Goal: Task Accomplishment & Management: Complete application form

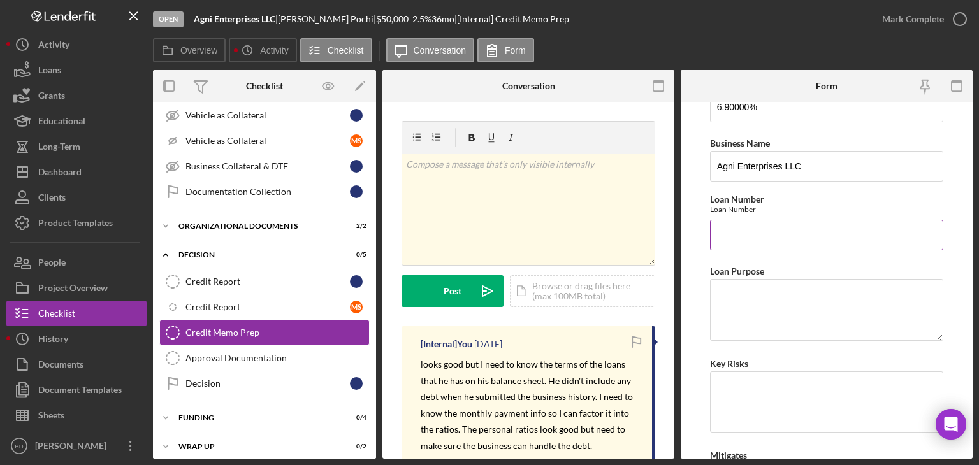
scroll to position [64, 0]
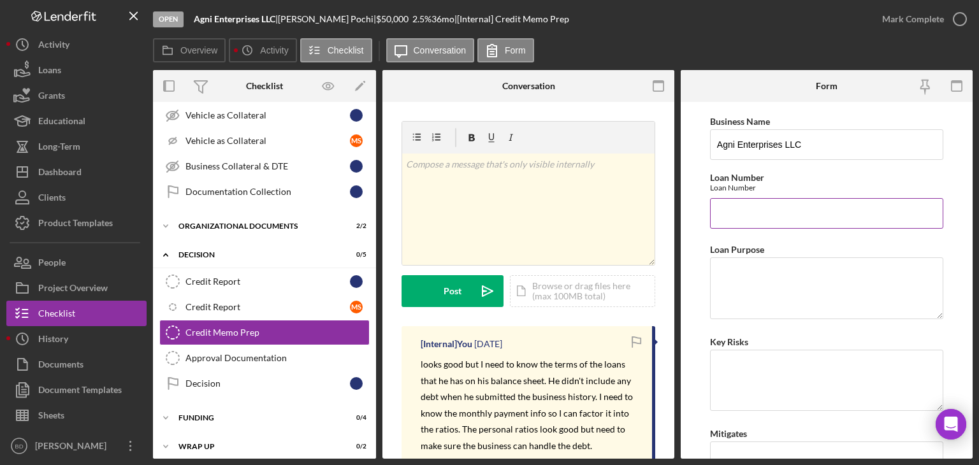
paste input "L-8484140"
type input "L-8484140"
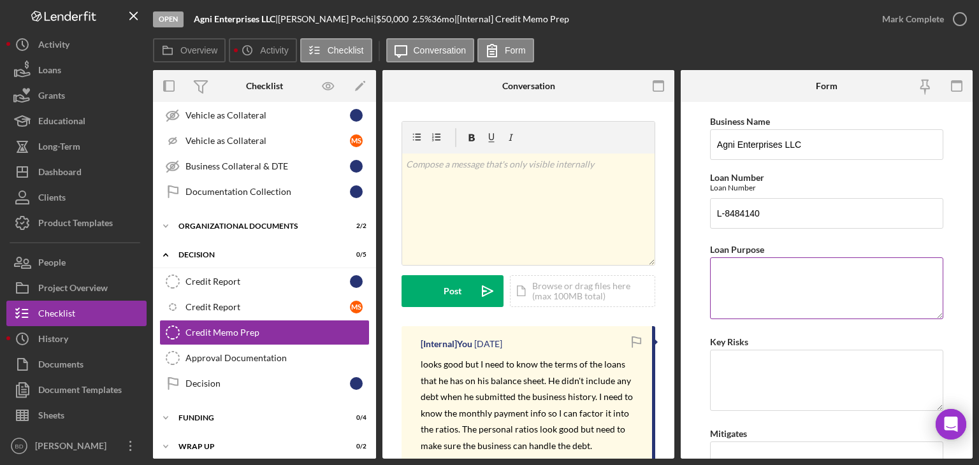
click at [771, 291] on textarea "Loan Purpose" at bounding box center [826, 288] width 233 height 61
paste textarea "funds will help me manage the cash flow and purchase inventory to fund PO fulfi…"
click at [723, 270] on textarea "funds will help me manage the cash flow and purchase inventory to fund PO fulfi…" at bounding box center [826, 288] width 233 height 61
click at [711, 271] on textarea "funds will help me manage the cash flow and purchase inventory to fund PO fulfi…" at bounding box center [826, 288] width 233 height 61
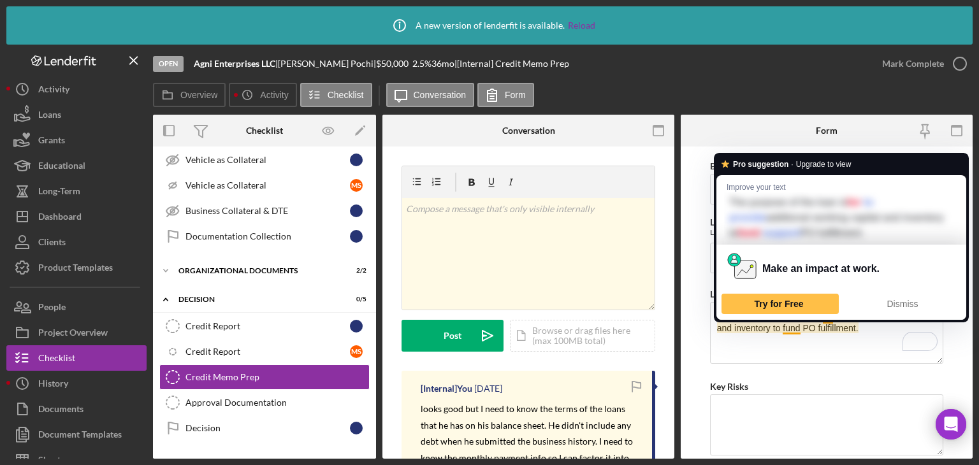
drag, startPoint x: 785, startPoint y: 325, endPoint x: 877, endPoint y: 335, distance: 92.3
click at [877, 335] on textarea "The purpose of the loan is for additional working capital and inventory to fund…" at bounding box center [826, 332] width 233 height 61
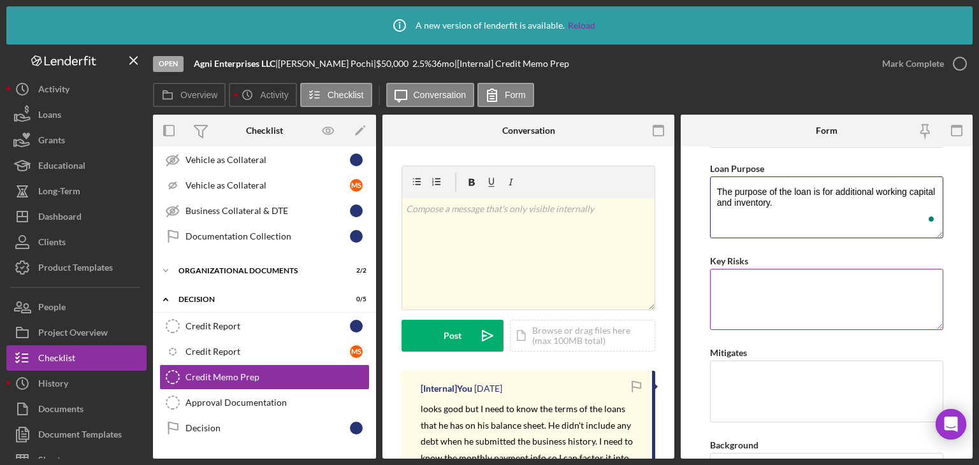
scroll to position [191, 0]
type textarea "The purpose of the loan is for additional working capital and inventory."
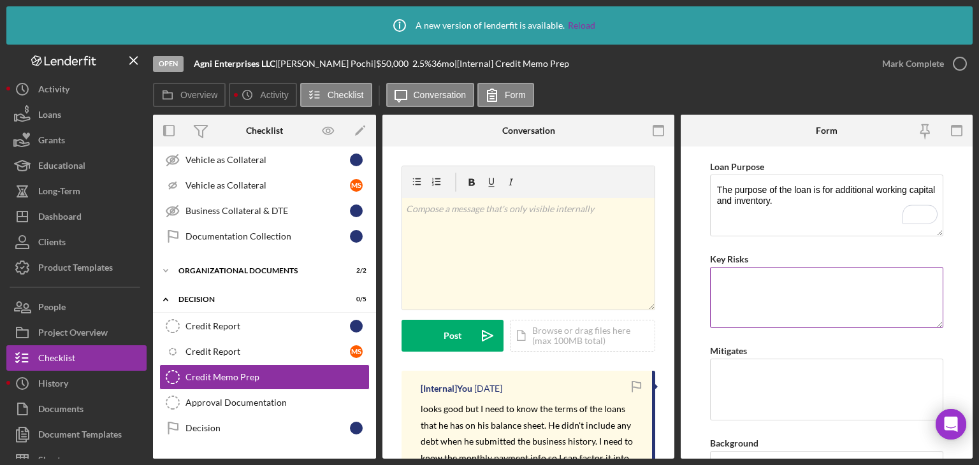
click at [769, 294] on textarea "Key Risks" at bounding box center [826, 297] width 233 height 61
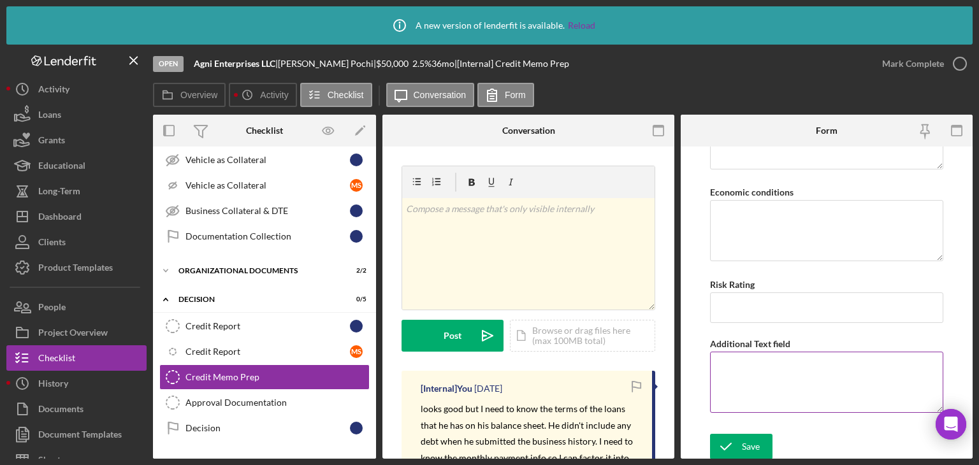
scroll to position [1271, 0]
click at [736, 445] on icon "submit" at bounding box center [726, 447] width 32 height 32
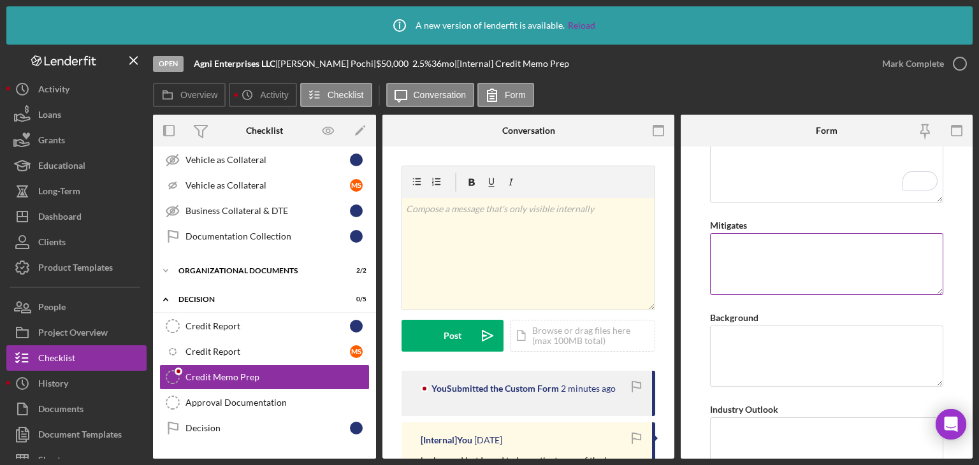
scroll to position [256, 0]
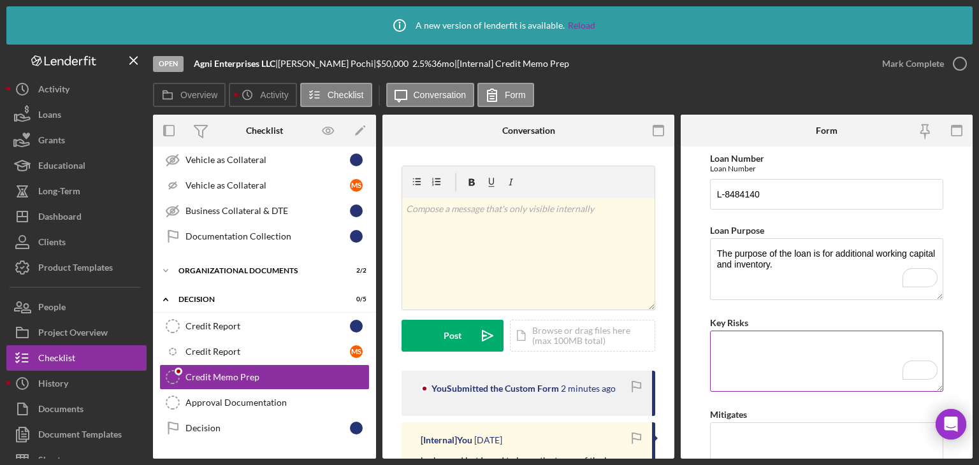
click at [796, 358] on textarea "Key Risks" at bounding box center [826, 361] width 233 height 61
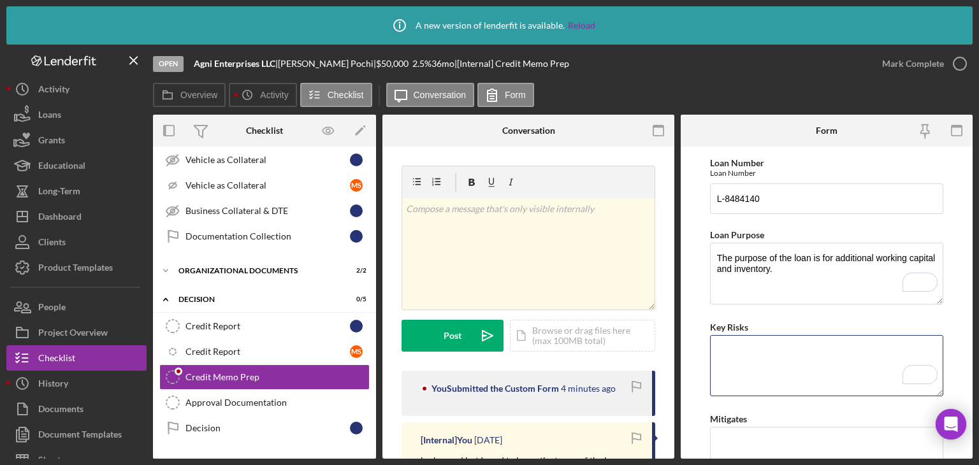
scroll to position [191, 0]
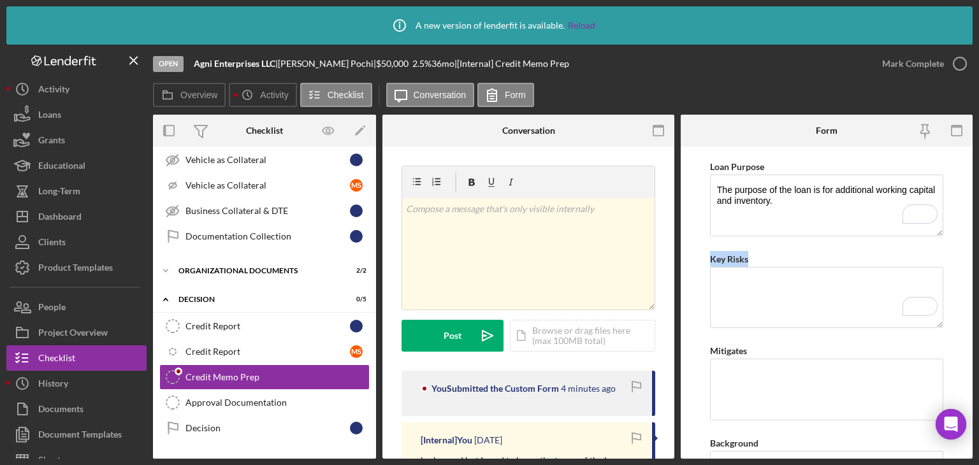
drag, startPoint x: 743, startPoint y: 257, endPoint x: 706, endPoint y: 263, distance: 37.4
click at [706, 263] on form "Global DSCR Score This comes from checklist item 11, in the Business DSCR form.…" at bounding box center [827, 303] width 292 height 312
copy label "Key Risks"
click at [799, 294] on textarea "Key Risks" at bounding box center [826, 297] width 233 height 61
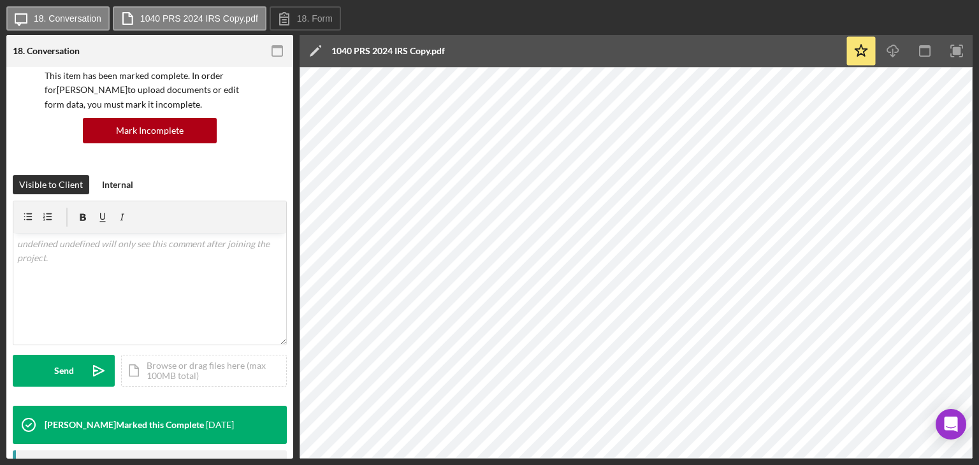
scroll to position [255, 0]
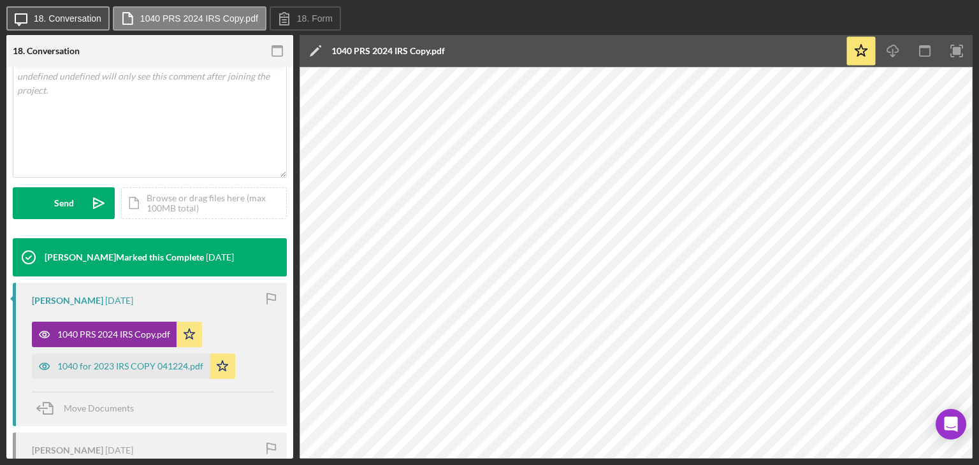
click at [78, 14] on label "18. Conversation" at bounding box center [68, 18] width 68 height 10
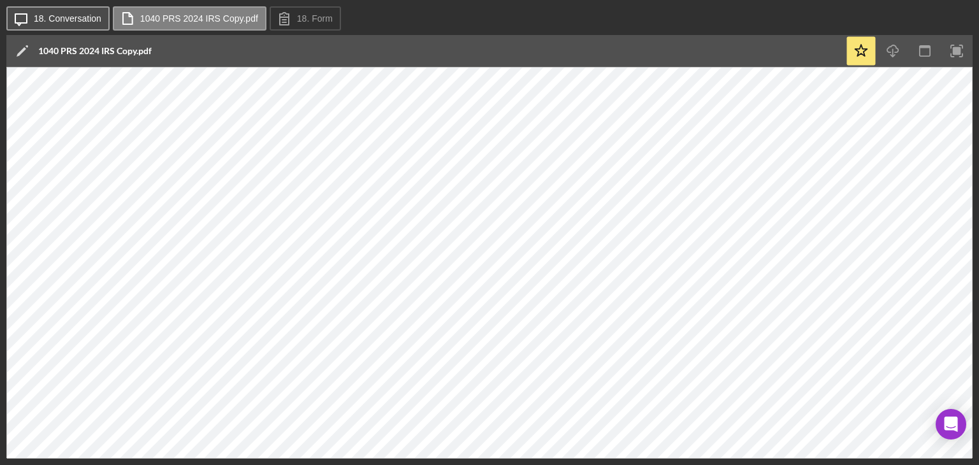
click at [80, 14] on label "18. Conversation" at bounding box center [68, 18] width 68 height 10
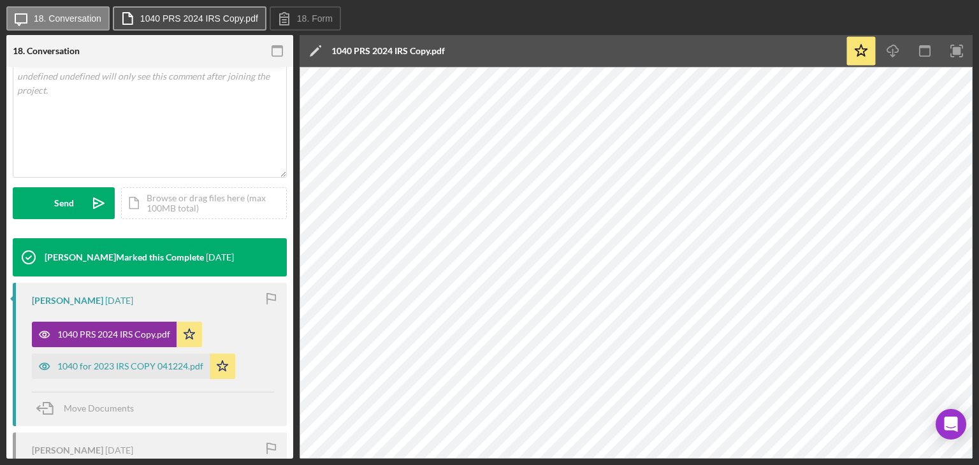
click at [203, 20] on label "1040 PRS 2024 IRS Copy.pdf" at bounding box center [199, 18] width 118 height 10
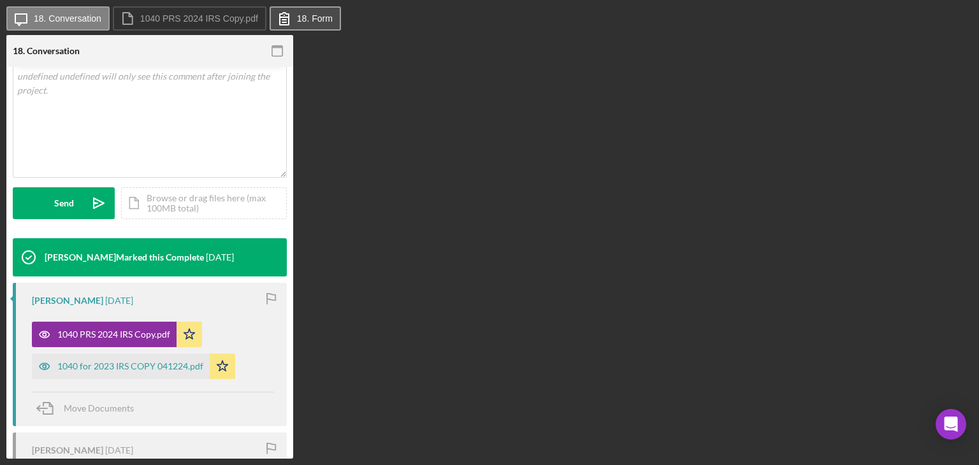
click at [300, 18] on label "18. Form" at bounding box center [315, 18] width 36 height 10
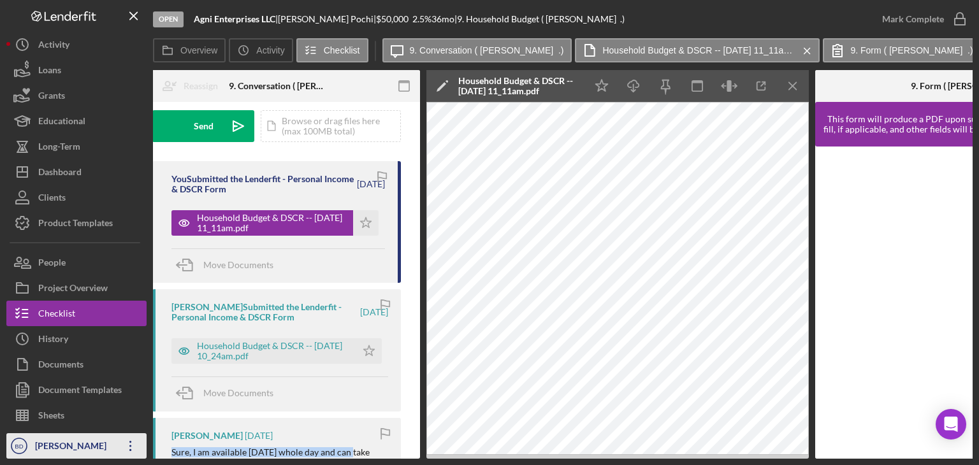
scroll to position [0, 163]
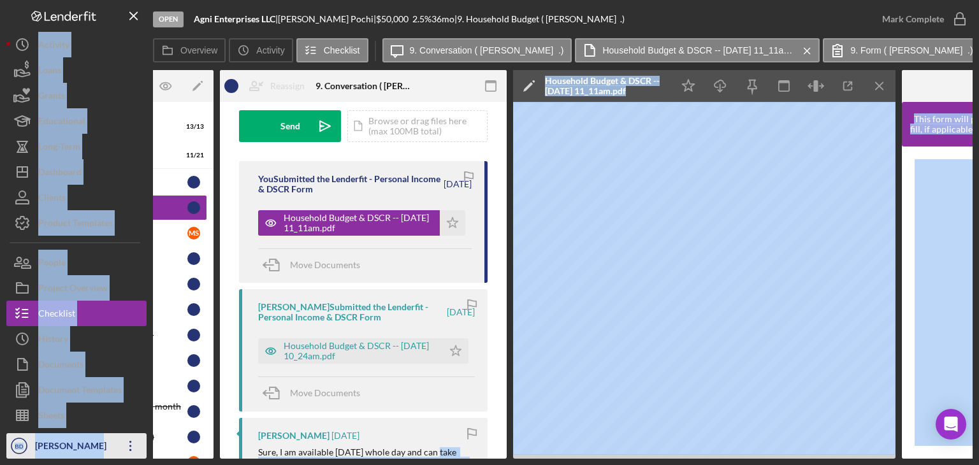
drag, startPoint x: 346, startPoint y: 458, endPoint x: 140, endPoint y: 456, distance: 206.5
click at [140, 456] on div "Open Agni Enterprises LLC | Subbarayan Pochi | $50,000 $50,000 2.5 % 36 mo | 9.…" at bounding box center [489, 229] width 966 height 459
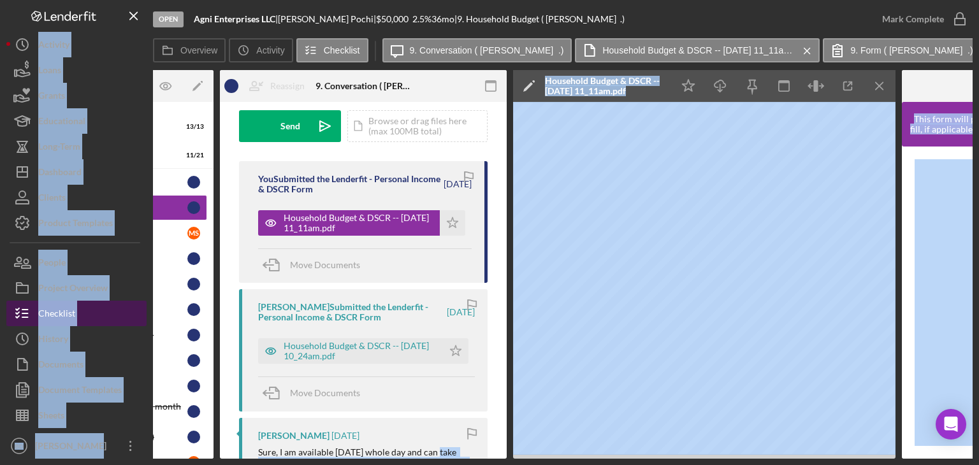
click at [98, 309] on button "Checklist" at bounding box center [76, 313] width 140 height 25
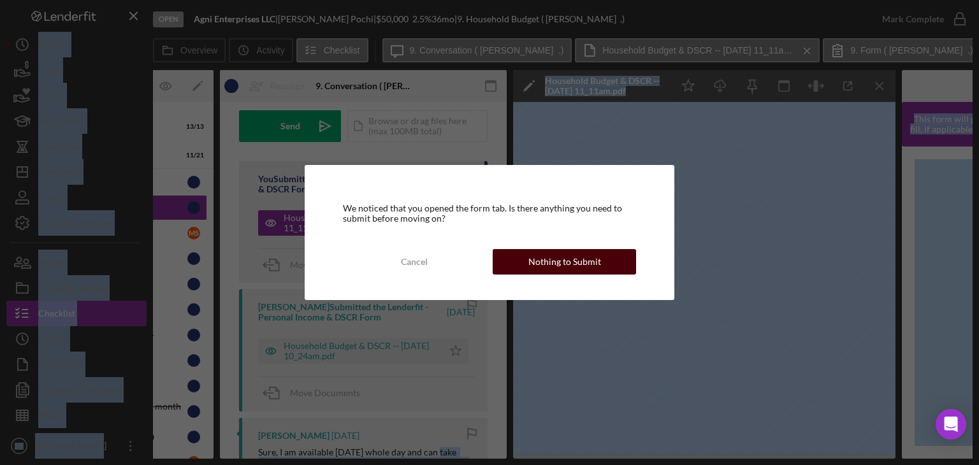
click at [558, 258] on div "Nothing to Submit" at bounding box center [564, 261] width 73 height 25
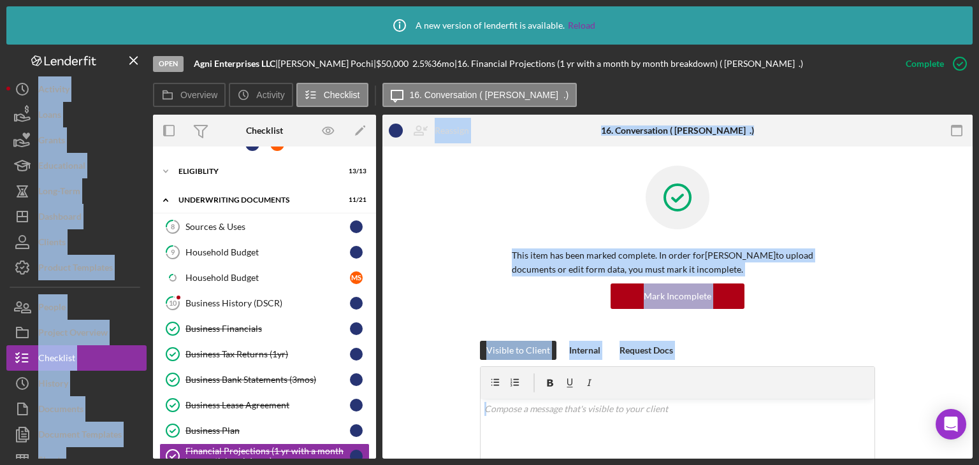
click at [480, 191] on div "This item has been marked complete. In order for Subbarayan Pochi to upload doc…" at bounding box center [677, 253] width 395 height 175
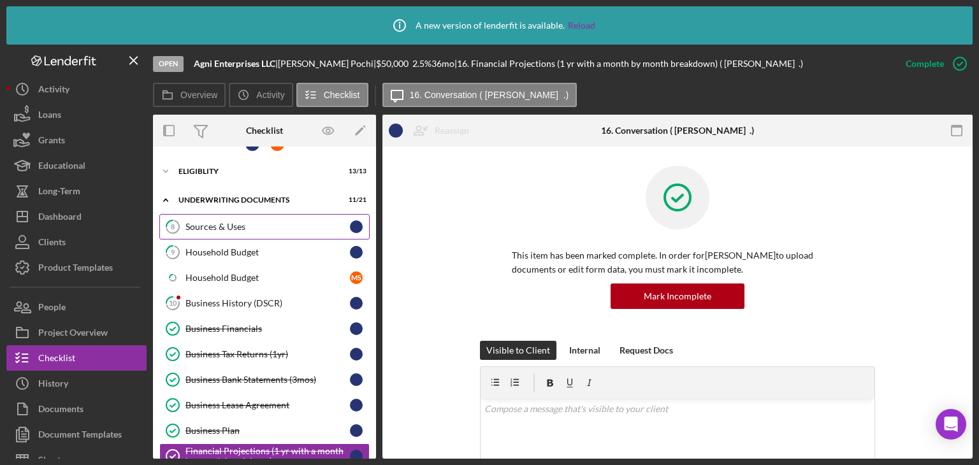
click at [272, 219] on link "8 Sources & Uses" at bounding box center [264, 226] width 210 height 25
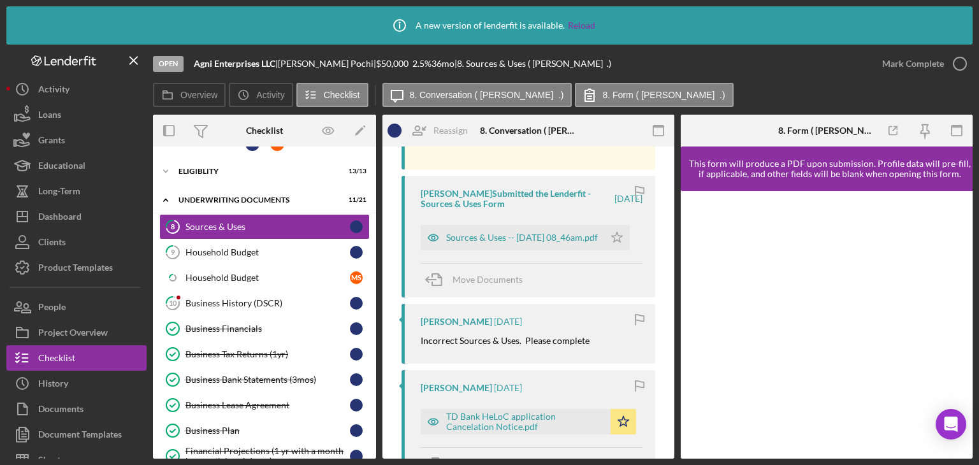
scroll to position [446, 0]
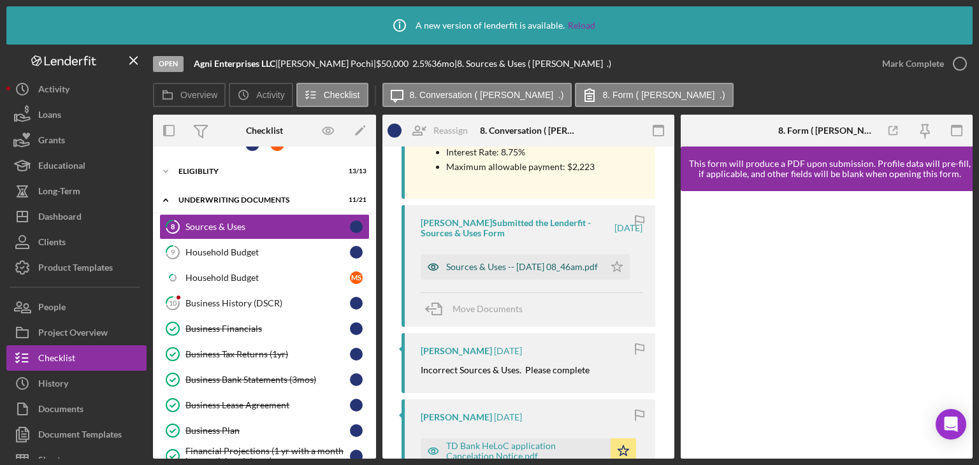
click at [439, 265] on icon "button" at bounding box center [433, 266] width 25 height 25
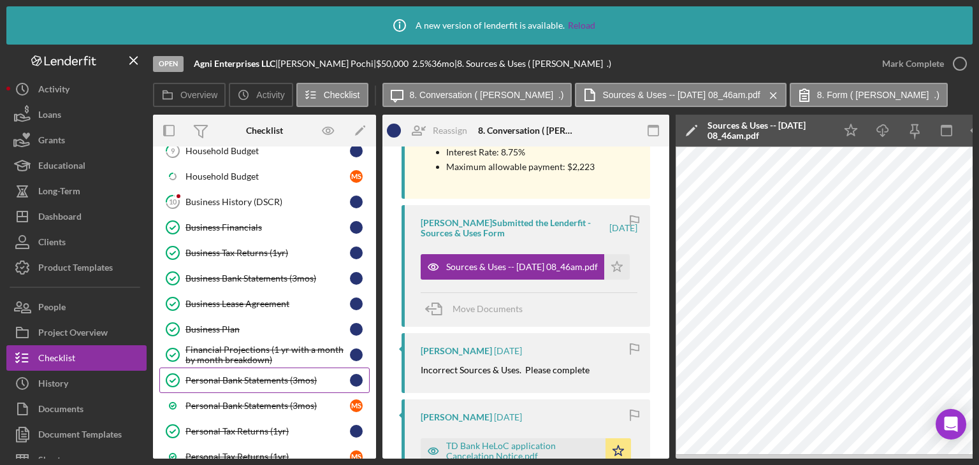
scroll to position [149, 0]
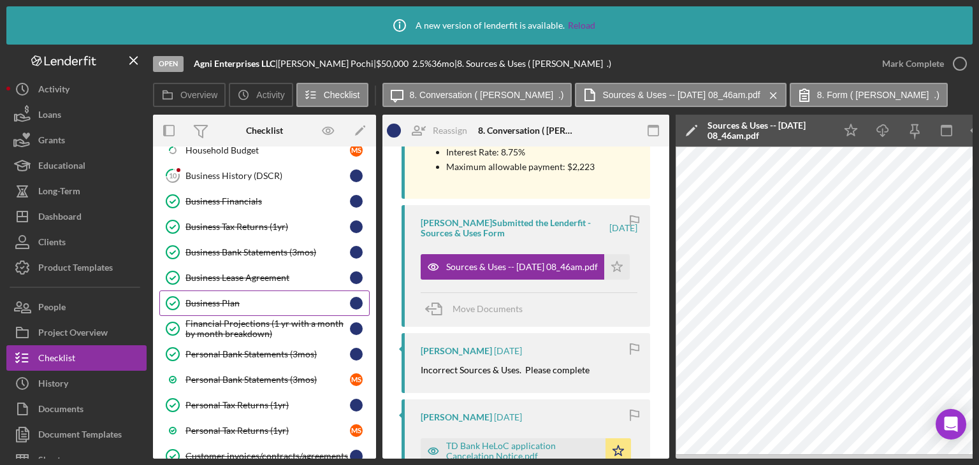
click at [217, 309] on link "Business Plan Business Plan" at bounding box center [264, 303] width 210 height 25
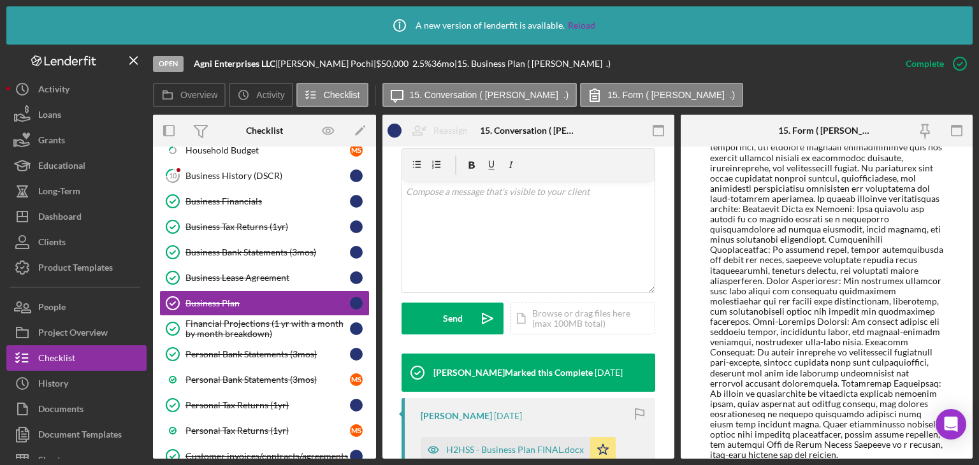
scroll to position [319, 0]
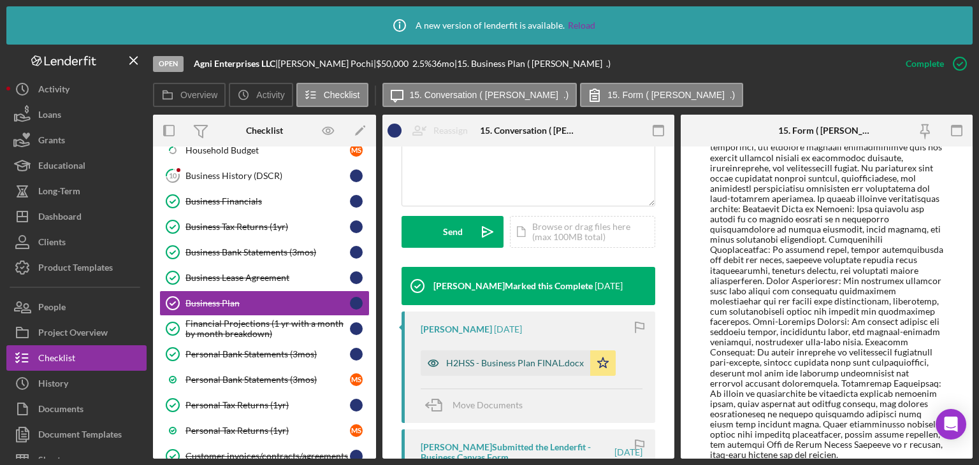
click at [435, 361] on icon "button" at bounding box center [433, 363] width 25 height 25
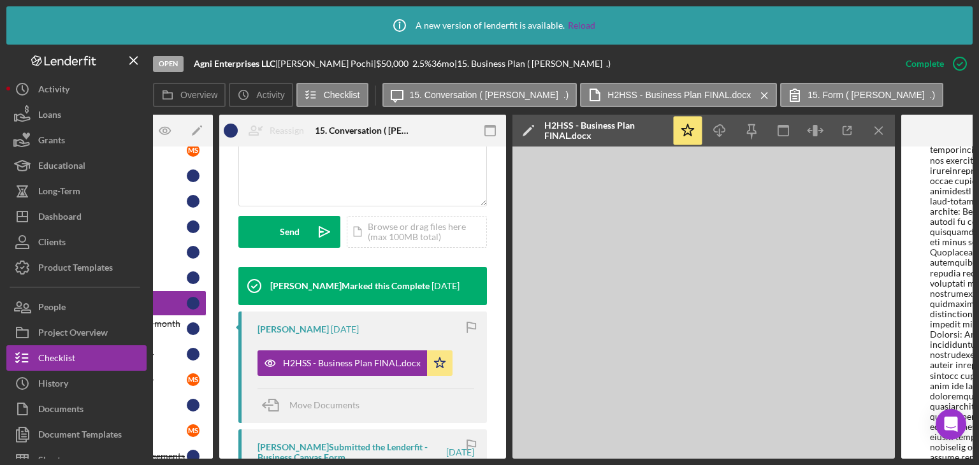
scroll to position [0, 172]
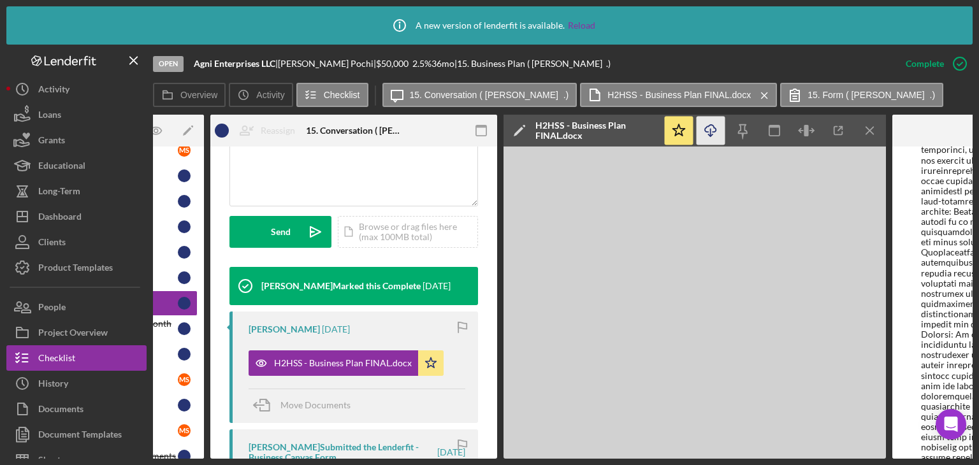
click at [714, 133] on icon "Icon/Download" at bounding box center [711, 131] width 29 height 29
drag, startPoint x: 273, startPoint y: 459, endPoint x: 163, endPoint y: 455, distance: 109.7
click at [163, 455] on div "Icon/Info A new version of lenderfit is available. Reload Open Agni Enterprises…" at bounding box center [489, 232] width 979 height 465
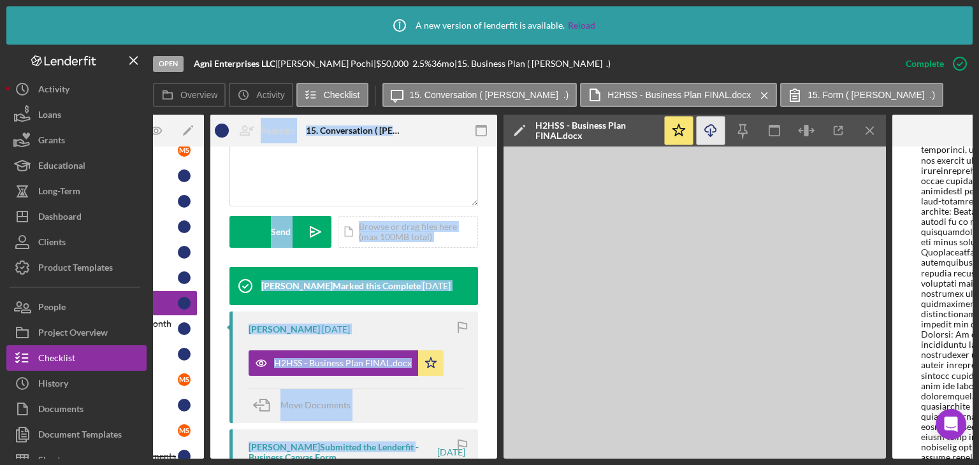
scroll to position [419, 0]
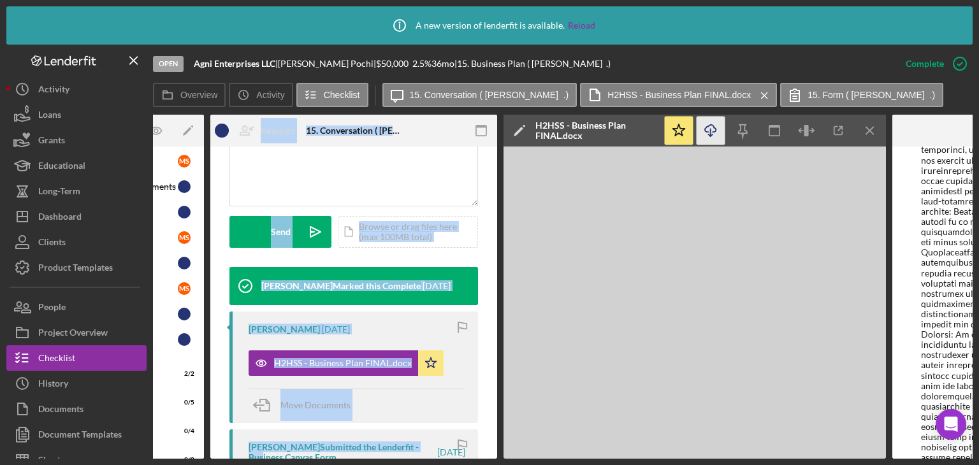
drag, startPoint x: 302, startPoint y: 460, endPoint x: 152, endPoint y: 465, distance: 149.2
click at [152, 465] on html "Icon/Info A new version of lenderfit is available. Reload Open Agni Enterprises…" at bounding box center [489, 232] width 979 height 465
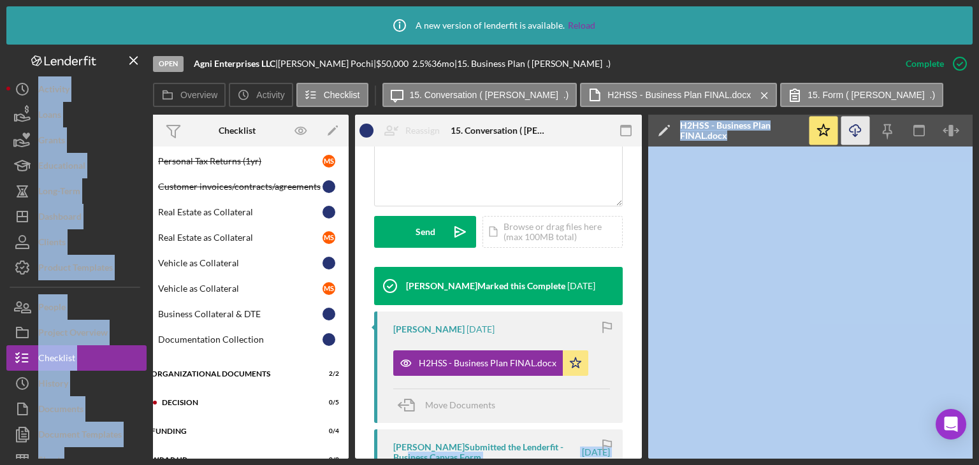
scroll to position [0, 0]
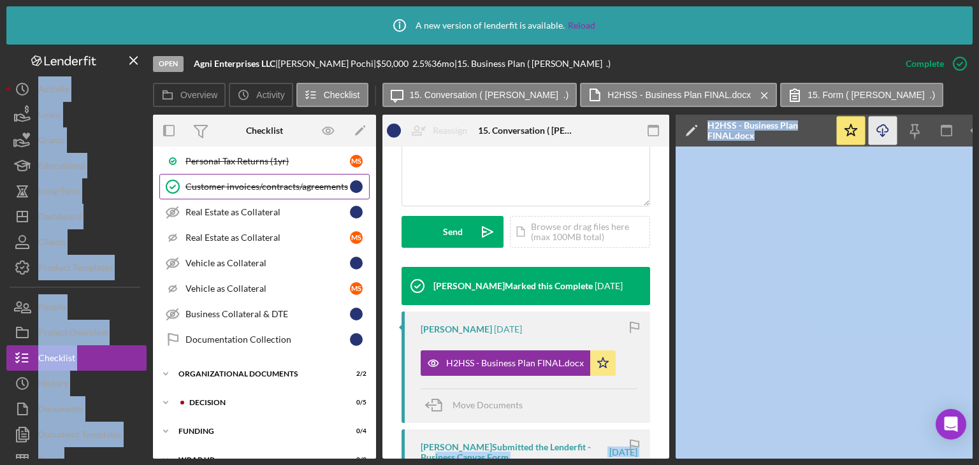
click at [255, 187] on link "Customer invoices/contracts/agreements Customer invoices/contracts/agreements" at bounding box center [264, 186] width 210 height 25
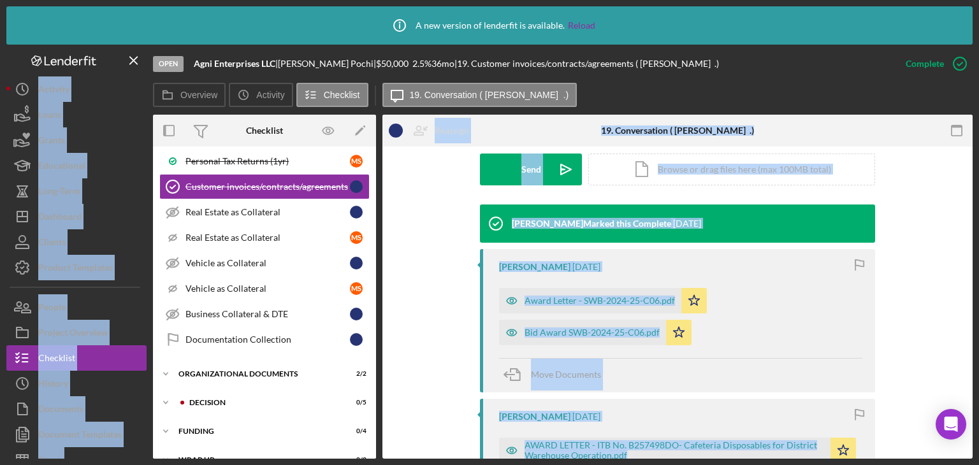
scroll to position [382, 0]
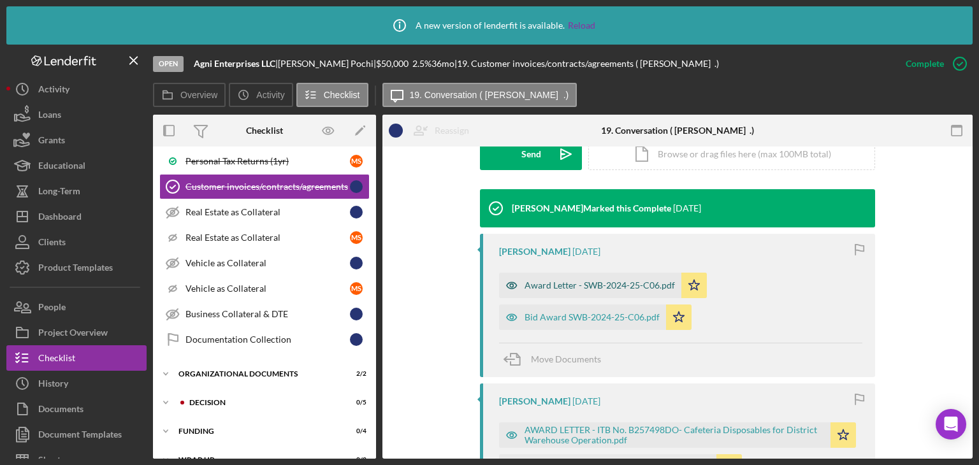
click at [519, 283] on icon "button" at bounding box center [511, 285] width 25 height 25
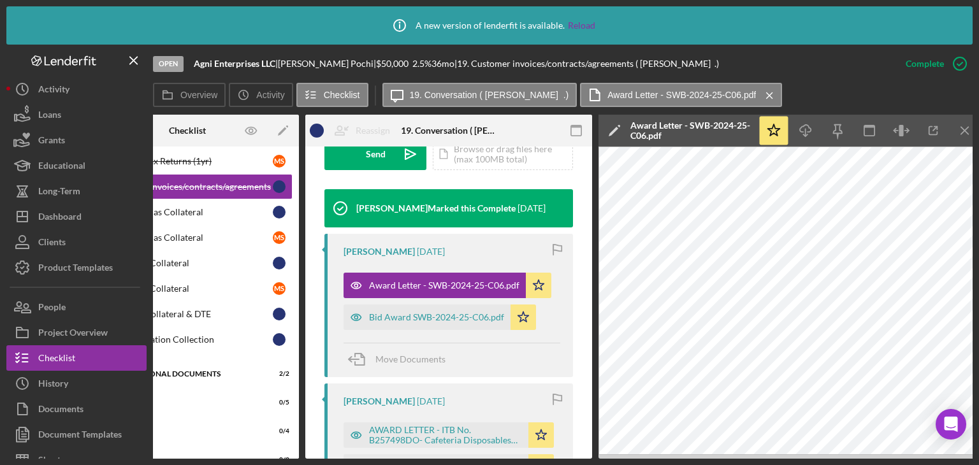
scroll to position [0, 85]
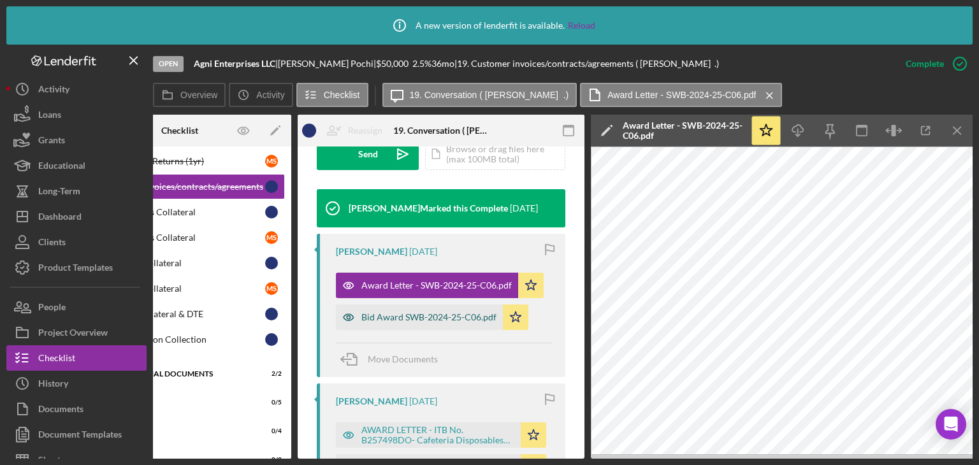
click at [375, 312] on div "Bid Award SWB-2024-25-C06.pdf" at bounding box center [428, 317] width 135 height 10
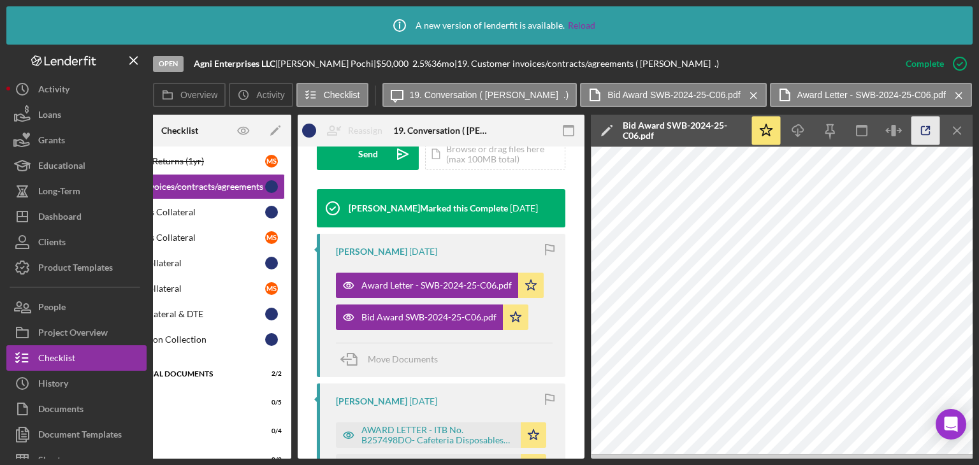
click at [919, 129] on icon "button" at bounding box center [926, 131] width 29 height 29
click at [357, 429] on icon "button" at bounding box center [348, 435] width 25 height 25
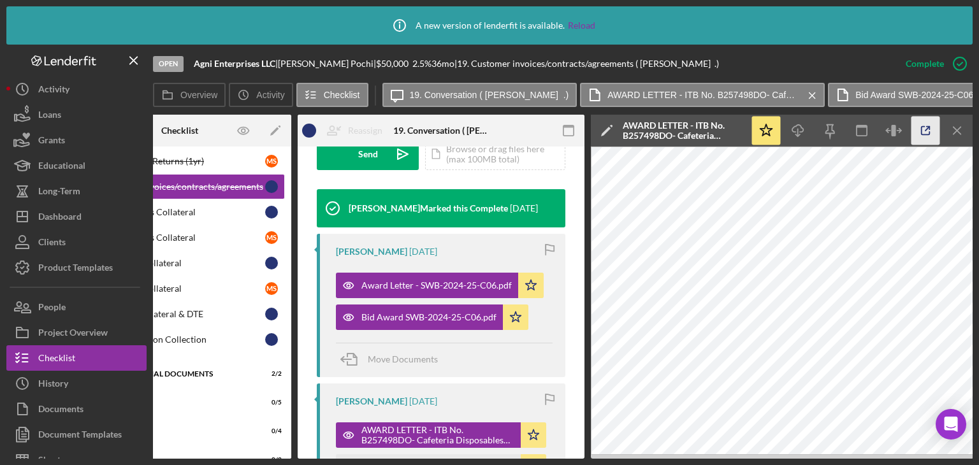
click at [920, 130] on icon "button" at bounding box center [926, 131] width 29 height 29
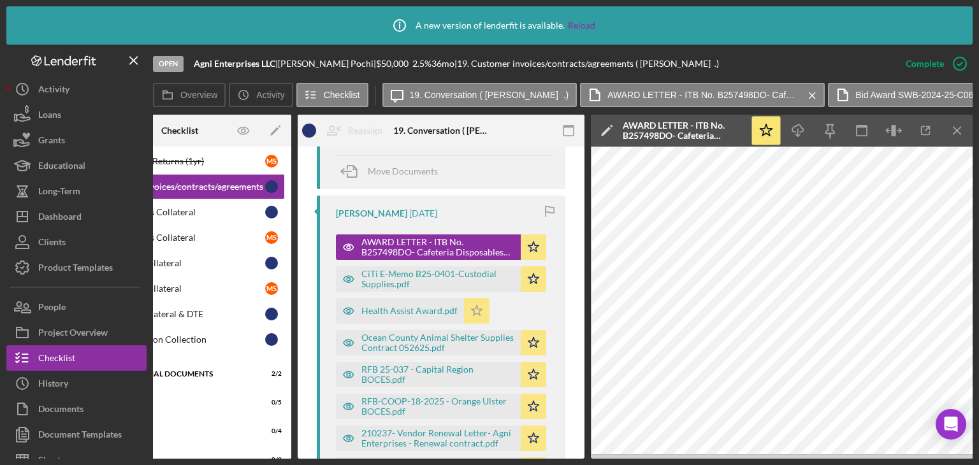
scroll to position [651, 0]
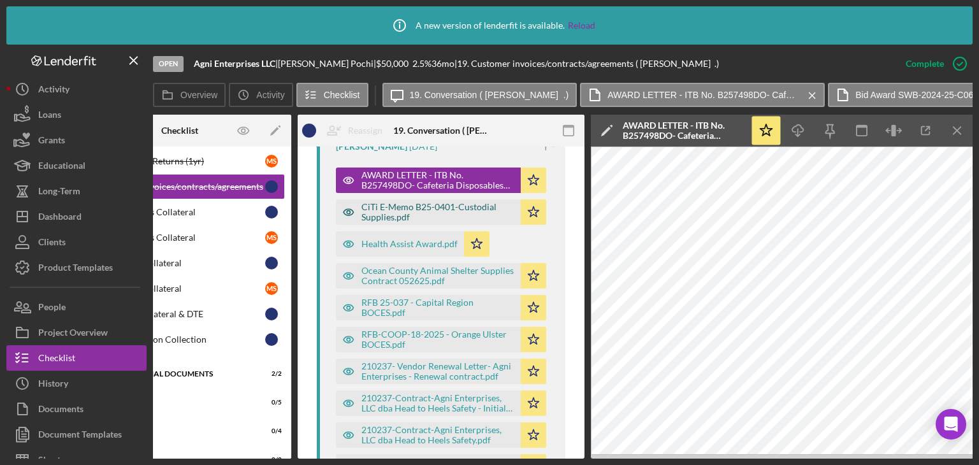
click at [349, 216] on icon "button" at bounding box center [348, 212] width 25 height 25
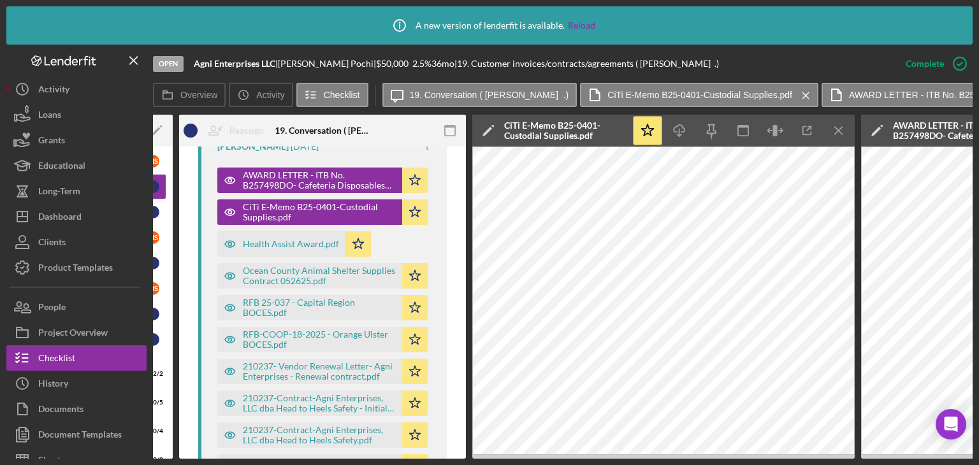
scroll to position [0, 232]
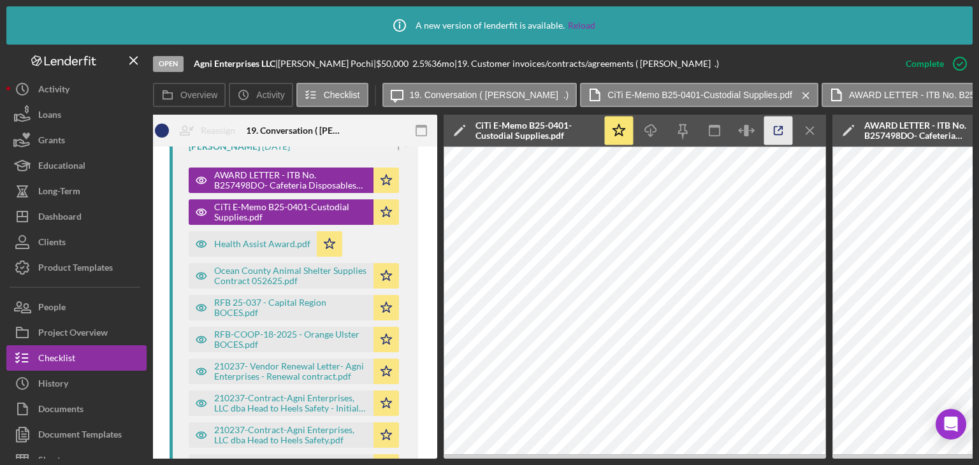
click at [781, 133] on icon "button" at bounding box center [778, 131] width 29 height 29
click at [198, 240] on icon "button" at bounding box center [201, 243] width 25 height 25
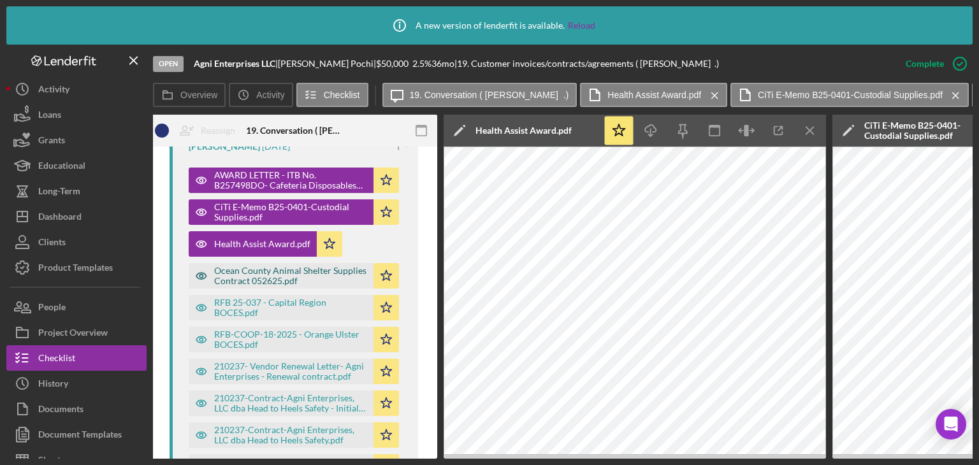
click at [210, 270] on icon "button" at bounding box center [201, 275] width 25 height 25
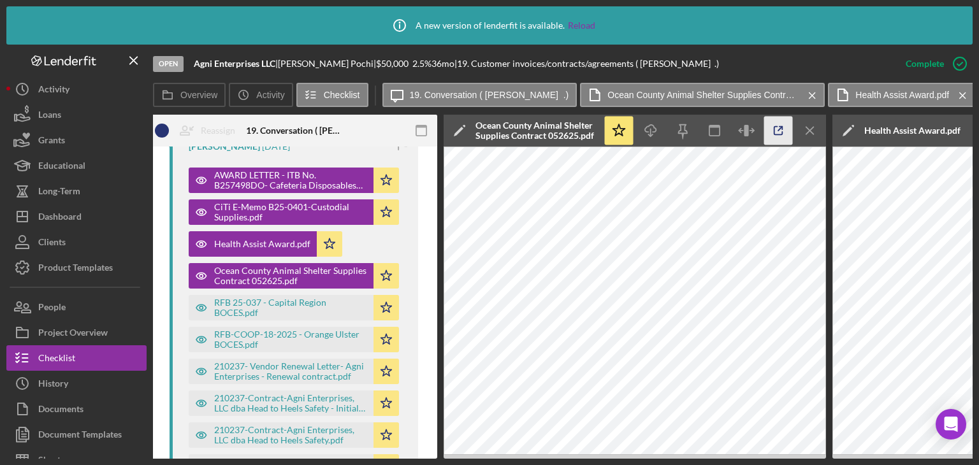
click at [773, 131] on icon "button" at bounding box center [778, 131] width 29 height 29
click at [207, 299] on icon "button" at bounding box center [201, 307] width 25 height 25
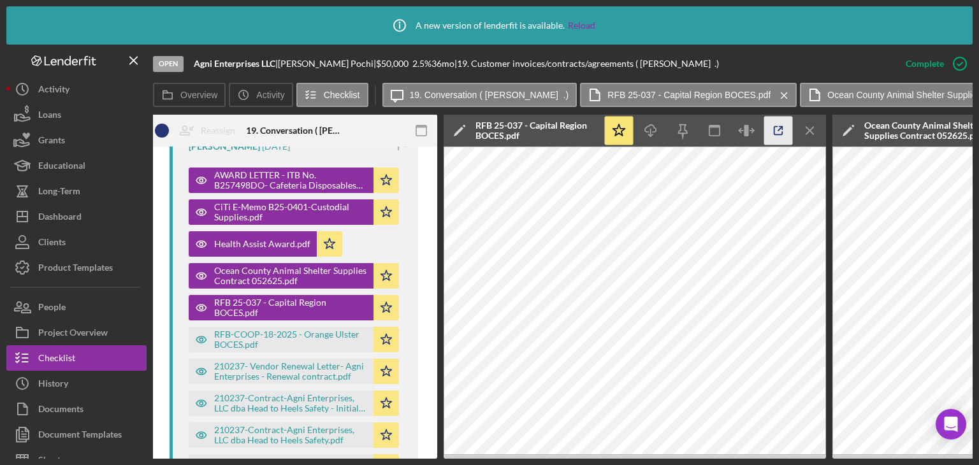
click at [775, 130] on icon "button" at bounding box center [778, 131] width 29 height 29
click at [207, 336] on icon "button" at bounding box center [201, 339] width 25 height 25
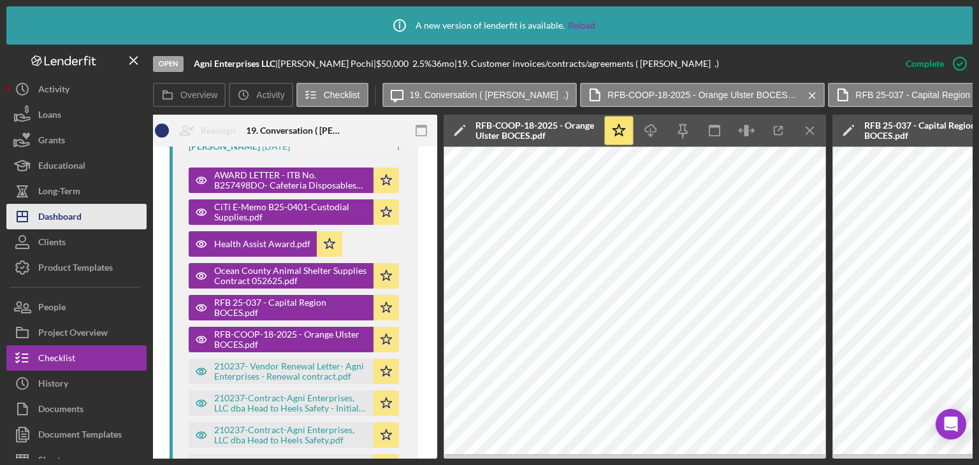
click at [77, 217] on div "Dashboard" at bounding box center [59, 218] width 43 height 29
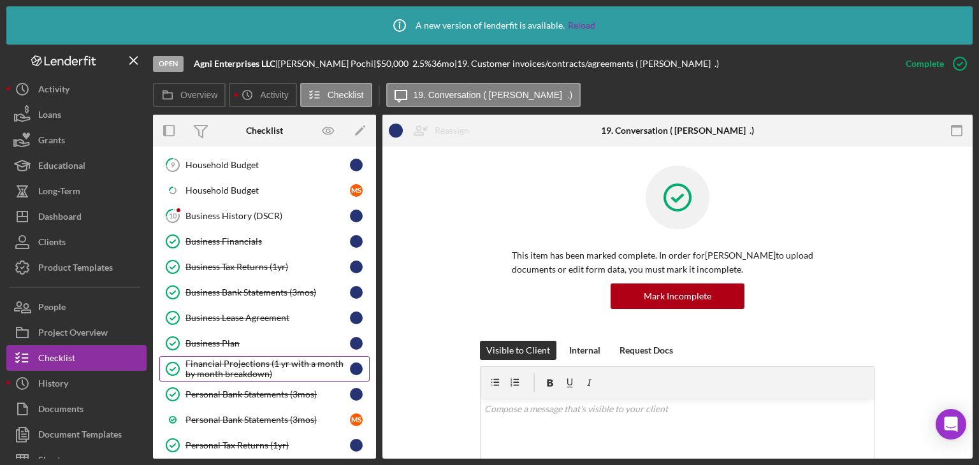
scroll to position [107, 0]
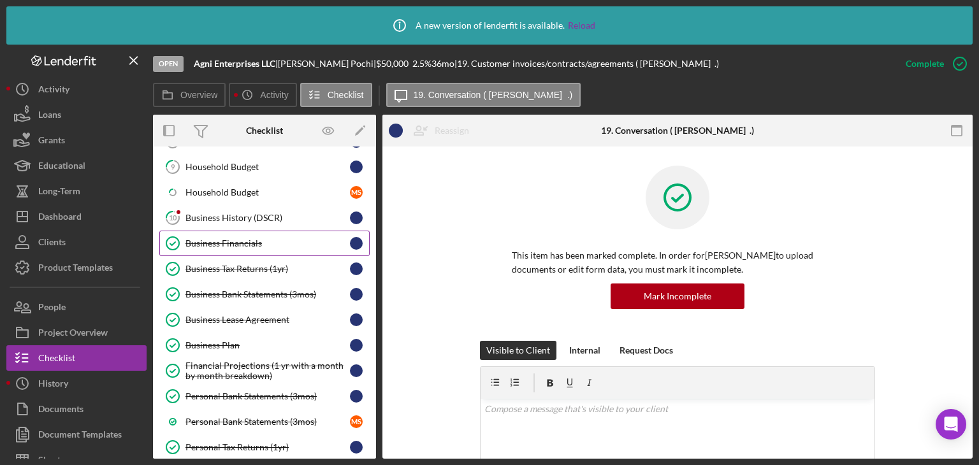
click at [242, 244] on div "Business Financials" at bounding box center [267, 243] width 164 height 10
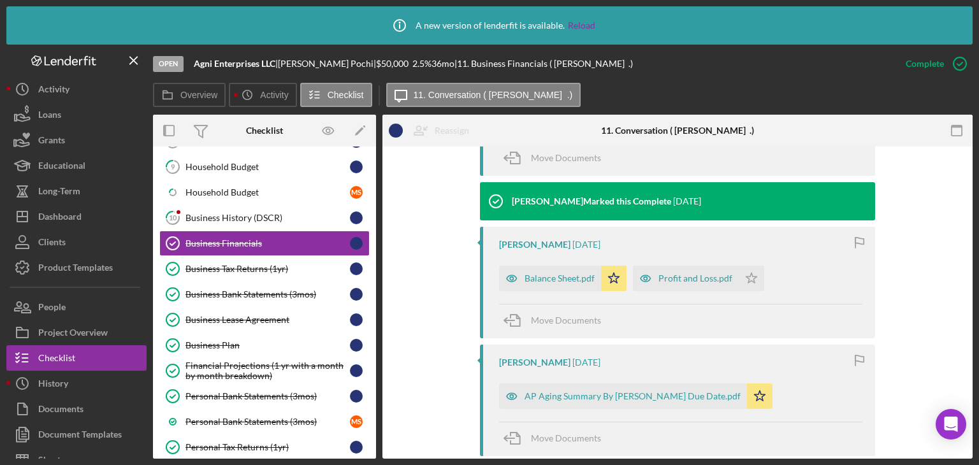
scroll to position [829, 0]
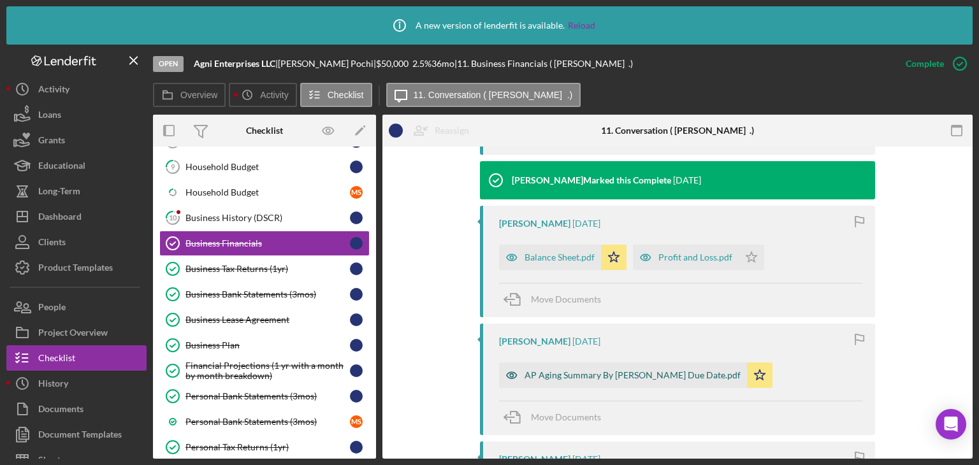
click at [558, 372] on div "AP Aging Summary By Bill Due Date.pdf" at bounding box center [633, 375] width 216 height 10
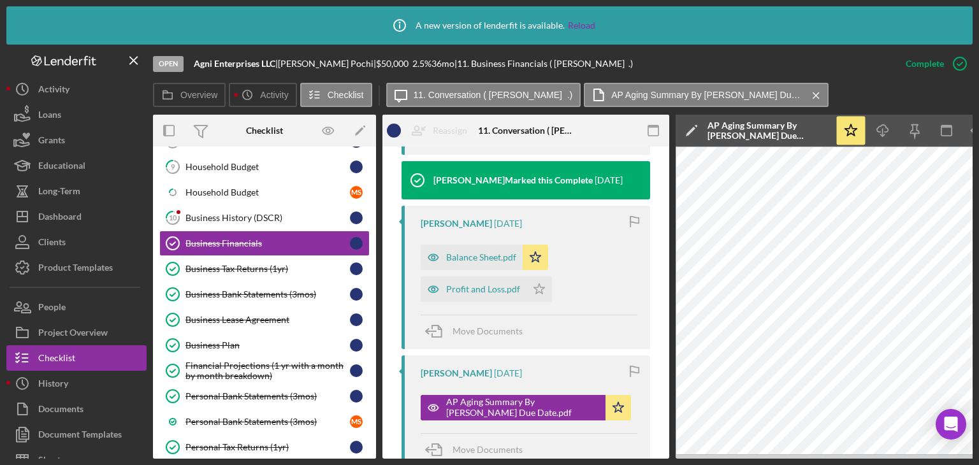
scroll to position [0, 85]
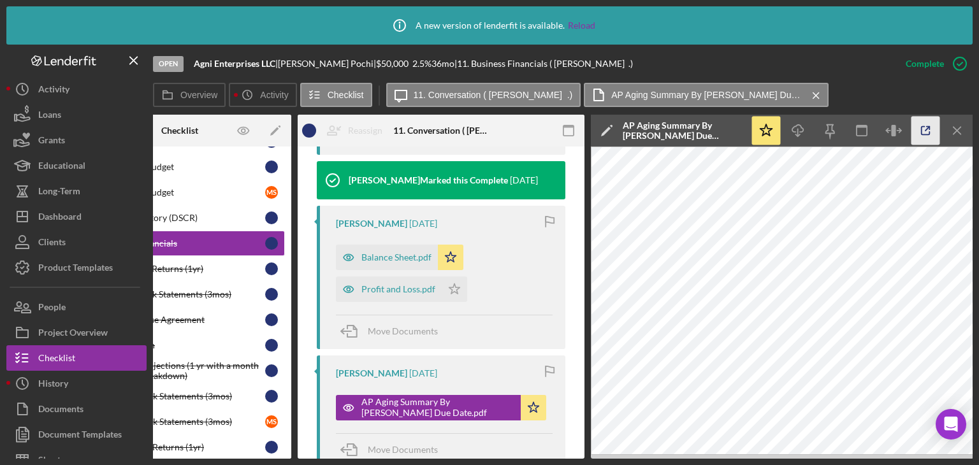
click at [924, 131] on icon "button" at bounding box center [926, 131] width 29 height 29
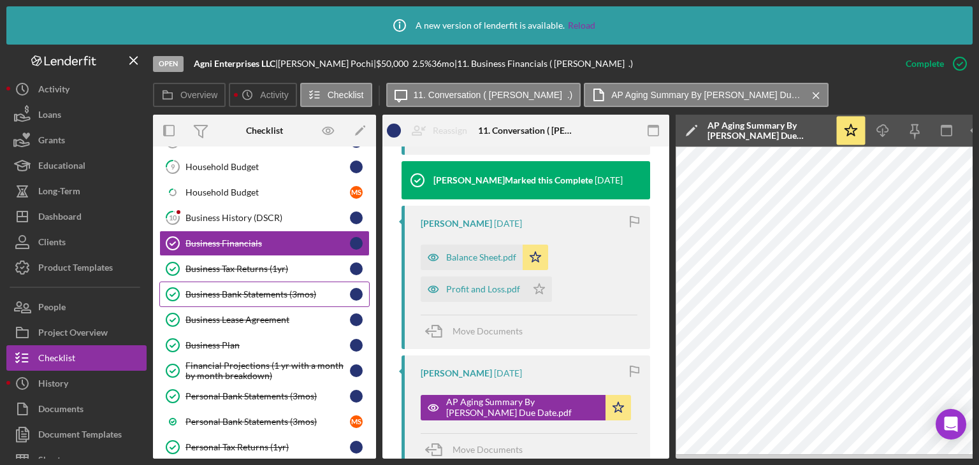
click at [193, 302] on link "Business Bank Statements (3mos) Business Bank Statements (3mos)" at bounding box center [264, 294] width 210 height 25
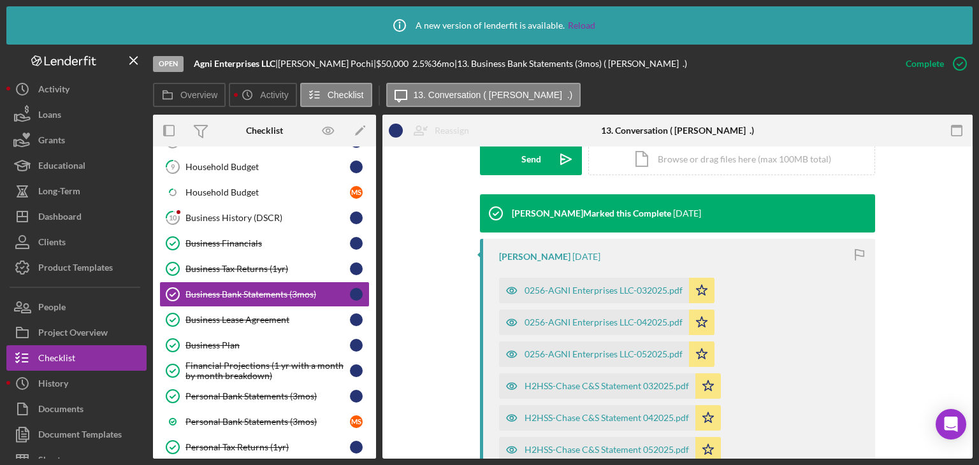
scroll to position [382, 0]
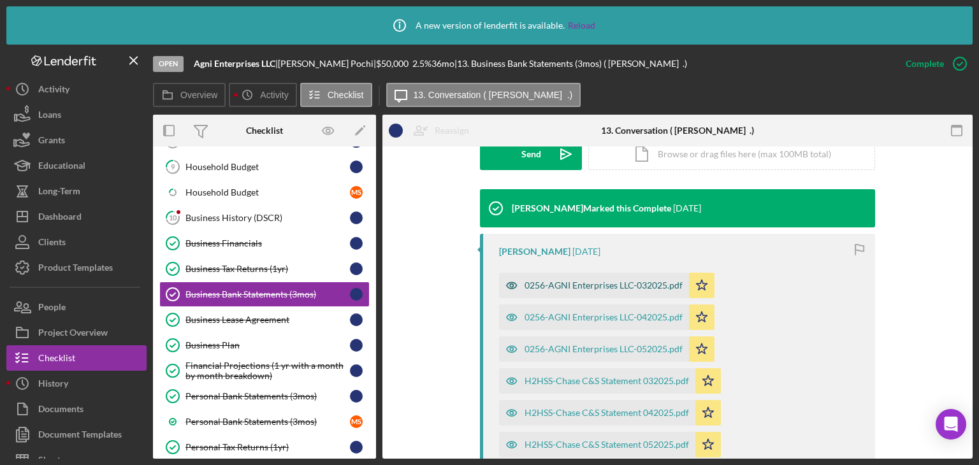
click at [504, 286] on icon "button" at bounding box center [511, 285] width 25 height 25
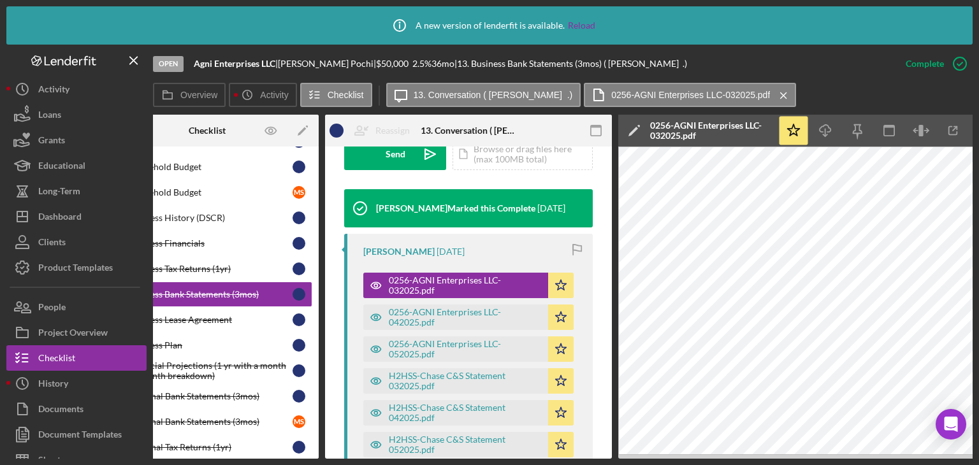
scroll to position [0, 85]
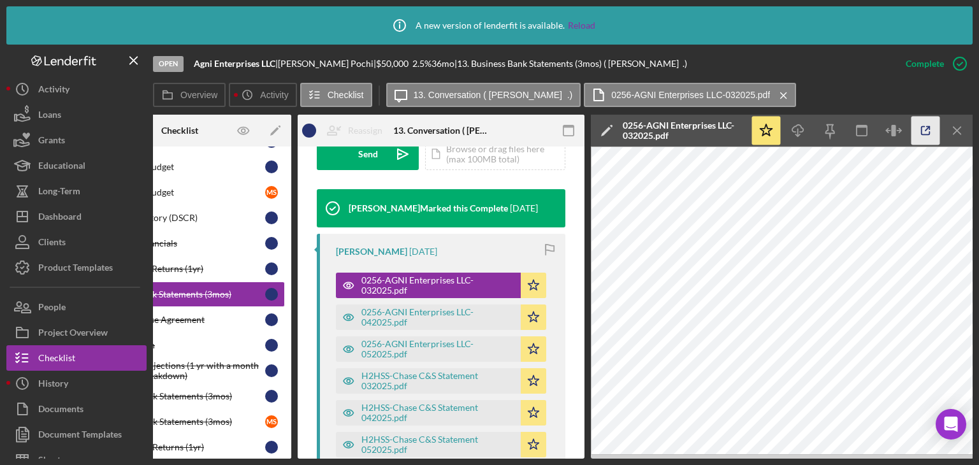
click at [917, 138] on icon "button" at bounding box center [926, 131] width 29 height 29
click at [349, 312] on icon "button" at bounding box center [348, 317] width 25 height 25
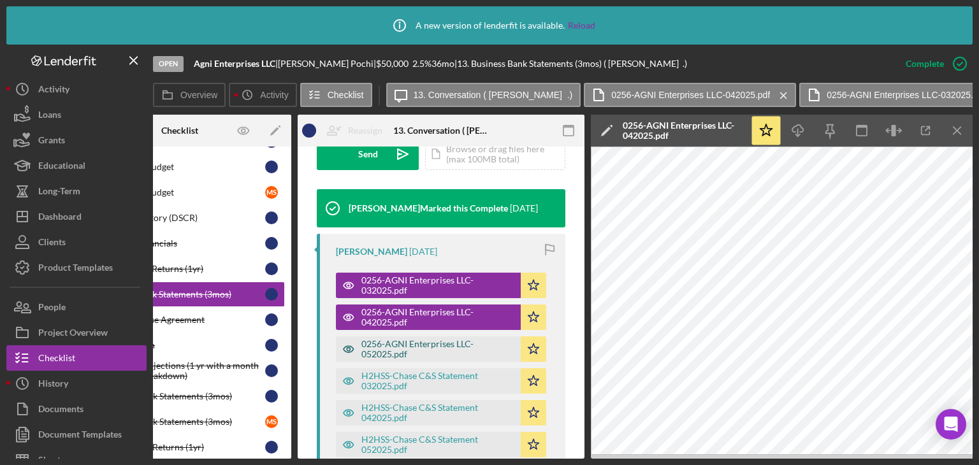
click at [362, 350] on div "0256-AGNI Enterprises LLC-052025.pdf" at bounding box center [437, 349] width 153 height 20
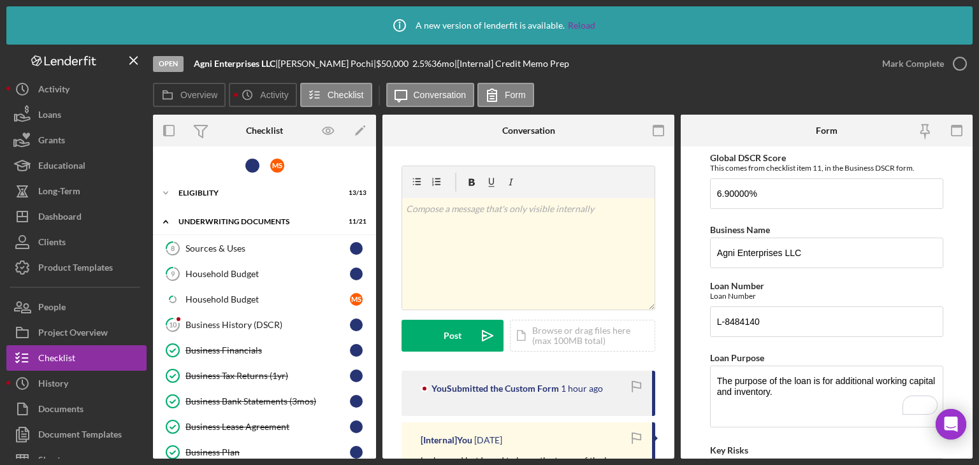
scroll to position [191, 0]
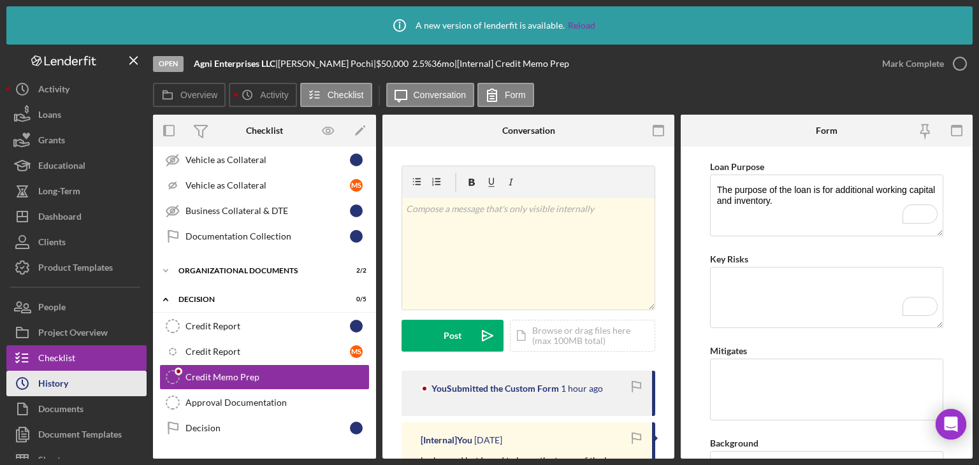
click at [91, 381] on button "Icon/History History" at bounding box center [76, 383] width 140 height 25
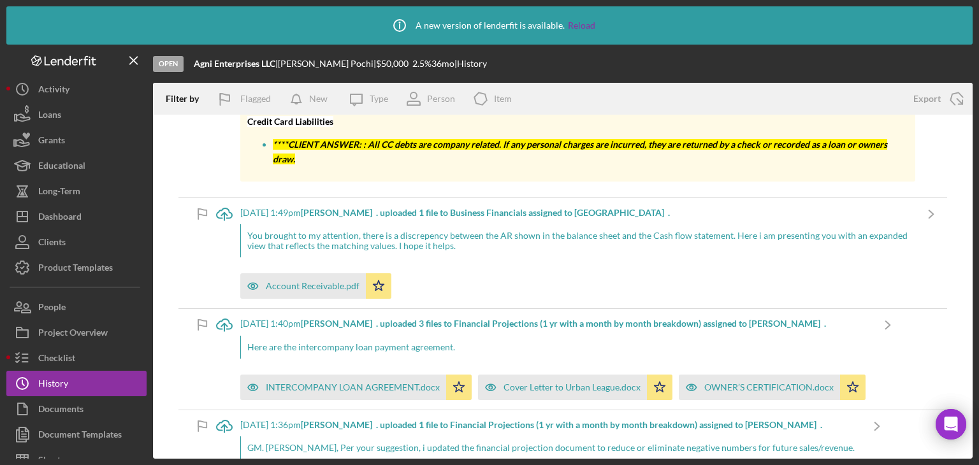
scroll to position [2040, 0]
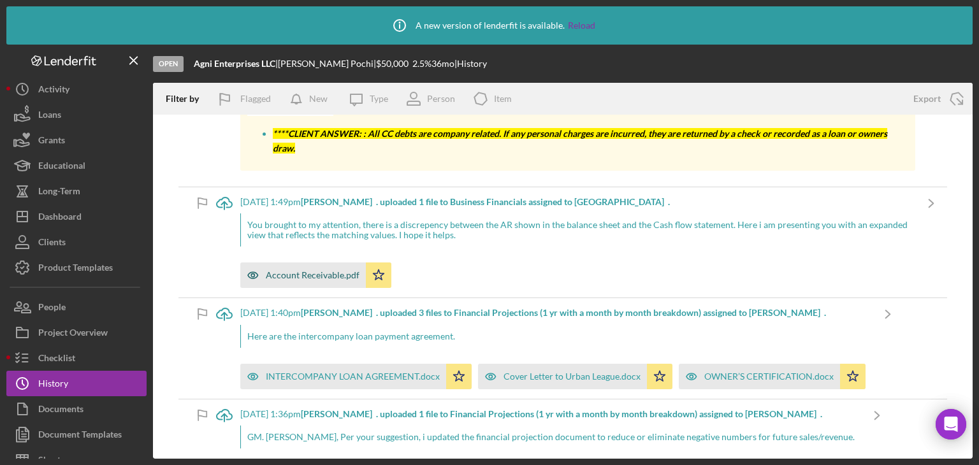
click at [300, 271] on div "Account Receivable.pdf" at bounding box center [313, 275] width 94 height 10
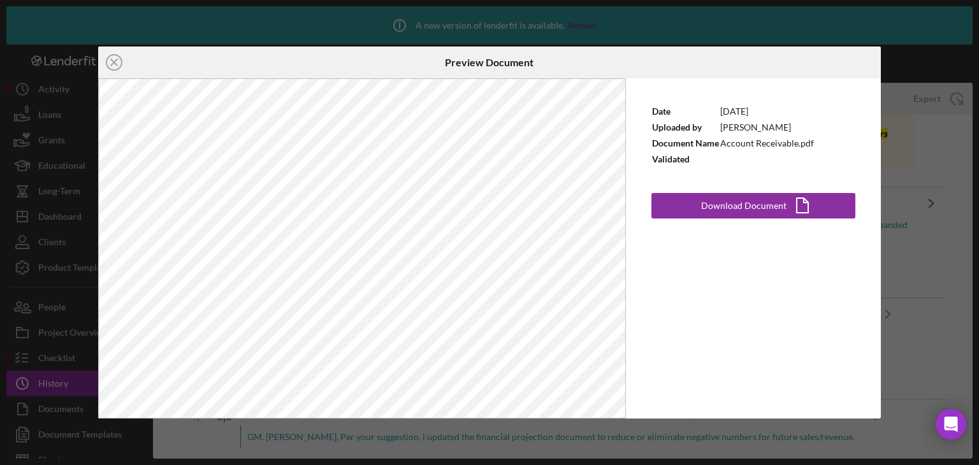
click at [907, 205] on div "Icon/Close Preview Document Date 7/14/2025 Uploaded by Subbarayan Pochi Documen…" at bounding box center [489, 232] width 979 height 465
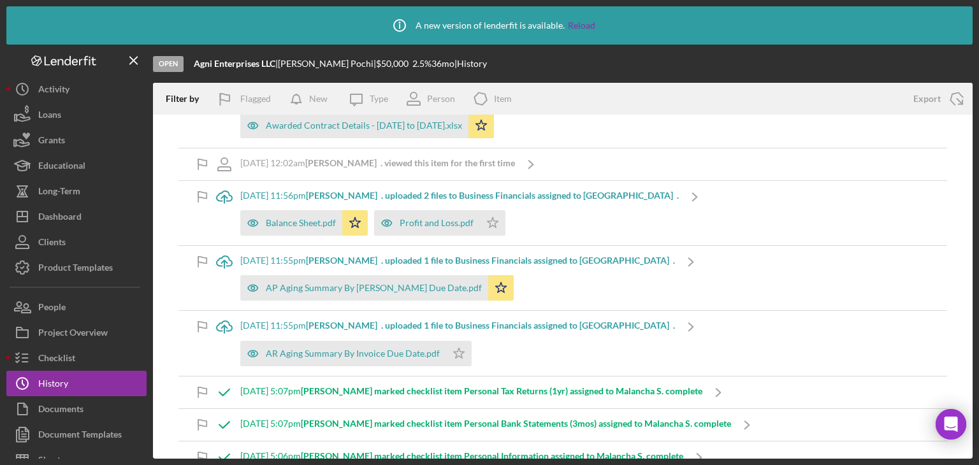
scroll to position [3633, 0]
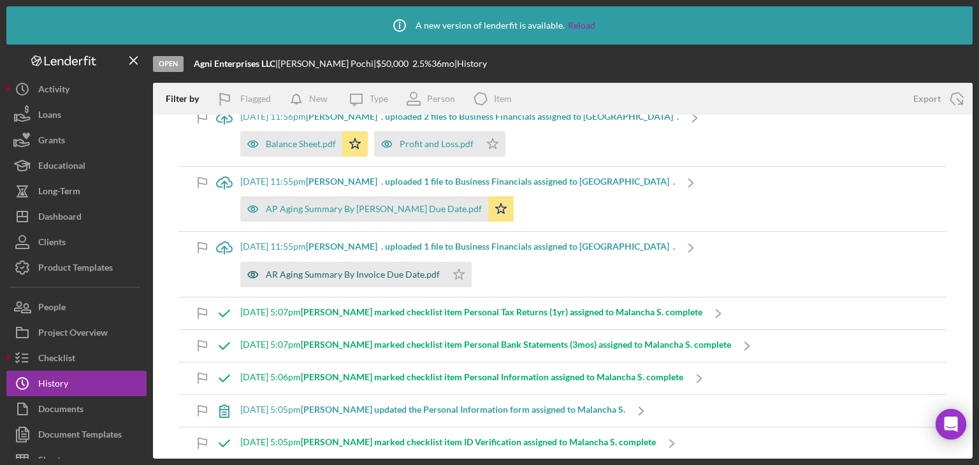
click at [314, 280] on div "AR Aging Summary By Invoice Due Date.pdf" at bounding box center [353, 275] width 174 height 10
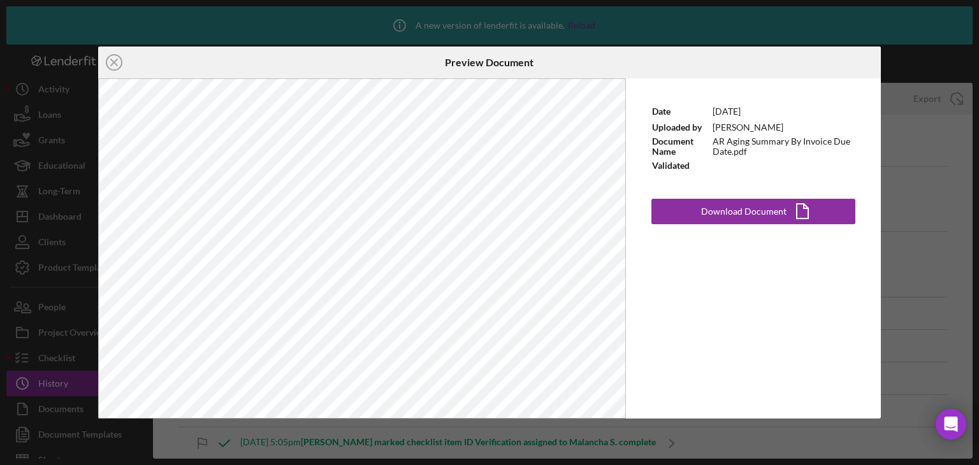
click at [940, 222] on div "Icon/Close Preview Document Date 7/9/2025 Uploaded by Subbarayan Pochi Document…" at bounding box center [489, 232] width 979 height 465
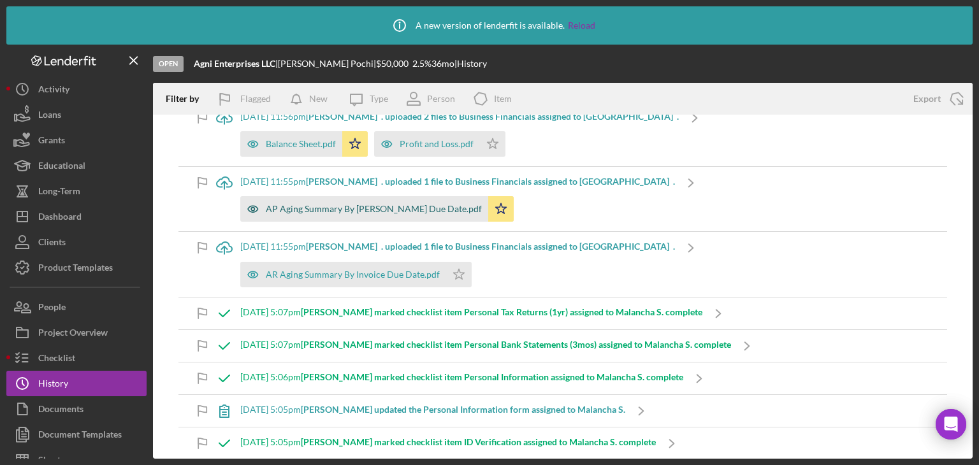
click at [263, 222] on icon "button" at bounding box center [252, 208] width 25 height 25
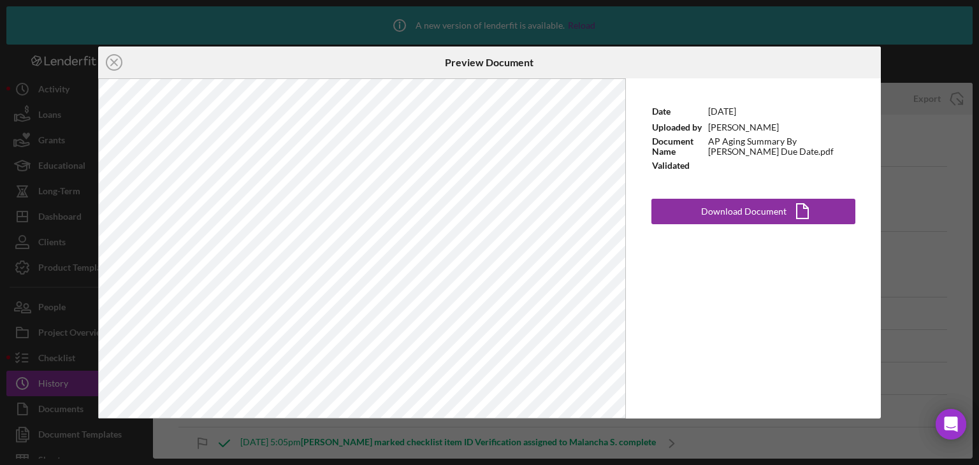
click at [885, 217] on div "Icon/Close Preview Document Date 7/9/2025 Uploaded by Subbarayan Pochi Document…" at bounding box center [489, 232] width 979 height 465
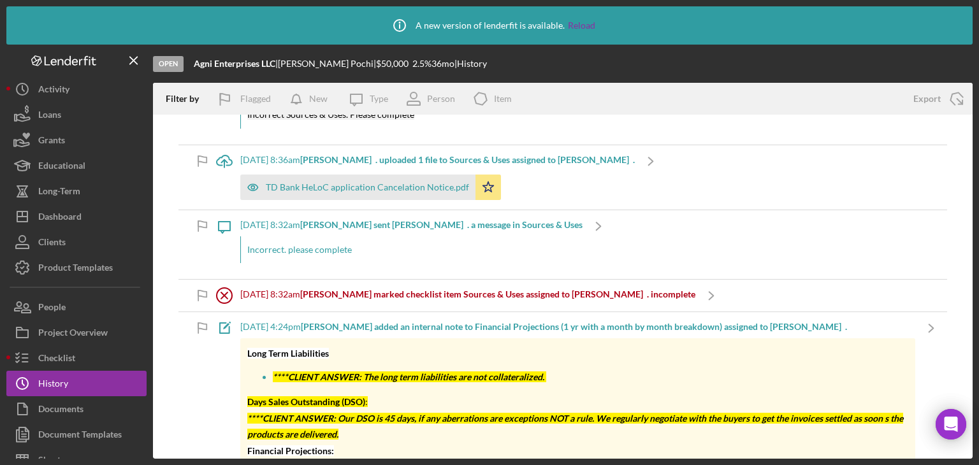
scroll to position [1466, 0]
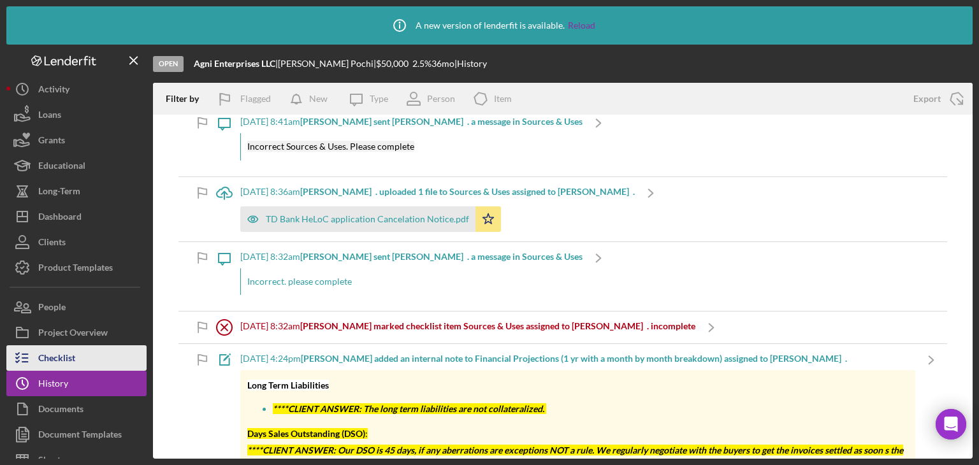
click at [93, 360] on button "Checklist" at bounding box center [76, 357] width 140 height 25
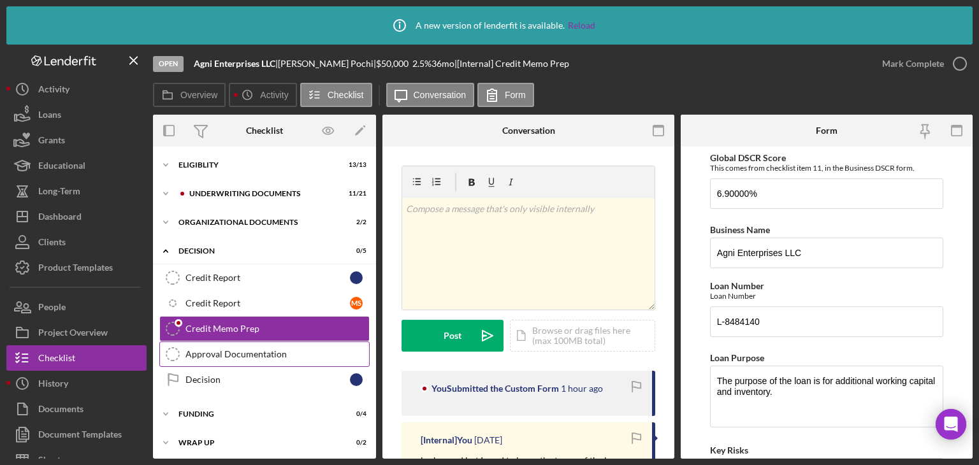
scroll to position [29, 0]
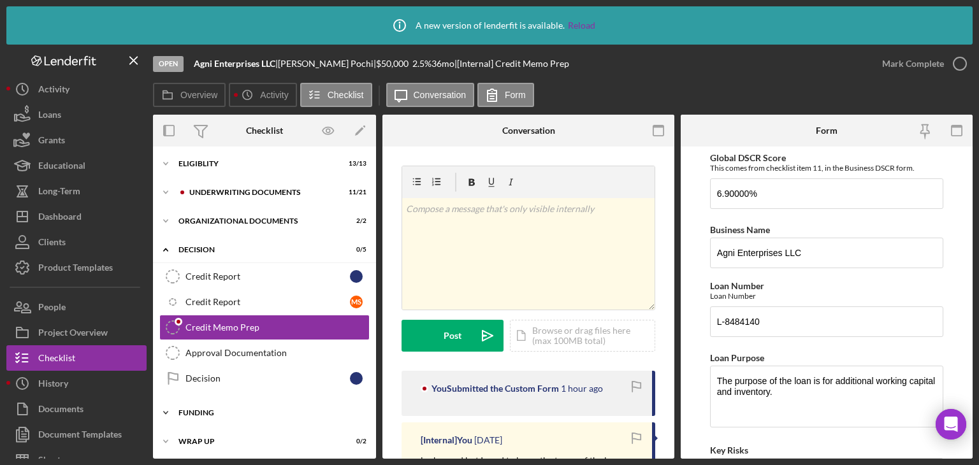
click at [203, 409] on div "Funding" at bounding box center [269, 413] width 182 height 8
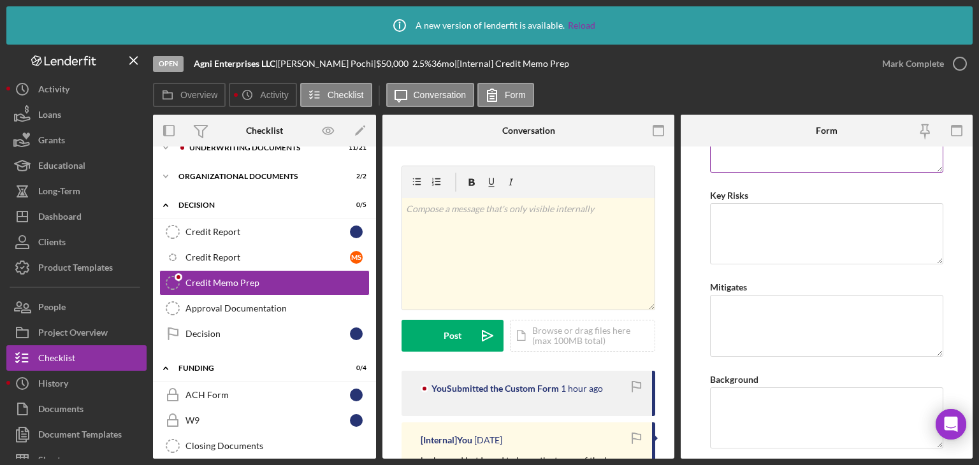
scroll to position [127, 0]
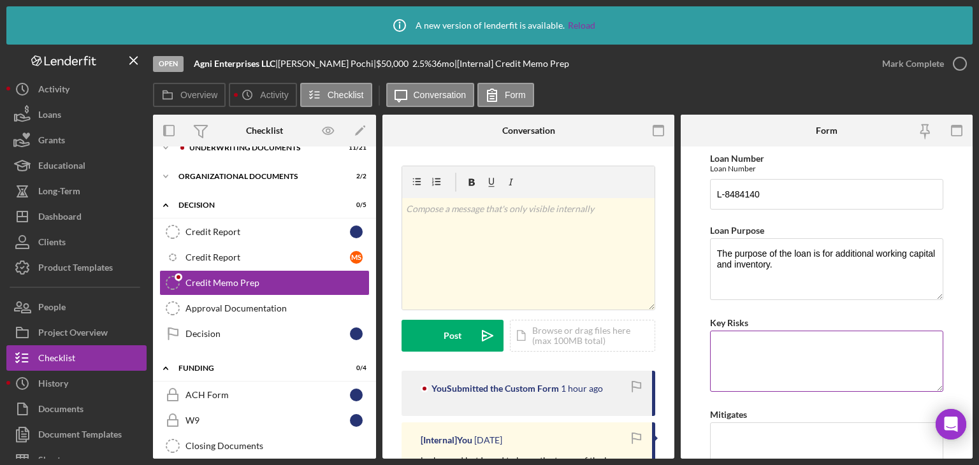
click at [784, 379] on textarea "Key Risks" at bounding box center [826, 361] width 233 height 61
click at [739, 345] on textarea "Key Risks" at bounding box center [826, 361] width 233 height 61
paste textarea "• Supply Chain Disruptions: As a distributor of medical and sanitary products, …"
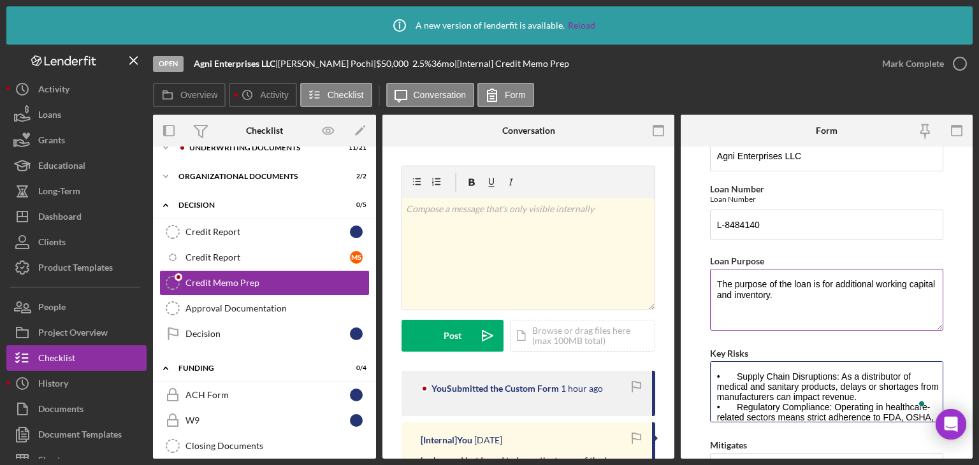
scroll to position [191, 0]
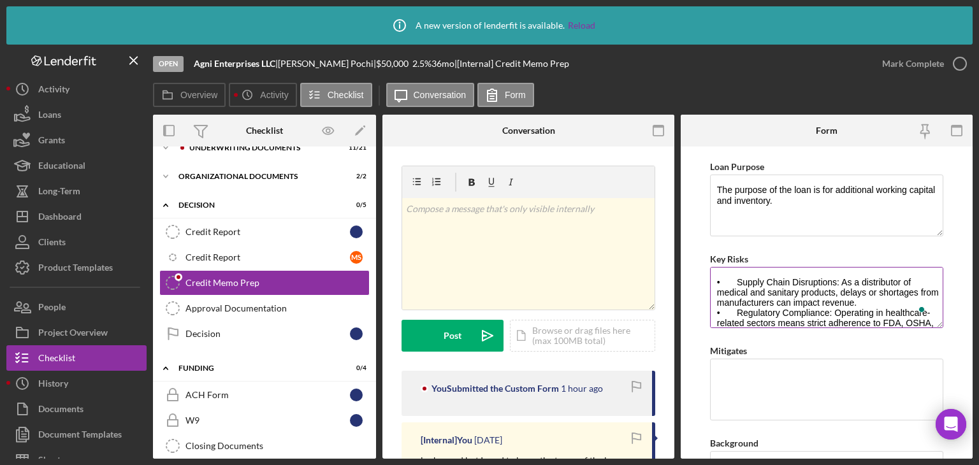
click at [885, 303] on textarea "• Supply Chain Disruptions: As a distributor of medical and sanitary products, …" at bounding box center [826, 297] width 233 height 61
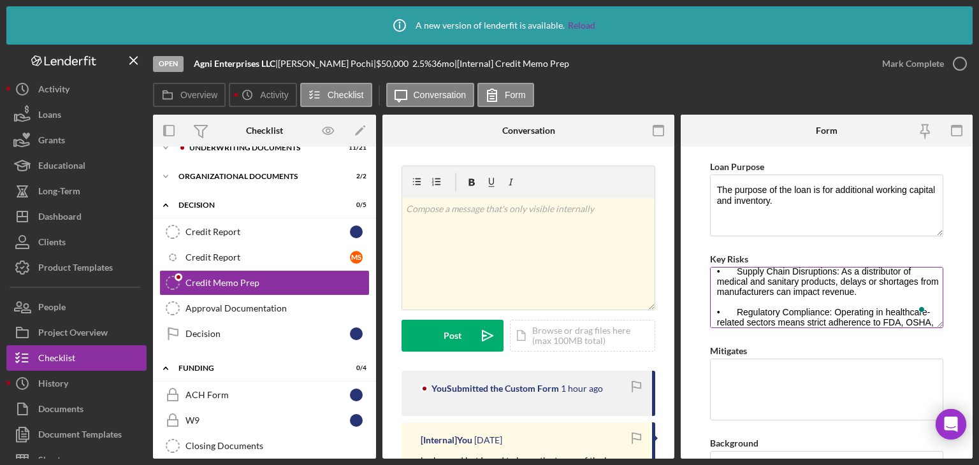
scroll to position [0, 0]
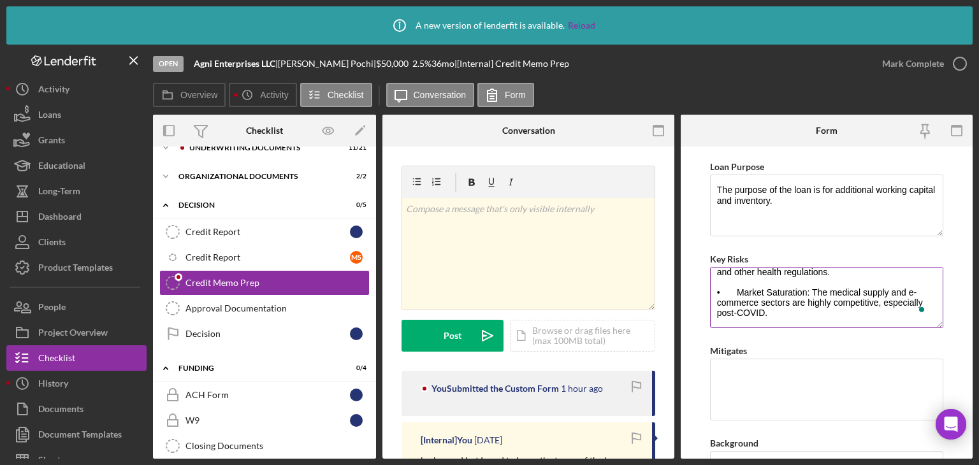
click at [855, 317] on textarea "• Supply Chain Disruptions: As a distributor of medical and sanitary products, …" at bounding box center [826, 297] width 233 height 61
click at [793, 320] on textarea "• Supply Chain Disruptions: As a distributor of medical and sanitary products, …" at bounding box center [826, 297] width 233 height 61
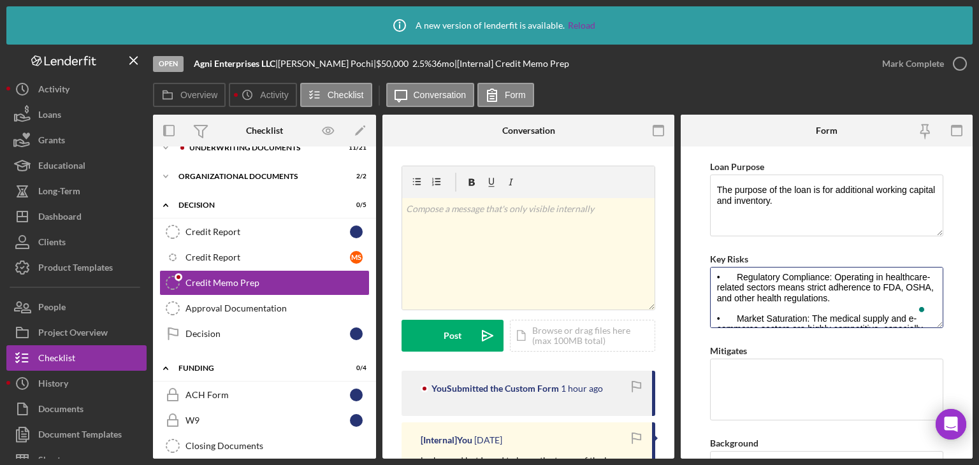
drag, startPoint x: 877, startPoint y: 276, endPoint x: 701, endPoint y: 280, distance: 176.0
click at [701, 280] on html "Icon/Info A new version of lenderfit is available. Reload Open Agni Enterprises…" at bounding box center [489, 232] width 979 height 465
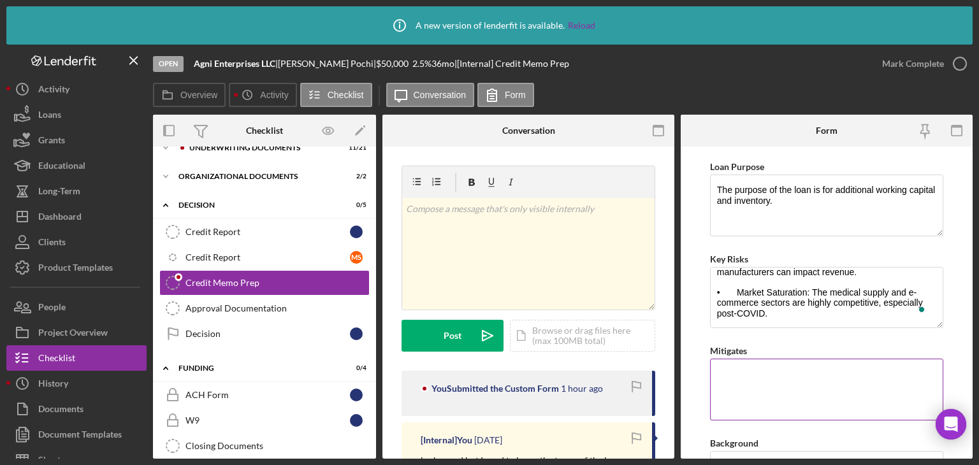
click at [746, 383] on textarea "Mitigates" at bounding box center [826, 389] width 233 height 61
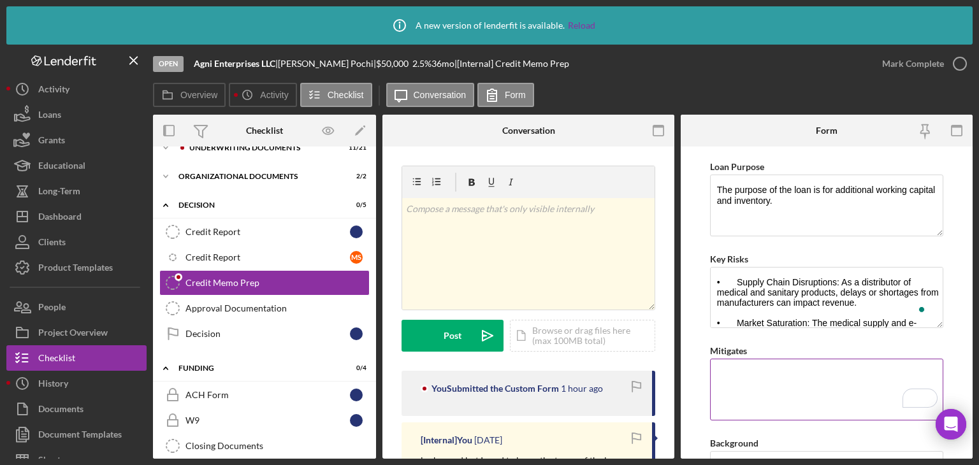
click at [788, 388] on textarea "Mitigates" at bounding box center [826, 389] width 233 height 61
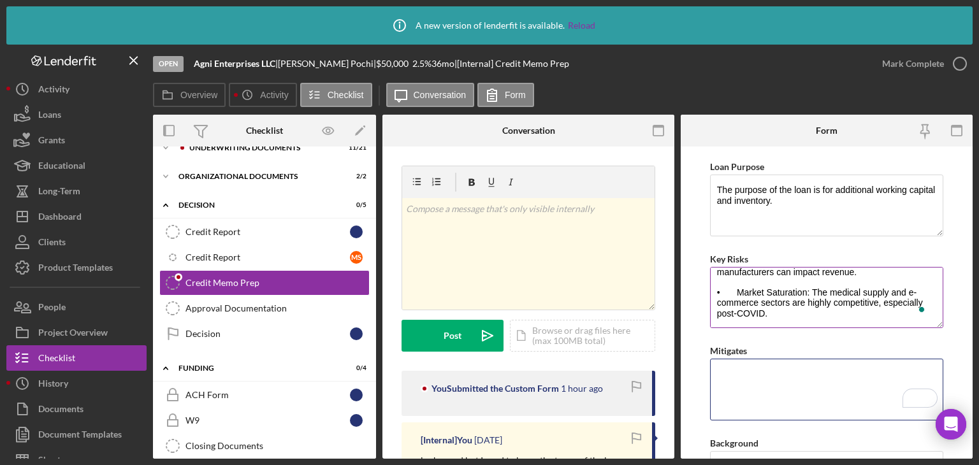
scroll to position [10, 0]
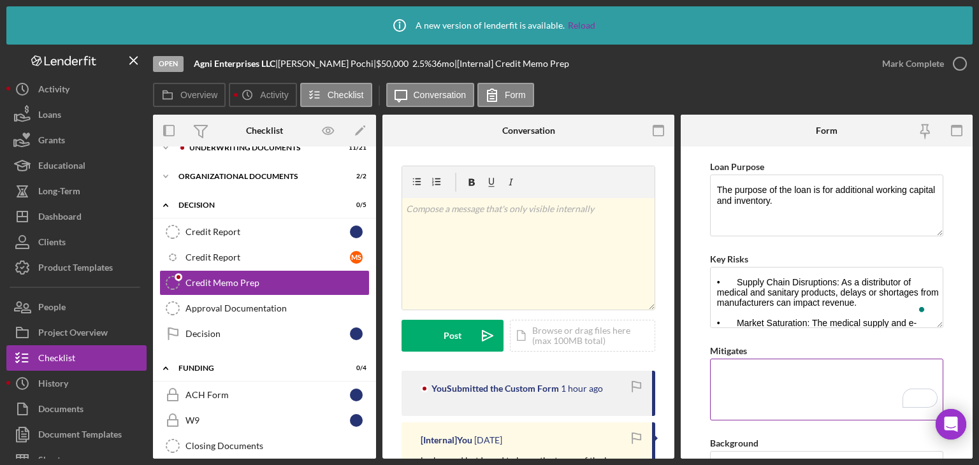
click at [745, 372] on textarea "Mitigates" at bounding box center [826, 389] width 233 height 61
drag, startPoint x: 734, startPoint y: 277, endPoint x: 756, endPoint y: 294, distance: 28.1
click at [734, 277] on textarea "• Supply Chain Disruptions: As a distributor of medical and sanitary products, …" at bounding box center [826, 297] width 233 height 61
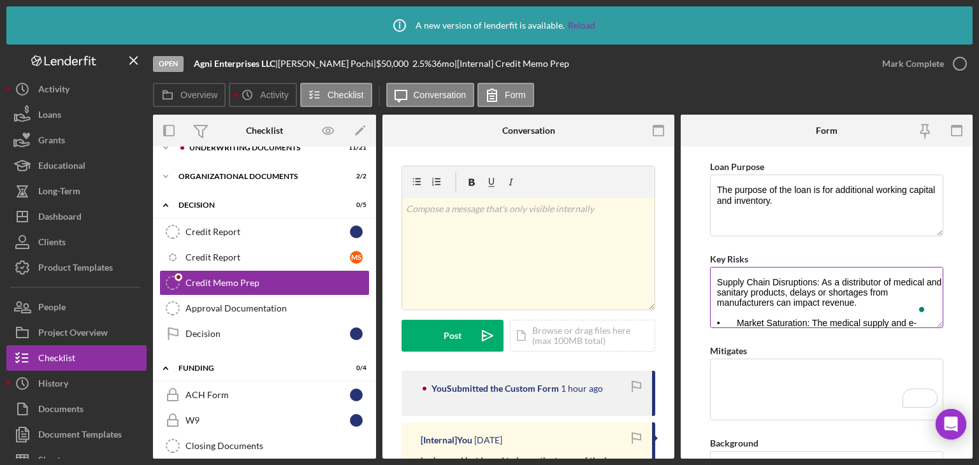
scroll to position [1, 0]
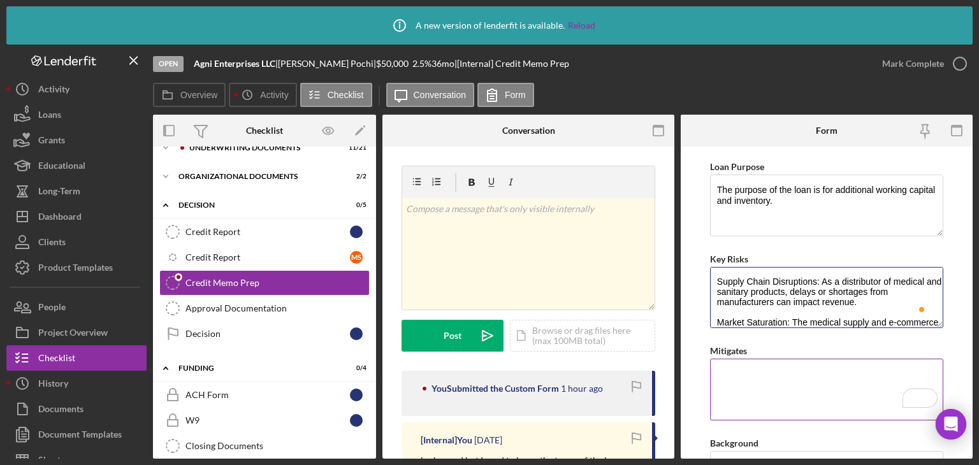
type textarea "Supply Chain Disruptions: As a distributor of medical and sanitary products, de…"
click at [794, 383] on textarea "Mitigates" at bounding box center [826, 389] width 233 height 61
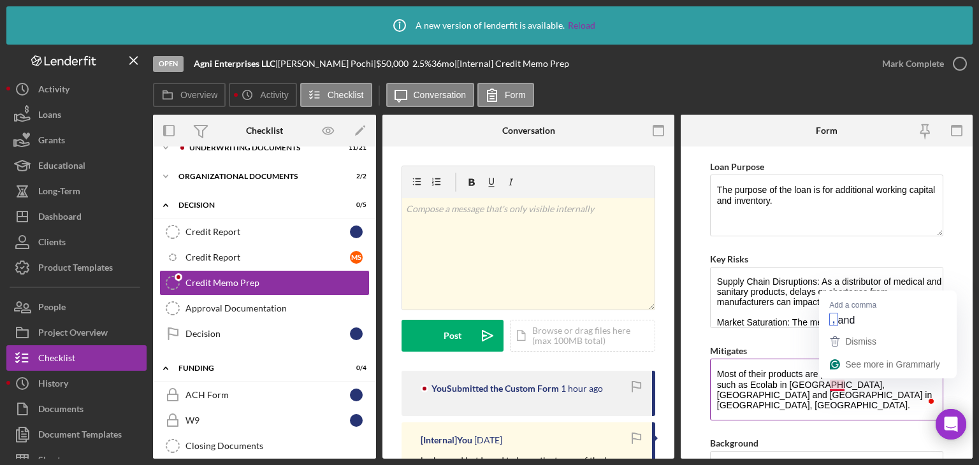
click at [839, 383] on textarea "Most of their products are purchased from local vendors such as Ecolab in Davie…" at bounding box center [826, 389] width 233 height 61
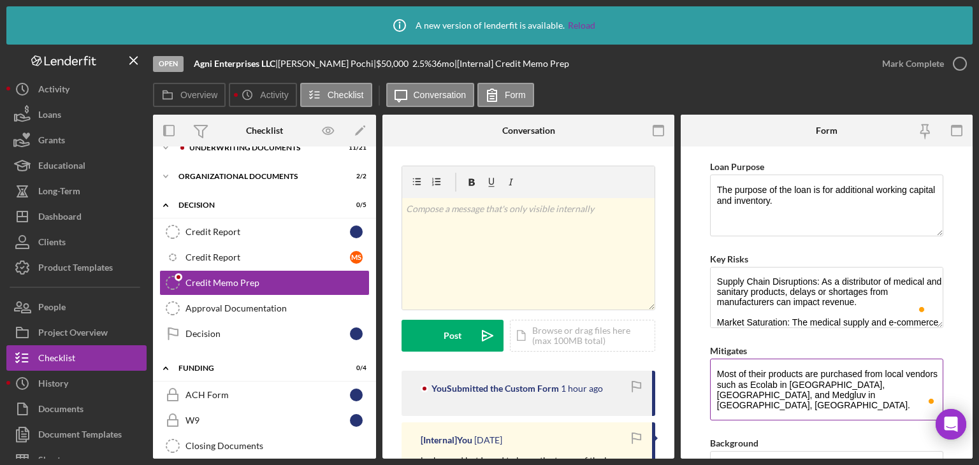
click at [806, 404] on textarea "Most of their products are purchased from local vendors such as Ecolab in Davie…" at bounding box center [826, 389] width 233 height 61
click at [800, 393] on textarea "Most of their products are purchased from local vendors such as Ecolab in Davie…" at bounding box center [826, 389] width 233 height 61
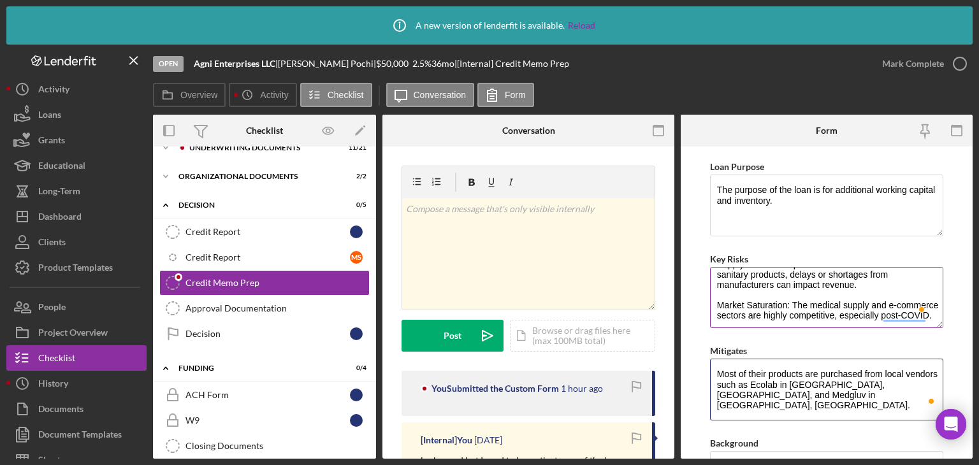
scroll to position [31, 0]
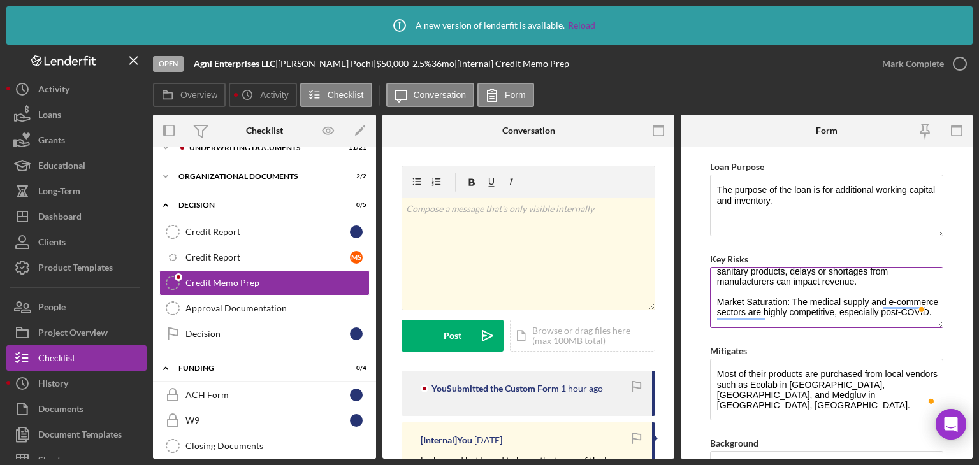
click at [900, 296] on textarea "Supply Chain Disruptions: As a distributor of medical and sanitary products, de…" at bounding box center [826, 297] width 233 height 61
click at [902, 302] on textarea "Supply Chain Disruptions: As a distributor of medical and sanitary products, de…" at bounding box center [826, 297] width 233 height 61
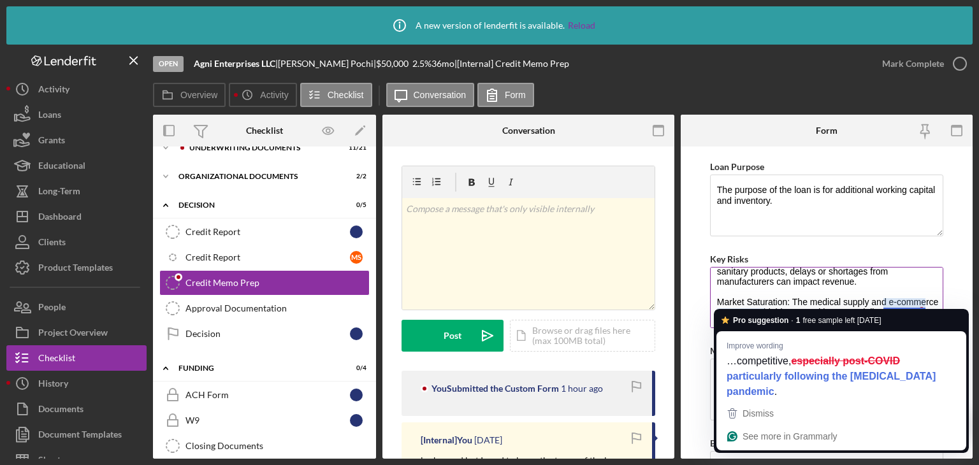
click at [862, 295] on textarea "Supply Chain Disruptions: As a distributor of medical and sanitary products, de…" at bounding box center [826, 297] width 233 height 61
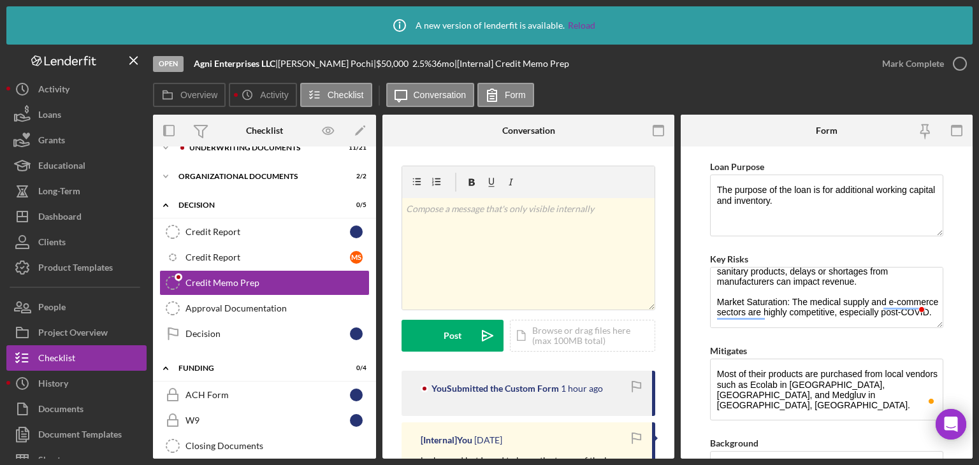
click at [948, 247] on form "Global DSCR Score This comes from checklist item 11, in the Business DSCR form.…" at bounding box center [827, 303] width 292 height 312
click at [785, 393] on textarea "Most of their products are purchased from local vendors such as Ecolab in Davie…" at bounding box center [826, 389] width 233 height 61
click at [780, 403] on textarea "Most of their products are purchased from local vendors such as Ecolab in Davie…" at bounding box center [826, 389] width 233 height 61
click at [765, 416] on textarea "Most of their products are purchased from local vendors such as Ecolab in Davie…" at bounding box center [826, 389] width 233 height 61
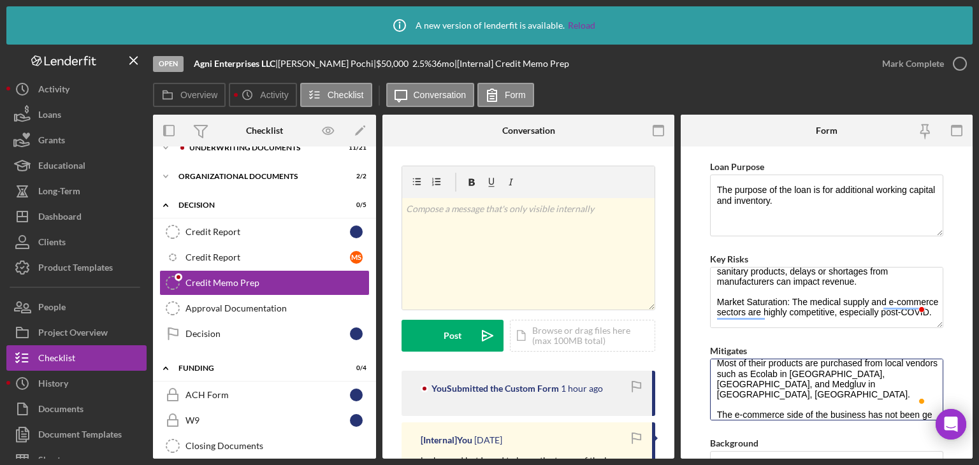
scroll to position [11, 0]
paste textarea "Hire a team to manage the eCommerce website, digital marketing, email marketing…"
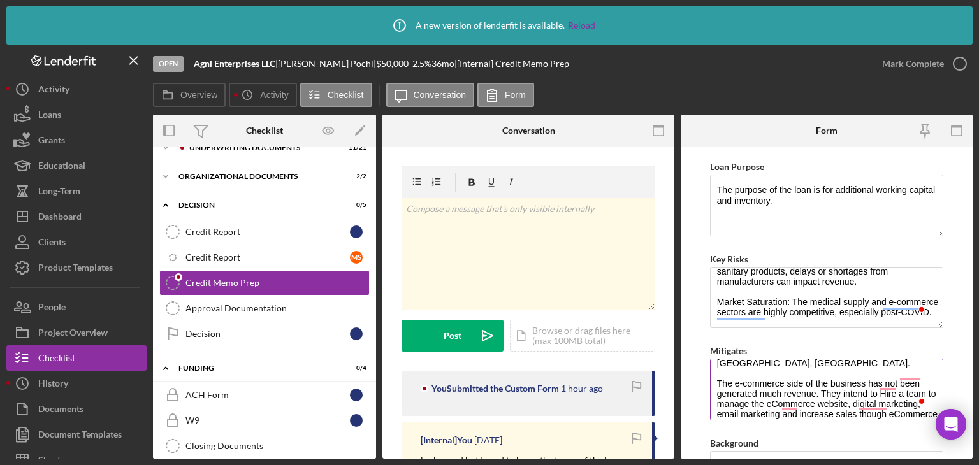
click at [883, 384] on textarea "Most of their products are purchased from local vendors such as Ecolab in Davie…" at bounding box center [826, 389] width 233 height 61
click at [802, 397] on textarea "Most of their products are purchased from local vendors such as Ecolab in Davie…" at bounding box center [826, 389] width 233 height 61
drag, startPoint x: 823, startPoint y: 393, endPoint x: 773, endPoint y: 396, distance: 50.5
click at [773, 396] on textarea "Most of their products are purchased from local vendors such as Ecolab in Davie…" at bounding box center [826, 389] width 233 height 61
click at [791, 392] on textarea "Most of their products are purchased from local vendors such as Ecolab in Davie…" at bounding box center [826, 389] width 233 height 61
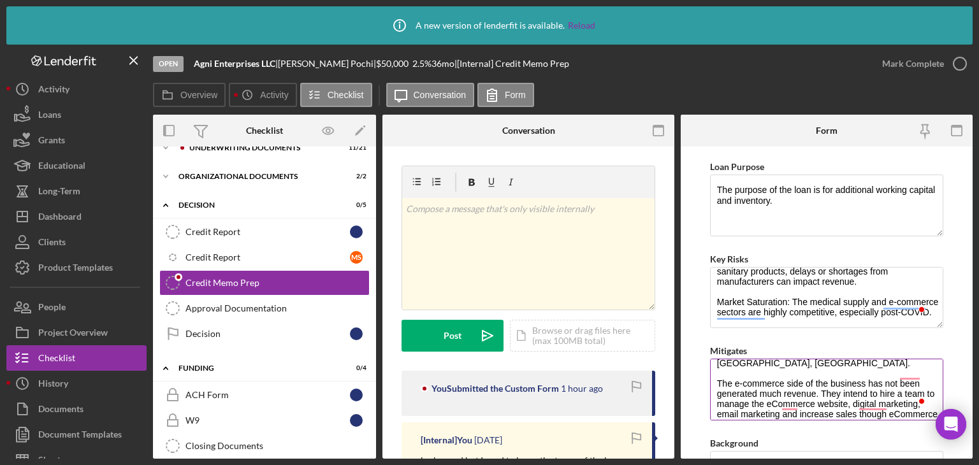
click at [863, 393] on textarea "Most of their products are purchased from local vendors such as Ecolab in Davie…" at bounding box center [826, 389] width 233 height 61
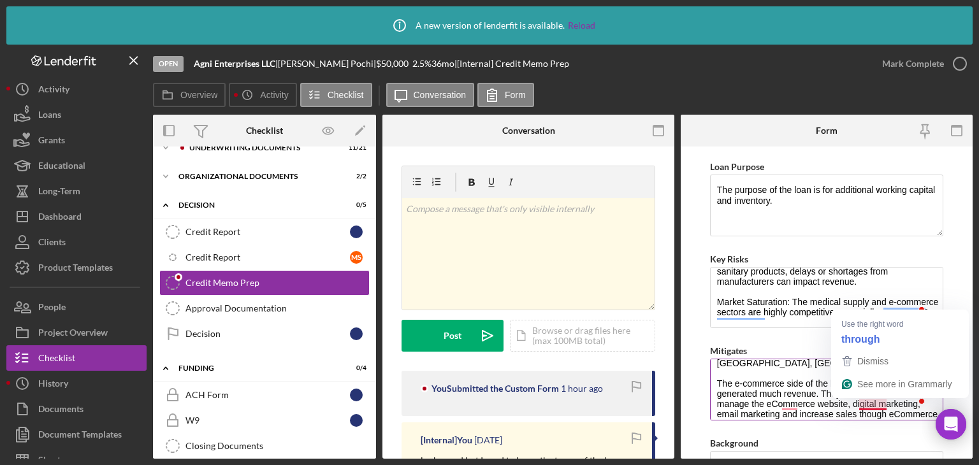
click at [867, 404] on textarea "Most of their products are purchased from local vendors such as Ecolab in Davie…" at bounding box center [826, 389] width 233 height 61
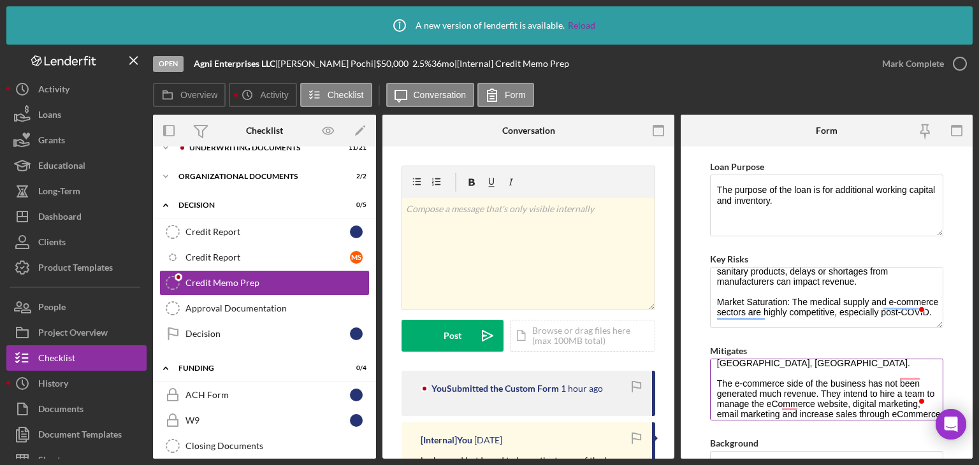
scroll to position [51, 0]
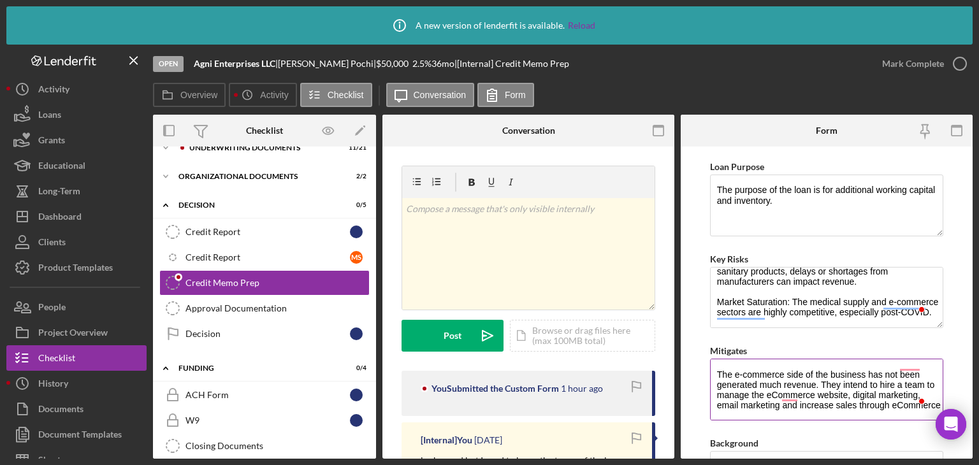
drag, startPoint x: 862, startPoint y: 403, endPoint x: 883, endPoint y: 414, distance: 22.8
click at [883, 414] on textarea "Most of their products are purchased from local vendors such as Ecolab in Davie…" at bounding box center [826, 389] width 233 height 61
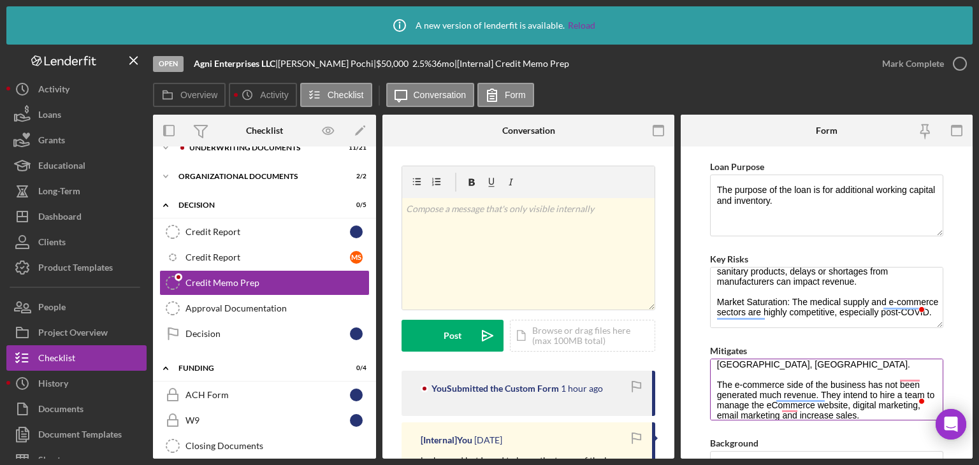
click at [837, 406] on textarea "Most of their products are purchased from local vendors such as Ecolab in Davie…" at bounding box center [826, 389] width 233 height 61
click at [814, 393] on textarea "Most of their products are purchased from local vendors such as Ecolab in Davie…" at bounding box center [826, 389] width 233 height 61
type textarea "Most of their products are purchased from local vendors such as Ecolab in Davie…"
click at [915, 375] on textarea "Most of their products are purchased from local vendors such as Ecolab in Davie…" at bounding box center [826, 389] width 233 height 61
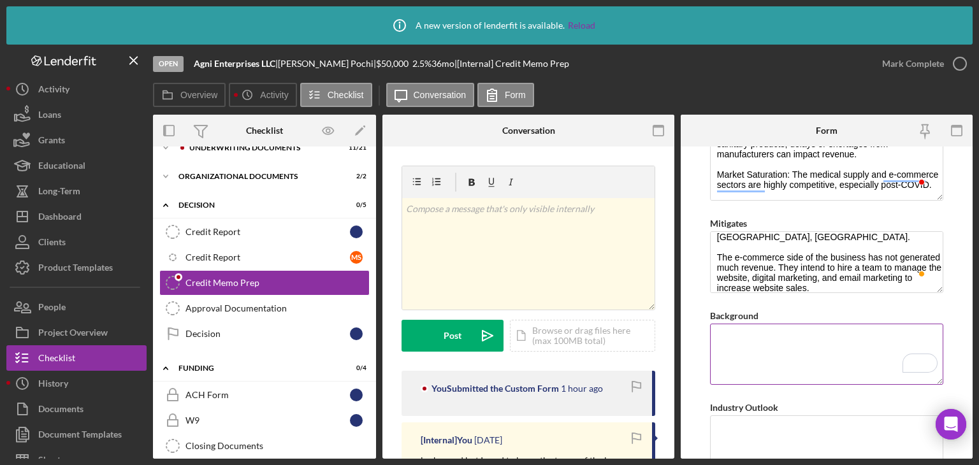
click at [749, 350] on textarea "Background" at bounding box center [826, 354] width 233 height 61
paste textarea "Agni Enterprises, LLC (dba) Head to Heels Safety Supplies (H2HSS), is a Miami b…"
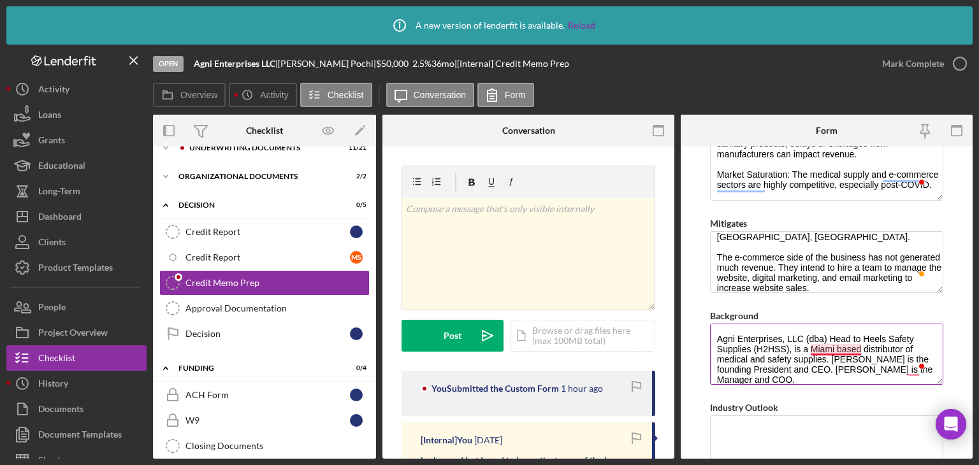
click at [834, 347] on textarea "Agni Enterprises, LLC (dba) Head to Heels Safety Supplies (H2HSS), is a Miami b…" at bounding box center [826, 354] width 233 height 61
click at [854, 368] on textarea "Agni Enterprises, LLC (dba) Head to Heels Safety Supplies (H2HSS), is a Miami-b…" at bounding box center [826, 354] width 233 height 61
click at [858, 381] on textarea "Agni Enterprises, LLC (dba) Head to Heels Safety Supplies (H2HSS), is a Miami-b…" at bounding box center [826, 354] width 233 height 61
click at [862, 376] on textarea "Agni Enterprises, LLC (dba) Head to Heels Safety Supplies (H2HSS), is a Miami-b…" at bounding box center [826, 354] width 233 height 61
click at [874, 378] on textarea "Agni Enterprises, LLC (dba) Head to Heels Safety Supplies (H2HSS), is a Miami-b…" at bounding box center [826, 354] width 233 height 61
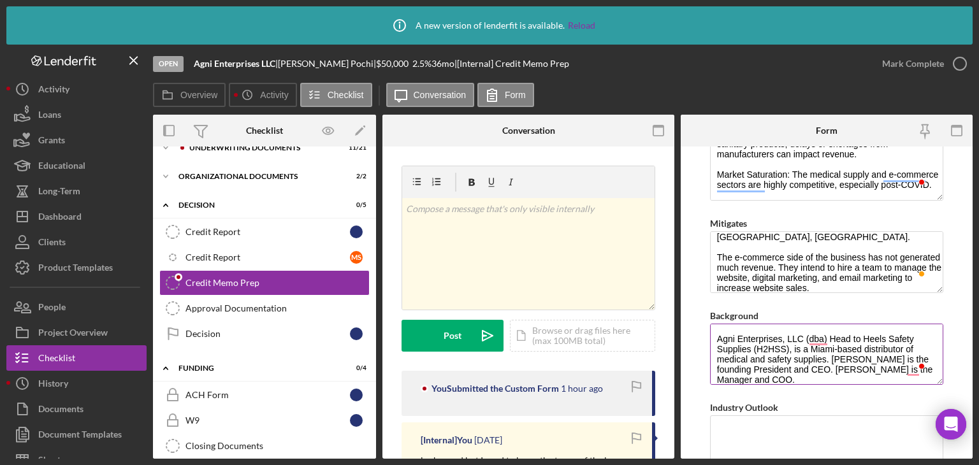
paste textarea "Both have earned Ph.D. degree in Biology and have a combined experience of over…"
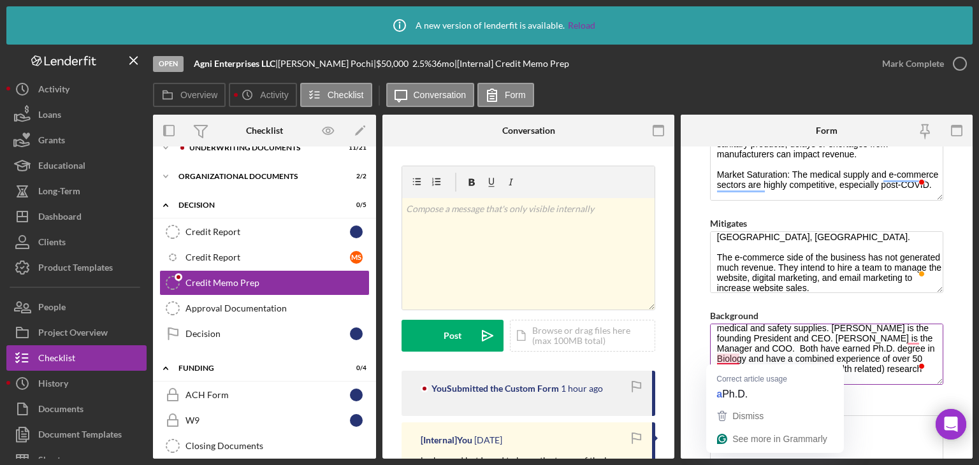
click at [729, 354] on textarea "Agni Enterprises, LLC (dba) Head to Heels Safety Supplies (H2HSS), is a Miami-b…" at bounding box center [826, 354] width 233 height 61
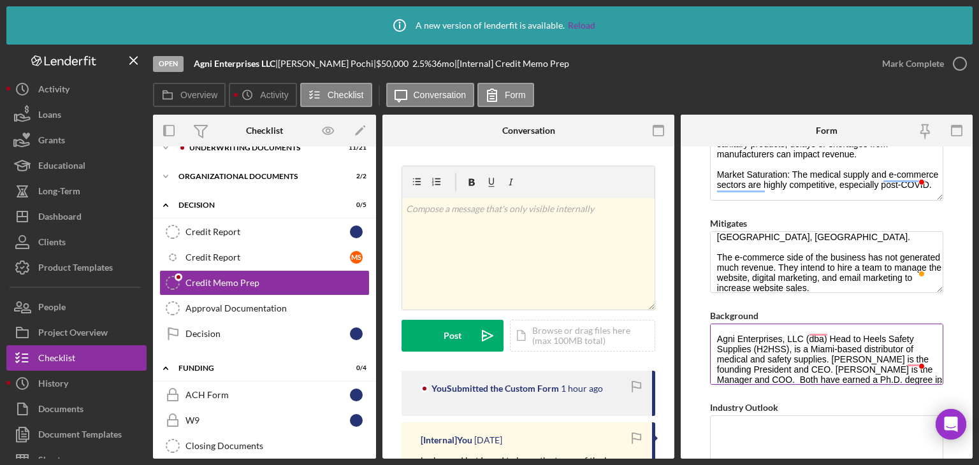
scroll to position [0, 0]
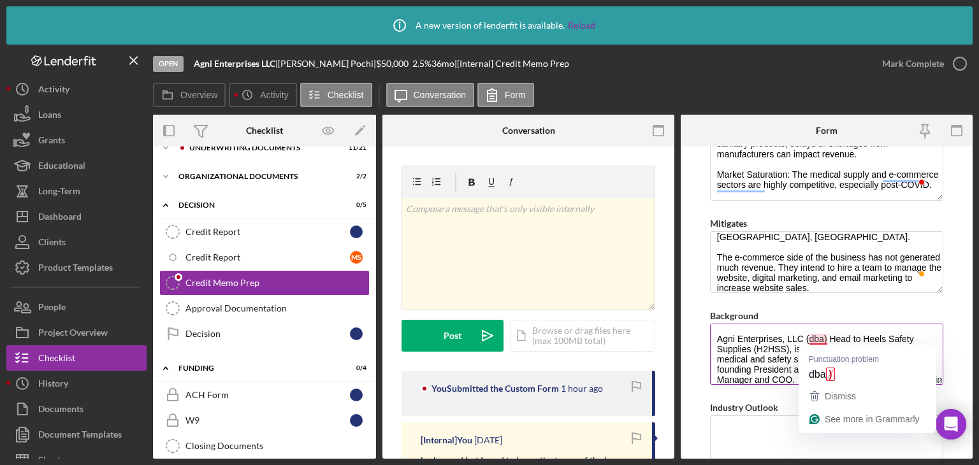
click at [796, 349] on textarea "Agni Enterprises, LLC (dba) Head to Heels Safety Supplies (H2HSS), is a Miami-b…" at bounding box center [826, 354] width 233 height 61
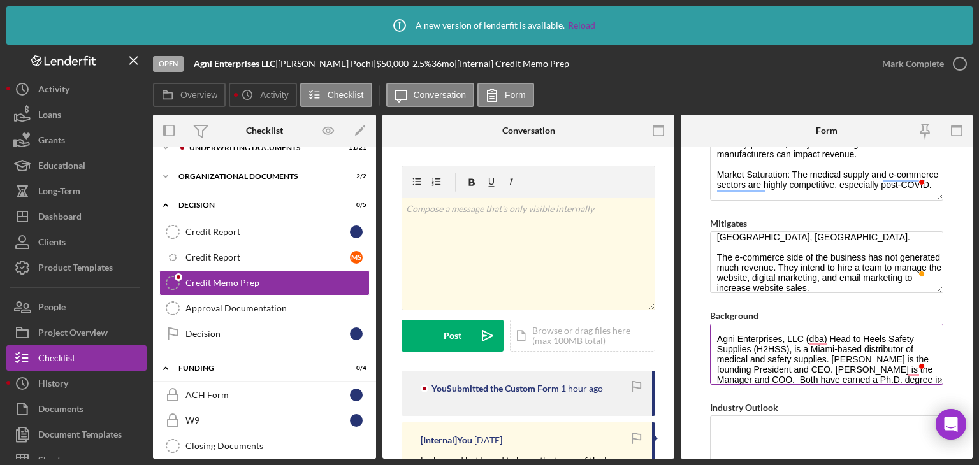
click at [826, 360] on textarea "Agni Enterprises, LLC (dba) Head to Heels Safety Supplies (H2HSS), is a Miami-b…" at bounding box center [826, 354] width 233 height 61
click at [792, 351] on textarea "Agni Enterprises, LLC (dba) Head to Heels Safety Supplies (H2HSS), is a Miami-b…" at bounding box center [826, 354] width 233 height 61
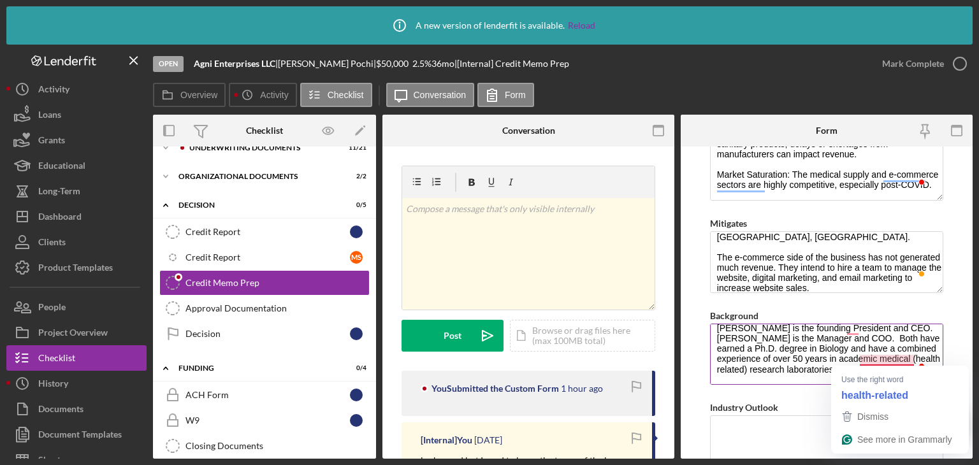
click at [894, 355] on textarea "Agni Enterprises, LLC (dba) Head to Heels Safety Supplies (H2HSS), is a Miami-b…" at bounding box center [826, 354] width 233 height 61
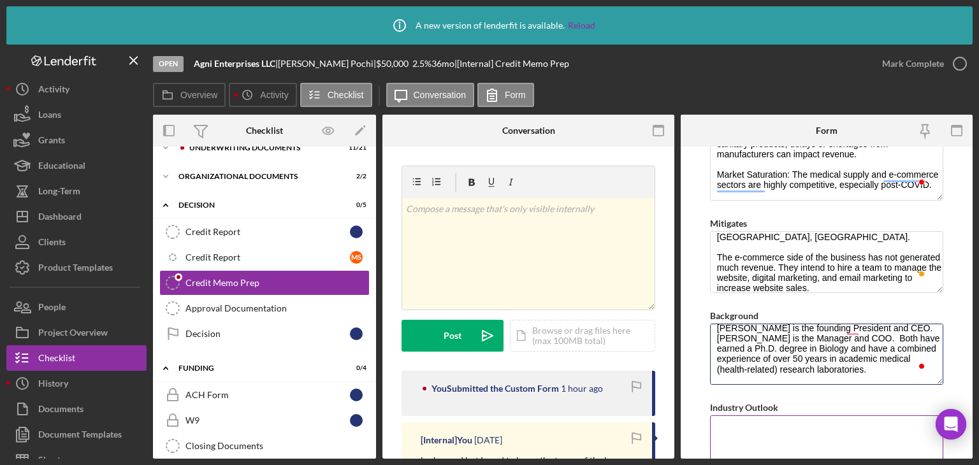
type textarea "Agni Enterprises, LLC (dba) Head to Heels Safety Supplies (H2HSS), is a Miami-b…"
click at [788, 424] on textarea "Industry Outlook" at bounding box center [826, 446] width 233 height 61
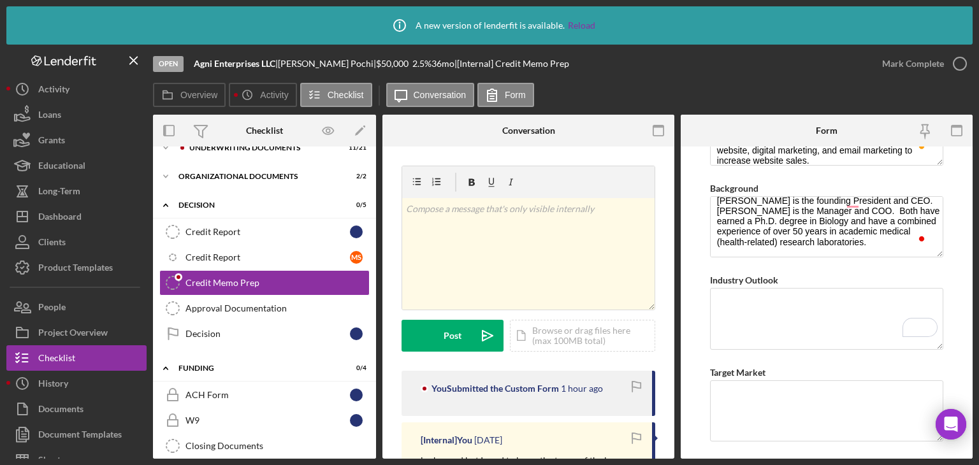
scroll to position [446, 0]
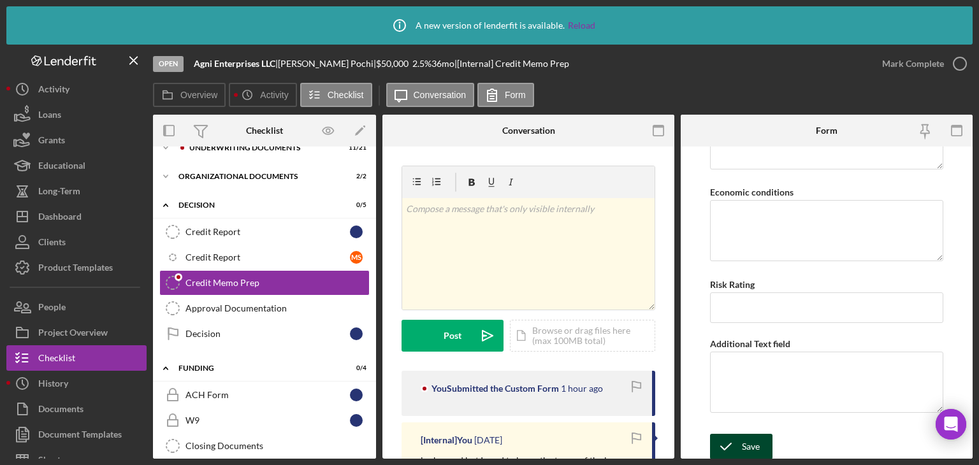
click at [721, 444] on polyline "submit" at bounding box center [726, 447] width 10 height 6
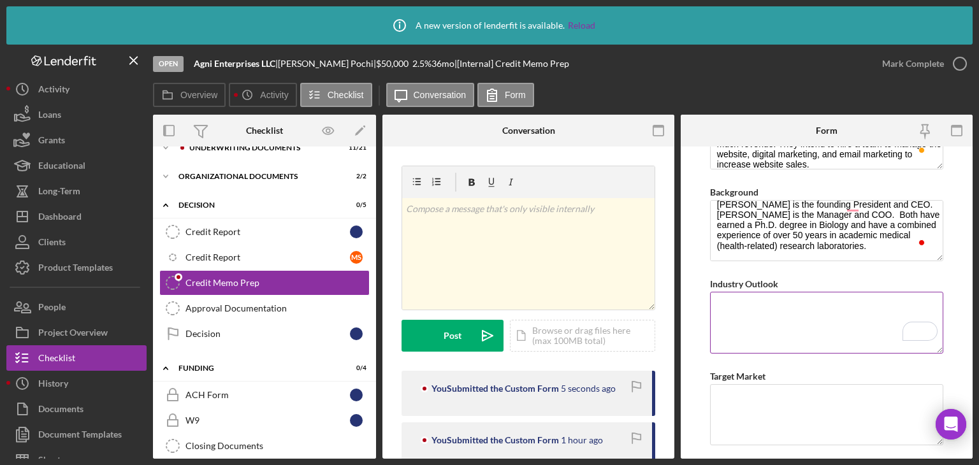
click at [780, 310] on textarea "Industry Outlook" at bounding box center [826, 322] width 233 height 61
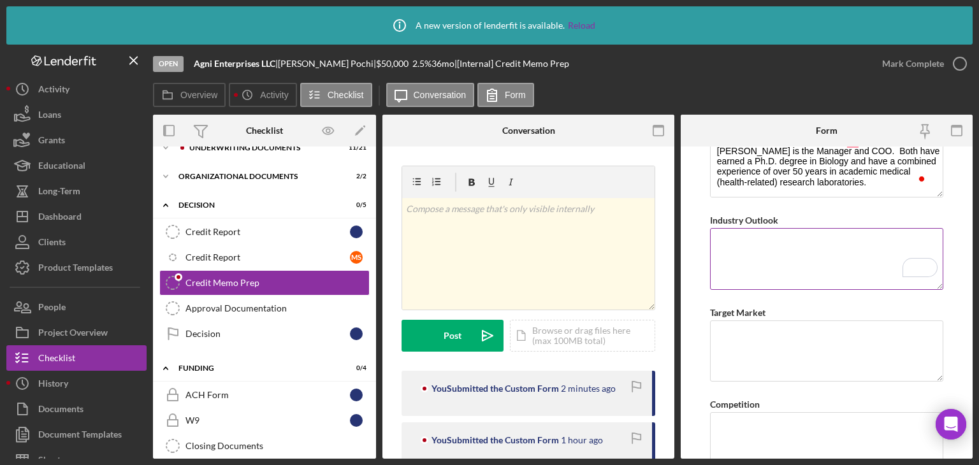
paste textarea "Agni Enterprises LLC operates in a sector experiencing steady growth, driven by…"
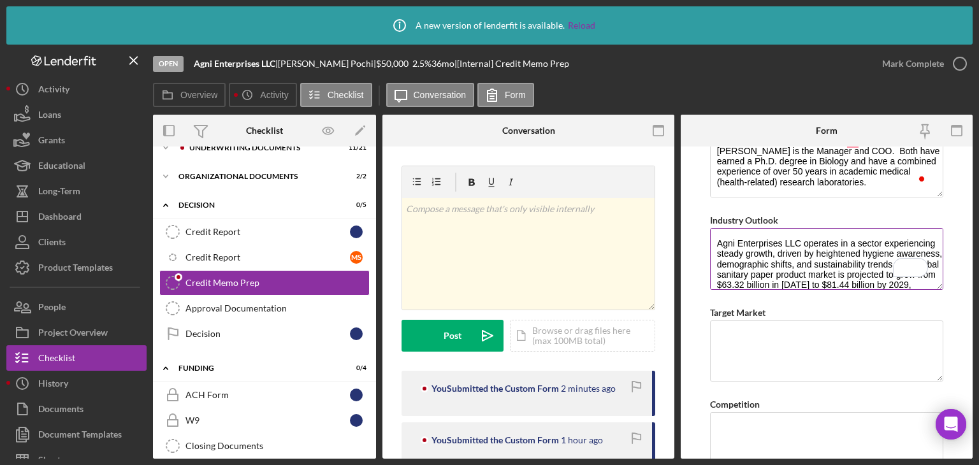
scroll to position [21, 0]
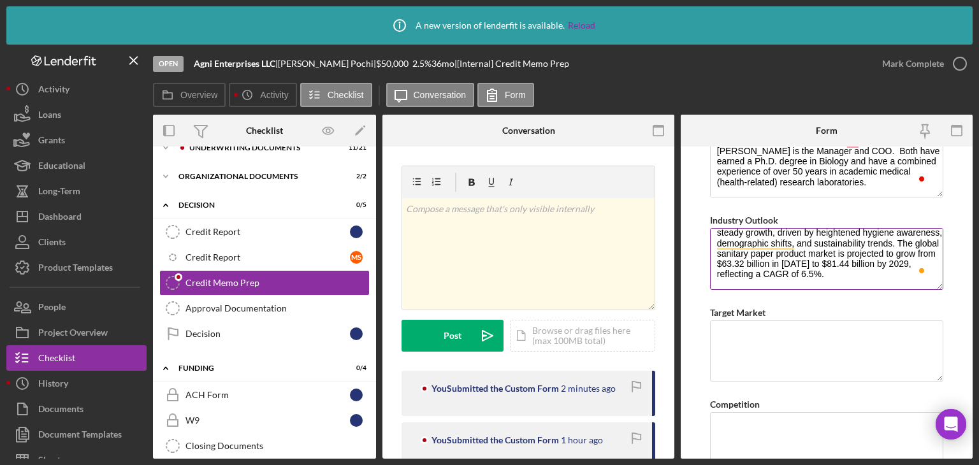
click at [722, 281] on textarea "Agni Enterprises LLC operates in a sector experiencing steady growth, driven by…" at bounding box center [826, 258] width 233 height 61
click at [806, 276] on textarea "Agni Enterprises LLC operates in a sector experiencing steady growth, driven by…" at bounding box center [826, 258] width 233 height 61
click at [802, 285] on textarea "Agni Enterprises LLC operates in a sector experiencing steady growth, driven by…" at bounding box center [826, 258] width 233 height 61
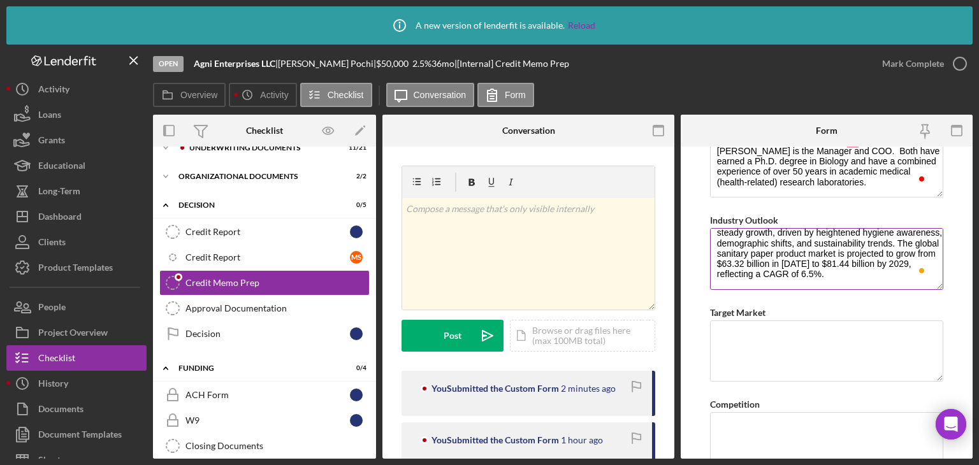
paste textarea "In the U.S. market, the industry is valued at $14.6 billion in [DATE], with a s…"
paste textarea "The sanitary paper and medical supply industry presents a moderately positive o…"
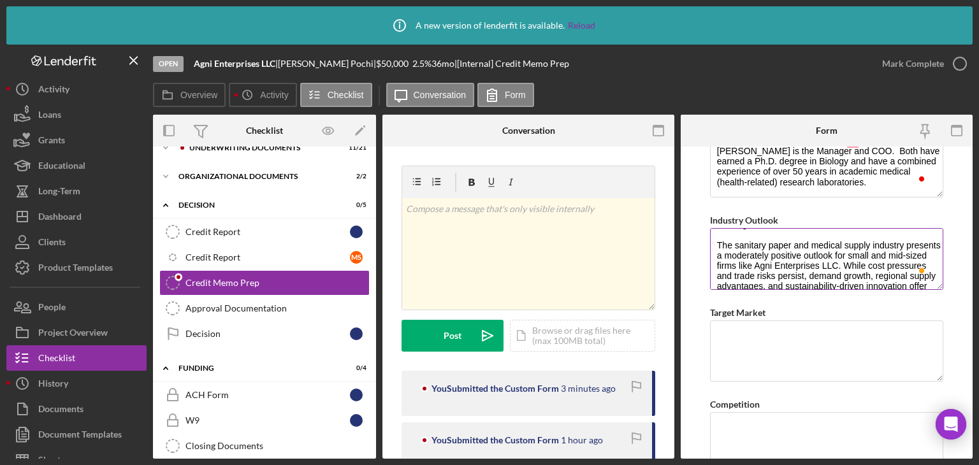
scroll to position [50, 0]
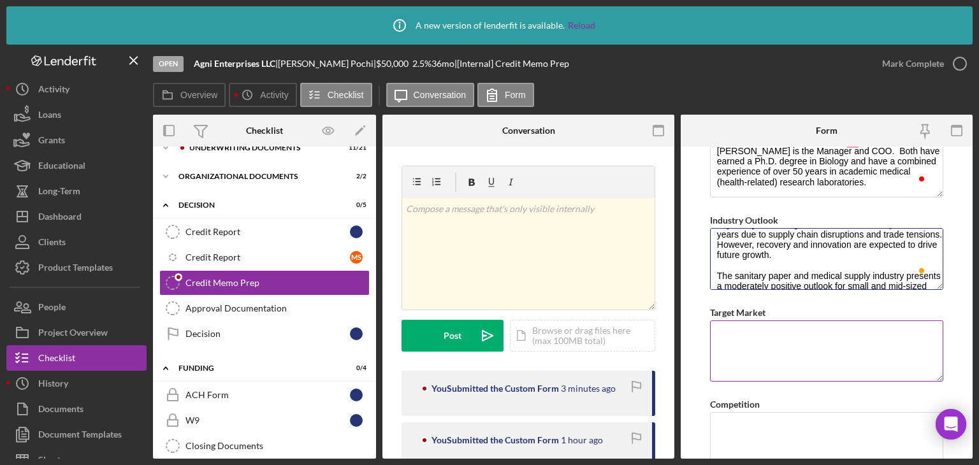
type textarea "Agni Enterprises LLC operates in a sector experiencing steady growth, driven by…"
click at [767, 353] on textarea "Target Market" at bounding box center [826, 351] width 233 height 61
click at [834, 322] on textarea "Target Market" at bounding box center [826, 351] width 233 height 61
paste textarea "1. County: Schools, Parks and recreations, Waste management, Animal services, a…"
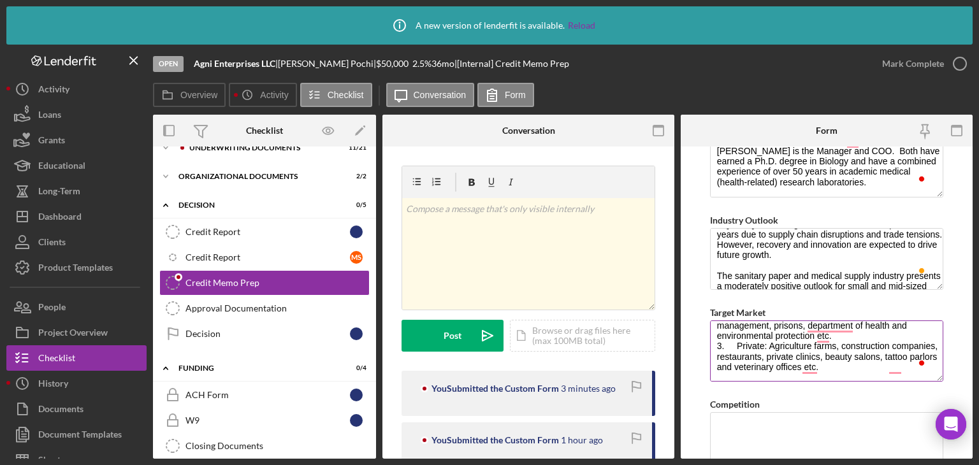
click at [850, 338] on textarea "1. County: Schools, Parks and recreations, Waste management, Animal services, a…" at bounding box center [826, 351] width 233 height 61
click at [728, 342] on textarea "County: Schools, Parks and recreations, Waste management, Animal services, avia…" at bounding box center [826, 351] width 233 height 61
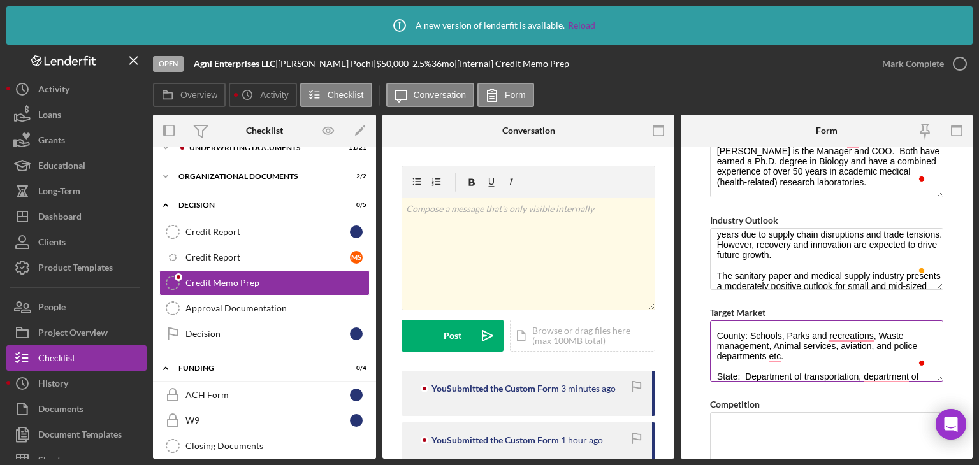
click at [729, 370] on textarea "County: Schools, Parks and recreations, Waste management, Animal services, avia…" at bounding box center [826, 351] width 233 height 61
click at [732, 337] on textarea "County: Schools, Parks and recreations, Waste management, Animal services, avia…" at bounding box center [826, 351] width 233 height 61
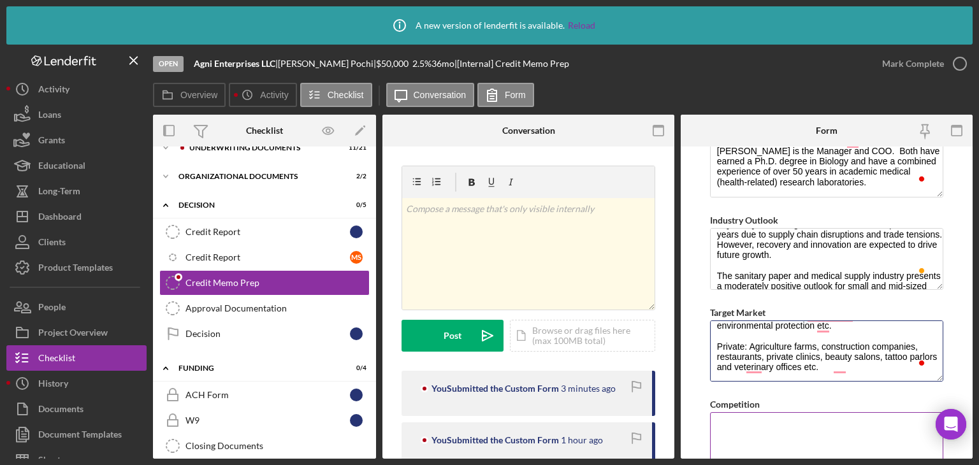
type textarea "County: Schools, Parks and recreations, Waste management, Animal services, avia…"
click at [771, 428] on textarea "Competition" at bounding box center [826, 442] width 233 height 61
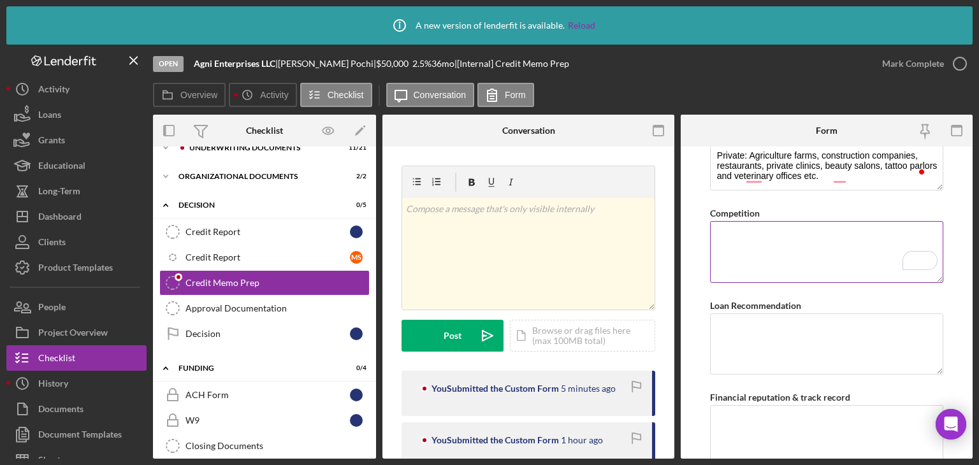
paste textarea "No. Business name Address Phone Number Products 1 AARON INDUSTRIAL SAFETY INC 1…"
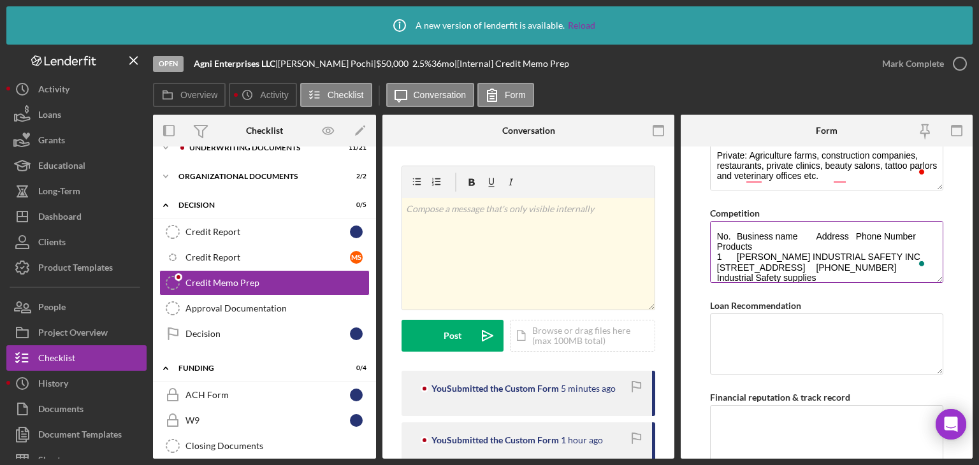
scroll to position [572, 0]
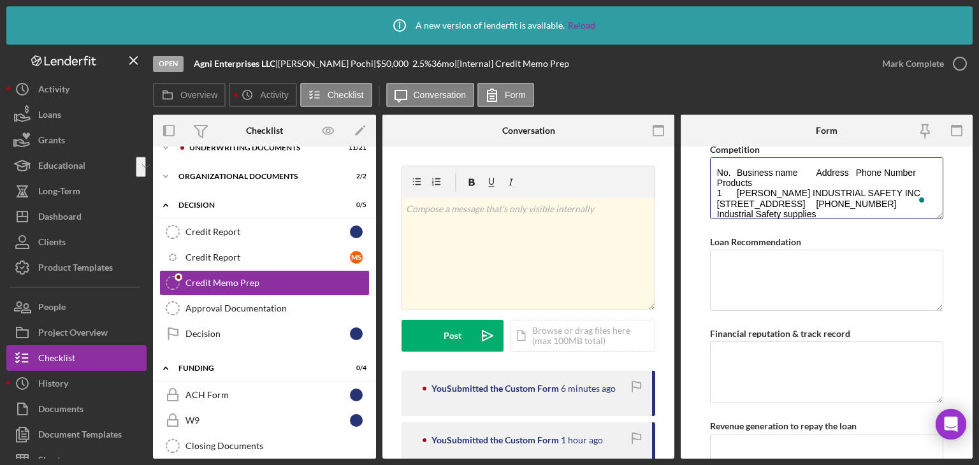
drag, startPoint x: 765, startPoint y: 178, endPoint x: 635, endPoint y: 156, distance: 131.8
click at [635, 156] on div "Overview Internal Workflow Stage Open Icon/Dropdown Arrow Archive (can unarchiv…" at bounding box center [563, 287] width 820 height 344
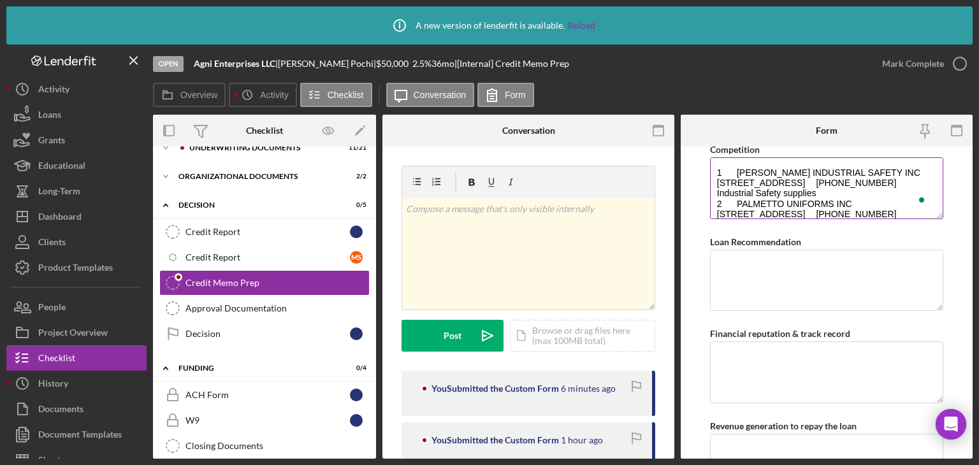
click at [744, 166] on textarea "1 AARON INDUSTRIAL SAFETY INC 11457 NW 122nd St, Medley, FL 33178 (305) 835-887…" at bounding box center [826, 187] width 233 height 61
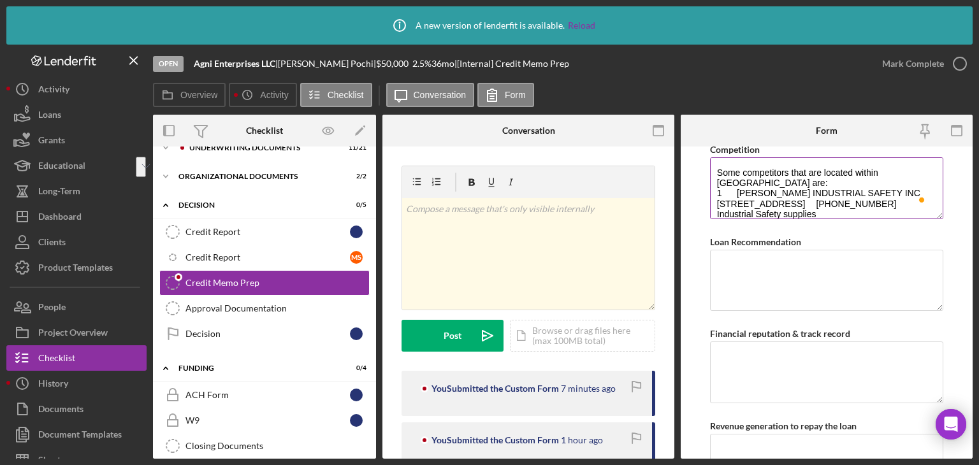
drag, startPoint x: 885, startPoint y: 189, endPoint x: 847, endPoint y: 198, distance: 39.3
click at [847, 198] on textarea "Some competitors that are located within Miami-Dade County are: 1 AARON INDUSTR…" at bounding box center [826, 187] width 233 height 61
drag, startPoint x: 755, startPoint y: 199, endPoint x: 892, endPoint y: 191, distance: 137.3
click at [892, 191] on textarea "Some competitors that are located within Miami-Dade County are: 1 AARON INDUSTR…" at bounding box center [826, 187] width 233 height 61
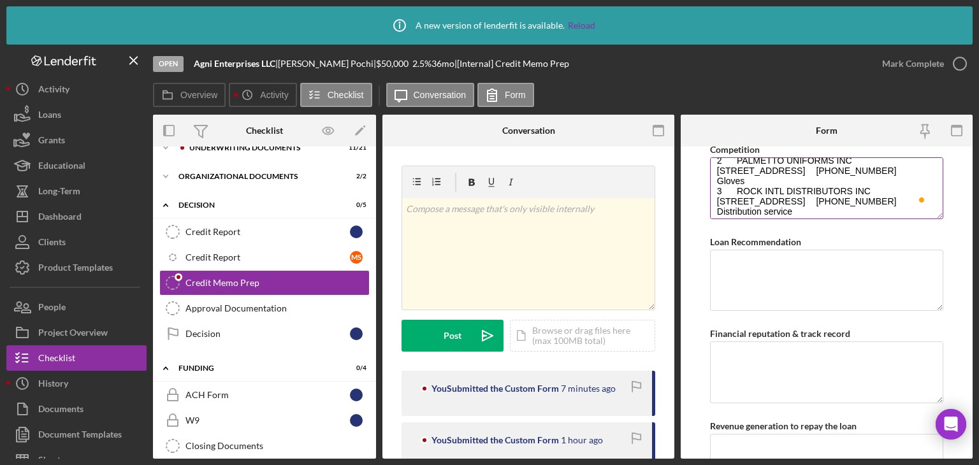
scroll to position [71, 0]
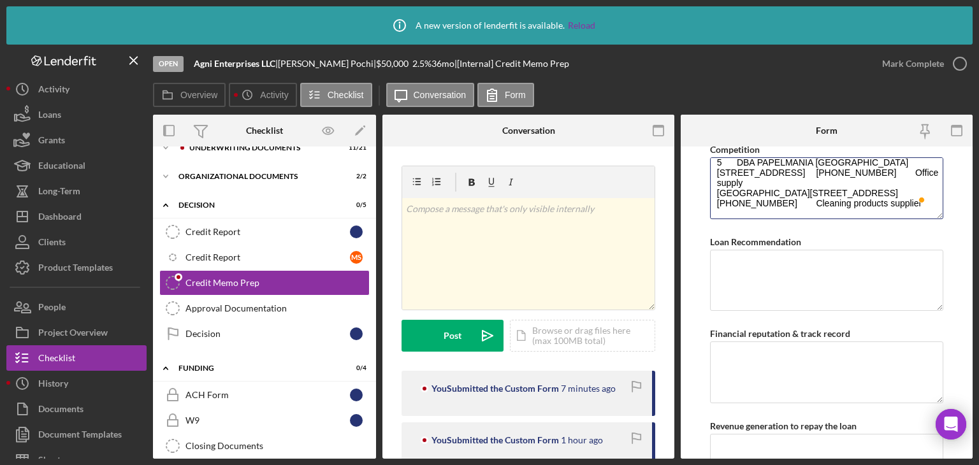
drag, startPoint x: 860, startPoint y: 210, endPoint x: 914, endPoint y: 228, distance: 57.2
click at [914, 228] on div "Global DSCR Score This comes from checklist item 11, in the Business DSCR form.…" at bounding box center [826, 165] width 233 height 1546
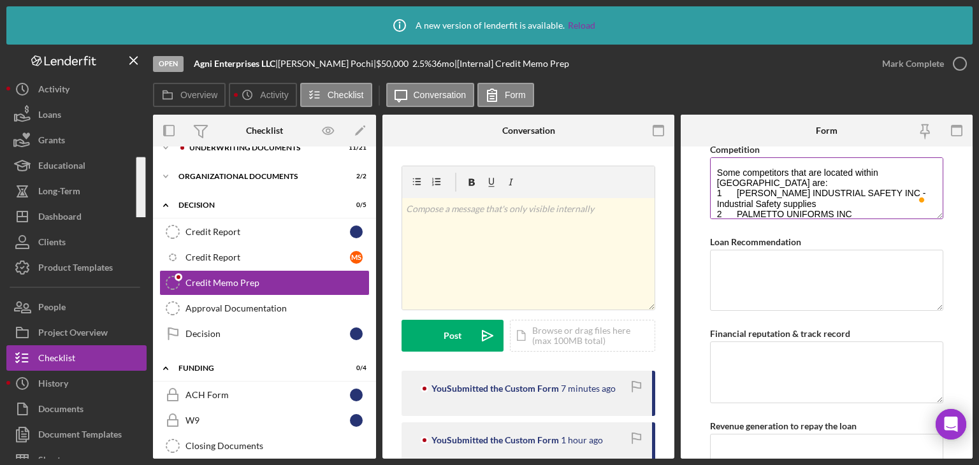
click at [867, 209] on textarea "Some competitors that are located within Miami-Dade County are: 1 AARON INDUSTR…" at bounding box center [826, 187] width 233 height 61
click at [864, 200] on textarea "Some competitors that are located within Miami-Dade County are: 1 AARON INDUSTR…" at bounding box center [826, 187] width 233 height 61
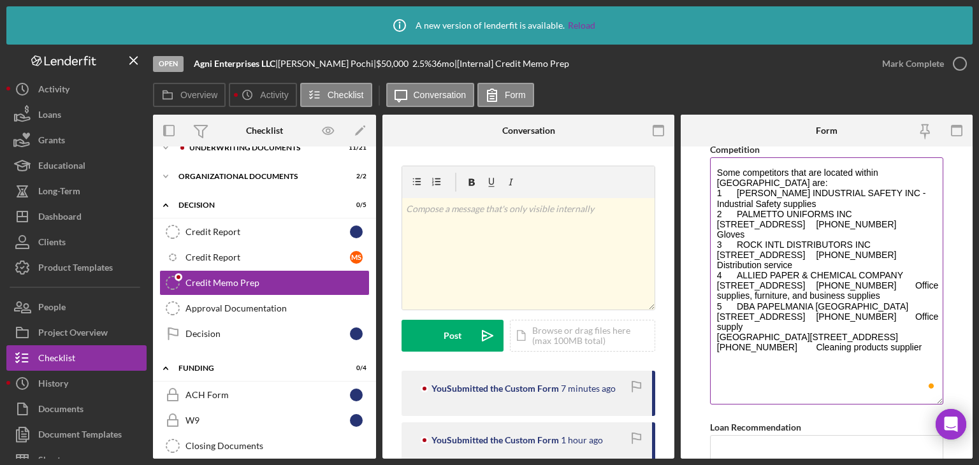
drag, startPoint x: 938, startPoint y: 215, endPoint x: 939, endPoint y: 407, distance: 192.5
click at [939, 405] on textarea "Some competitors that are located within Miami-Dade County are: 1 AARON INDUSTR…" at bounding box center [826, 280] width 233 height 247
drag, startPoint x: 872, startPoint y: 219, endPoint x: 854, endPoint y: 208, distance: 21.8
click at [854, 208] on textarea "Some competitors that are located within Miami-Dade County are: 1 AARON INDUSTR…" at bounding box center [826, 283] width 233 height 253
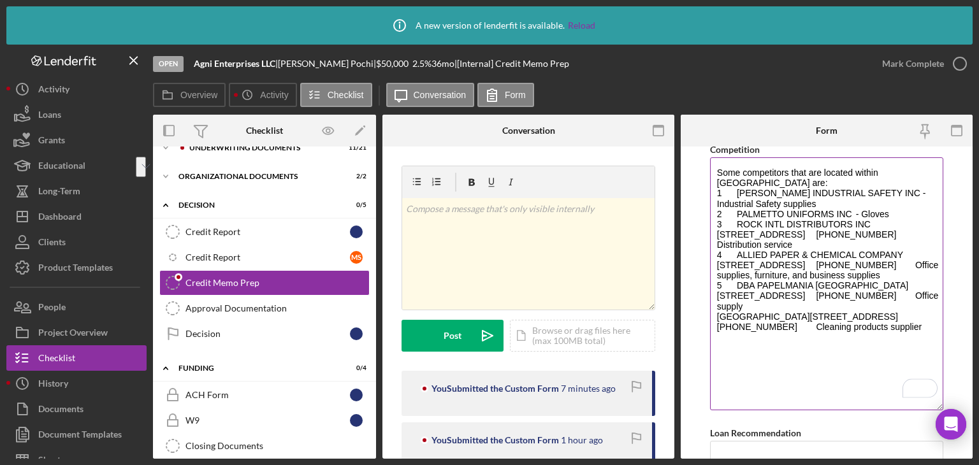
drag, startPoint x: 874, startPoint y: 222, endPoint x: 877, endPoint y: 229, distance: 8.3
click at [877, 229] on textarea "Some competitors that are located within Miami-Dade County are: 1 AARON INDUSTR…" at bounding box center [826, 283] width 233 height 253
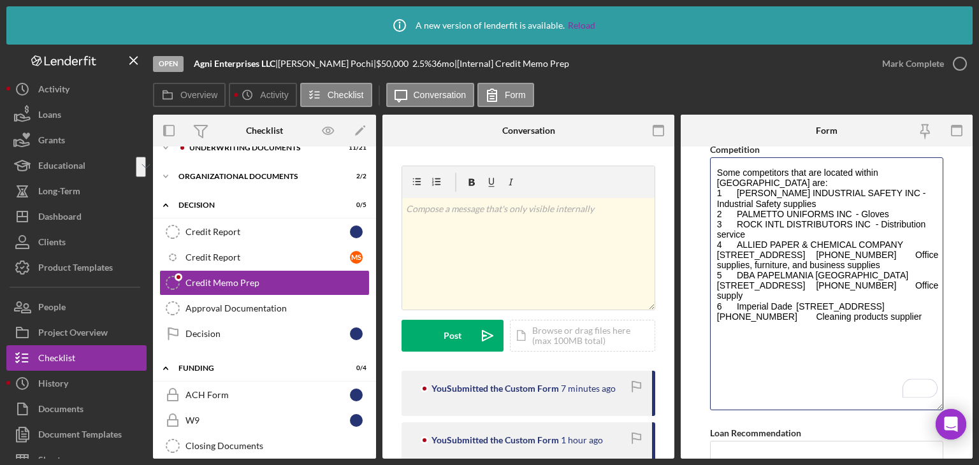
drag, startPoint x: 766, startPoint y: 231, endPoint x: 696, endPoint y: 217, distance: 70.8
click at [696, 217] on form "Global DSCR Score This comes from checklist item 11, in the Business DSCR form.…" at bounding box center [827, 303] width 292 height 312
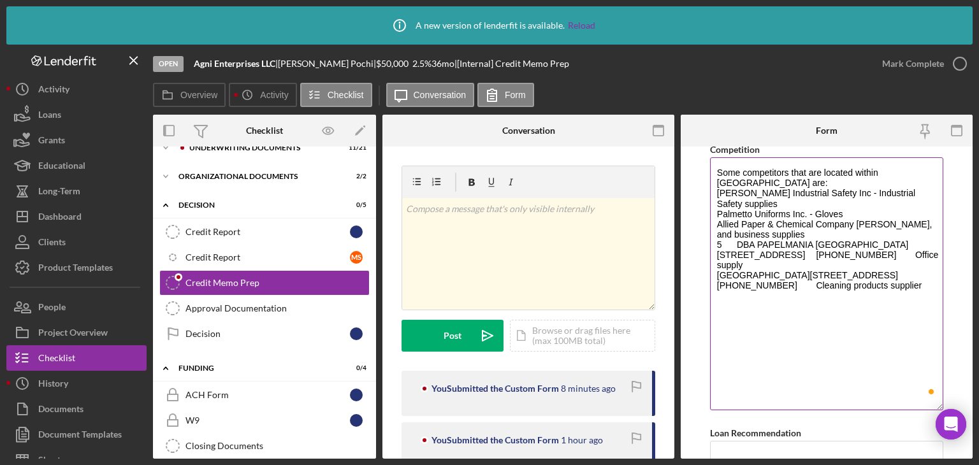
type textarea "Some competitors that are located within Miami-Dade County are: Aaron Industria…"
drag, startPoint x: 773, startPoint y: 222, endPoint x: 713, endPoint y: 215, distance: 60.4
click at [713, 215] on textarea "Some competitors that are located within Miami-Dade County are: Aaron Industria…" at bounding box center [826, 283] width 233 height 253
click at [861, 210] on textarea "Some competitors that are located within Miami-Dade County are: Aaron Industria…" at bounding box center [826, 283] width 233 height 253
click at [864, 210] on textarea "Some competitors that are located within [GEOGRAPHIC_DATA] are: [PERSON_NAME] I…" at bounding box center [826, 283] width 233 height 253
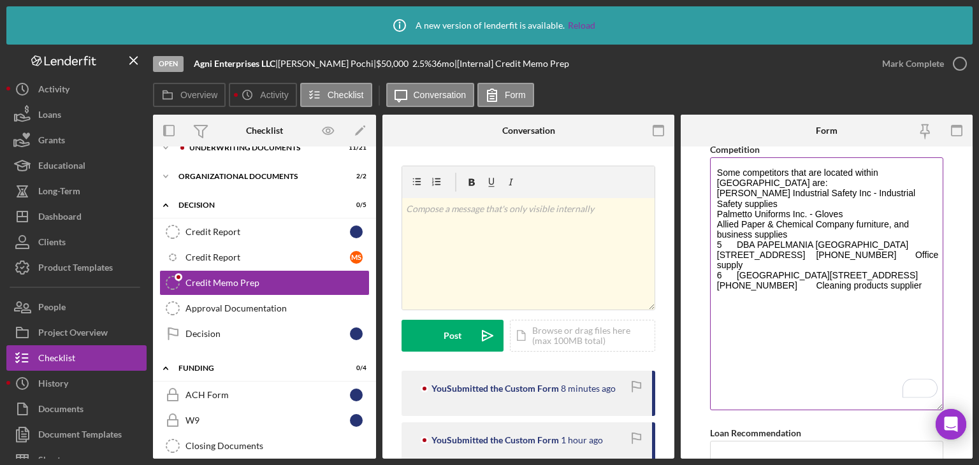
click at [864, 210] on textarea "Some competitors that are located within [GEOGRAPHIC_DATA] are: [PERSON_NAME] I…" at bounding box center [826, 283] width 233 height 253
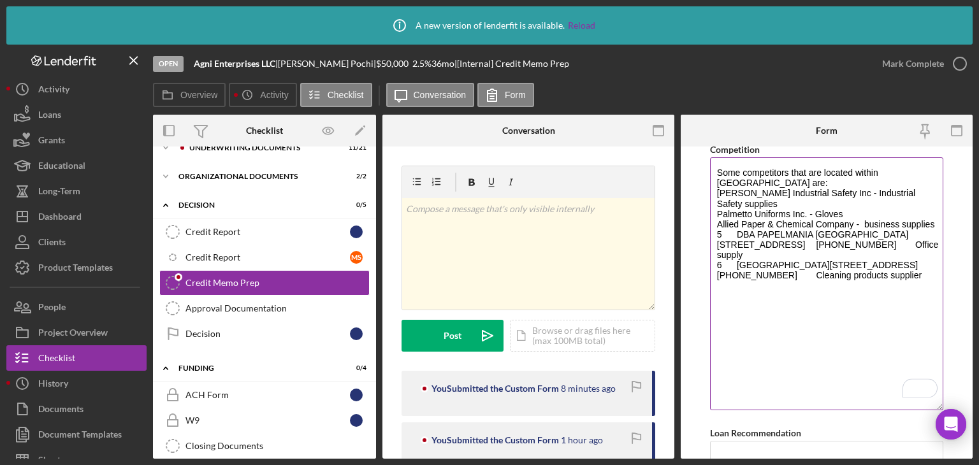
drag, startPoint x: 737, startPoint y: 218, endPoint x: 757, endPoint y: 252, distance: 39.7
click at [737, 218] on textarea "Some competitors that are located within Miami-Dade County are: Aaron Industria…" at bounding box center [826, 283] width 233 height 253
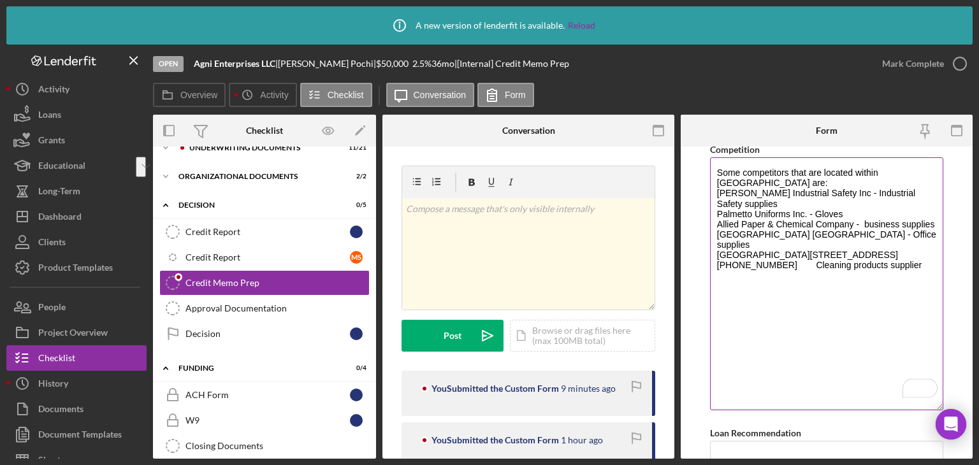
drag, startPoint x: 774, startPoint y: 235, endPoint x: 783, endPoint y: 243, distance: 12.2
click at [783, 243] on textarea "Some competitors that are located within Miami-Dade County are: Aaron Industria…" at bounding box center [826, 283] width 233 height 253
click at [804, 176] on textarea "Some competitors that are located within Miami-Dade County are: Aaron Industria…" at bounding box center [826, 283] width 233 height 253
click at [785, 180] on textarea "Some competitors that are located within Miami-Dade County are: Aaron Industria…" at bounding box center [826, 283] width 233 height 253
click at [747, 292] on textarea "Some competitors that are located within Miami-Dade County are: Aaron Industria…" at bounding box center [826, 283] width 233 height 253
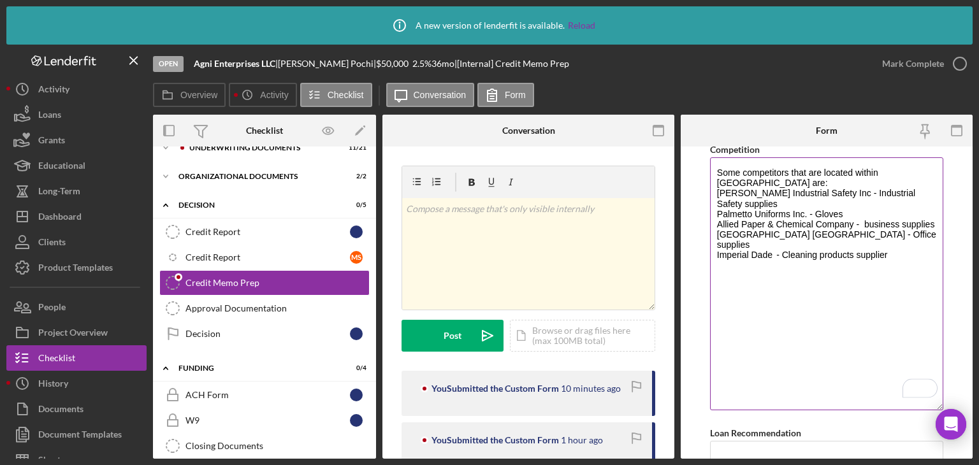
paste textarea "Agni Enterprises LLC may differentiate itself through: Minority and woman-owned…"
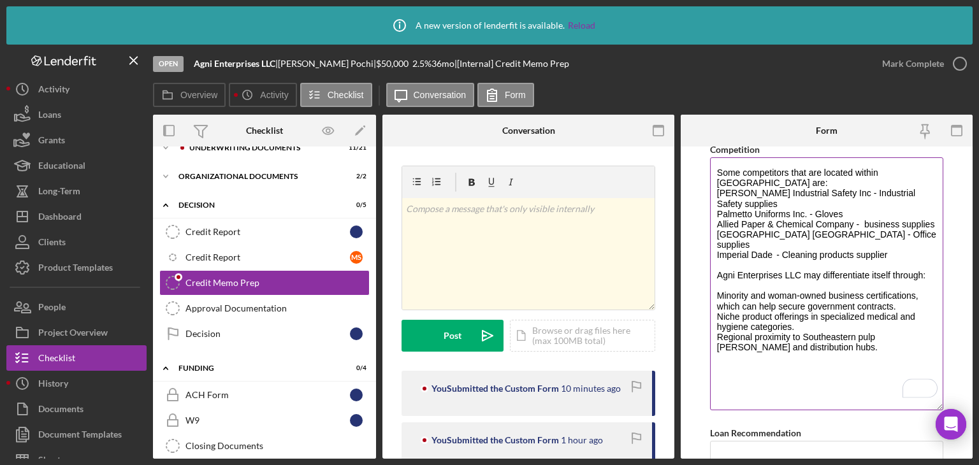
click at [813, 254] on textarea "Some competitors that are located within Miami-Dade County are: Aaron Industria…" at bounding box center [826, 283] width 233 height 253
click at [908, 286] on textarea "Some competitors that are located within Miami-Dade County are: Aaron Industria…" at bounding box center [826, 283] width 233 height 253
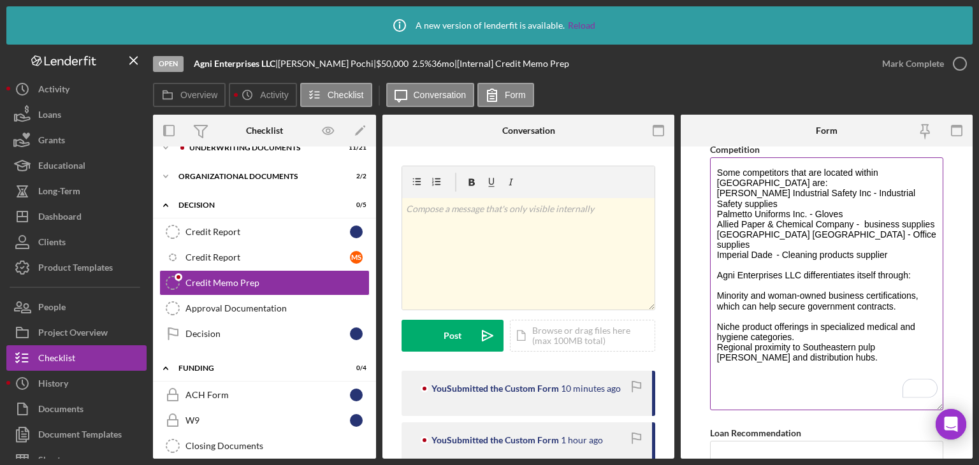
click at [748, 260] on textarea "Some competitors that are located within Miami-Dade County are: Aaron Industria…" at bounding box center [826, 283] width 233 height 253
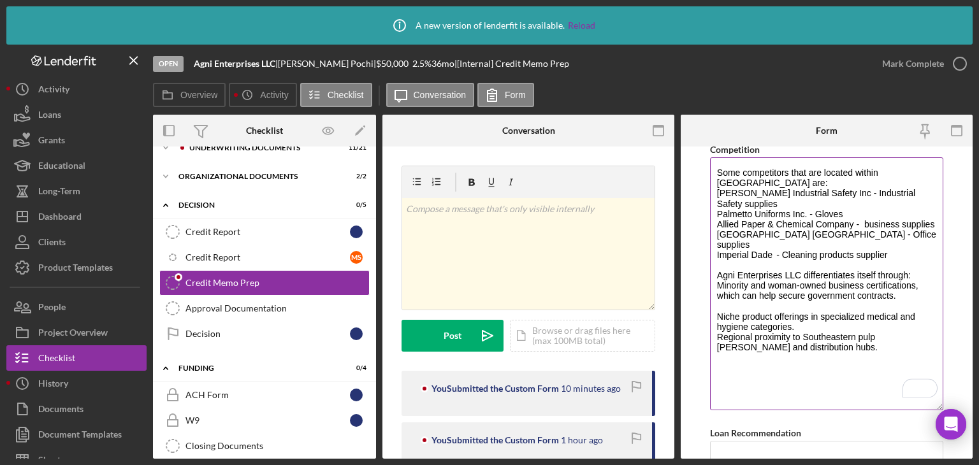
click at [917, 276] on textarea "Some competitors that are located within Miami-Dade County are: Aaron Industria…" at bounding box center [826, 283] width 233 height 253
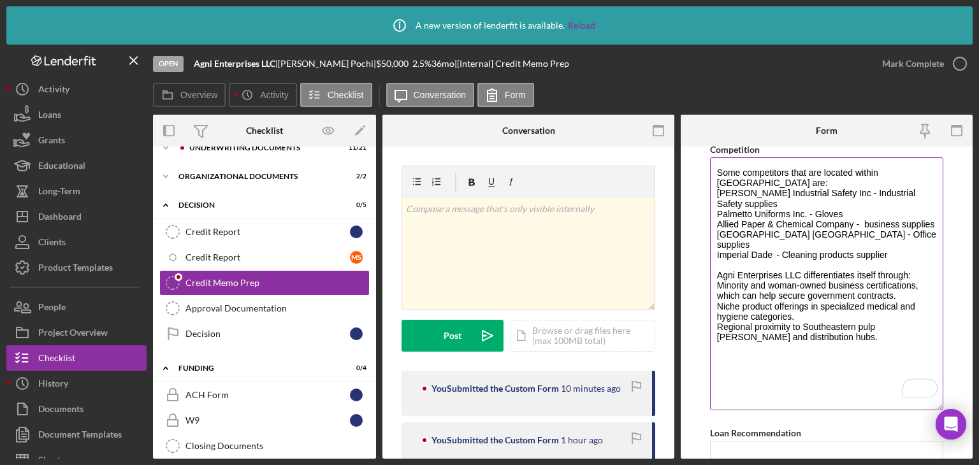
click at [799, 351] on textarea "Some competitors that are located within [GEOGRAPHIC_DATA] are: [PERSON_NAME] I…" at bounding box center [826, 283] width 233 height 253
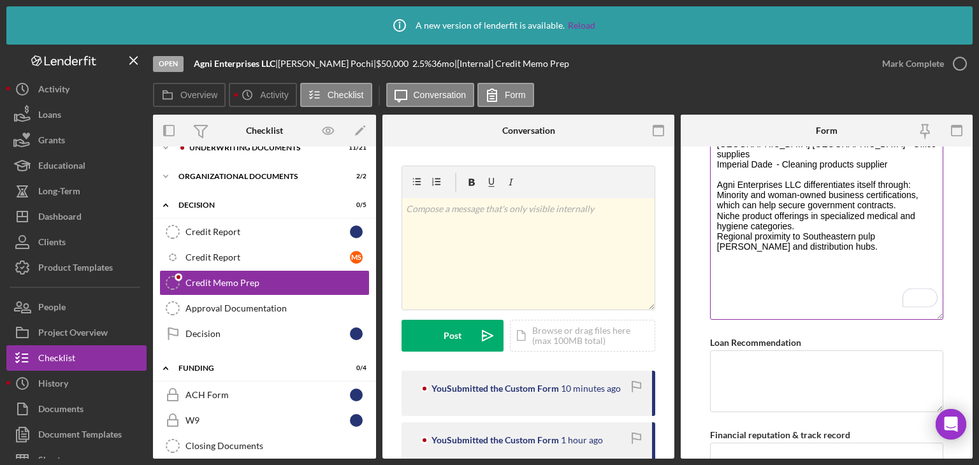
scroll to position [889, 0]
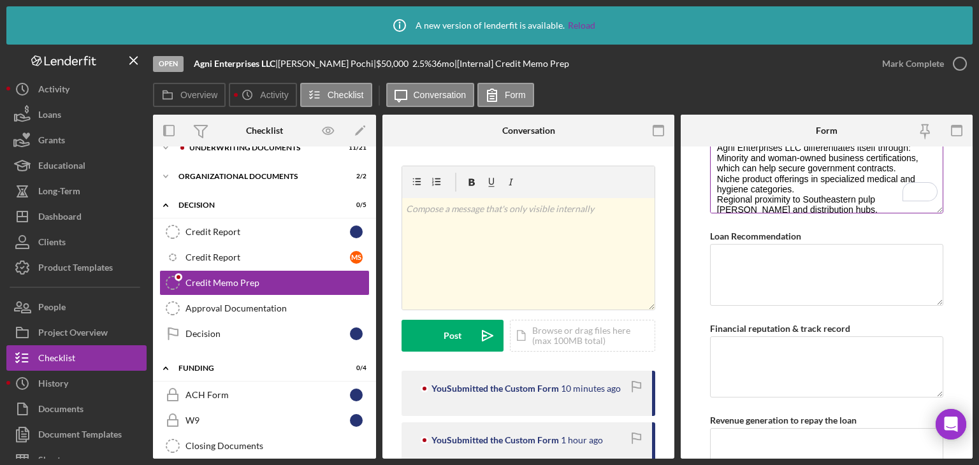
drag, startPoint x: 936, startPoint y: 280, endPoint x: 939, endPoint y: 210, distance: 70.8
click at [939, 210] on div "Competition Some competitors that are located within Miami-Dade County are: Aar…" at bounding box center [826, 114] width 233 height 201
type textarea "Some competitors that are located within [GEOGRAPHIC_DATA] are: [PERSON_NAME] I…"
click at [864, 266] on textarea "Loan Recommendation" at bounding box center [826, 273] width 233 height 61
click at [773, 280] on textarea "Loan Recommendation" at bounding box center [826, 273] width 233 height 61
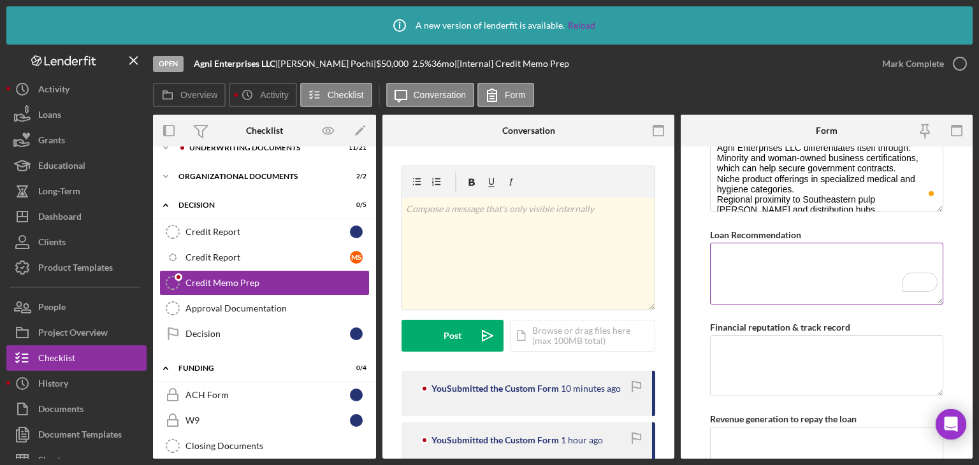
paste textarea "Staff recommends approval for $80,000 at 6.5% for 5 years."
click at [851, 256] on textarea "Staff recommends approval for $80,000 at 6.5% for 5 years." at bounding box center [826, 273] width 233 height 61
type textarea "Staff recommends approval for $50,000 at 2.5% for 3 years."
click at [829, 352] on textarea "Financial reputation & track record" at bounding box center [826, 365] width 233 height 61
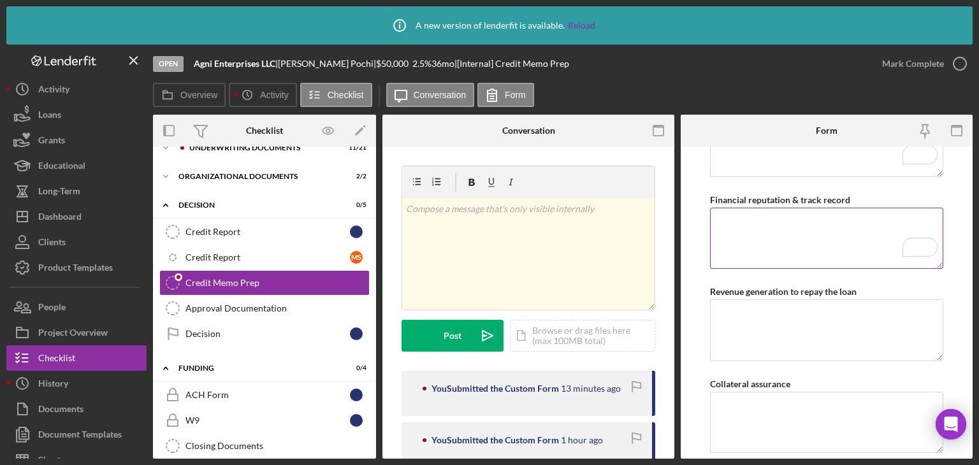
click at [799, 247] on textarea "Financial reputation & track record" at bounding box center [826, 238] width 233 height 61
paste textarea "Agni Enterprises LLC, operating as Head to Heels Safety Supplies, demonstrates …"
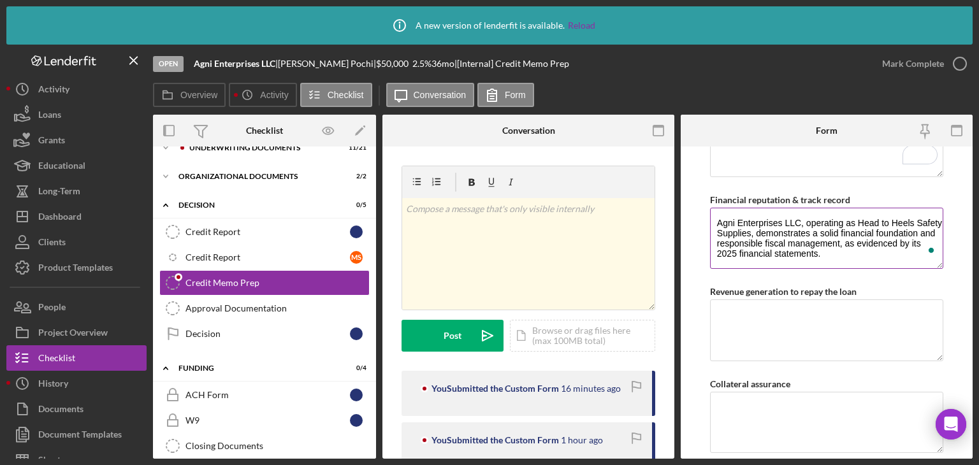
click at [908, 255] on textarea "Agni Enterprises LLC, operating as Head to Heels Safety Supplies, demonstrates …" at bounding box center [826, 238] width 233 height 61
paste textarea "Total Assets: $578,003.60, with strong liquidity reflected in $553,099.28 in cu…"
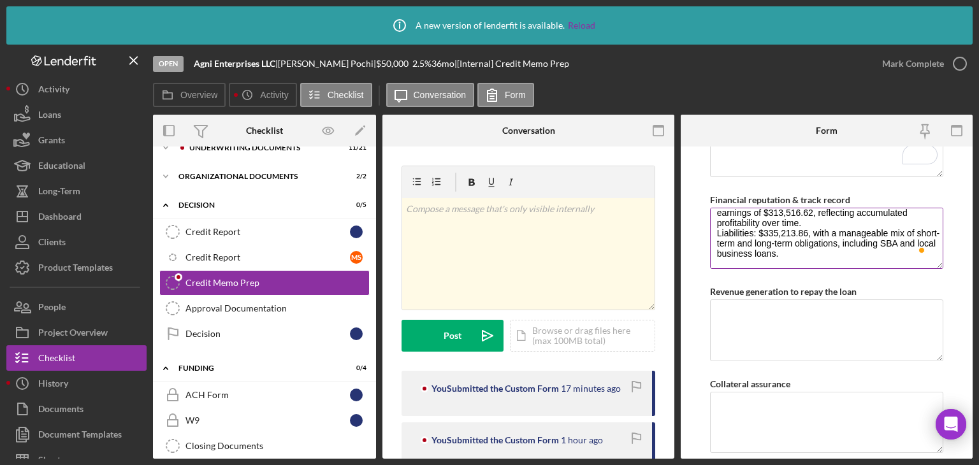
click at [848, 263] on textarea "Agni Enterprises LLC, operating as Head to Heels Safety Supplies, demonstrates …" at bounding box center [826, 238] width 233 height 61
paste textarea "Agni Enterprises LLC maintains a positive net income, a strong equity base, and…"
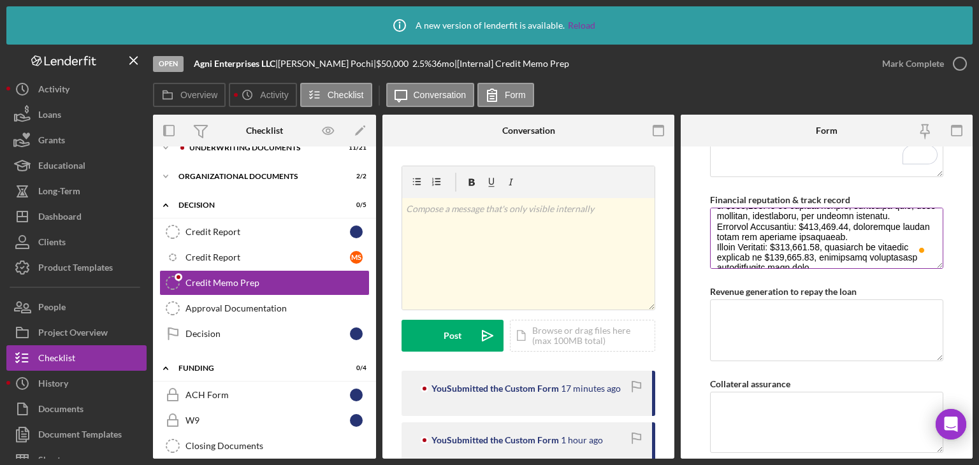
scroll to position [113, 0]
click at [856, 248] on textarea "Financial reputation & track record" at bounding box center [826, 238] width 233 height 61
click at [854, 241] on textarea "Financial reputation & track record" at bounding box center [826, 238] width 233 height 61
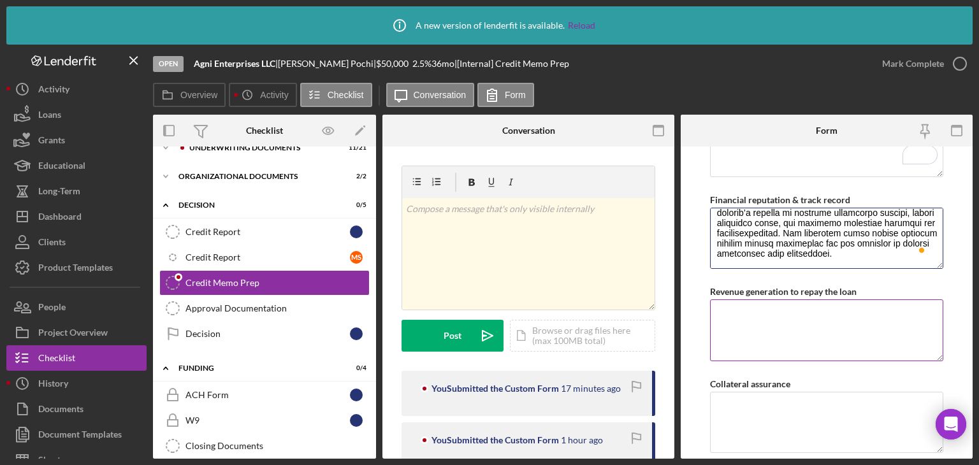
type textarea "Lore Ipsumdolors AME, consectet ad Elit se Doeiu Tempor Incididu, utlaboreetdo …"
click at [806, 340] on textarea "Revenue generation to repay the loan" at bounding box center [826, 330] width 233 height 61
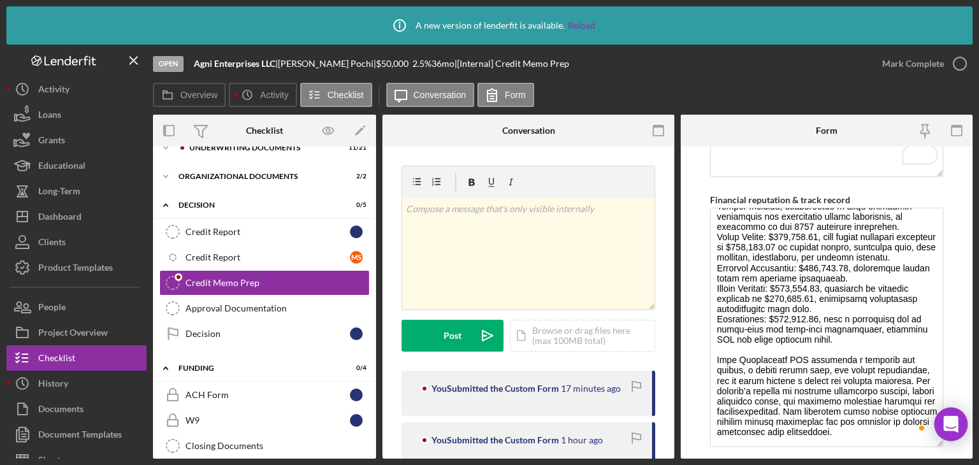
drag, startPoint x: 936, startPoint y: 265, endPoint x: 950, endPoint y: 437, distance: 172.0
click at [950, 437] on body "Icon/Info A new version of lenderfit is available. Reload Open Agni Enterprises…" at bounding box center [489, 232] width 979 height 465
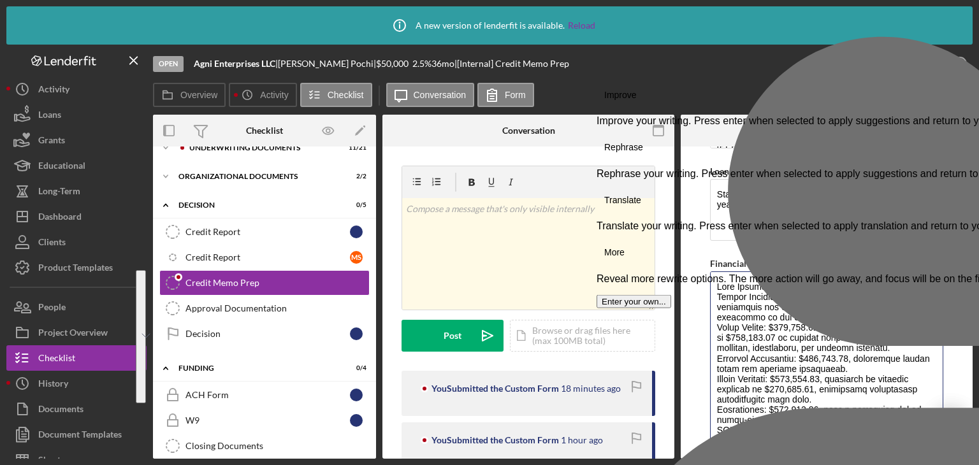
drag, startPoint x: 826, startPoint y: 333, endPoint x: 711, endPoint y: 317, distance: 116.4
click at [711, 317] on html "Icon/Info A new version of lenderfit is available. Reload Open Agni Enterprises…" at bounding box center [489, 232] width 979 height 465
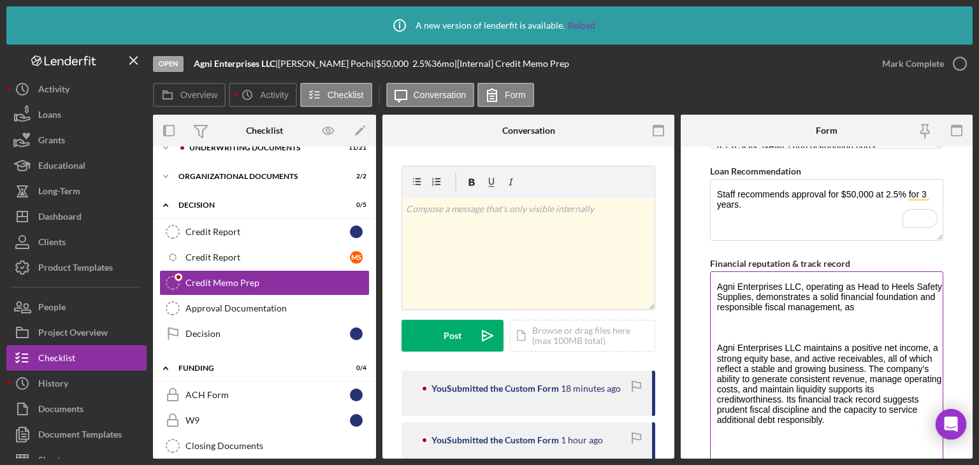
paste textarea "The company maintains a positive net worth and a healthy liquidity position, wi…"
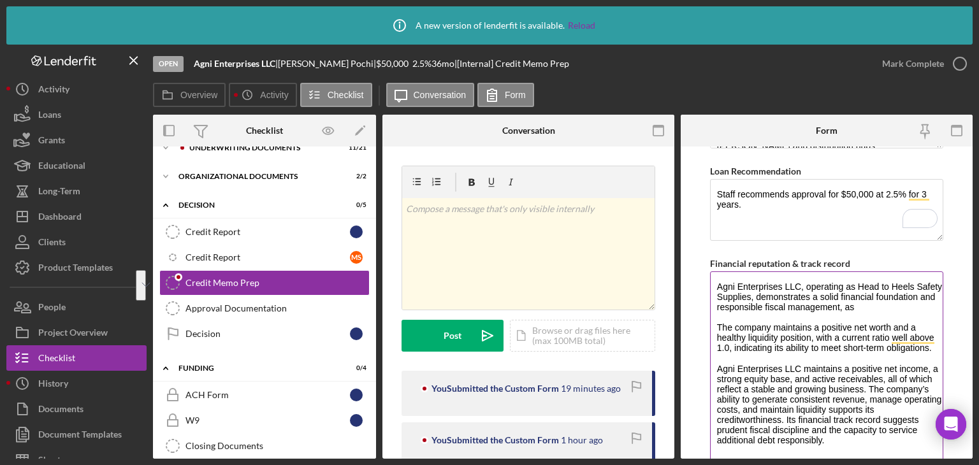
drag, startPoint x: 806, startPoint y: 286, endPoint x: 928, endPoint y: 302, distance: 123.4
click at [928, 302] on textarea "Agni Enterprises LLC, operating as Head to Heels Safety Supplies, demonstrates …" at bounding box center [826, 388] width 233 height 233
paste textarea "demonstrates a stable financial position and a consistent track record of profi…"
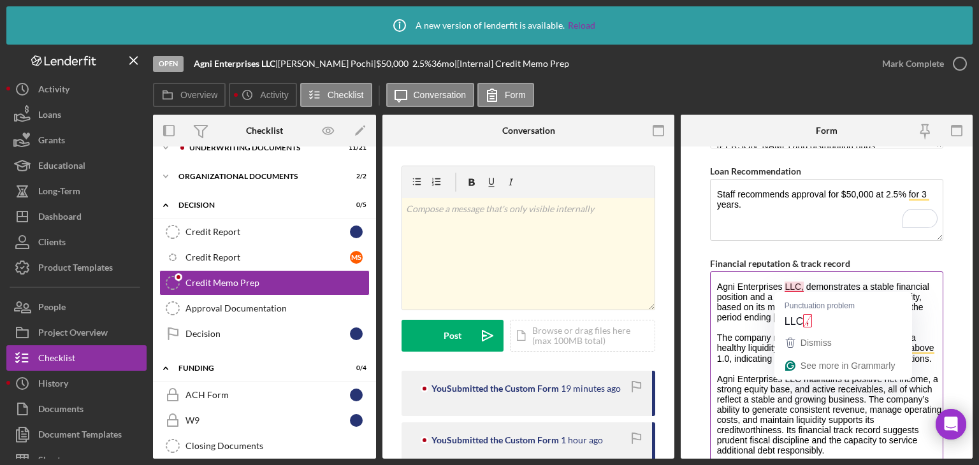
click at [788, 286] on textarea "Agni Enterprises LLC, demonstrates a stable financial position and a consistent…" at bounding box center [826, 388] width 233 height 233
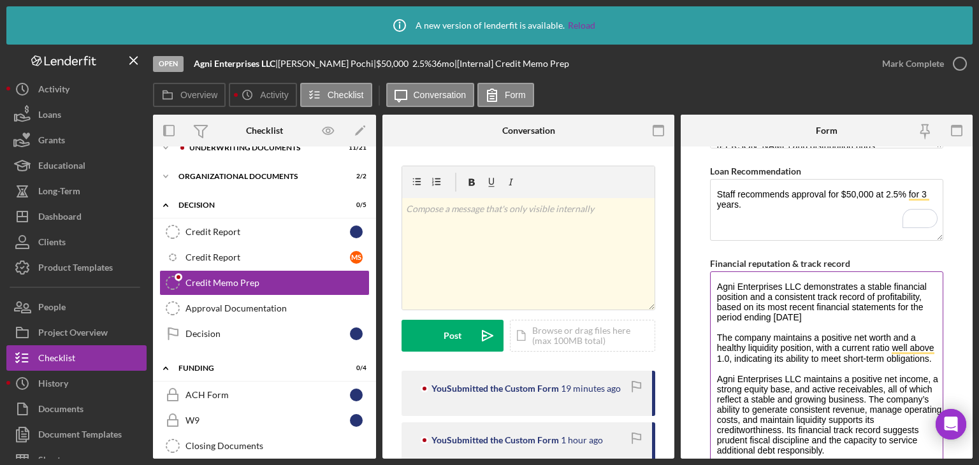
click at [857, 314] on textarea "Agni Enterprises LLC demonstrates a stable financial position and a consistent …" at bounding box center [826, 388] width 233 height 233
type textarea "Agni Enterprises LLC demonstrates a stable financial position and a consistent …"
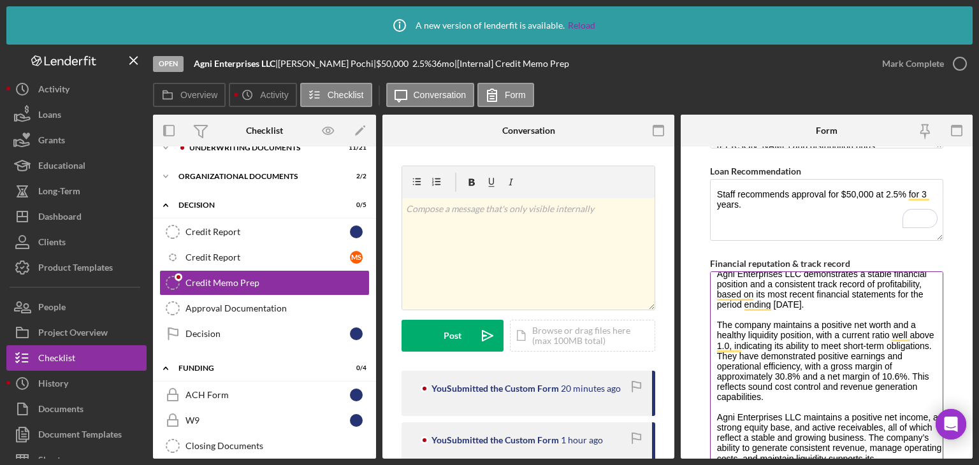
click at [838, 398] on textarea "Agni Enterprises LLC demonstrates a stable financial position and a consistent …" at bounding box center [826, 388] width 233 height 233
type textarea "Agni Enterprises LLC demonstrates a stable financial position and a consistent …"
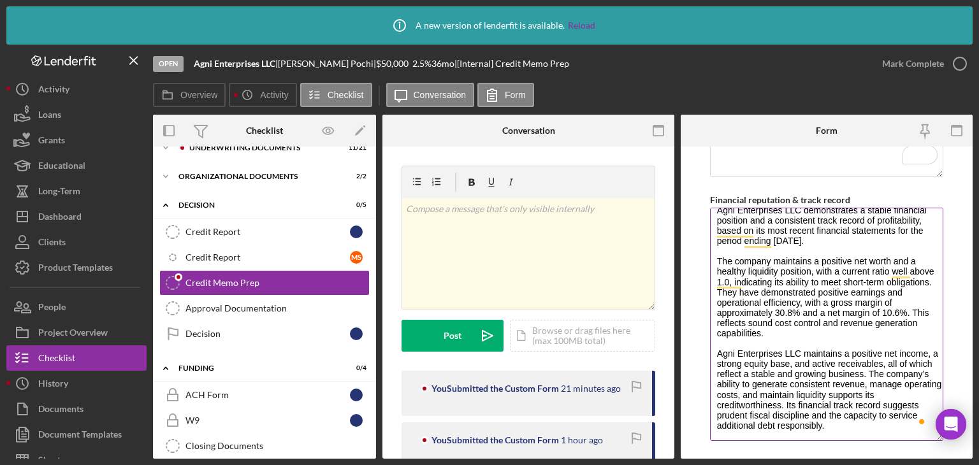
scroll to position [1080, 0]
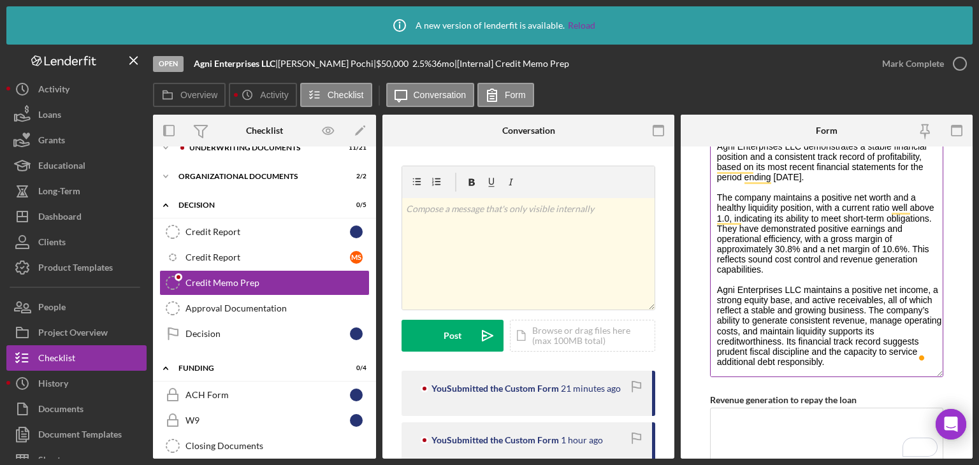
click at [879, 361] on textarea "Agni Enterprises LLC demonstrates a stable financial position and a consistent …" at bounding box center [826, 260] width 233 height 233
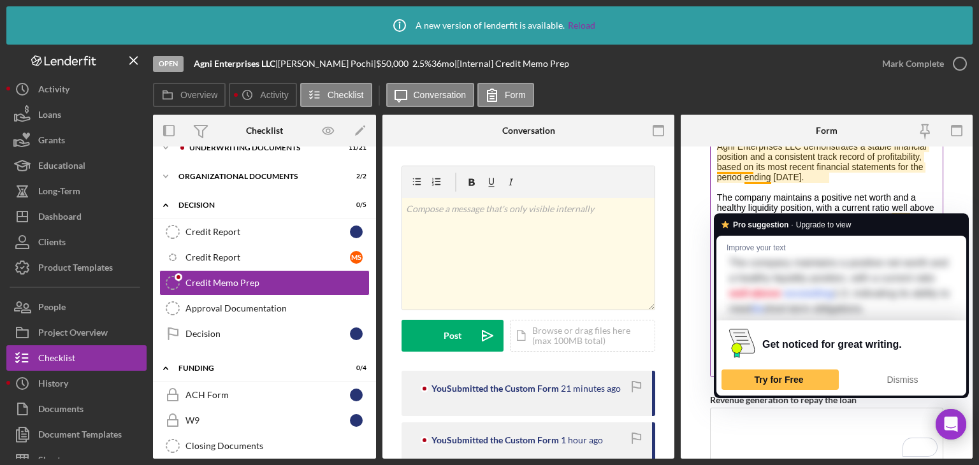
click at [755, 172] on textarea "Agni Enterprises LLC demonstrates a stable financial position and a consistent …" at bounding box center [826, 260] width 233 height 233
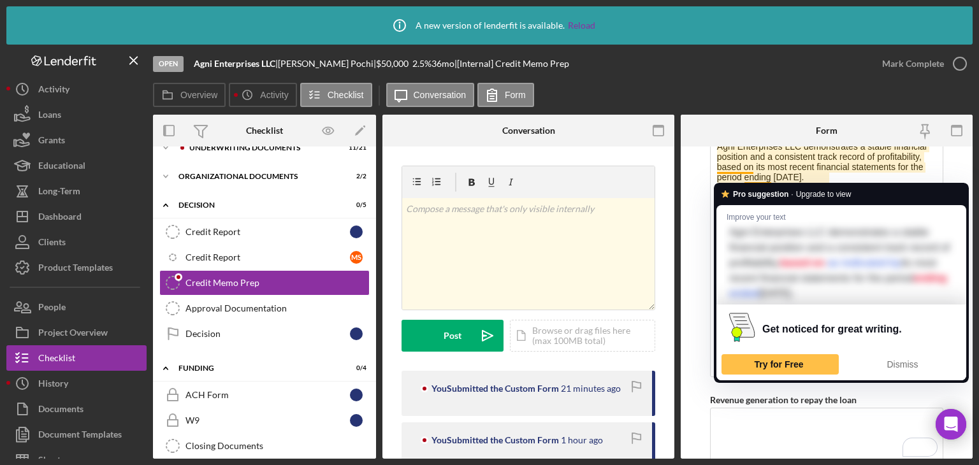
click at [961, 163] on form "Global DSCR Score This comes from checklist item 11, in the Business DSCR form.…" at bounding box center [827, 303] width 292 height 312
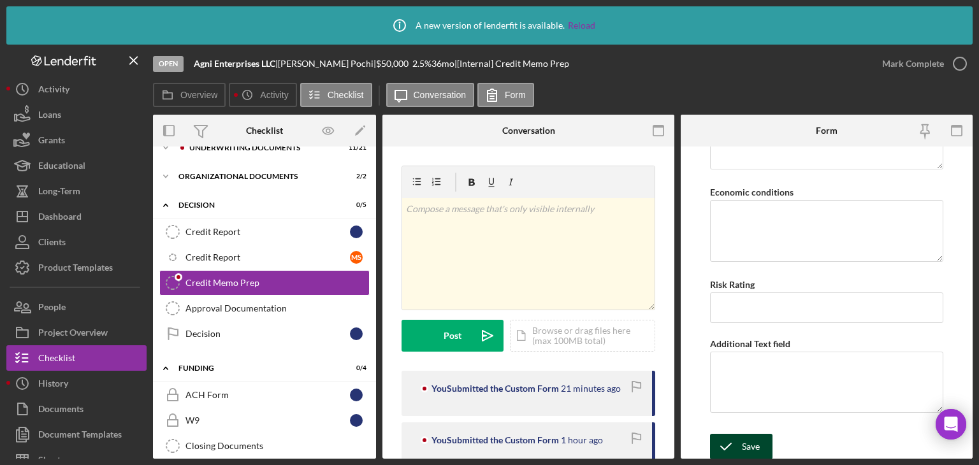
click at [742, 448] on div "Save" at bounding box center [751, 446] width 18 height 25
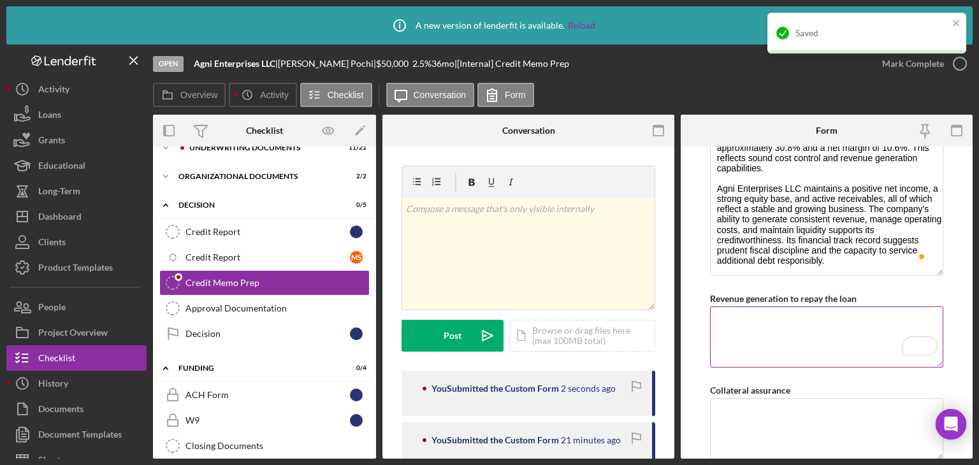
click at [783, 312] on textarea "Revenue generation to repay the loan" at bounding box center [826, 337] width 233 height 61
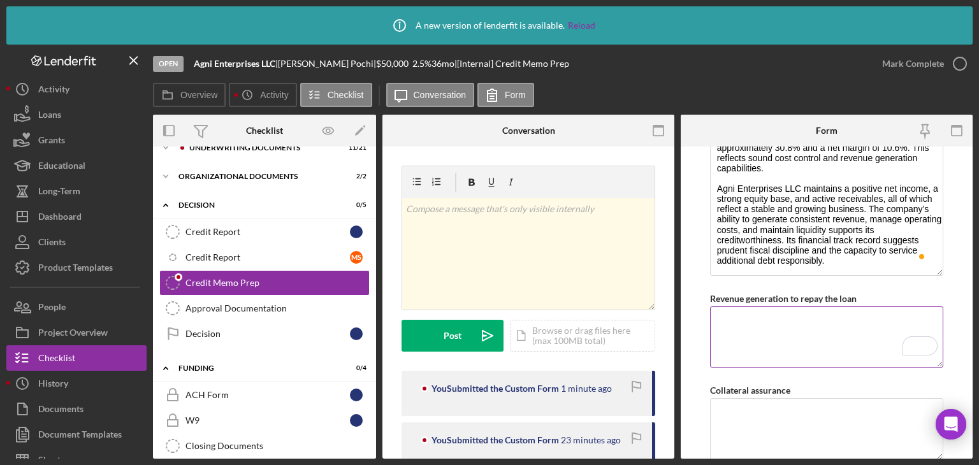
click at [789, 316] on textarea "Revenue generation to repay the loan" at bounding box center [826, 337] width 233 height 61
paste textarea "Agni Enterprises LLC demonstrates a strong capacity to repay the proposed loan.…"
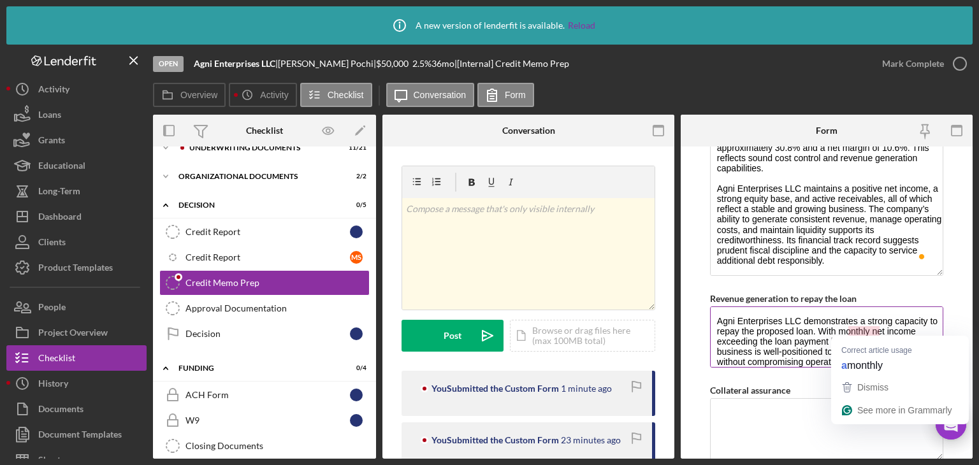
click at [864, 327] on textarea "Agni Enterprises LLC demonstrates a strong capacity to repay the proposed loan.…" at bounding box center [826, 337] width 233 height 61
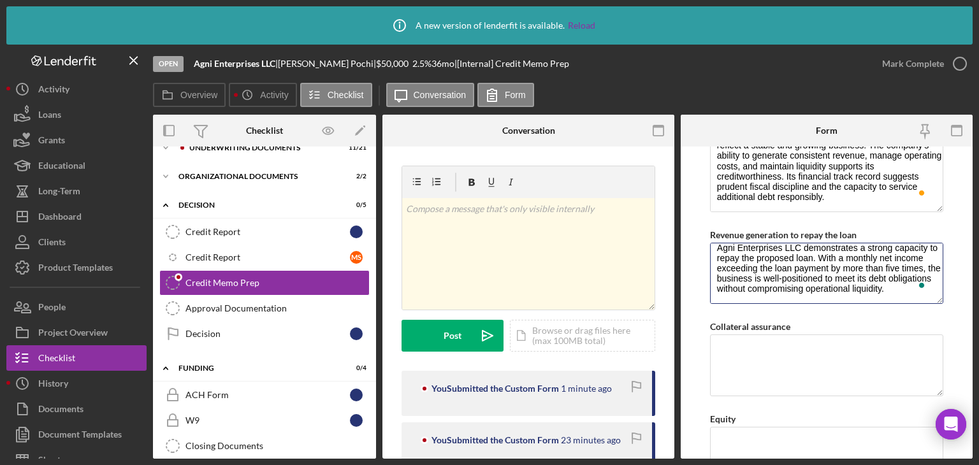
type textarea "Agni Enterprises LLC demonstrates a strong capacity to repay the proposed loan.…"
click at [820, 352] on textarea "Collateral assurance" at bounding box center [826, 365] width 233 height 61
paste textarea "There will be an unlimited guarantee and a blanket lien on the business's asset…"
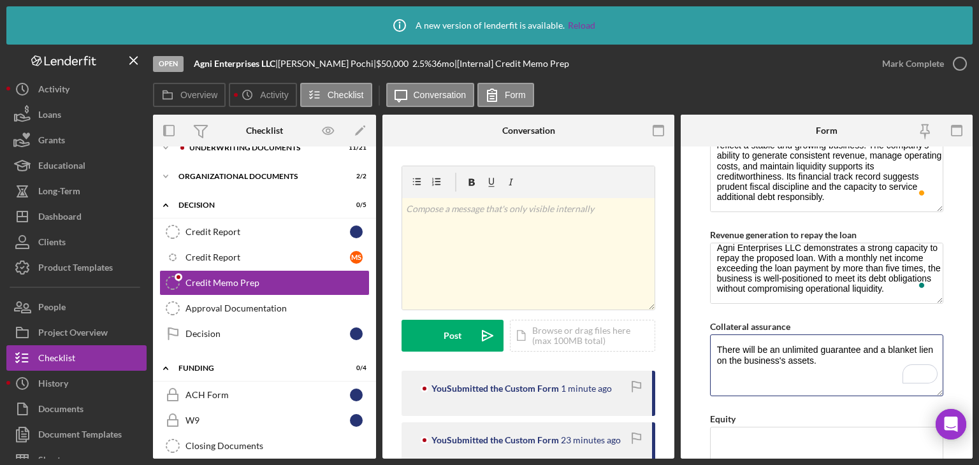
type textarea "There will be an unlimited guarantee and a blanket lien on the business's asset…"
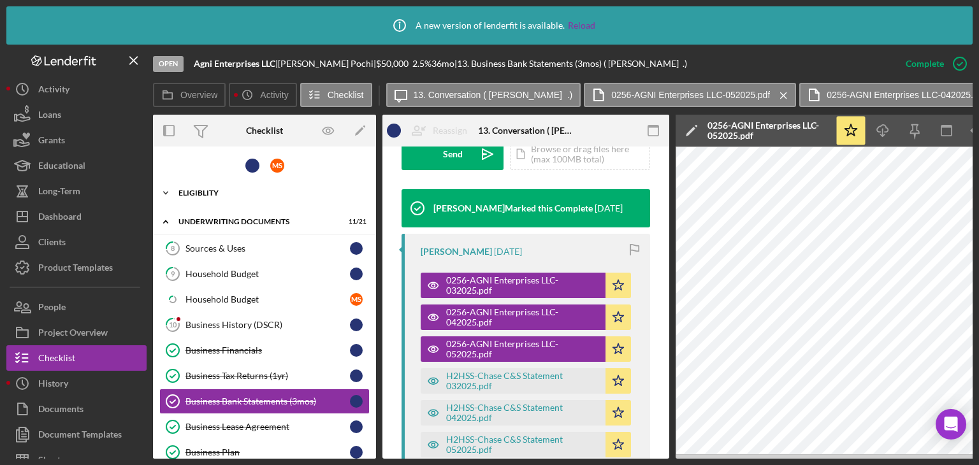
click at [193, 187] on div "Icon/Expander Eligiblity 13 / 13" at bounding box center [264, 192] width 223 height 25
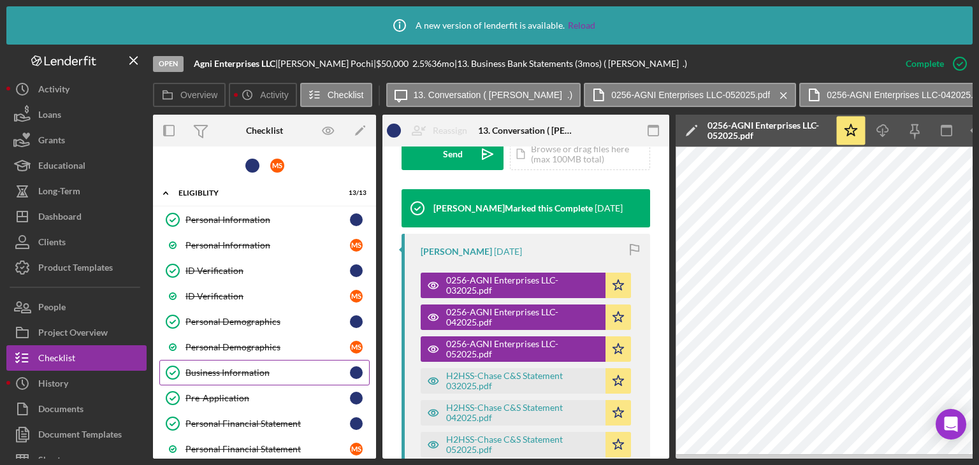
click at [219, 368] on div "Business Information" at bounding box center [267, 373] width 164 height 10
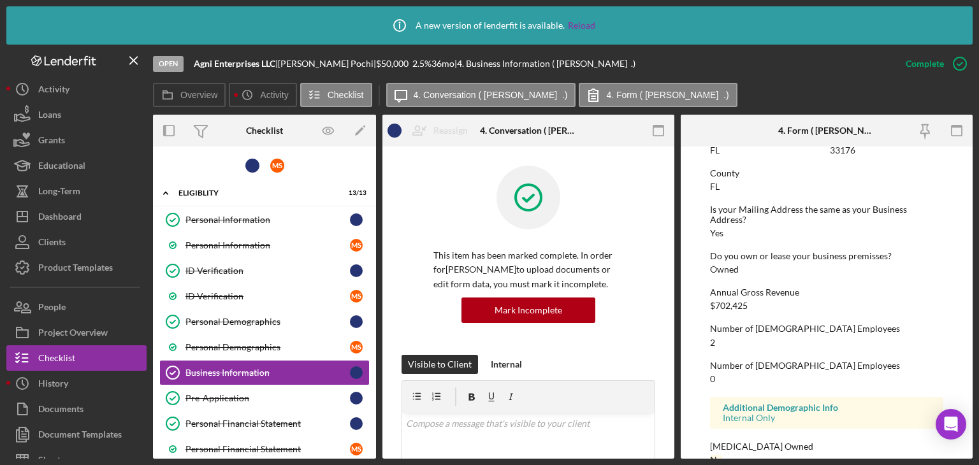
scroll to position [815, 0]
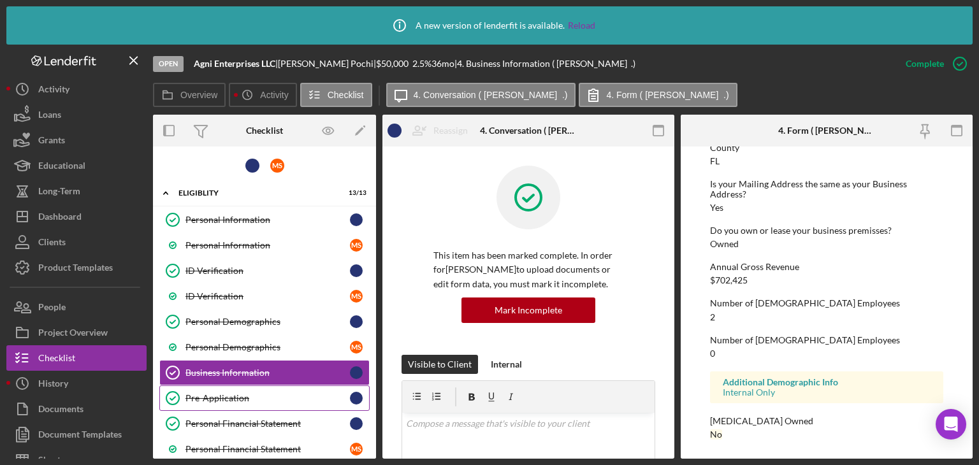
click at [219, 397] on div "Pre-Application" at bounding box center [267, 398] width 164 height 10
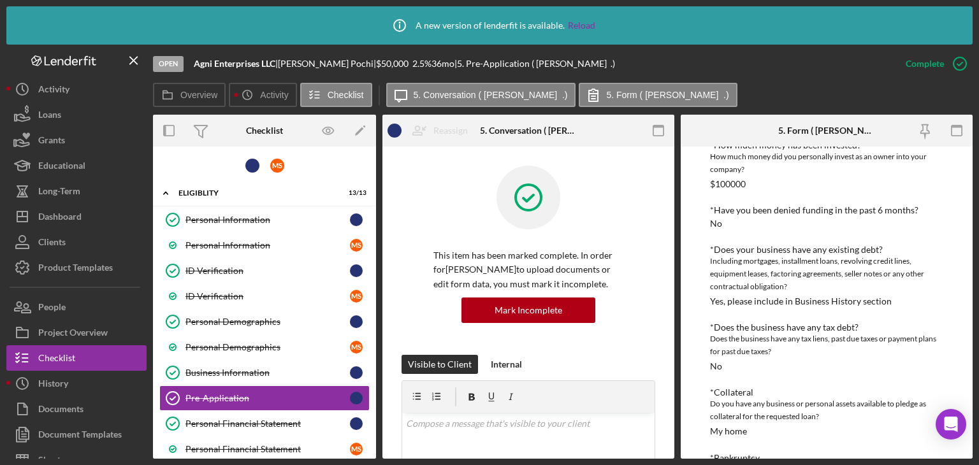
scroll to position [1339, 0]
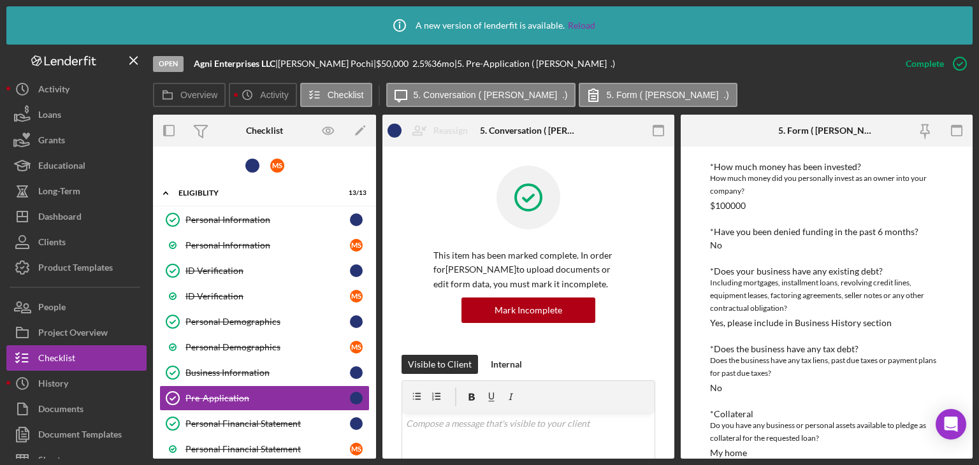
click at [730, 201] on div "$100000" at bounding box center [728, 206] width 36 height 10
click at [763, 227] on div "*Have you been denied funding in the past 6 months?" at bounding box center [826, 232] width 233 height 10
click at [205, 189] on div "Eligiblity" at bounding box center [269, 193] width 182 height 8
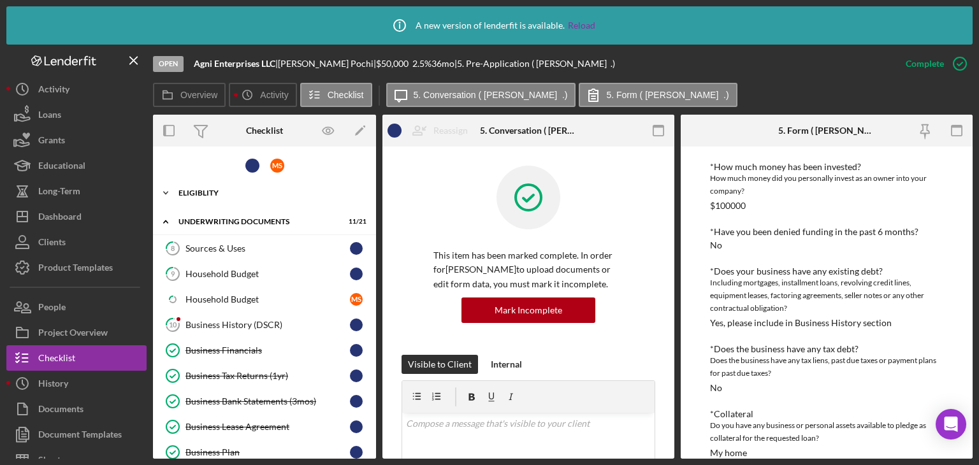
click at [205, 189] on div "Eligiblity" at bounding box center [269, 193] width 182 height 8
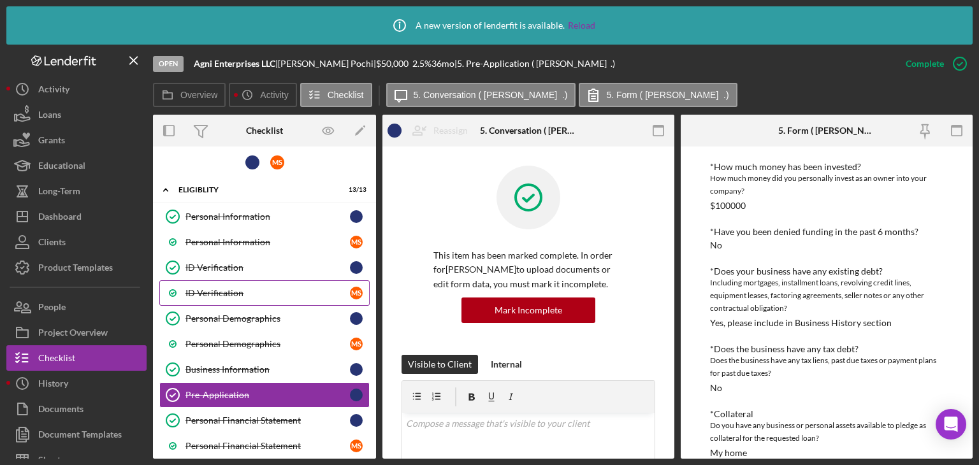
scroll to position [0, 0]
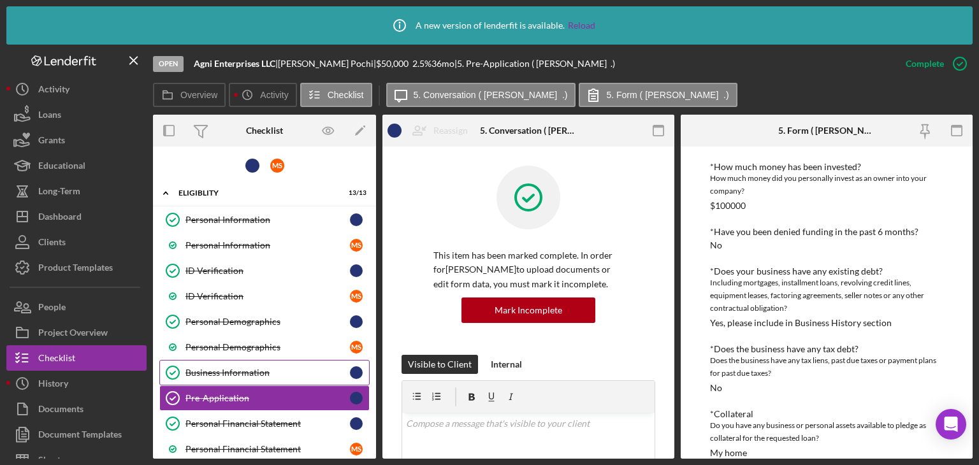
click at [221, 370] on div "Business Information" at bounding box center [267, 373] width 164 height 10
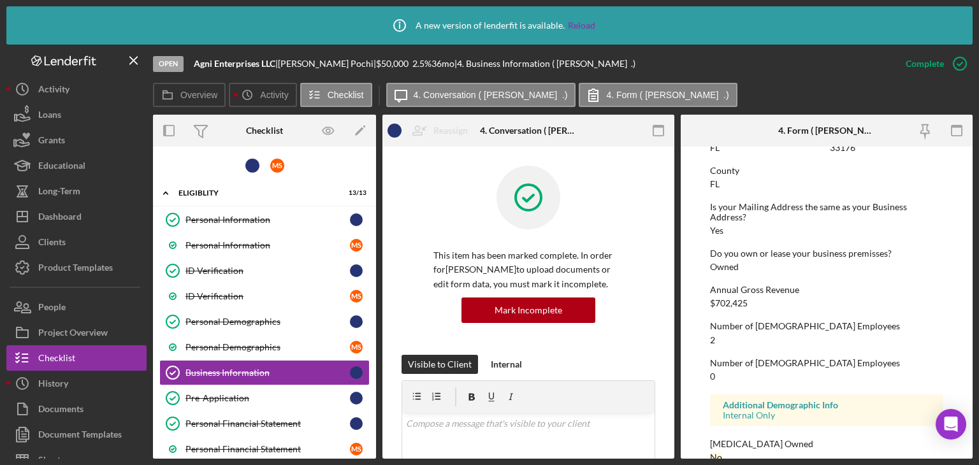
scroll to position [815, 0]
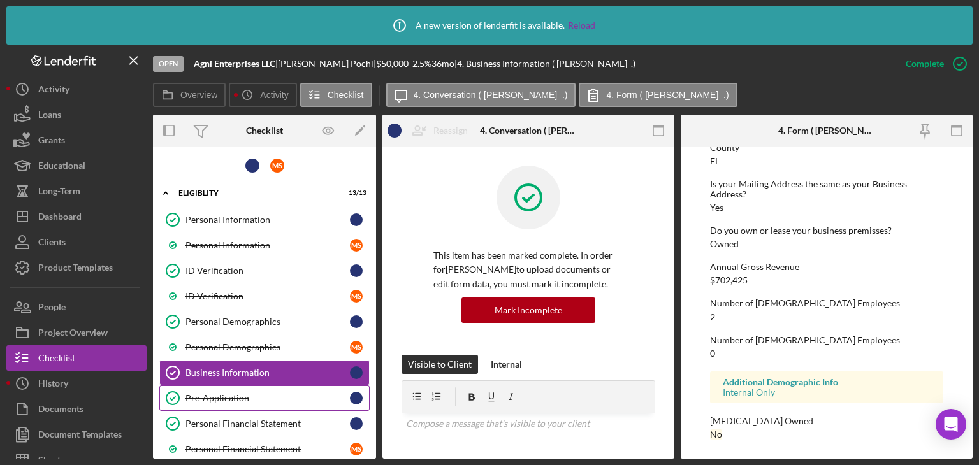
click at [214, 393] on div "Pre-Application" at bounding box center [267, 398] width 164 height 10
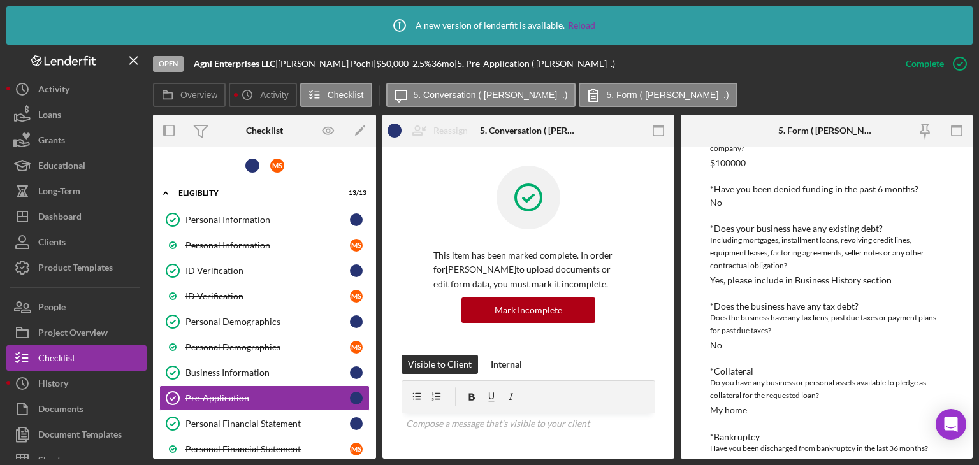
scroll to position [1402, 0]
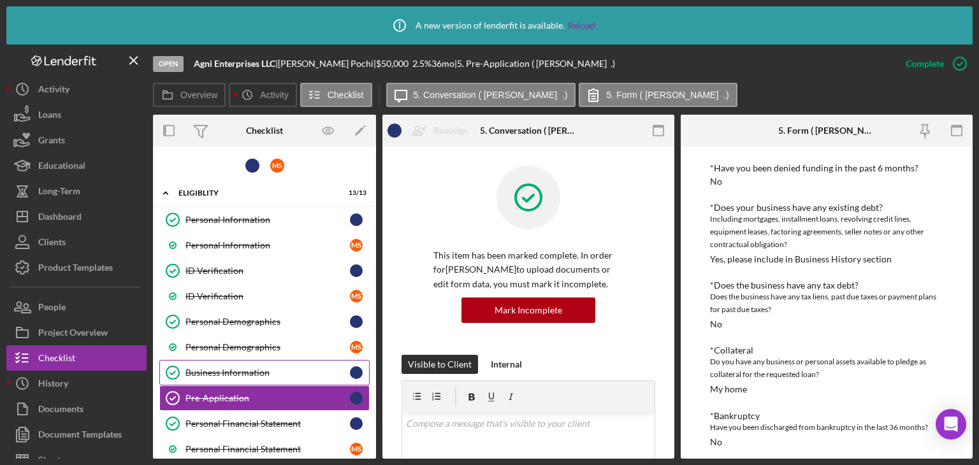
click at [222, 368] on div "Business Information" at bounding box center [267, 373] width 164 height 10
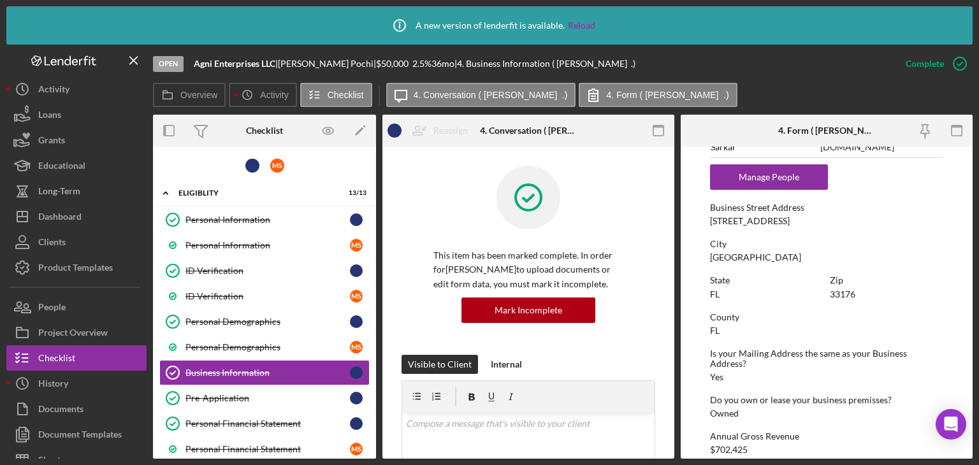
scroll to position [637, 0]
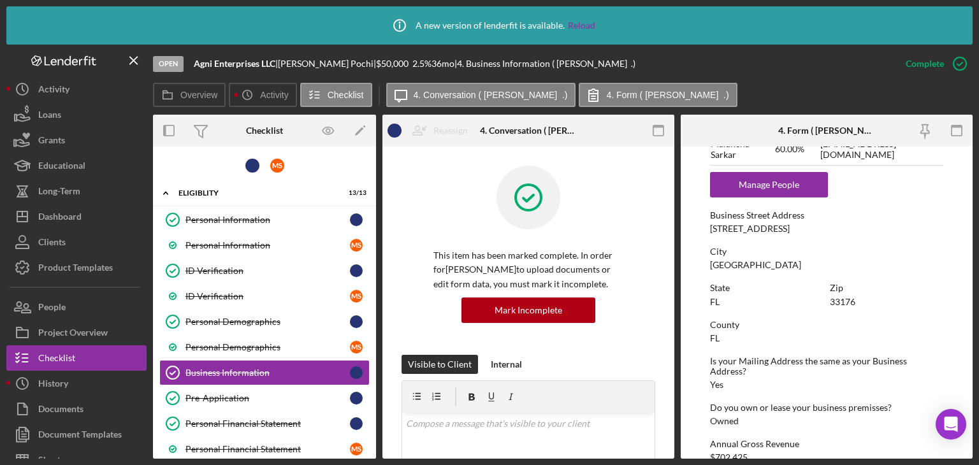
drag, startPoint x: 707, startPoint y: 227, endPoint x: 831, endPoint y: 229, distance: 124.3
click at [831, 229] on form "To edit this form you must mark this item incomplete Business Name Agni Enterpr…" at bounding box center [827, 303] width 292 height 312
copy div "9021 SW 94th Street, Apt 510"
click at [843, 287] on div "Zip" at bounding box center [886, 288] width 113 height 10
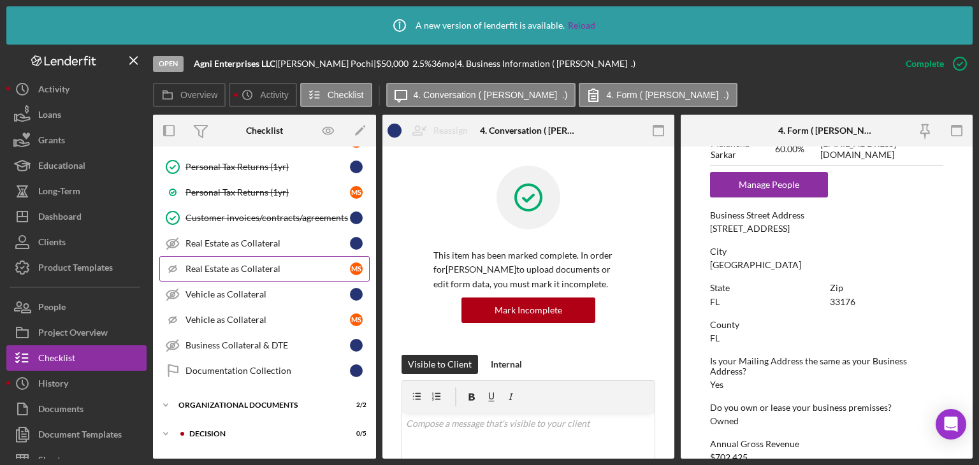
scroll to position [704, 0]
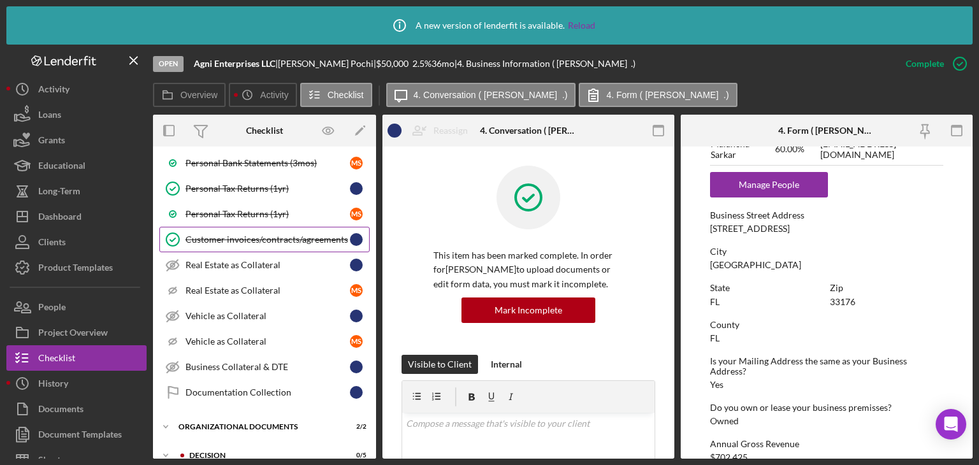
click at [243, 235] on div "Customer invoices/contracts/agreements" at bounding box center [267, 240] width 164 height 10
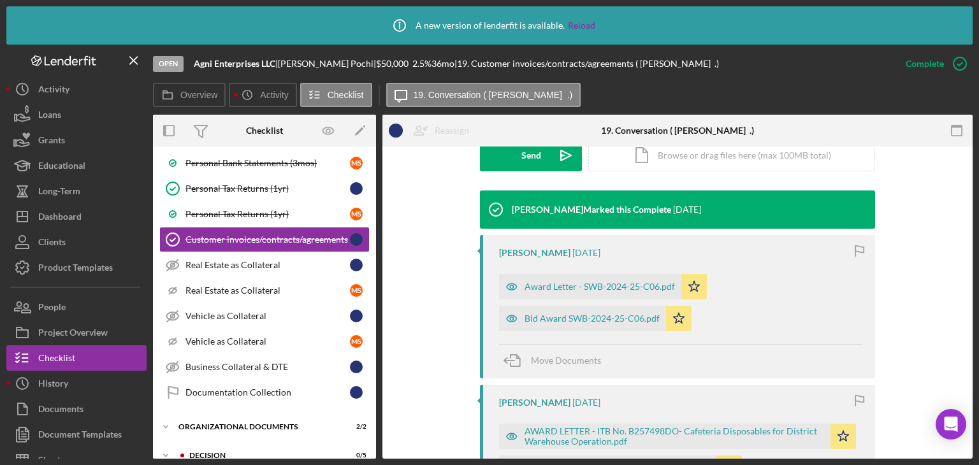
scroll to position [382, 0]
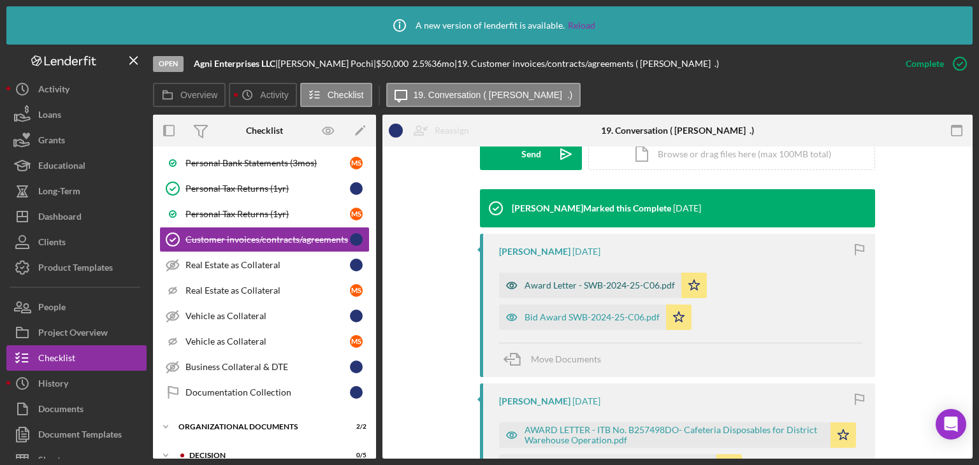
click at [617, 284] on div "Award Letter - SWB-2024-25-C06.pdf" at bounding box center [600, 285] width 150 height 10
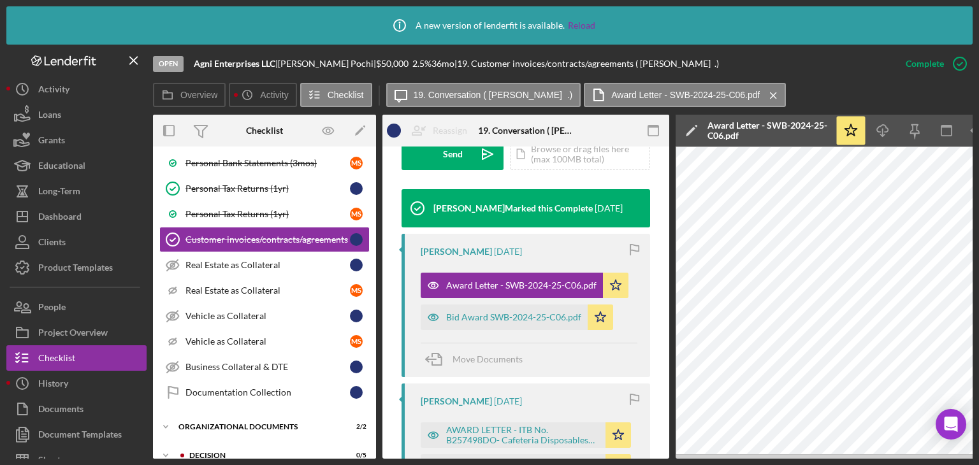
scroll to position [0, 85]
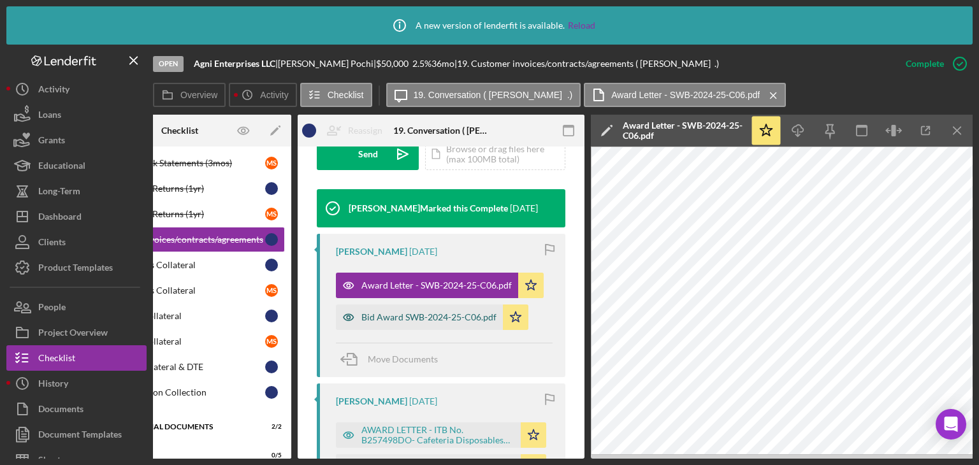
click at [412, 318] on div "Bid Award SWB-2024-25-C06.pdf" at bounding box center [428, 317] width 135 height 10
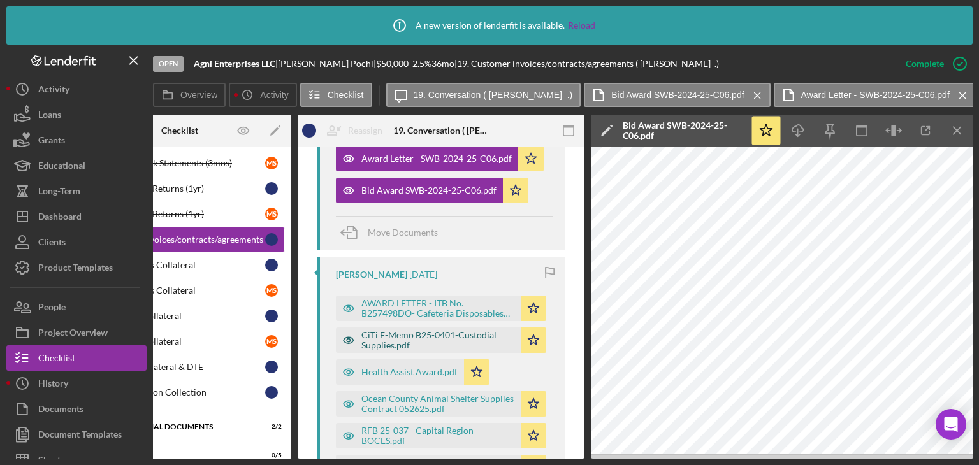
scroll to position [524, 0]
click at [391, 302] on div "AWARD LETTER - ITB No. B257498DO- Cafeteria Disposables for District Warehouse …" at bounding box center [437, 308] width 153 height 20
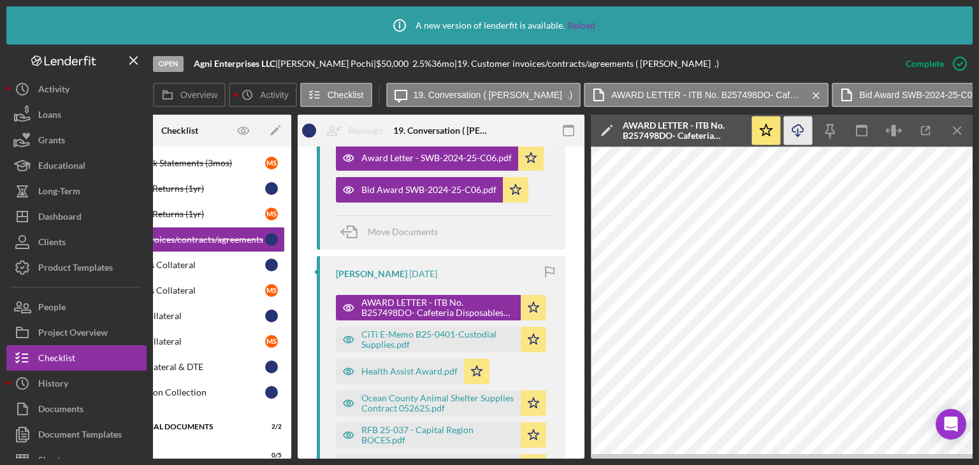
click at [796, 130] on icon "Icon/Download" at bounding box center [798, 131] width 29 height 29
click at [357, 332] on icon "button" at bounding box center [348, 339] width 25 height 25
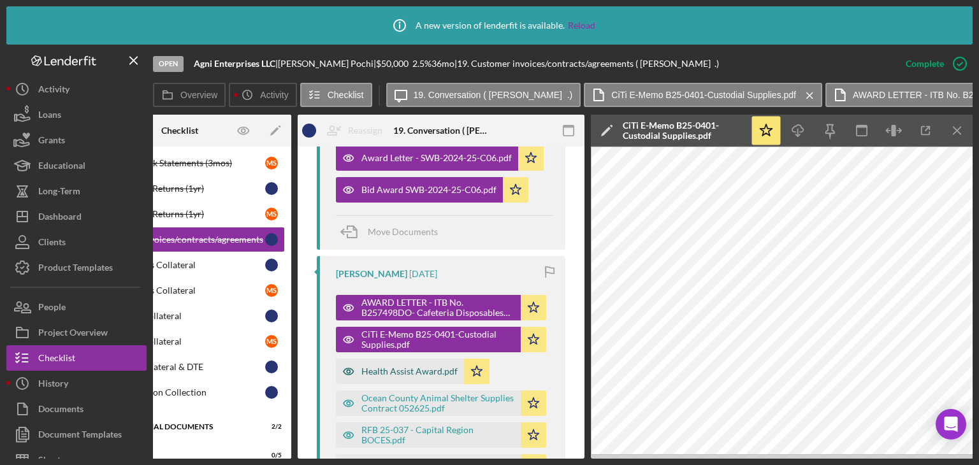
click at [356, 365] on icon "button" at bounding box center [348, 371] width 25 height 25
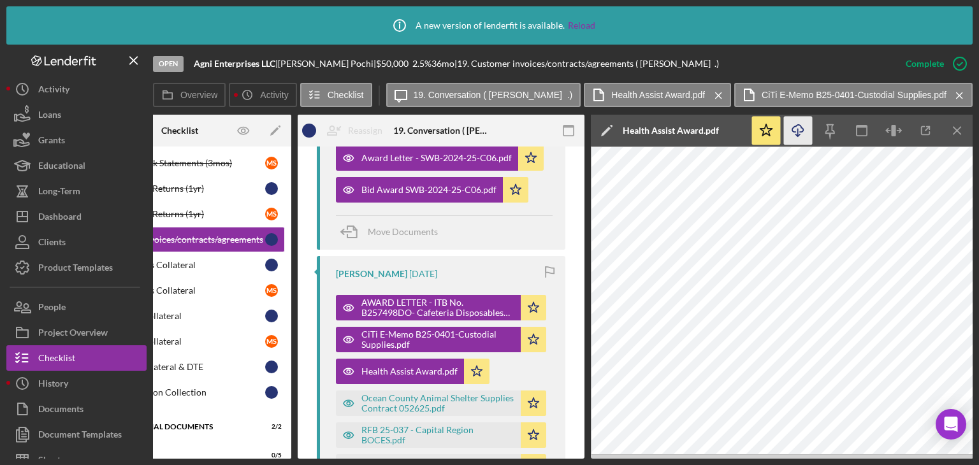
click at [801, 123] on icon "Icon/Download" at bounding box center [798, 131] width 29 height 29
click at [347, 430] on icon "button" at bounding box center [348, 435] width 25 height 25
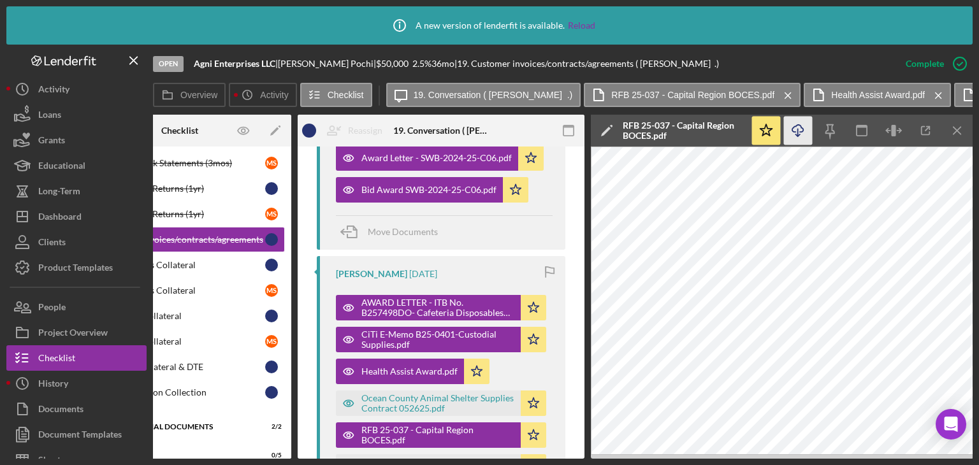
click at [798, 127] on icon "Icon/Download" at bounding box center [798, 131] width 29 height 29
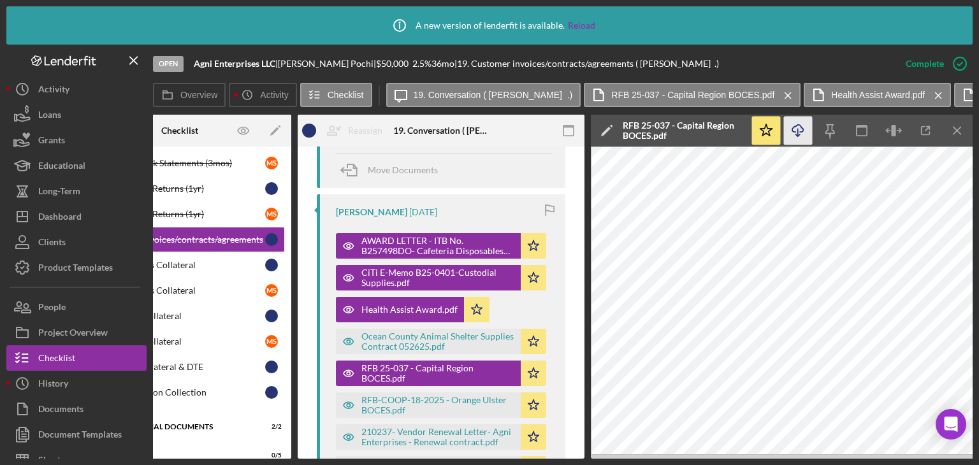
scroll to position [715, 0]
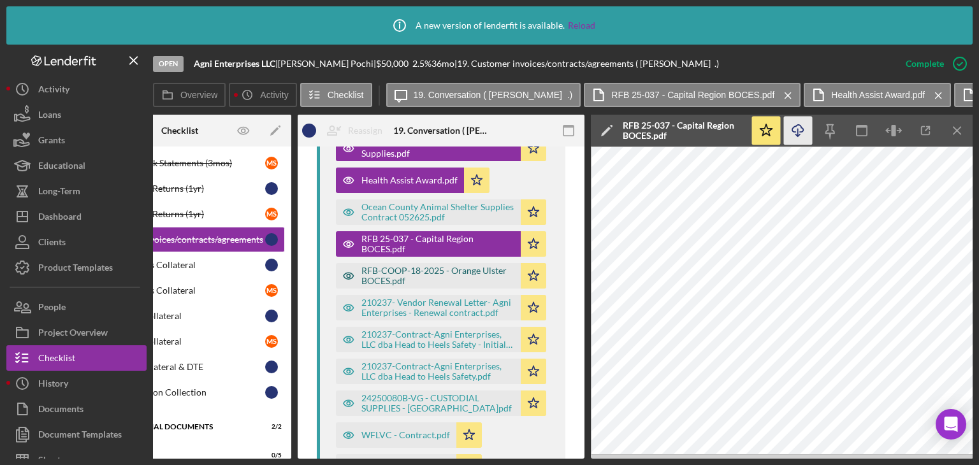
click at [363, 277] on div "RFB-COOP-18-2025 - Orange Ulster BOCES.pdf" at bounding box center [437, 276] width 153 height 20
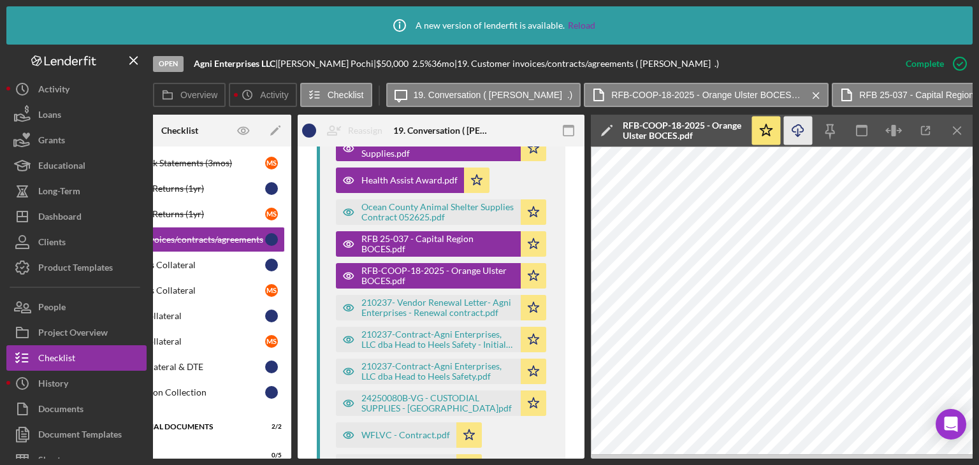
click at [801, 125] on icon "Icon/Download" at bounding box center [798, 131] width 29 height 29
click at [381, 309] on div "210237- Vendor Renewal Letter- Agni Enterprises - Renewal contract.pdf" at bounding box center [437, 308] width 153 height 20
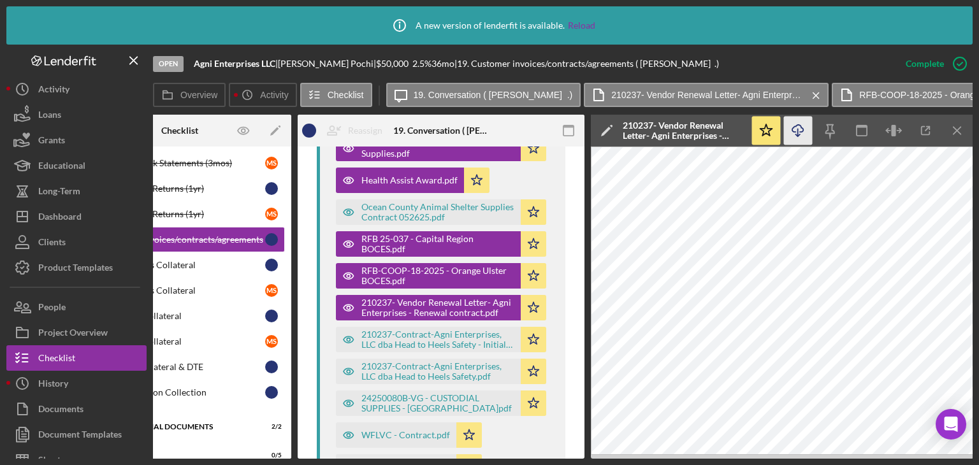
click at [794, 128] on icon "Icon/Download" at bounding box center [798, 131] width 29 height 29
click at [354, 337] on icon "button" at bounding box center [348, 339] width 25 height 25
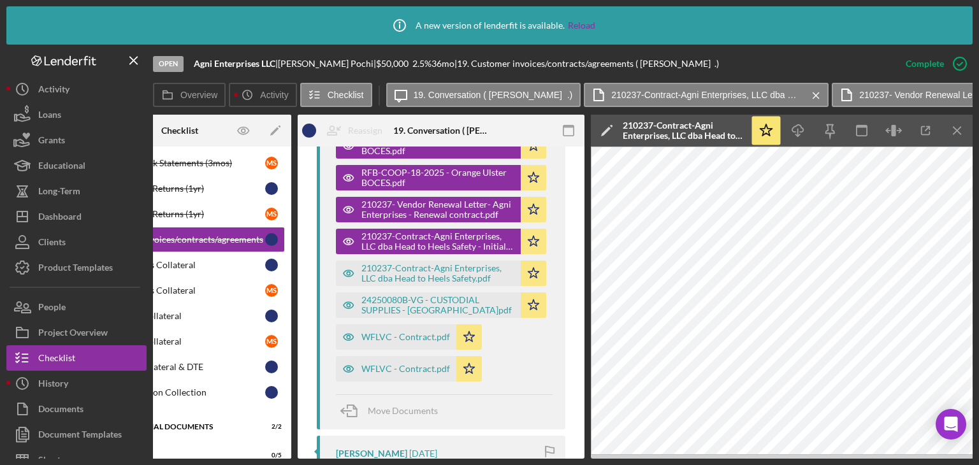
scroll to position [843, 0]
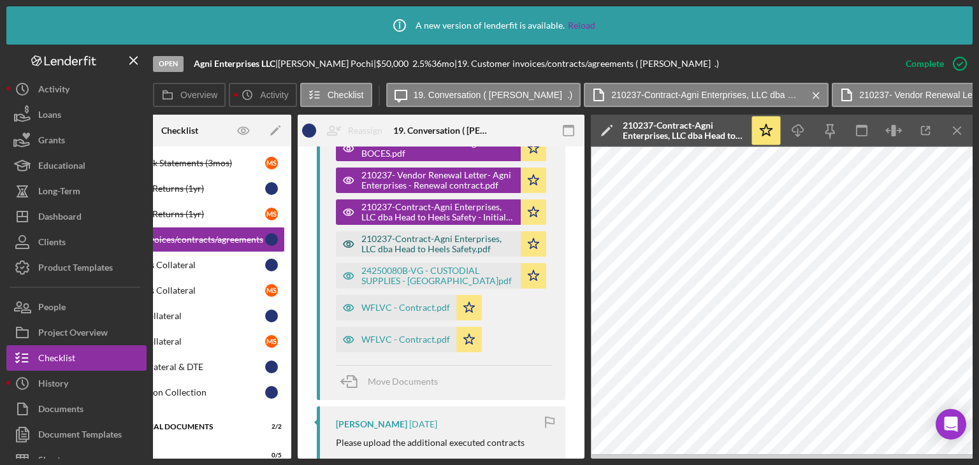
click at [398, 235] on div "210237-Contract-Agni Enterprises, LLC dba Head to Heels Safety.pdf" at bounding box center [437, 244] width 153 height 20
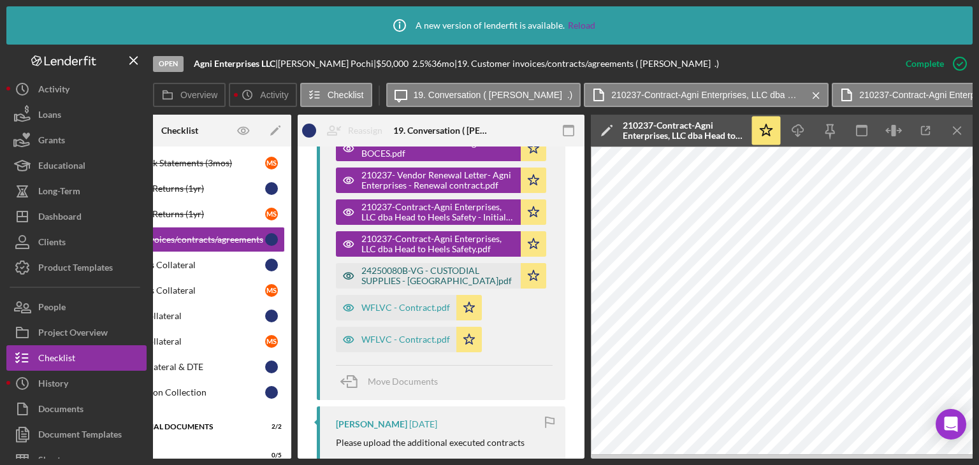
click at [371, 277] on div "24250080B-VG - CUSTODIAL SUPPLIES - [GEOGRAPHIC_DATA]pdf" at bounding box center [437, 276] width 153 height 20
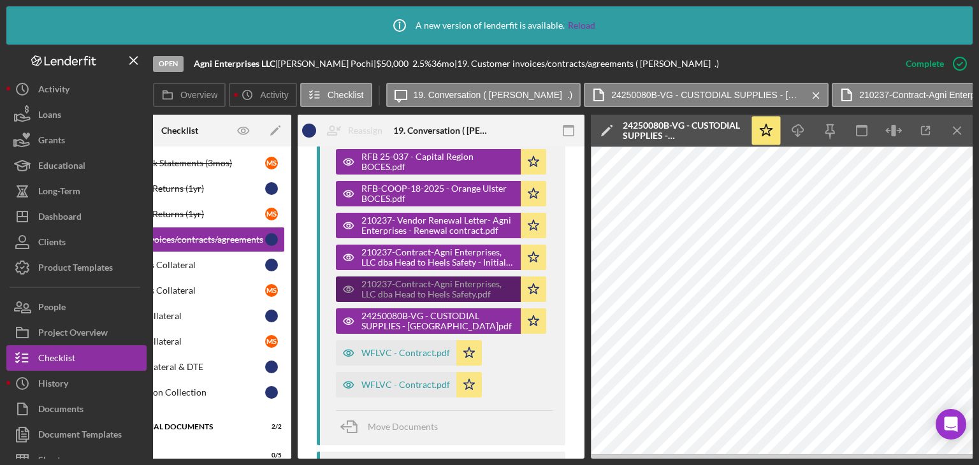
scroll to position [779, 0]
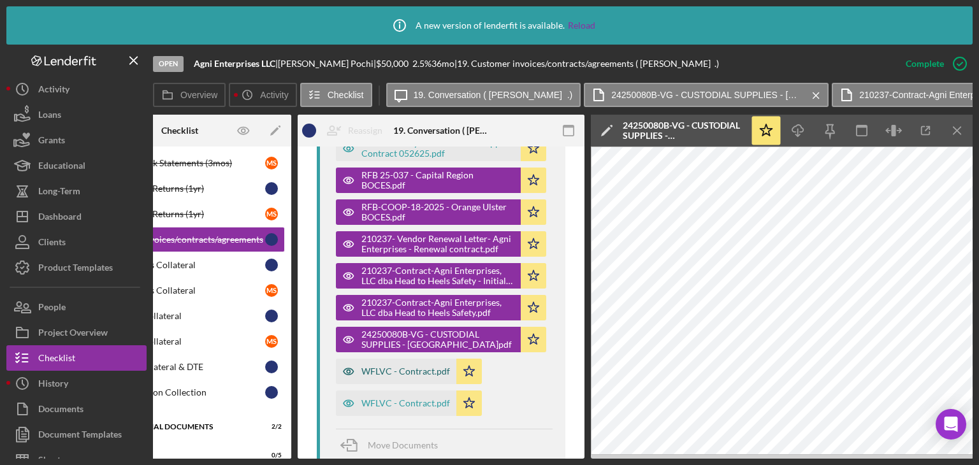
click at [368, 374] on div "WFLVC - Contract.pdf" at bounding box center [405, 372] width 89 height 10
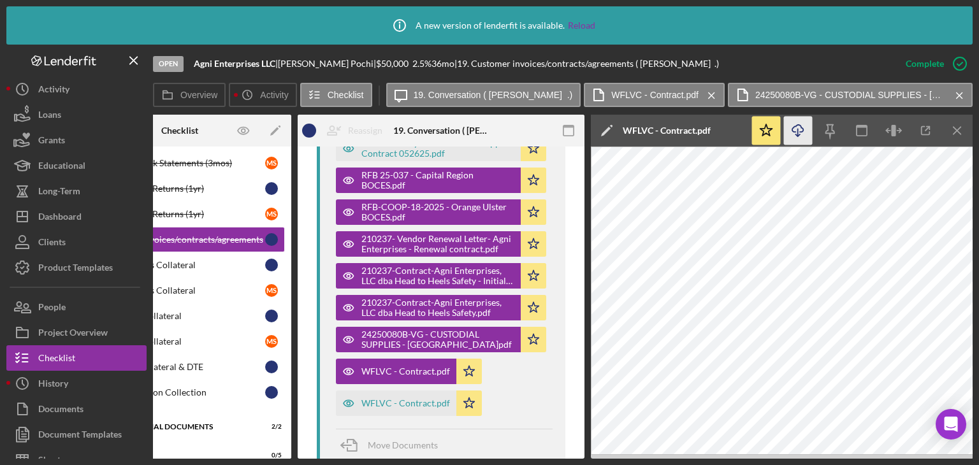
click at [793, 134] on icon "Icon/Download" at bounding box center [798, 131] width 29 height 29
click at [359, 401] on icon "button" at bounding box center [348, 403] width 25 height 25
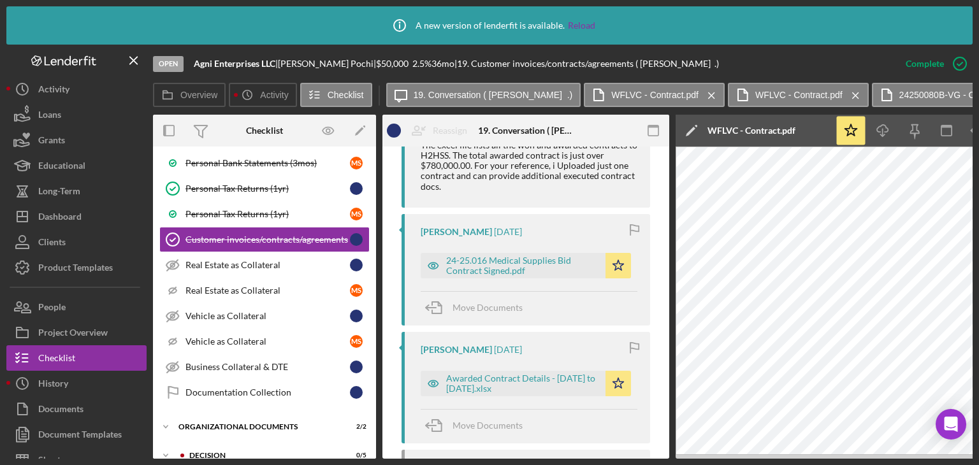
scroll to position [1225, 0]
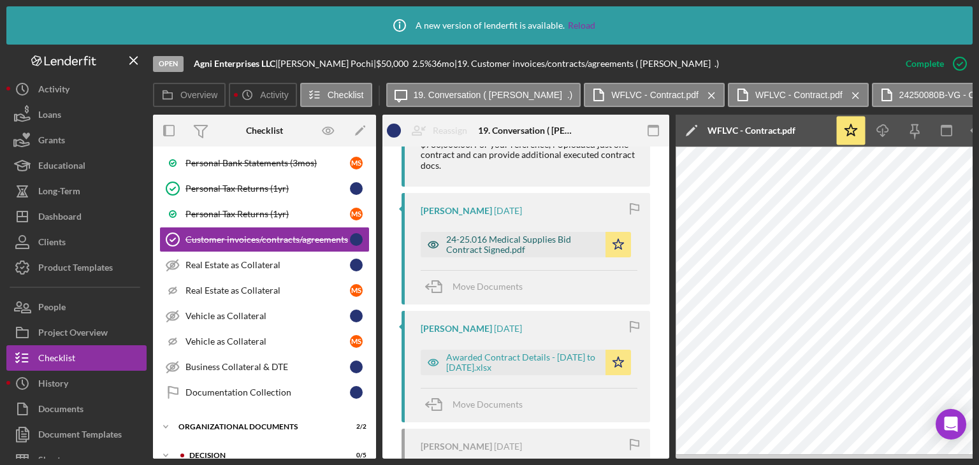
click at [439, 240] on icon "button" at bounding box center [433, 244] width 25 height 25
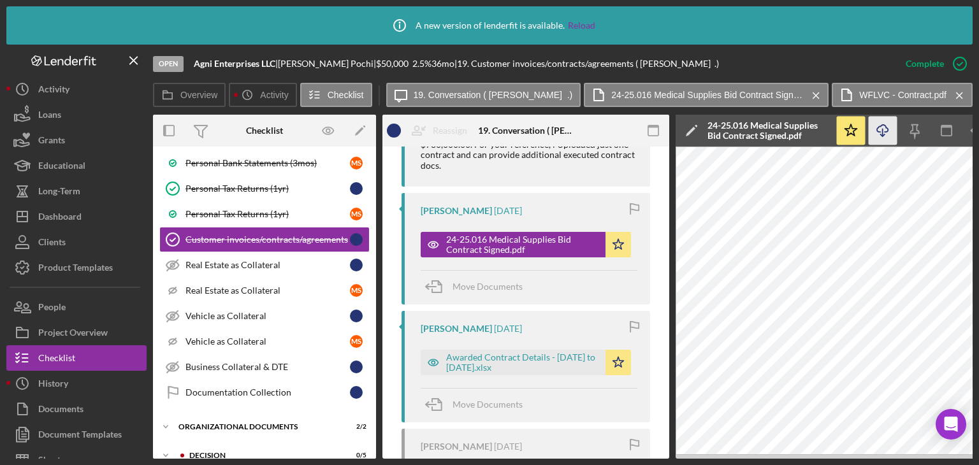
click at [880, 126] on icon "button" at bounding box center [882, 128] width 11 height 7
click at [452, 367] on div "Awarded Contract Details - [DATE] to [DATE].xlsx" at bounding box center [522, 362] width 153 height 20
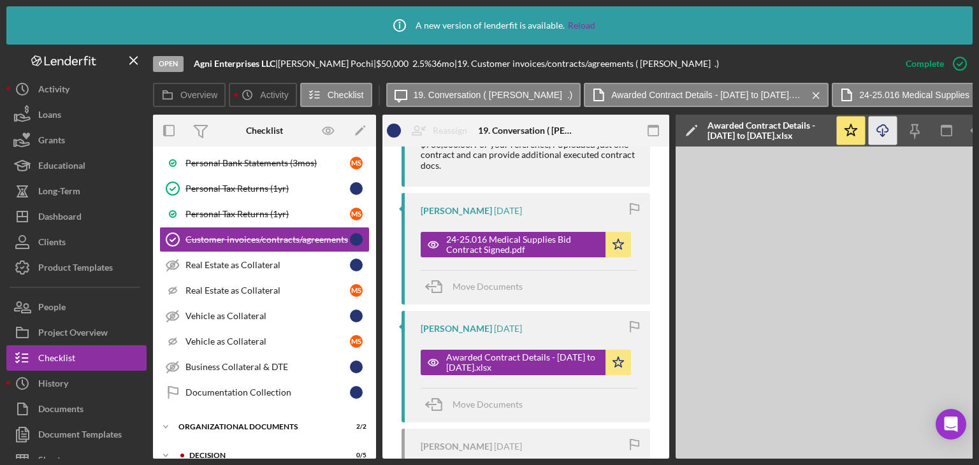
click at [880, 130] on icon "Icon/Download" at bounding box center [883, 131] width 29 height 29
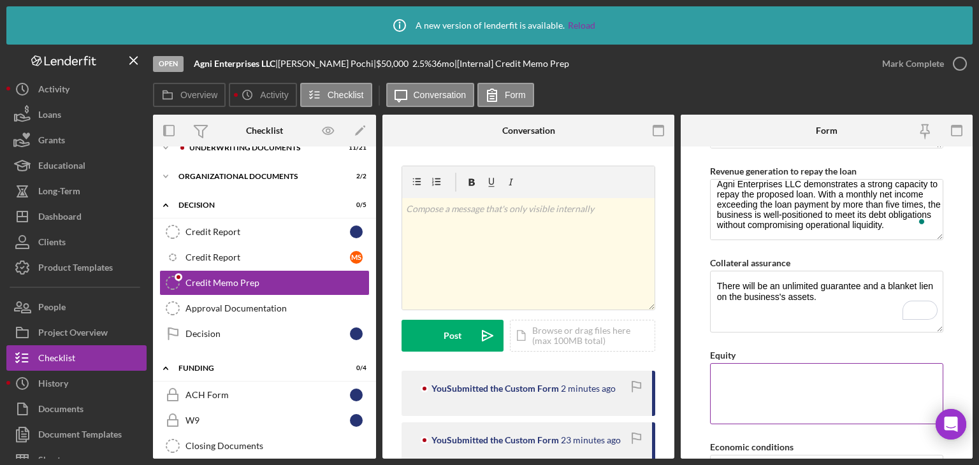
click at [799, 389] on textarea "Equity" at bounding box center [826, 393] width 233 height 61
paste textarea "They have invested approximately $75,000 into their business."
click at [869, 374] on textarea "They have invested approximately $75,000 into their business." at bounding box center [826, 393] width 233 height 61
click at [813, 398] on textarea "They have invested approximately $100,000 into their business." at bounding box center [826, 393] width 233 height 61
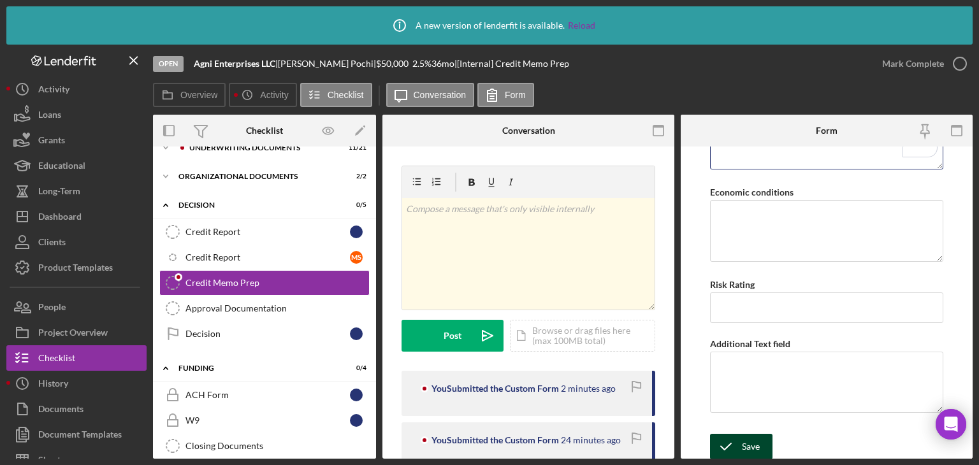
type textarea "They have invested approximately $100,000 into their business."
click at [733, 446] on icon "submit" at bounding box center [726, 447] width 32 height 32
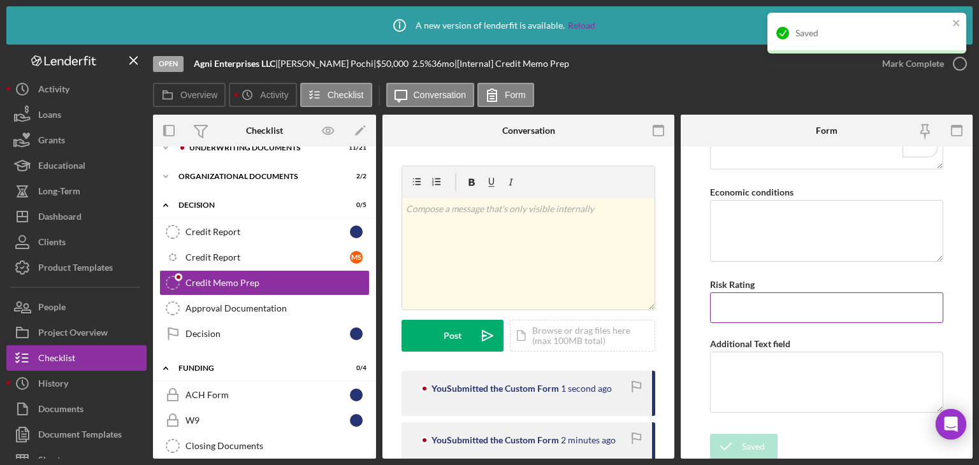
click at [773, 304] on input "Risk Rating" at bounding box center [826, 308] width 233 height 31
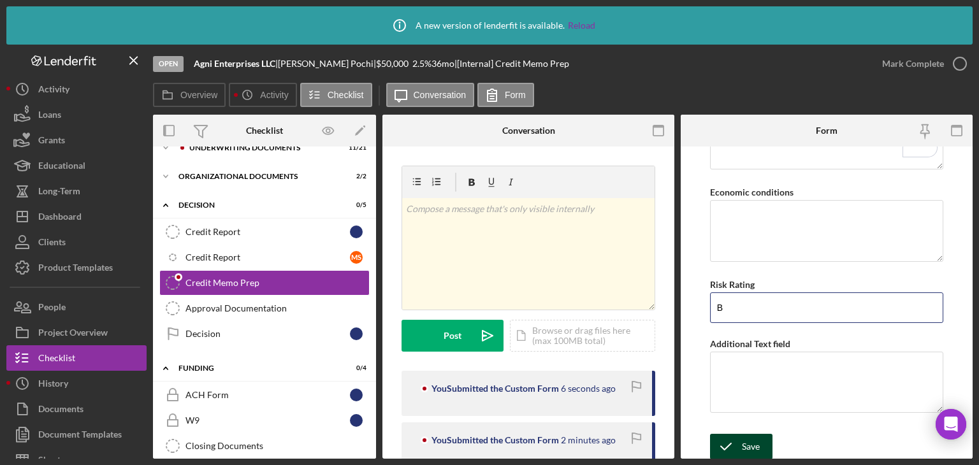
type input "B"
click at [739, 449] on icon "submit" at bounding box center [726, 447] width 32 height 32
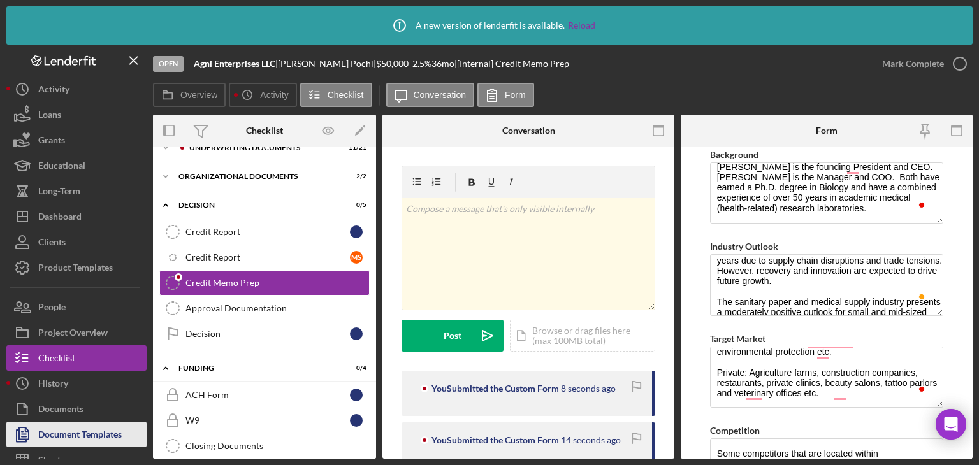
click at [56, 437] on div "Document Templates" at bounding box center [80, 436] width 84 height 29
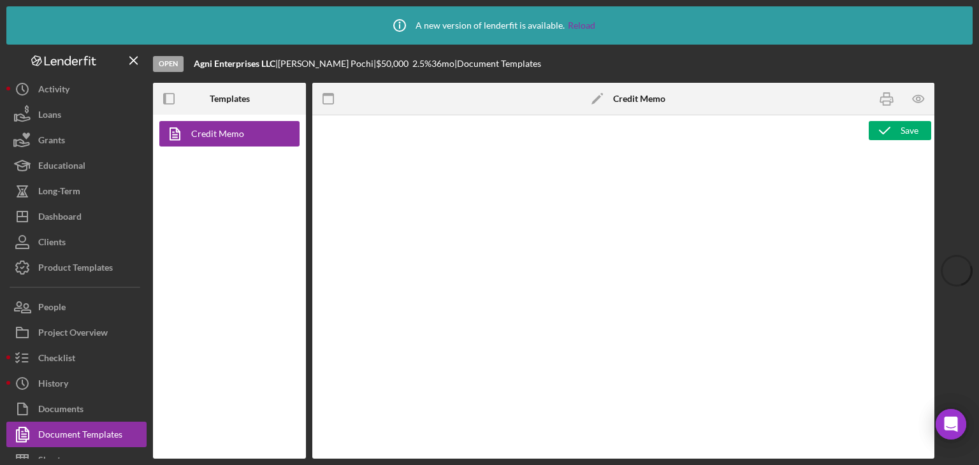
type textarea "<p><img style="display: block; margin-left: auto; margin-right: auto;" src="htt…"
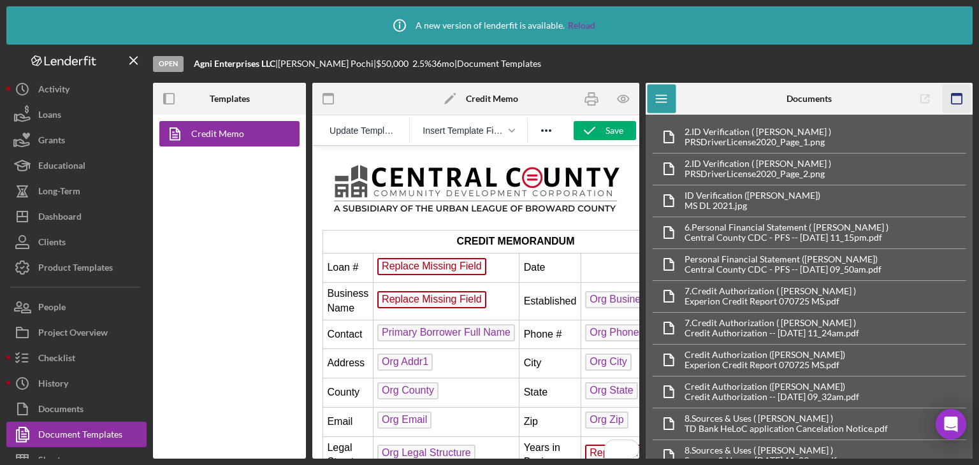
click at [956, 100] on icon "button" at bounding box center [957, 99] width 29 height 29
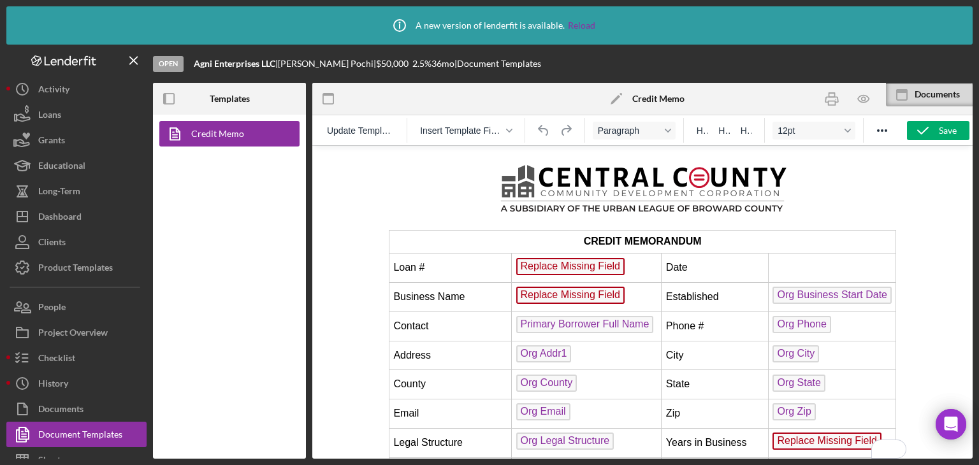
click at [553, 270] on span "Replace Missing Field" at bounding box center [570, 266] width 109 height 17
click at [600, 269] on span "Replace Missing Field" at bounding box center [570, 266] width 109 height 17
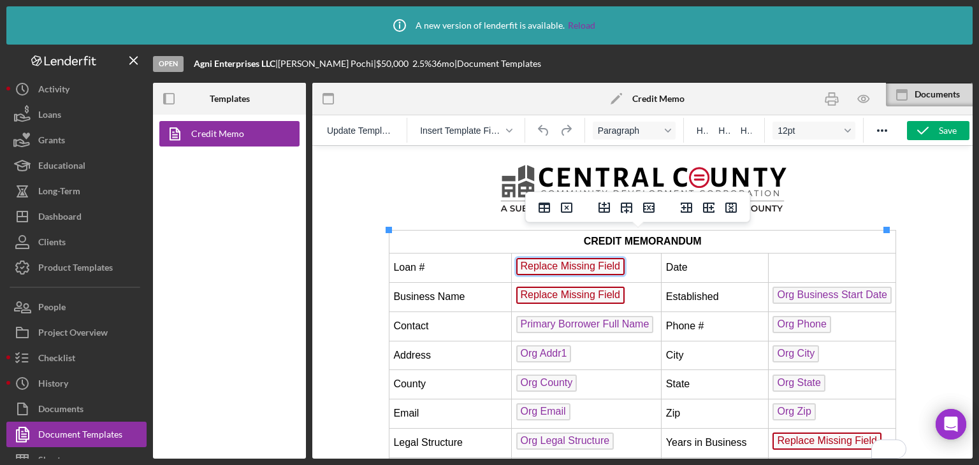
click at [600, 269] on span "Replace Missing Field" at bounding box center [570, 266] width 109 height 17
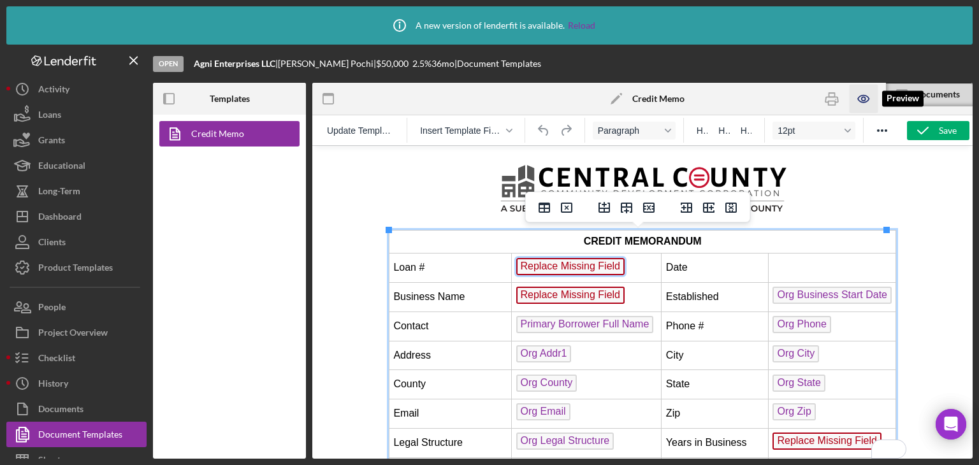
click at [862, 96] on icon "button" at bounding box center [863, 99] width 11 height 7
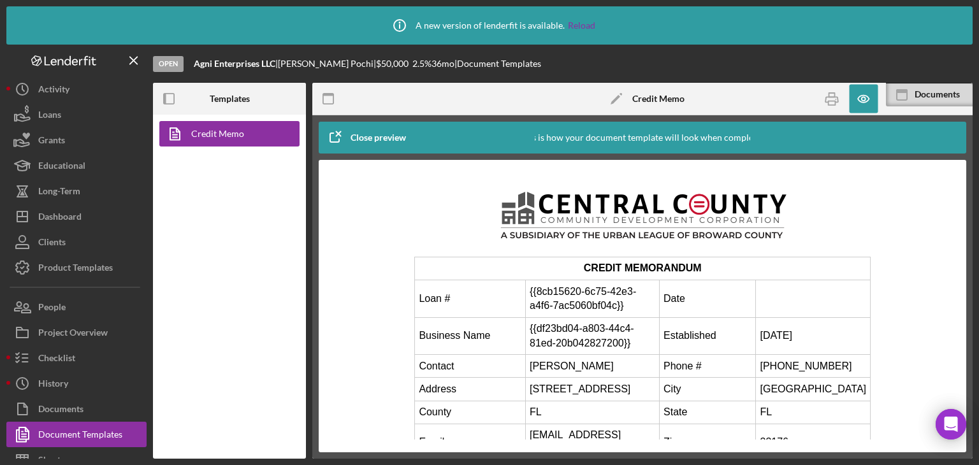
click at [606, 294] on td "{{8cb15620-6c75-42e3-a4f6-7ac5060bf04c}}" at bounding box center [592, 299] width 134 height 38
click at [854, 94] on icon "button" at bounding box center [863, 99] width 29 height 29
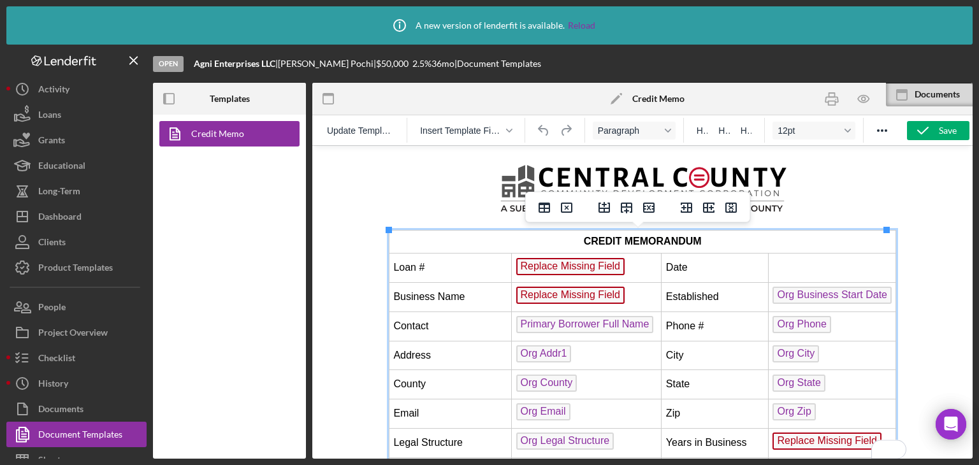
click at [627, 266] on td "Replace Missing Field ﻿" at bounding box center [586, 268] width 150 height 29
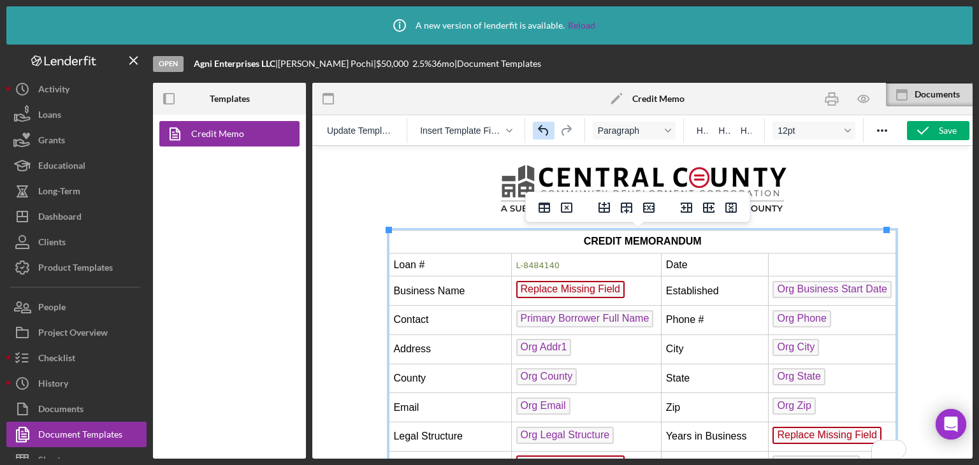
click at [544, 127] on icon "Undo" at bounding box center [543, 130] width 15 height 15
click at [452, 273] on td "Loan #" at bounding box center [450, 265] width 122 height 23
click at [411, 270] on td "Loan #" at bounding box center [450, 265] width 122 height 23
click at [437, 267] on td "Loan #" at bounding box center [450, 265] width 122 height 23
click at [808, 268] on td "To enrich screen reader interactions, please activate Accessibility in Grammarl…" at bounding box center [831, 265] width 127 height 23
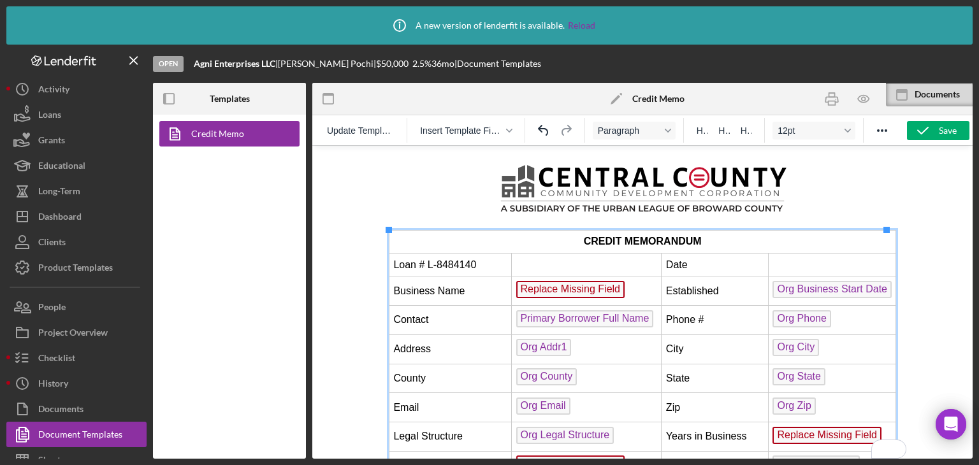
click at [796, 267] on td "To enrich screen reader interactions, please activate Accessibility in Grammarl…" at bounding box center [831, 265] width 127 height 23
click at [628, 290] on td "Replace Missing Field ﻿" at bounding box center [586, 291] width 150 height 29
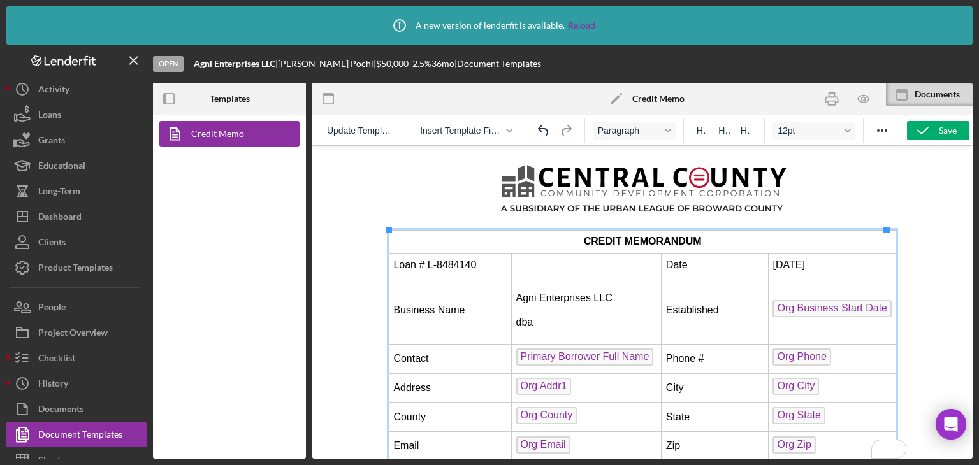
click at [565, 324] on p "dba" at bounding box center [587, 323] width 142 height 14
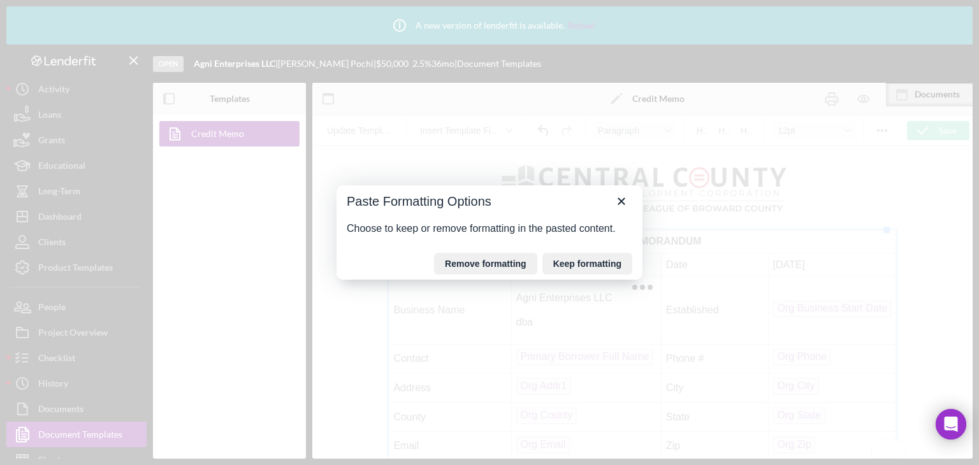
click at [449, 268] on button "Remove formatting" at bounding box center [485, 264] width 103 height 22
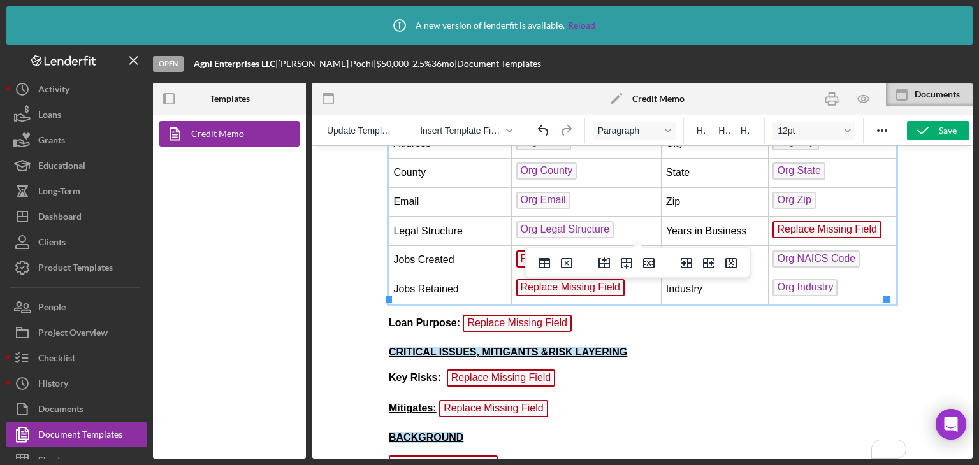
scroll to position [319, 0]
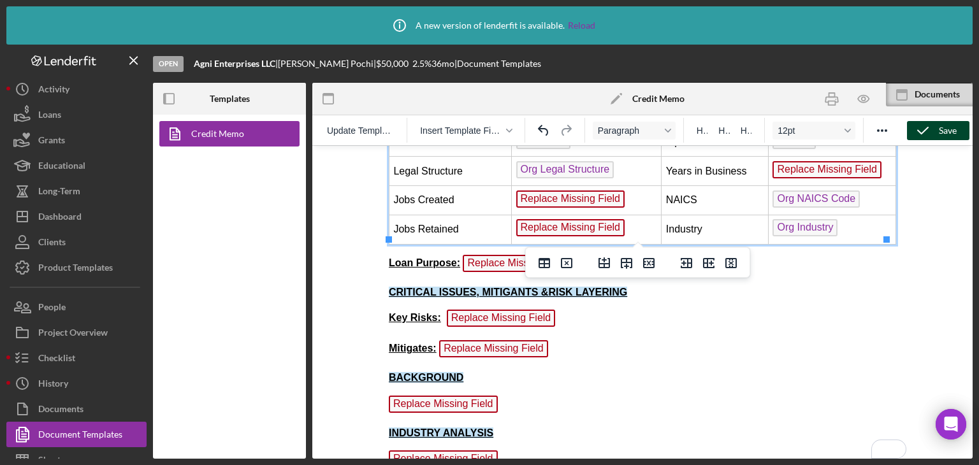
click at [941, 128] on div "Save" at bounding box center [948, 130] width 18 height 19
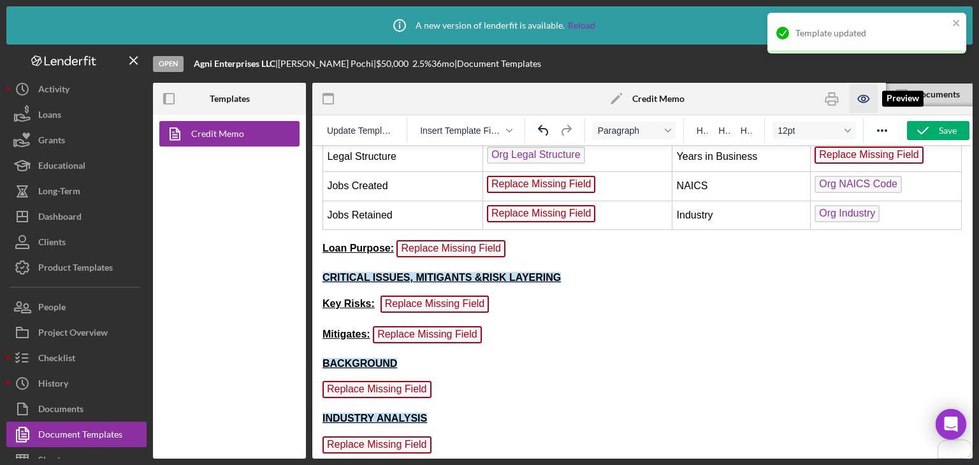
click at [862, 99] on icon "button" at bounding box center [864, 99] width 4 height 4
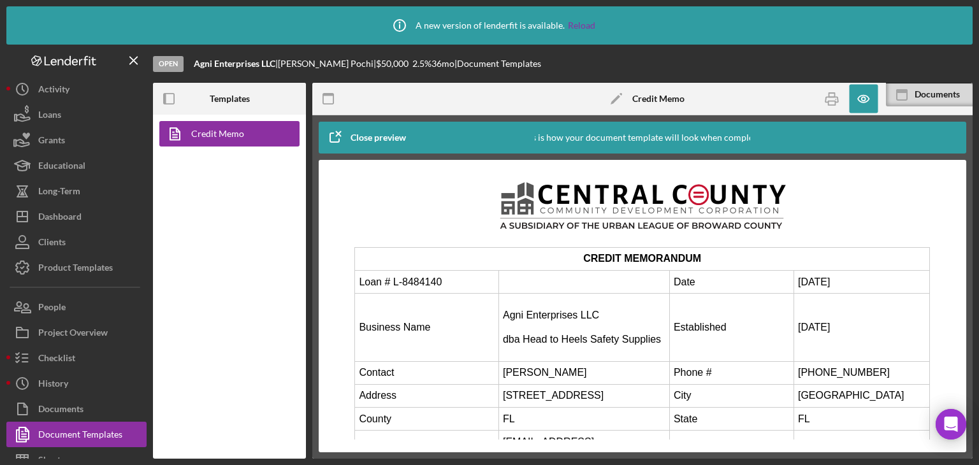
scroll to position [0, 0]
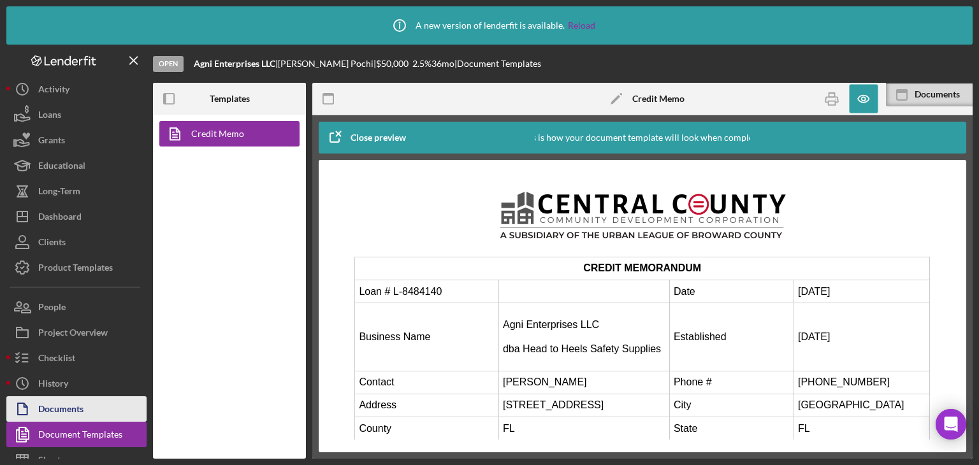
click at [60, 408] on div "Documents" at bounding box center [60, 410] width 45 height 29
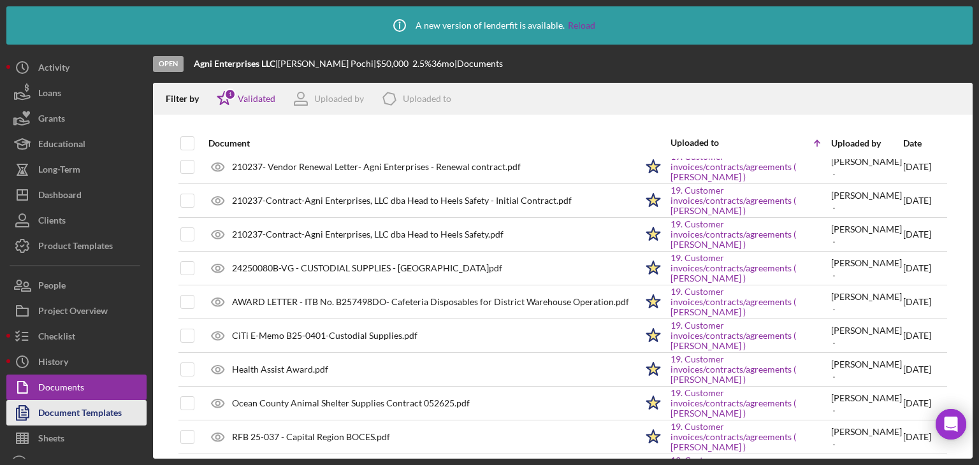
scroll to position [40, 0]
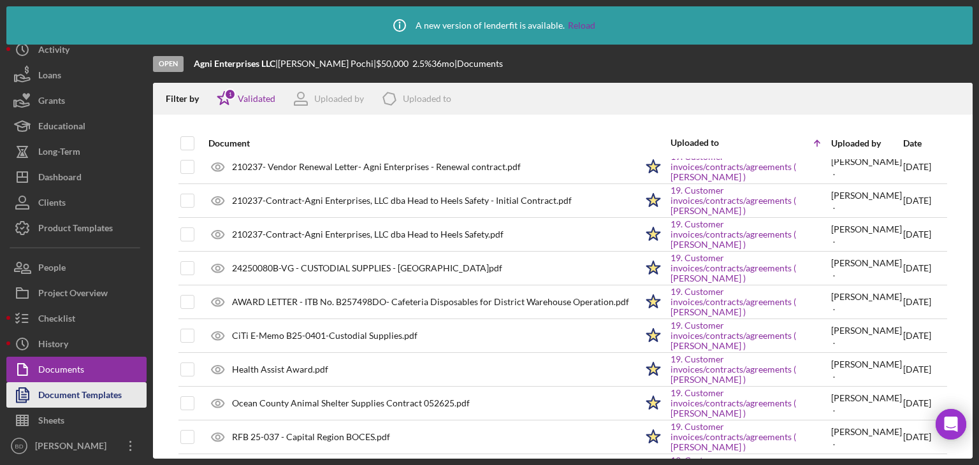
click at [71, 396] on div "Document Templates" at bounding box center [80, 396] width 84 height 29
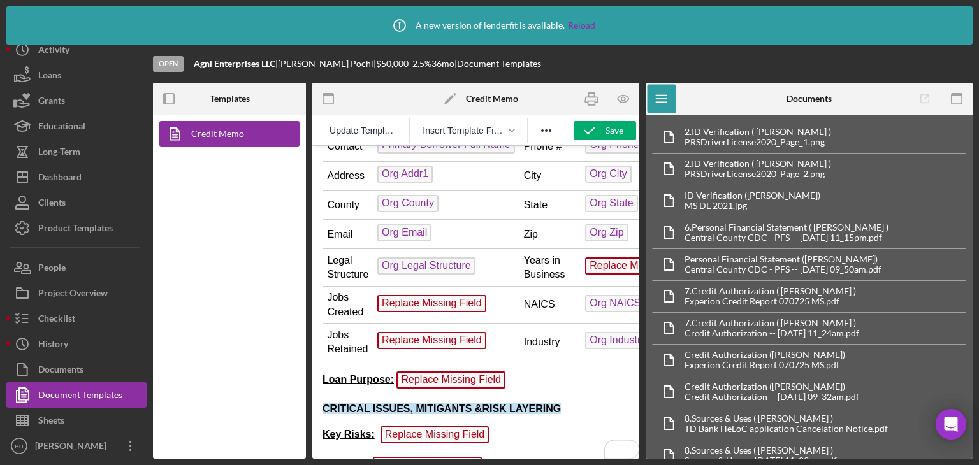
scroll to position [255, 0]
click at [950, 101] on icon "button" at bounding box center [957, 99] width 29 height 29
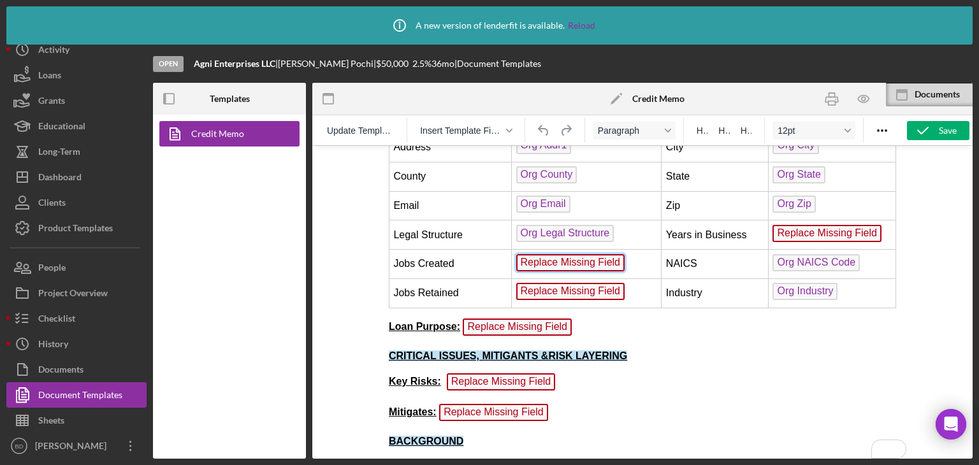
click at [551, 257] on span "Replace Missing Field" at bounding box center [570, 262] width 109 height 17
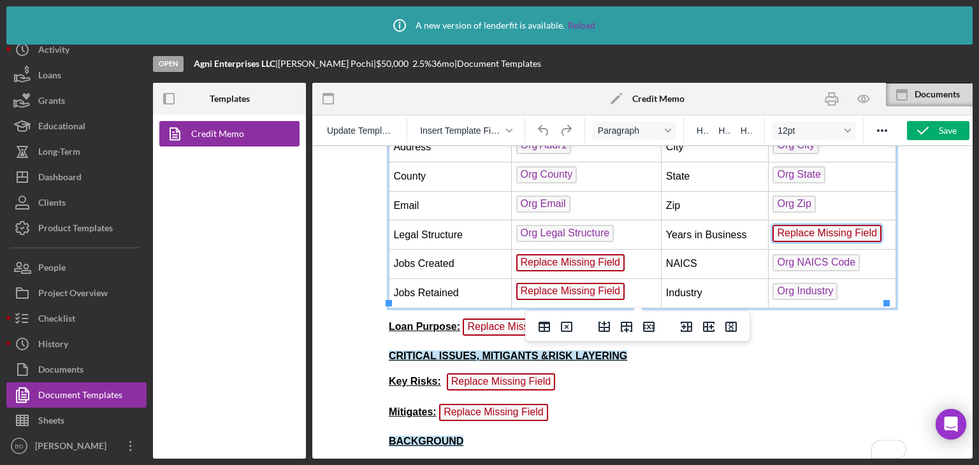
click at [801, 233] on span "Replace Missing Field" at bounding box center [826, 233] width 109 height 17
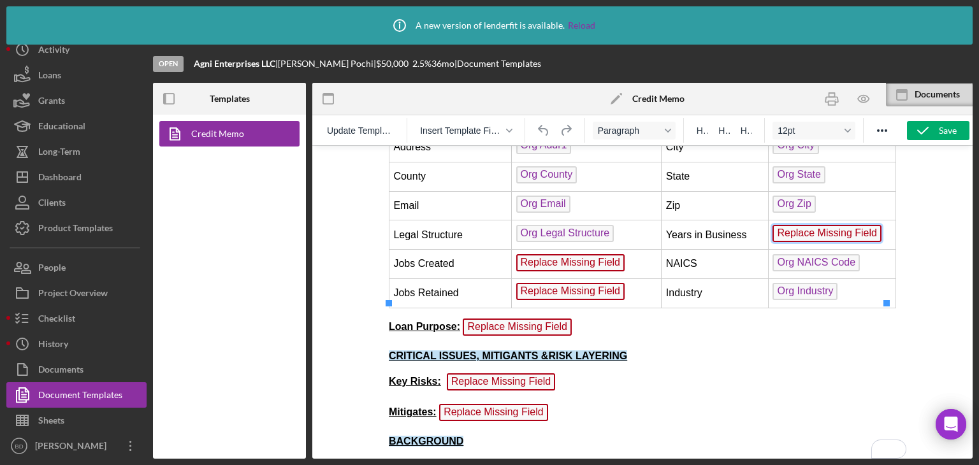
click at [792, 229] on span "Replace Missing Field" at bounding box center [826, 233] width 109 height 17
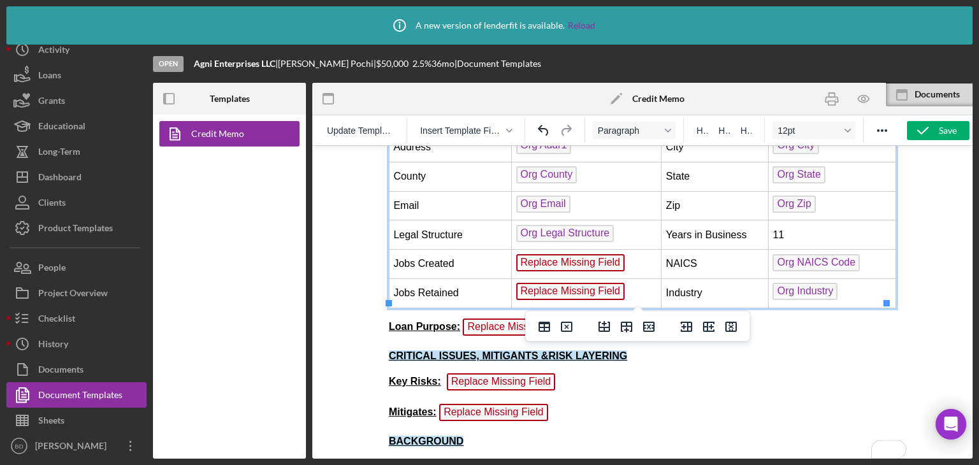
click at [562, 254] on span "Replace Missing Field" at bounding box center [570, 262] width 109 height 17
click at [565, 290] on span "Replace Missing Field" at bounding box center [570, 291] width 109 height 17
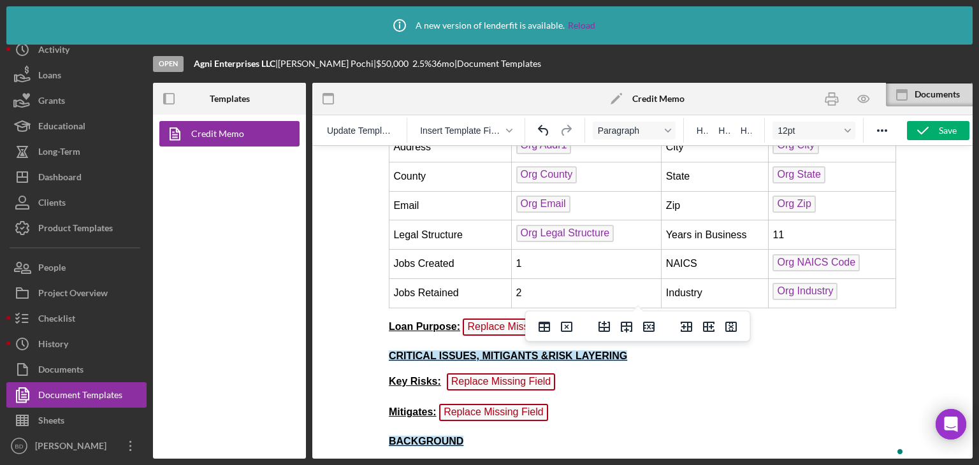
click at [442, 331] on p "Loan Purpose: Replace Missing Field" at bounding box center [642, 329] width 508 height 20
click at [488, 322] on span "Replace Missing Field" at bounding box center [516, 327] width 109 height 17
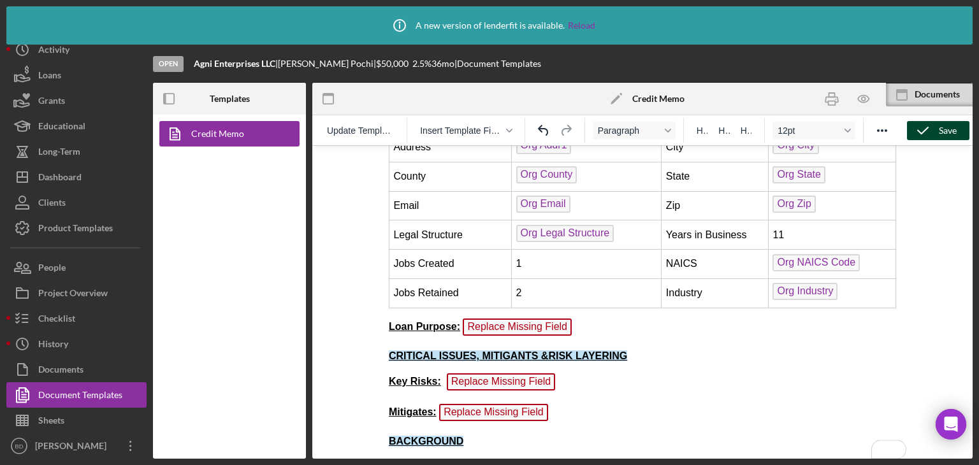
click at [928, 127] on polyline "button" at bounding box center [923, 130] width 10 height 6
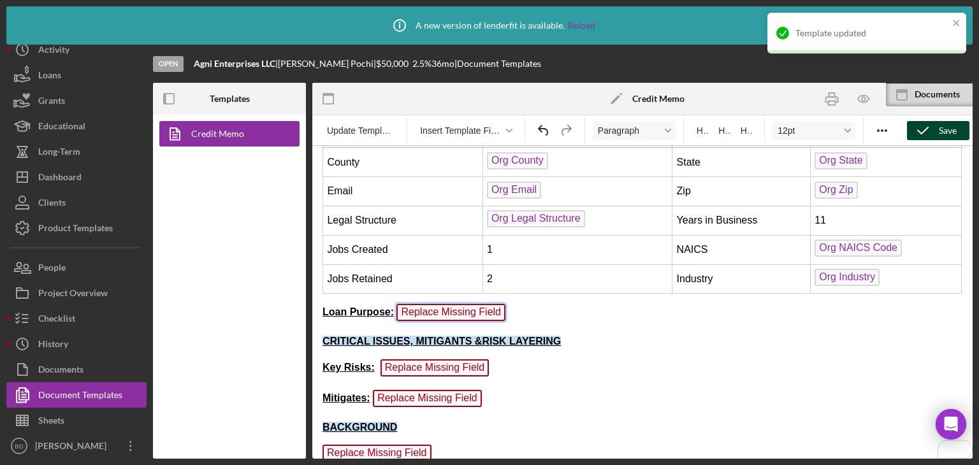
click at [426, 309] on span "Replace Missing Field" at bounding box center [450, 312] width 109 height 17
click at [481, 307] on span "Replace Missing Field" at bounding box center [450, 312] width 109 height 17
click at [515, 308] on p "Loan Purpose: Replace Missing Field" at bounding box center [643, 314] width 640 height 20
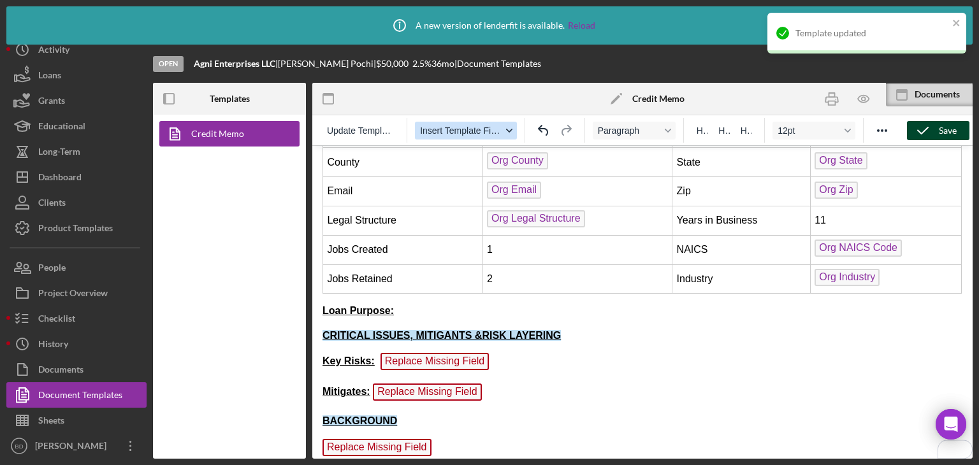
click at [478, 126] on span "Insert Template Field" at bounding box center [461, 131] width 82 height 10
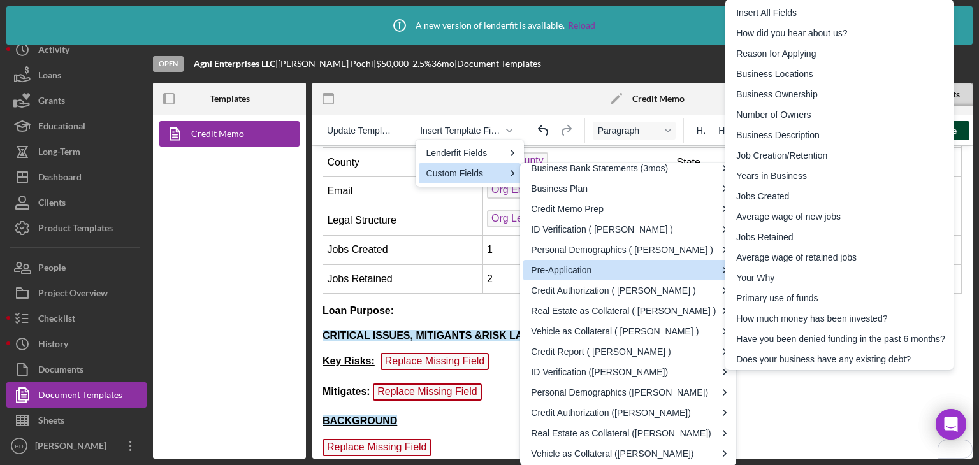
scroll to position [112, 0]
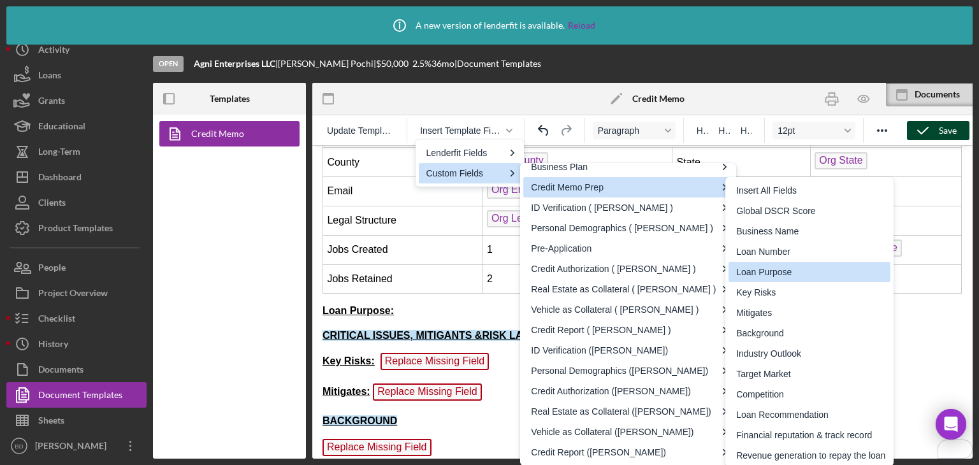
click at [765, 272] on div "Loan Purpose" at bounding box center [810, 272] width 149 height 15
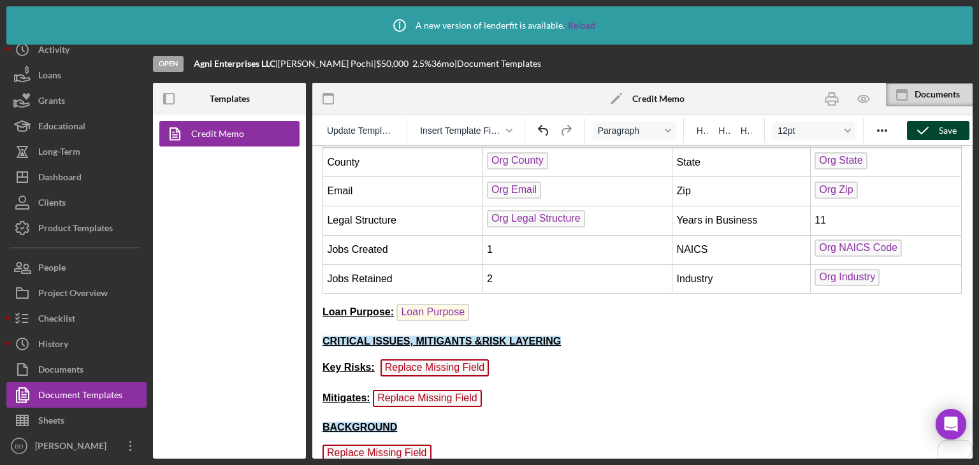
drag, startPoint x: 499, startPoint y: 353, endPoint x: 492, endPoint y: 354, distance: 7.0
click at [497, 353] on body "CREDIT MEMORANDUM Loan # L-8484140 Date 9/12/25 Business Name Agni Enterprises …" at bounding box center [643, 354] width 640 height 907
click at [488, 361] on p "Key Risks: Replace Missing Field ﻿" at bounding box center [643, 370] width 640 height 20
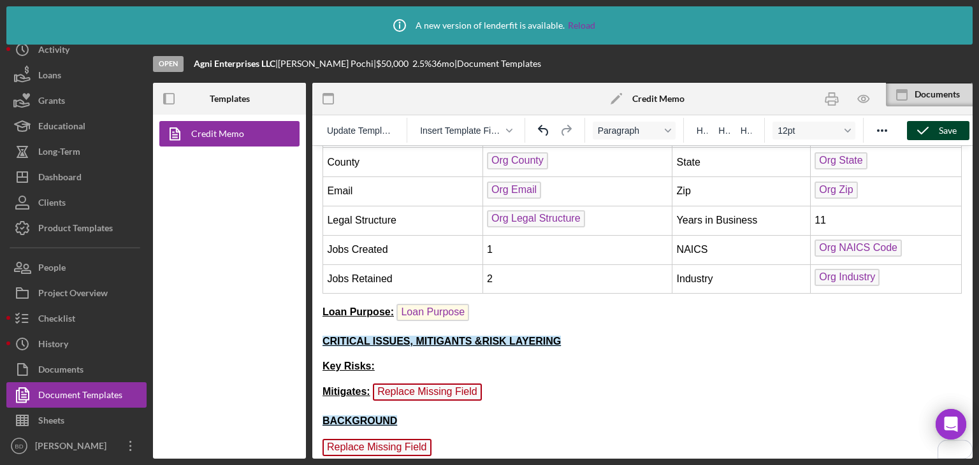
click at [410, 360] on p "Key Risks:" at bounding box center [643, 367] width 640 height 14
drag, startPoint x: 530, startPoint y: 340, endPoint x: 321, endPoint y: 338, distance: 209.1
click at [321, 338] on html "CREDIT MEMORANDUM Loan # L-8484140 Date 9/12/25 Business Name Agni Enterprises …" at bounding box center [642, 351] width 660 height 921
click at [881, 131] on icon "Reveal or hide additional toolbar items" at bounding box center [882, 130] width 15 height 15
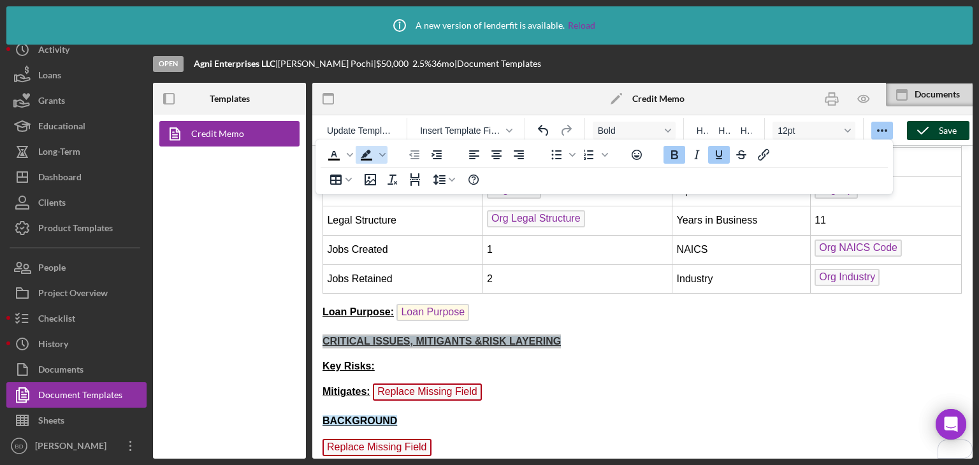
click at [367, 154] on icon "Background color Black" at bounding box center [366, 154] width 15 height 15
click at [375, 154] on span "Background color Black" at bounding box center [367, 155] width 22 height 18
click at [381, 154] on icon "Background color Black" at bounding box center [382, 155] width 6 height 6
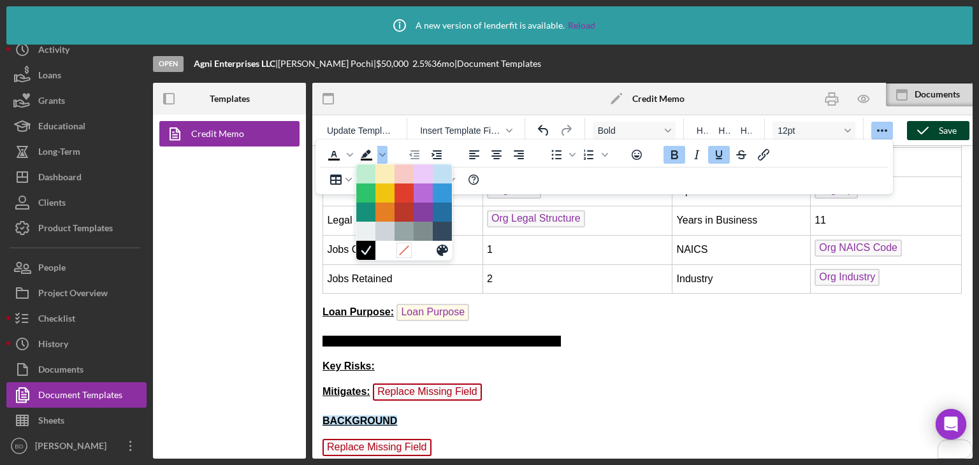
click at [403, 252] on icon at bounding box center [404, 251] width 12 height 12
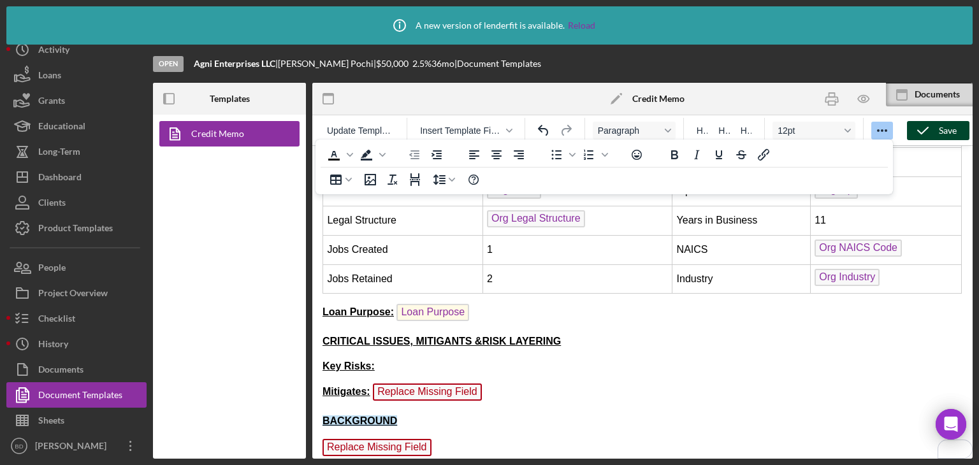
click at [607, 349] on body "CREDIT MEMORANDUM Loan # L-8484140 Date 9/12/25 Business Name Agni Enterprises …" at bounding box center [643, 351] width 640 height 901
click at [465, 131] on span "Insert Template Field" at bounding box center [461, 131] width 82 height 10
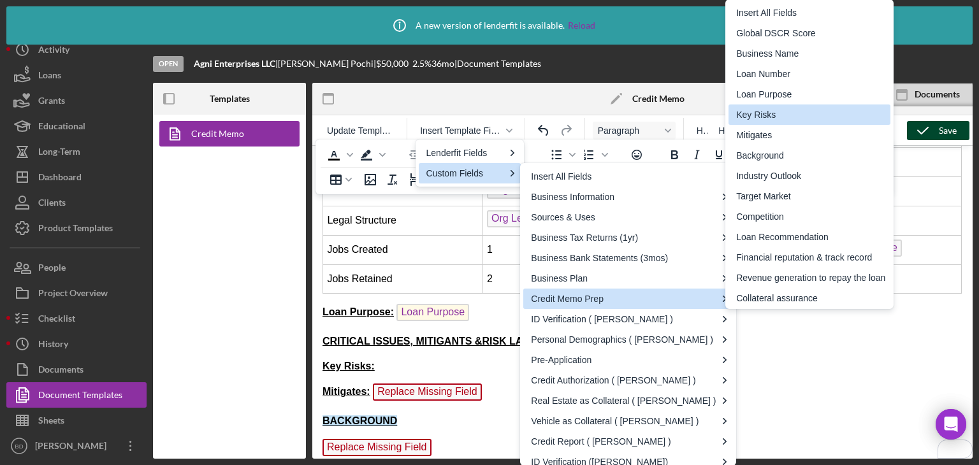
click at [787, 121] on div "Key Risks" at bounding box center [810, 114] width 149 height 15
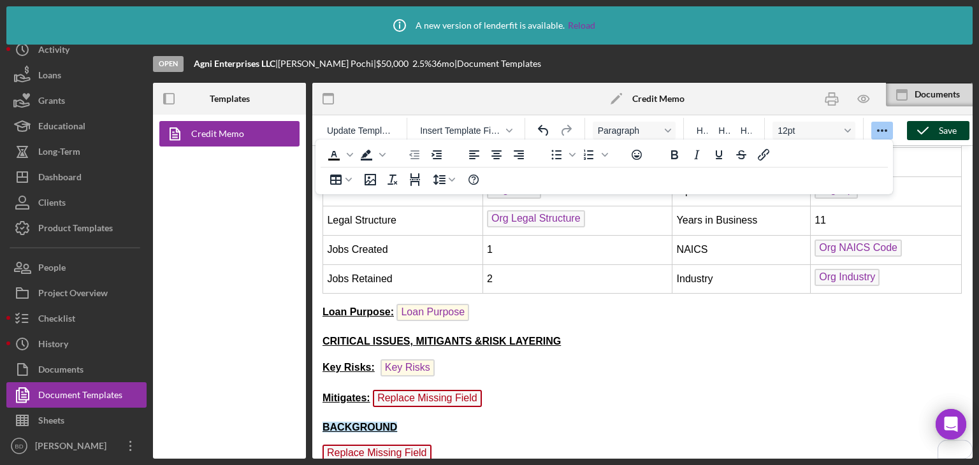
click at [482, 391] on p "Mitigates: Replace Missing Field ﻿" at bounding box center [643, 400] width 640 height 20
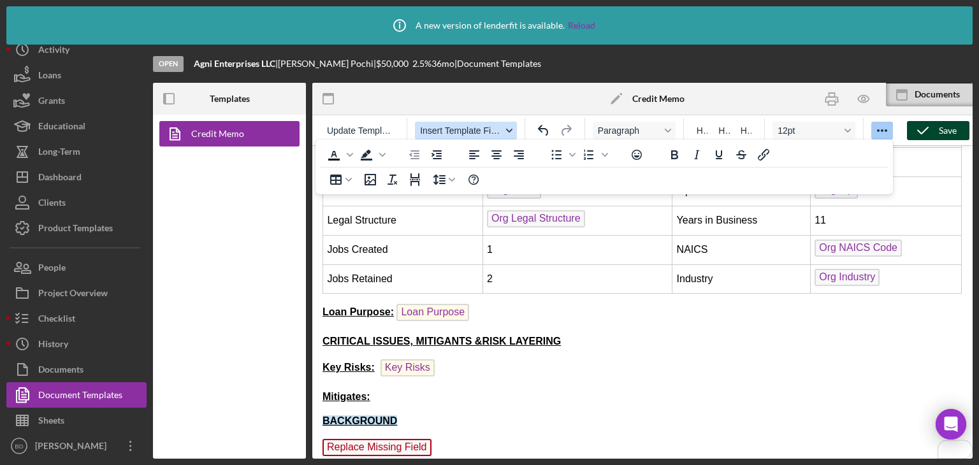
click at [464, 131] on span "Insert Template Field" at bounding box center [461, 131] width 82 height 10
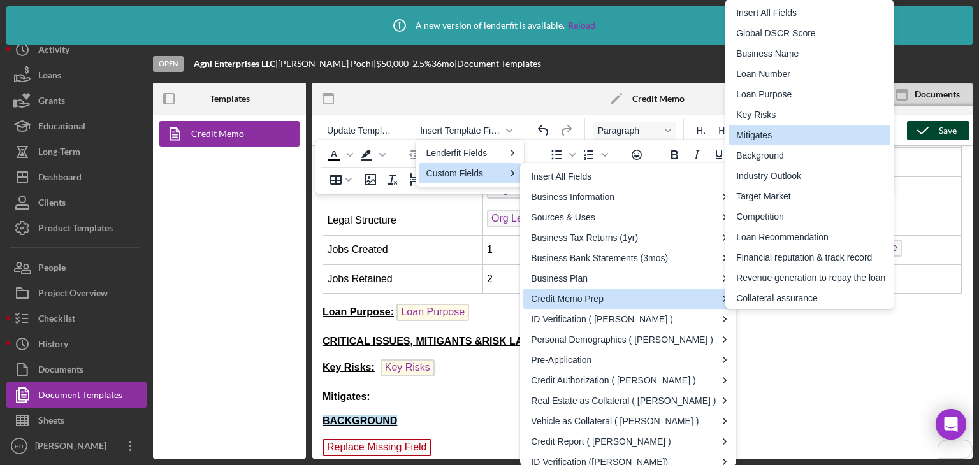
click at [775, 143] on div "Mitigates" at bounding box center [810, 135] width 162 height 20
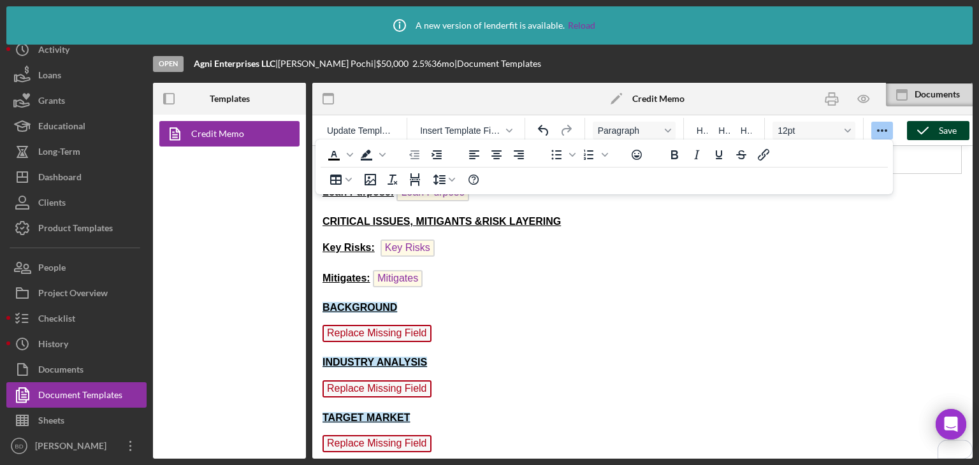
scroll to position [382, 0]
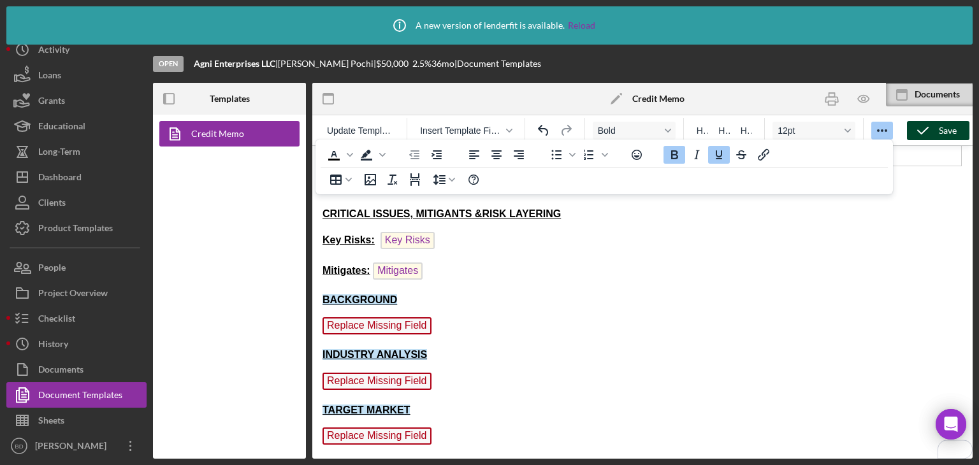
drag, startPoint x: 414, startPoint y: 296, endPoint x: 323, endPoint y: 294, distance: 91.2
click at [323, 294] on p "BACKGROUND" at bounding box center [643, 300] width 640 height 14
drag, startPoint x: 428, startPoint y: 354, endPoint x: 323, endPoint y: 351, distance: 104.6
click at [323, 351] on p "INDUSTRY ANALYSIS" at bounding box center [643, 355] width 640 height 14
drag, startPoint x: 421, startPoint y: 407, endPoint x: 319, endPoint y: 402, distance: 101.5
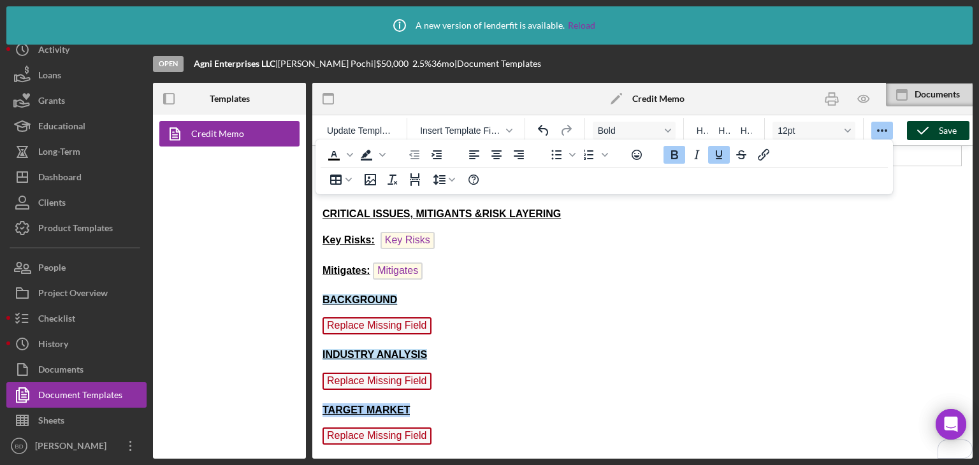
click at [319, 402] on html "CREDIT MEMORANDUM Loan # L-8484140 Date 9/12/25 Business Name Agni Enterprises …" at bounding box center [642, 227] width 660 height 927
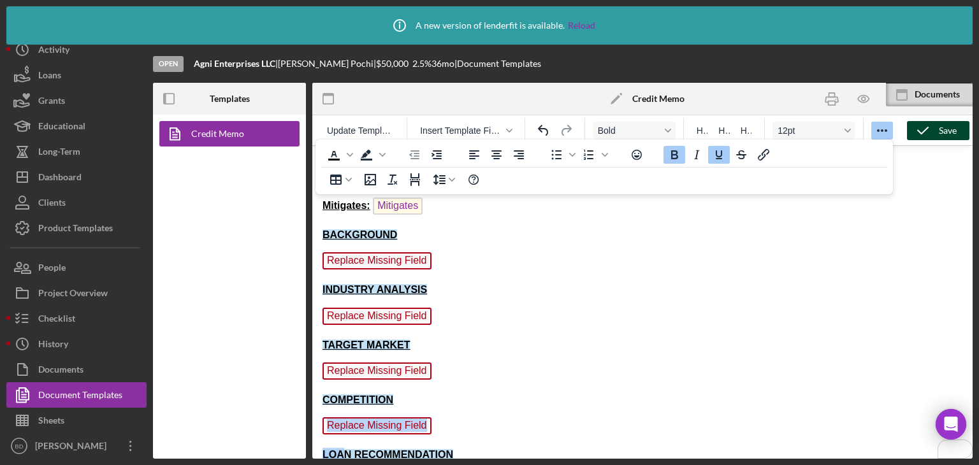
scroll to position [0, 0]
drag, startPoint x: 413, startPoint y: 451, endPoint x: 321, endPoint y: 393, distance: 108.6
click at [321, 393] on html "CREDIT MEMORANDUM Loan # L-8484140 Date 9/12/25 Business Name Agni Enterprises …" at bounding box center [642, 161] width 660 height 927
click at [381, 154] on icon "Background color" at bounding box center [382, 155] width 6 height 6
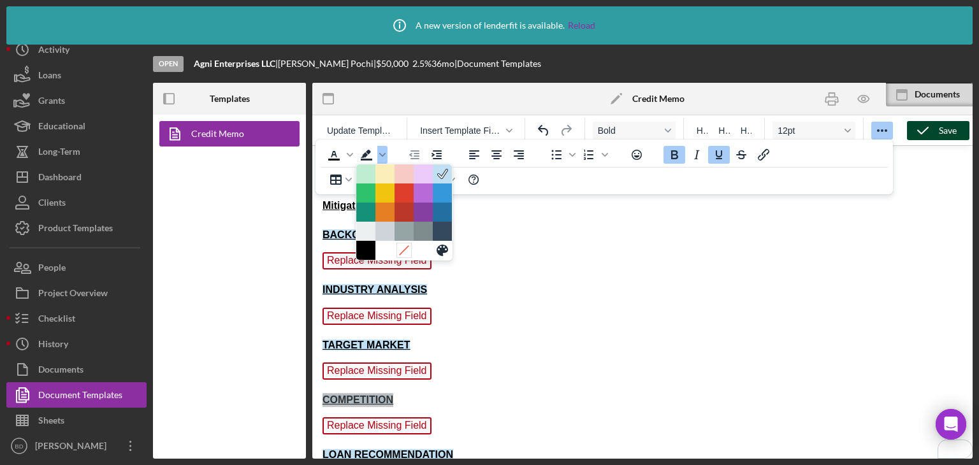
click at [400, 247] on icon at bounding box center [404, 251] width 12 height 12
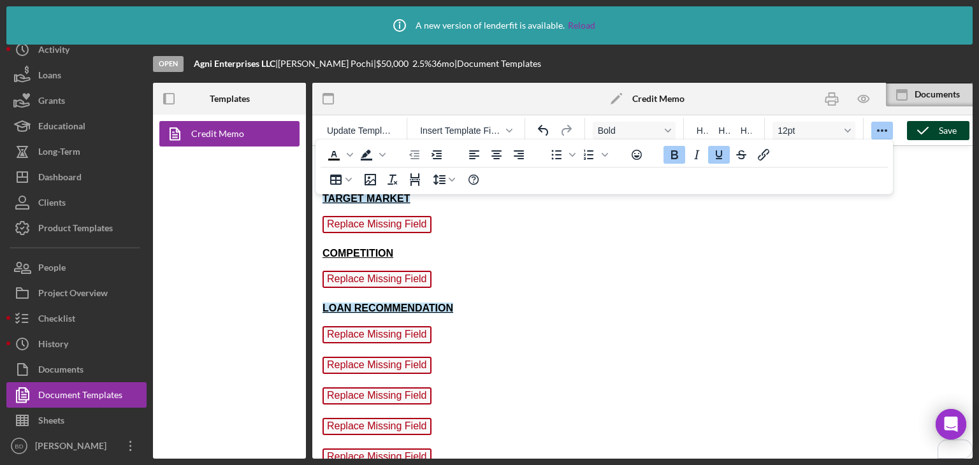
scroll to position [603, 0]
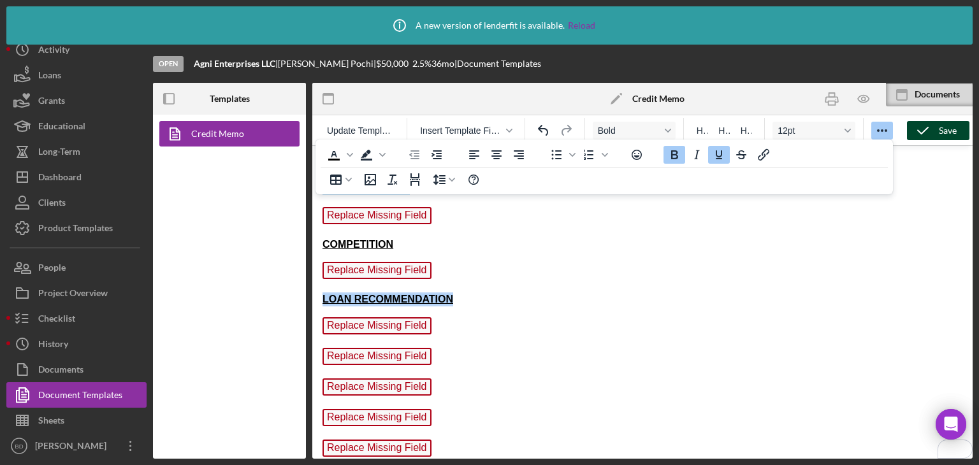
drag, startPoint x: 447, startPoint y: 287, endPoint x: 314, endPoint y: 289, distance: 132.6
click at [314, 289] on html "CREDIT MEMORANDUM Loan # L-8484140 Date 9/12/25 Business Name Agni Enterprises …" at bounding box center [642, 6] width 660 height 927
click at [380, 156] on icon "Background color" at bounding box center [382, 155] width 6 height 6
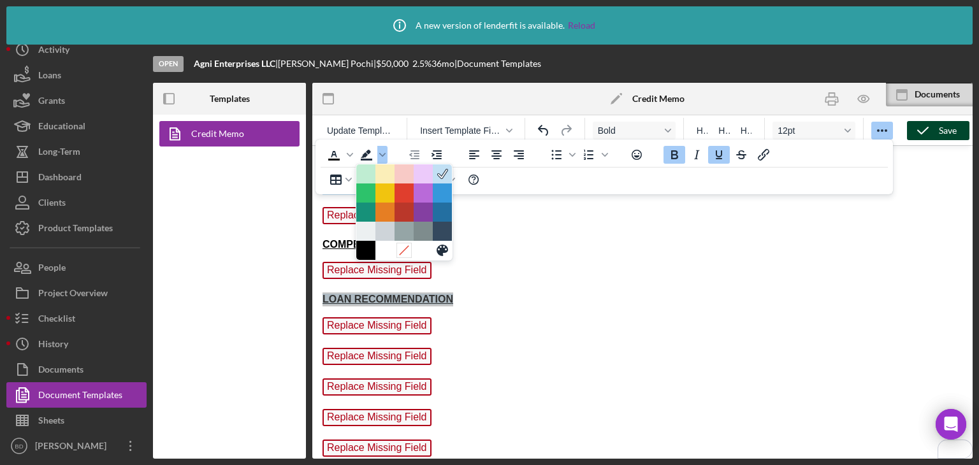
click at [400, 247] on icon at bounding box center [404, 251] width 12 height 12
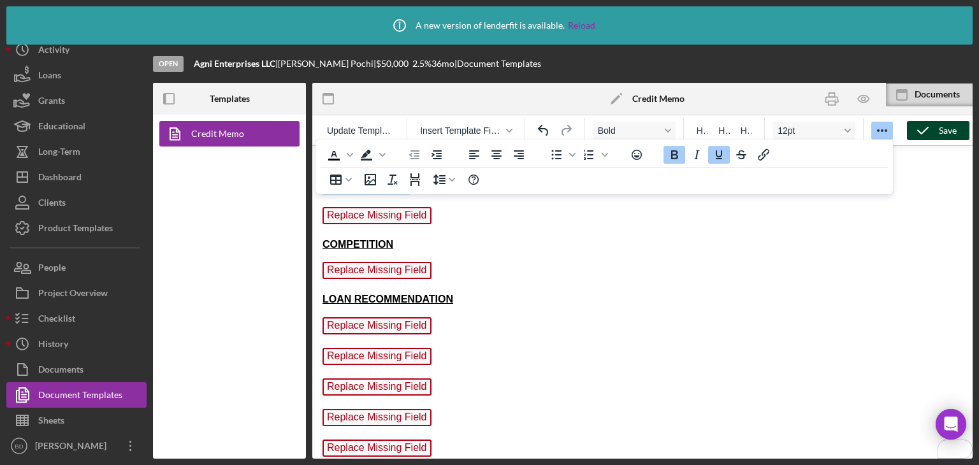
click at [493, 379] on p "Replace Missing Field" at bounding box center [643, 389] width 640 height 20
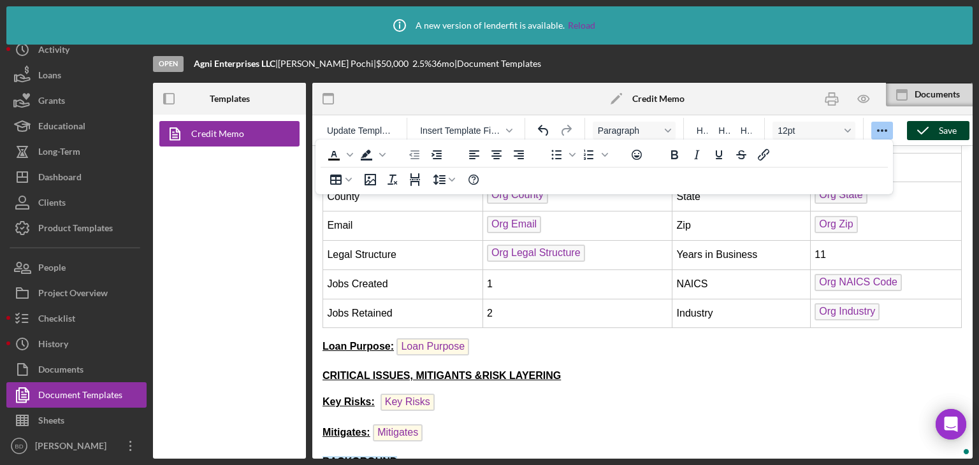
click at [500, 411] on body "CREDIT MEMORANDUM Loan # L-8484140 Date 9/12/25 Business Name Agni Enterprises …" at bounding box center [643, 389] width 640 height 907
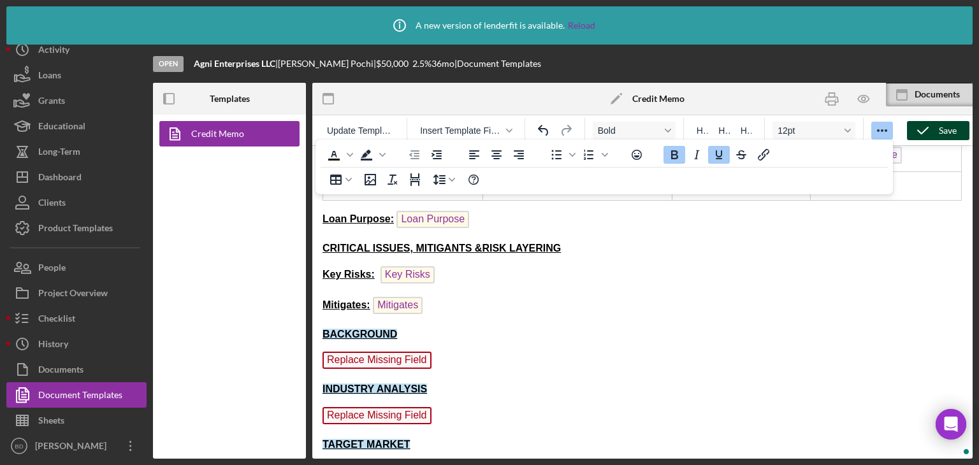
drag, startPoint x: 416, startPoint y: 332, endPoint x: 315, endPoint y: 324, distance: 101.1
click at [315, 324] on html "CREDIT MEMORANDUM Loan # L-8484140 Date 9/12/25 Business Name Agni Enterprises …" at bounding box center [642, 261] width 660 height 927
click at [386, 156] on span "Background color" at bounding box center [382, 155] width 10 height 18
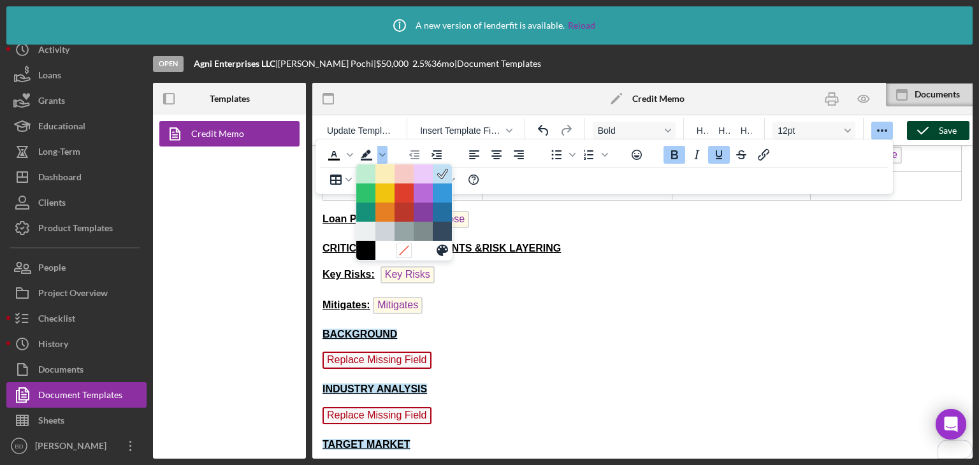
click at [403, 249] on icon at bounding box center [404, 251] width 12 height 12
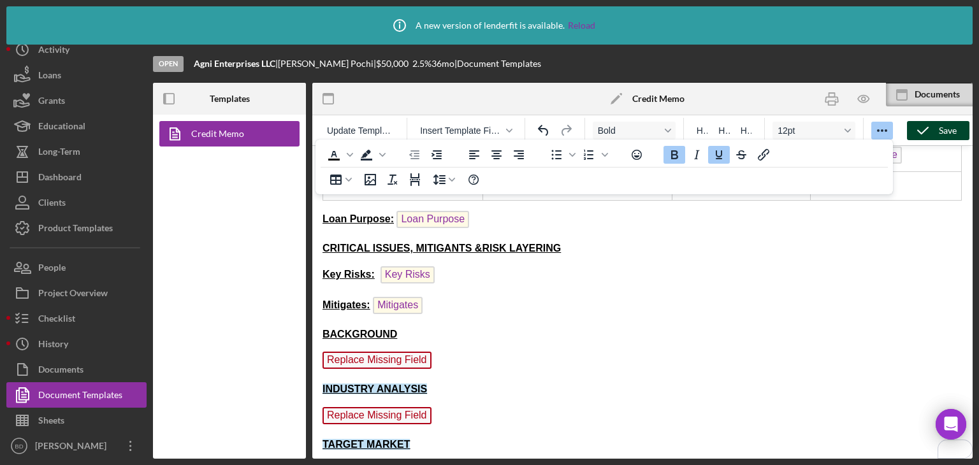
click at [375, 384] on strong "INDUSTRY ANALYSIS" at bounding box center [375, 389] width 105 height 11
click at [388, 154] on div "To open the popup, press Shift+Enter To open the popup, press Shift+Enter" at bounding box center [356, 154] width 80 height 25
click at [384, 154] on span "Background color" at bounding box center [382, 155] width 10 height 18
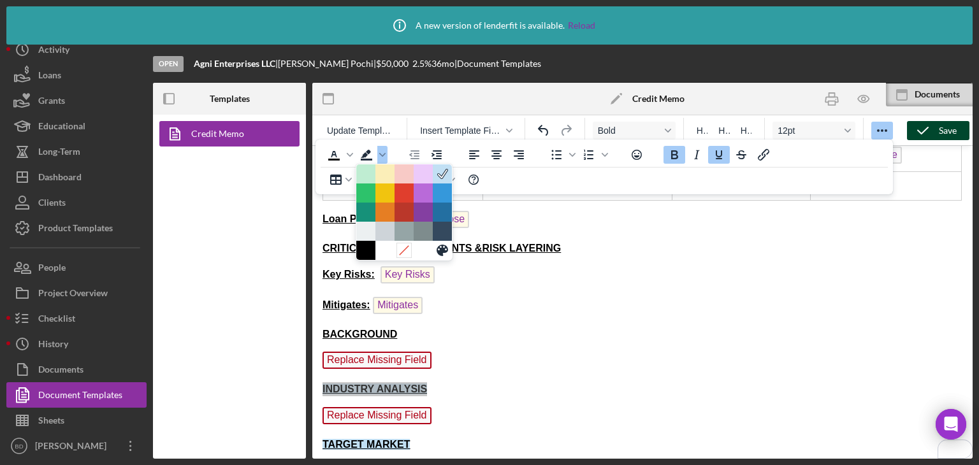
click at [407, 251] on icon at bounding box center [404, 251] width 12 height 12
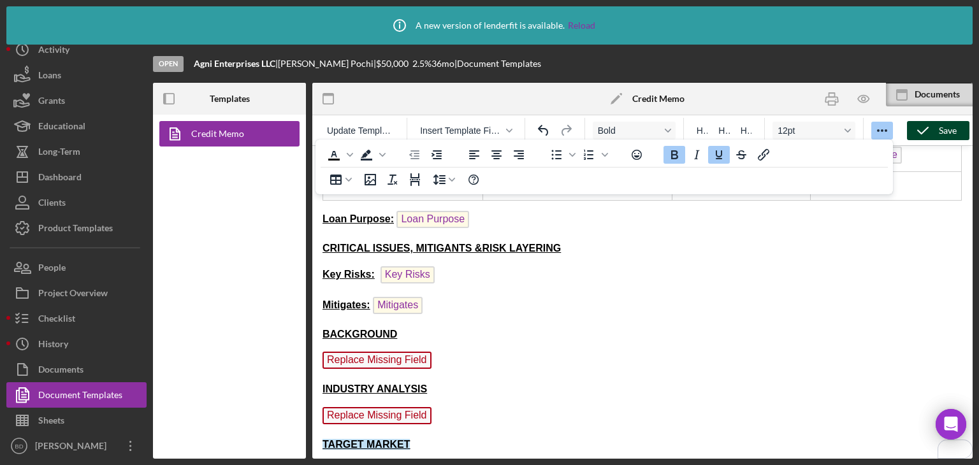
click at [382, 425] on body "CREDIT MEMORANDUM Loan # L-8484140 Date 9/12/25 Business Name Agni Enterprises …" at bounding box center [643, 261] width 640 height 907
click at [380, 439] on strong "TARGET MARKET" at bounding box center [366, 444] width 87 height 11
click at [384, 151] on span "Background color" at bounding box center [382, 155] width 10 height 18
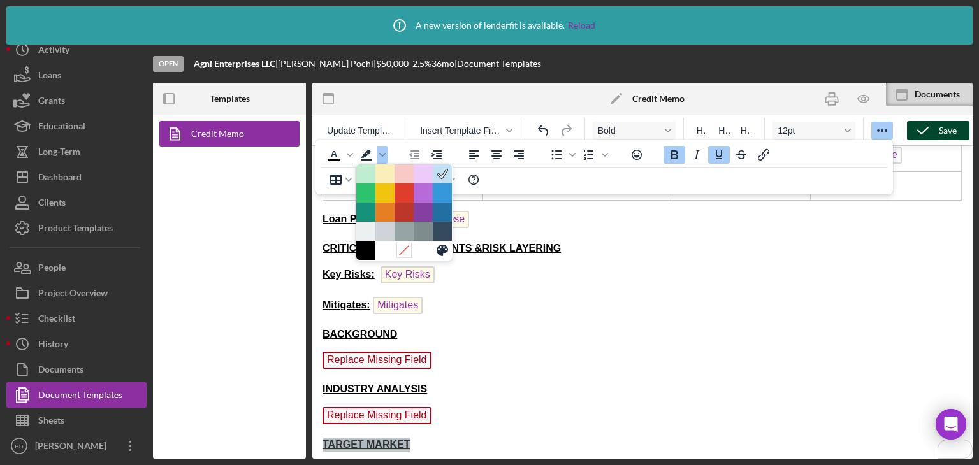
drag, startPoint x: 402, startPoint y: 248, endPoint x: 91, endPoint y: 104, distance: 342.8
click at [402, 248] on icon at bounding box center [404, 251] width 12 height 12
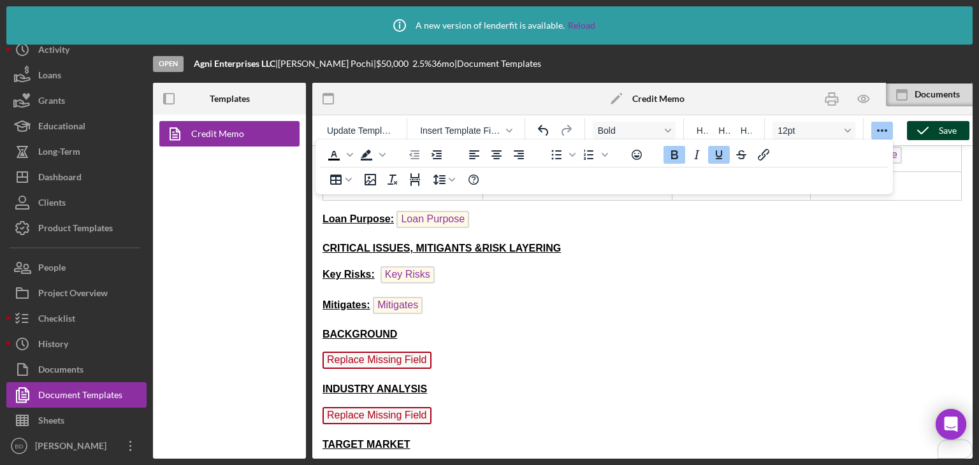
click at [485, 353] on p "Replace Missing Field ﻿" at bounding box center [643, 362] width 640 height 20
click at [437, 344] on body "CREDIT MEMORANDUM Loan # L-8484140 Date 9/12/25 Business Name Agni Enterprises …" at bounding box center [643, 261] width 640 height 907
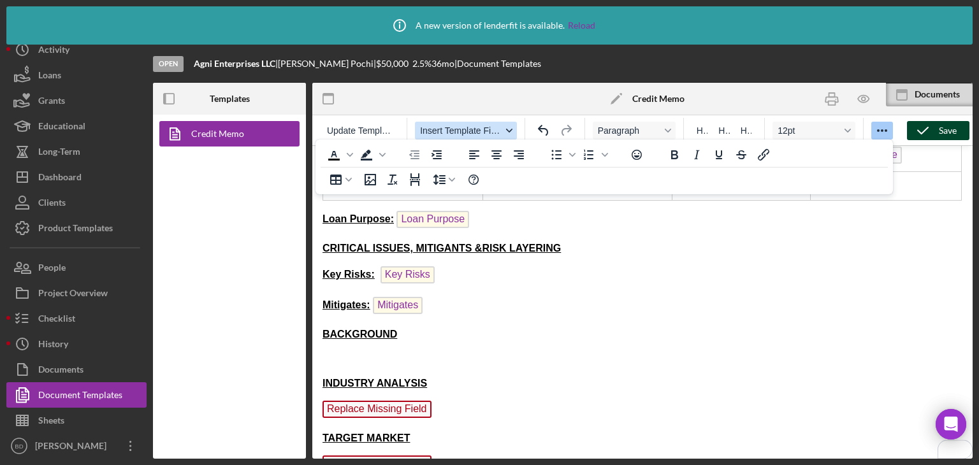
click at [469, 126] on span "Insert Template Field" at bounding box center [461, 131] width 82 height 10
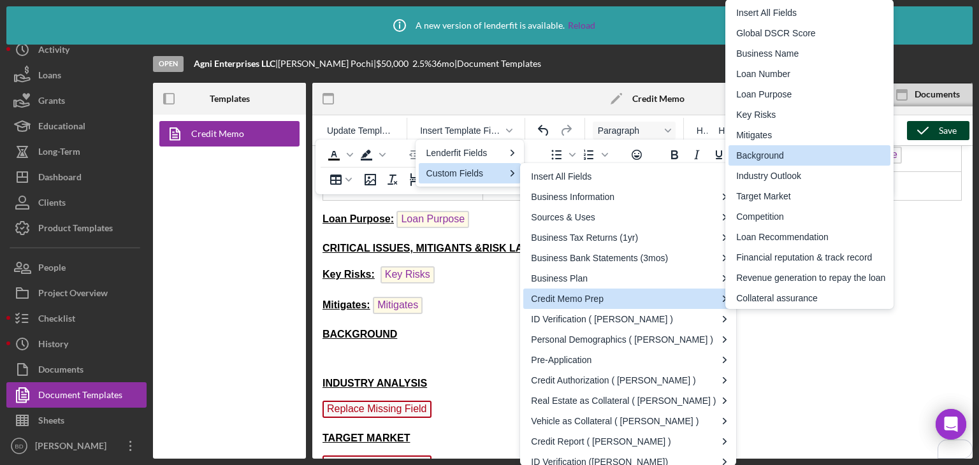
click at [780, 160] on div "Background" at bounding box center [810, 155] width 149 height 15
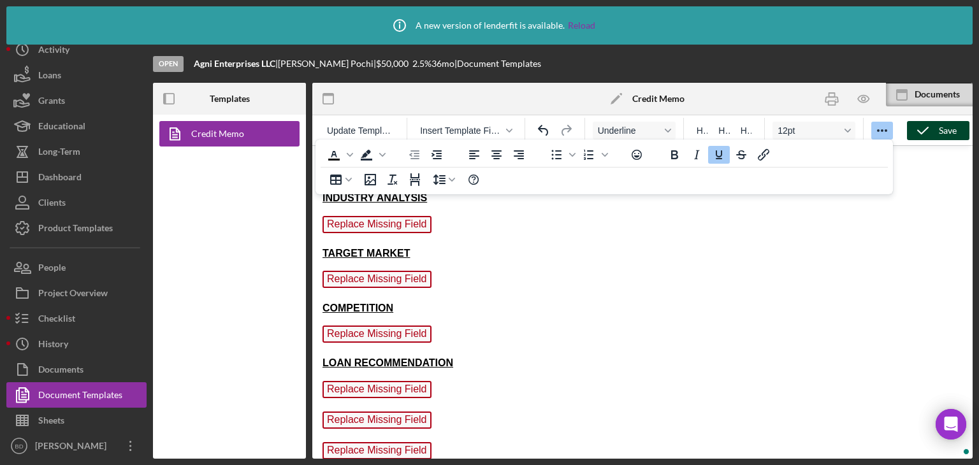
click at [447, 219] on p "Replace Missing Field" at bounding box center [643, 226] width 640 height 20
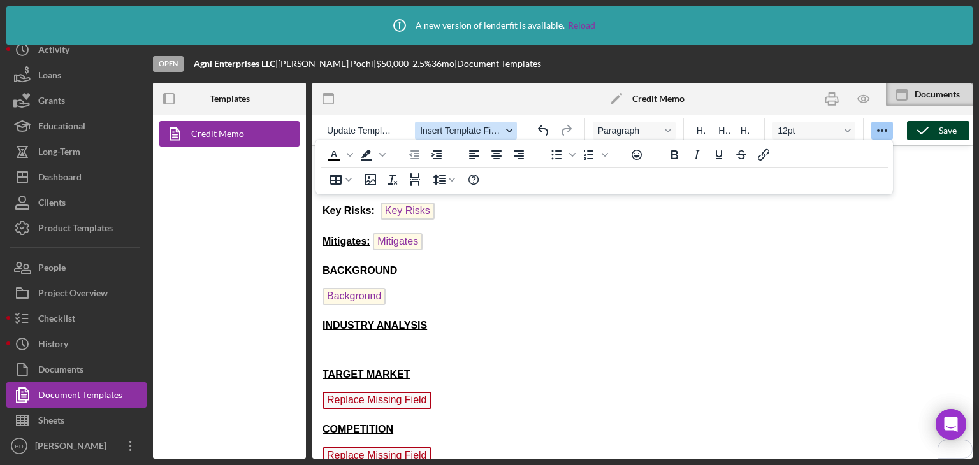
click at [461, 133] on span "Insert Template Field" at bounding box center [461, 131] width 82 height 10
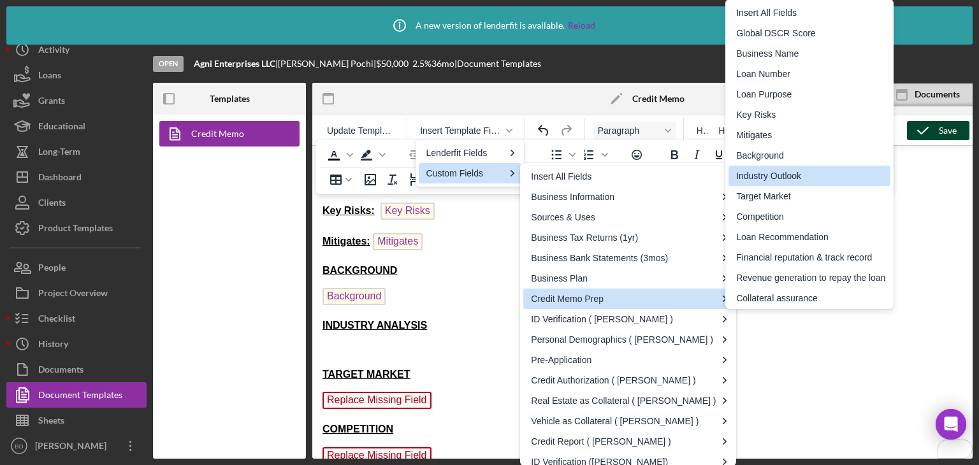
click at [778, 179] on div "Industry Outlook" at bounding box center [810, 175] width 149 height 15
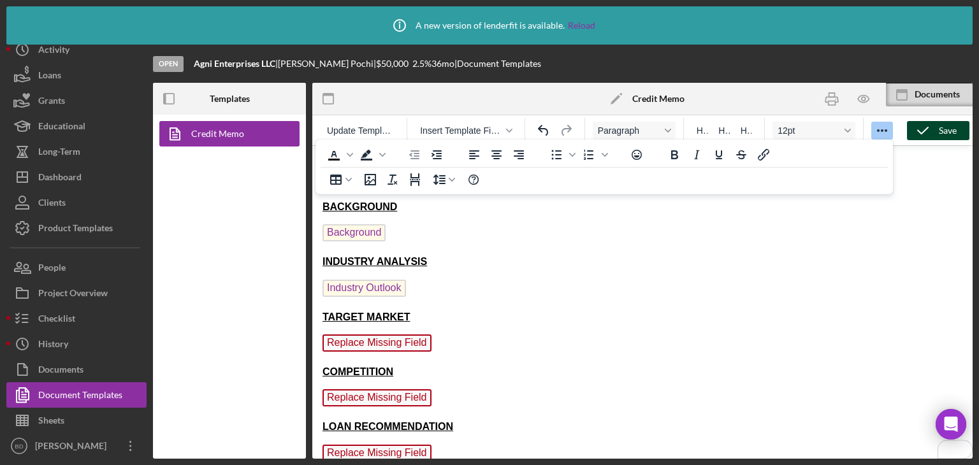
click at [439, 337] on p "Replace Missing Field ﻿" at bounding box center [643, 345] width 640 height 20
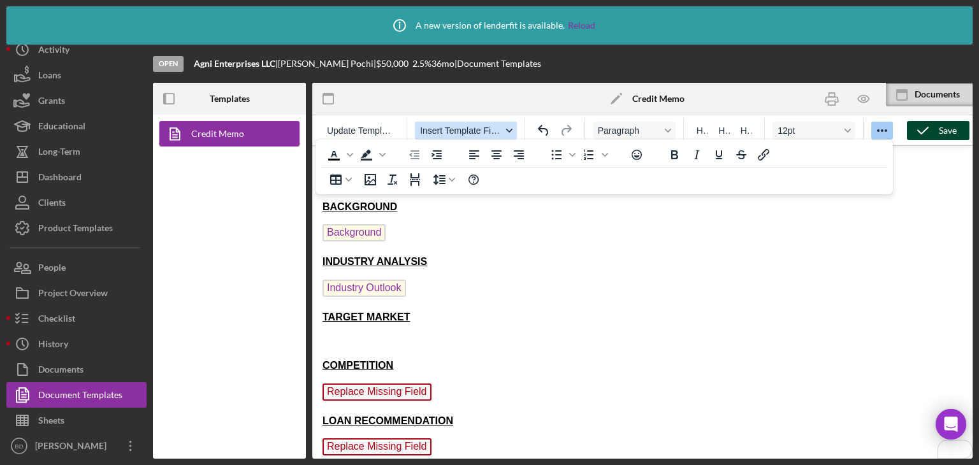
click at [437, 133] on span "Insert Template Field" at bounding box center [461, 131] width 82 height 10
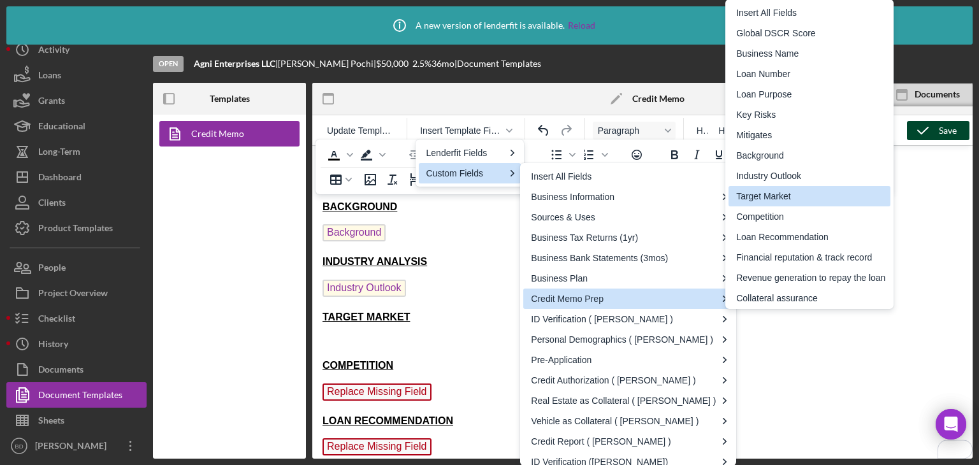
click at [778, 189] on div "Target Market" at bounding box center [810, 196] width 149 height 15
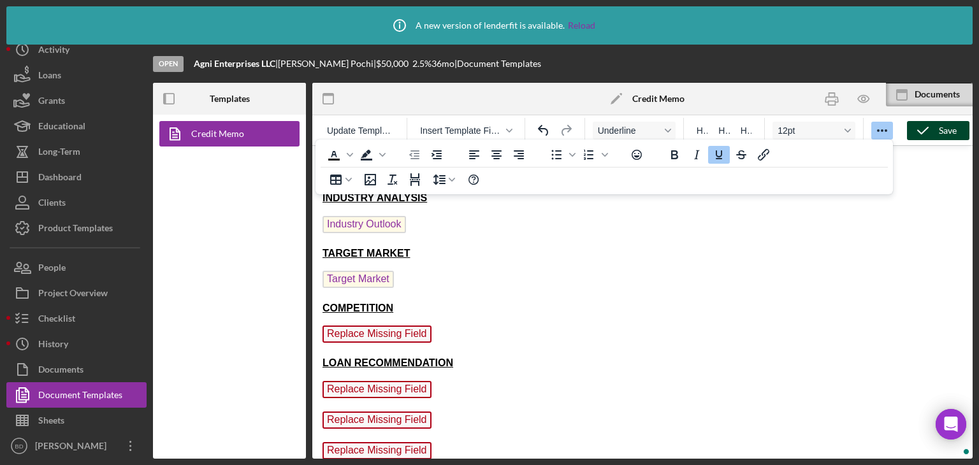
click at [448, 331] on p "Replace Missing Field" at bounding box center [643, 336] width 640 height 20
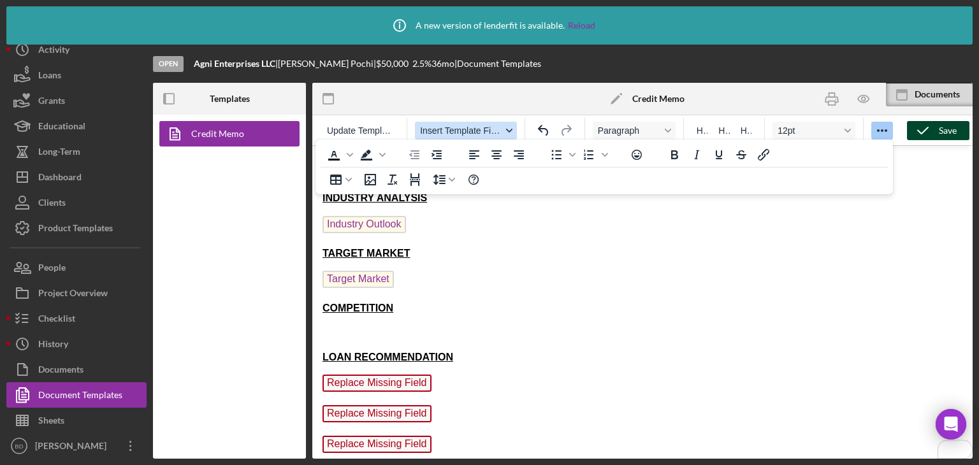
click at [470, 131] on span "Insert Template Field" at bounding box center [461, 131] width 82 height 10
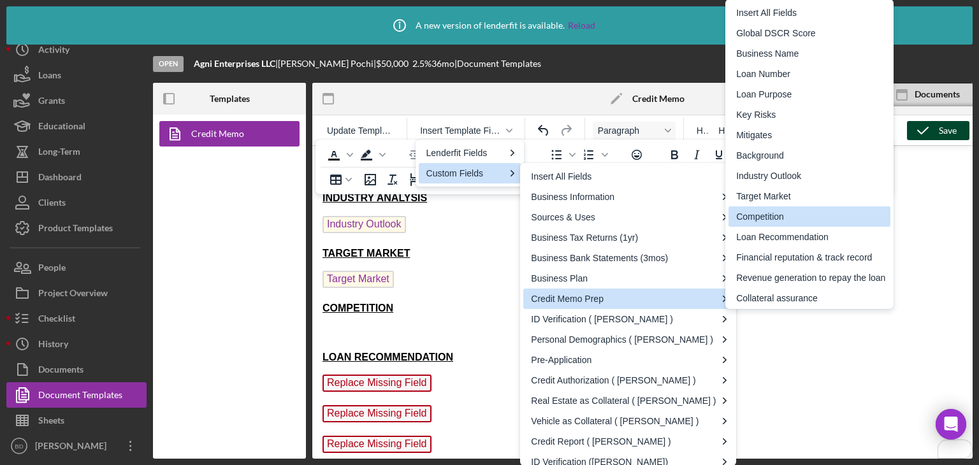
click at [781, 215] on div "Competition" at bounding box center [810, 216] width 149 height 15
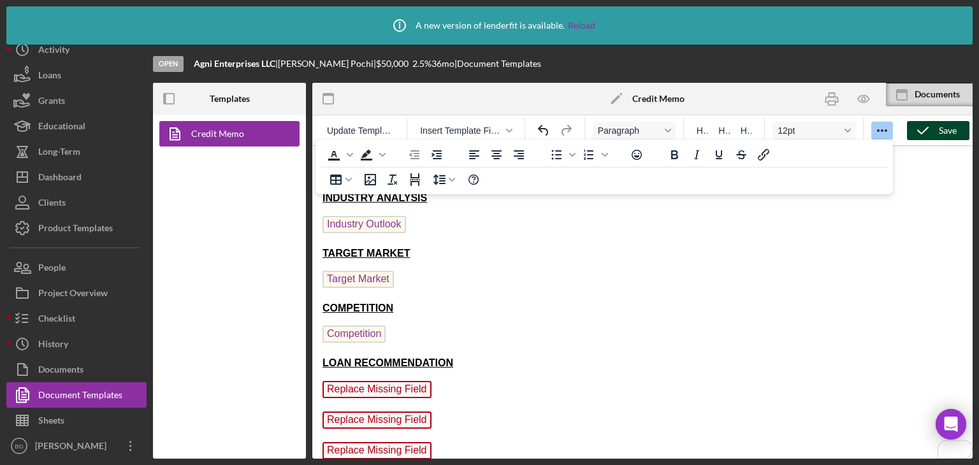
click at [470, 356] on p "LOAN RECOMMENDATION" at bounding box center [643, 363] width 640 height 14
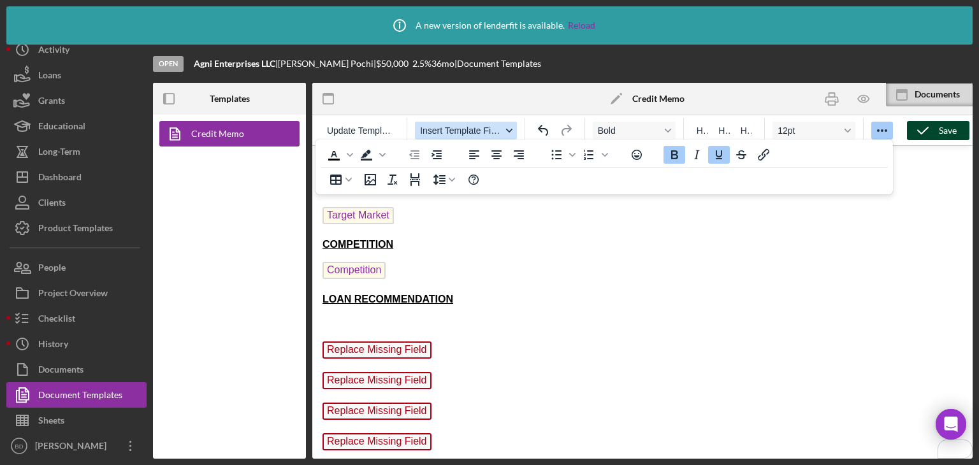
click at [470, 129] on span "Insert Template Field" at bounding box center [461, 131] width 82 height 10
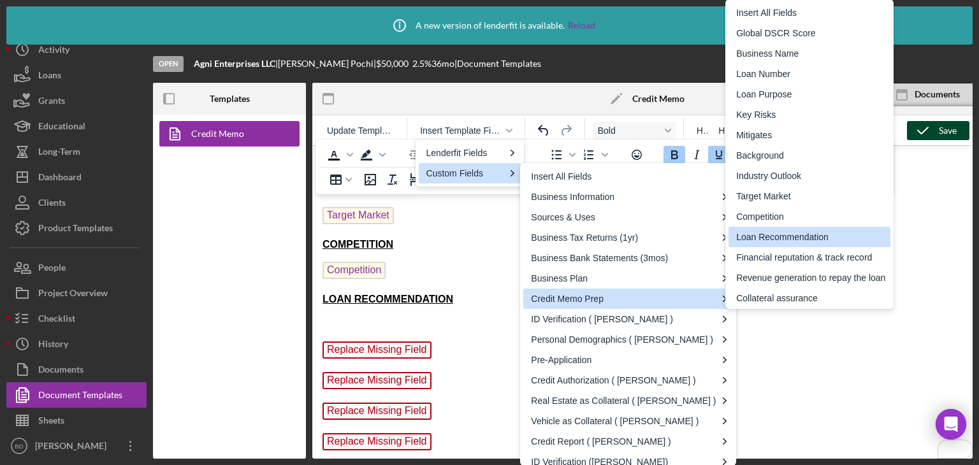
click at [788, 240] on div "Loan Recommendation" at bounding box center [810, 236] width 149 height 15
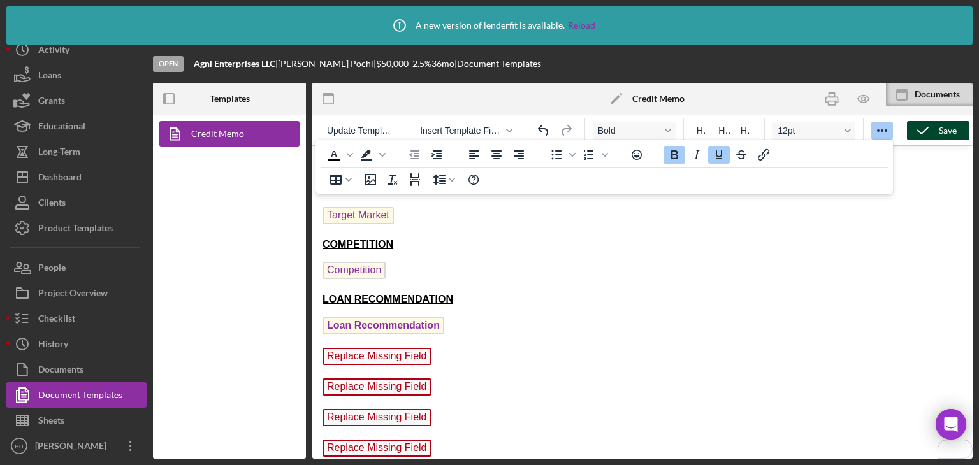
click at [454, 348] on p "Replace Missing Field ﻿" at bounding box center [643, 358] width 640 height 20
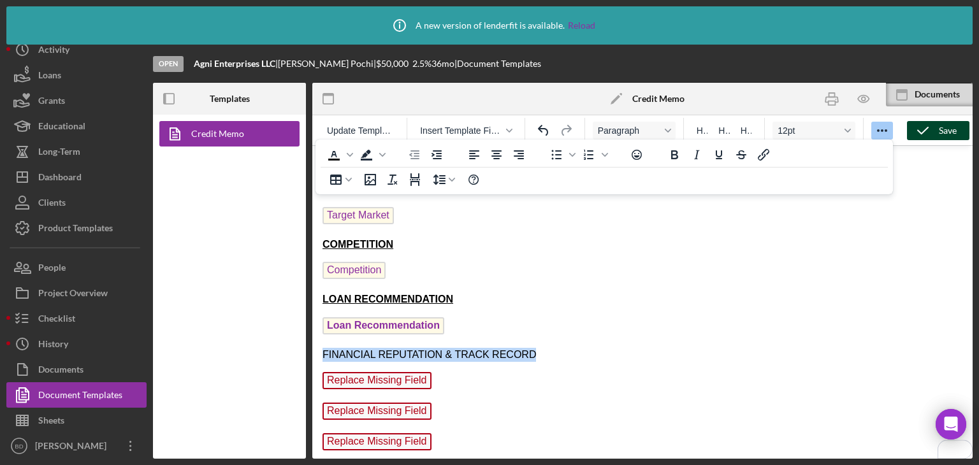
drag, startPoint x: 528, startPoint y: 348, endPoint x: 292, endPoint y: 345, distance: 235.9
click at [312, 345] on html "CREDIT MEMORANDUM Loan # L-8484140 Date 9/12/25 Business Name Agni Enterprises …" at bounding box center [642, 19] width 660 height 952
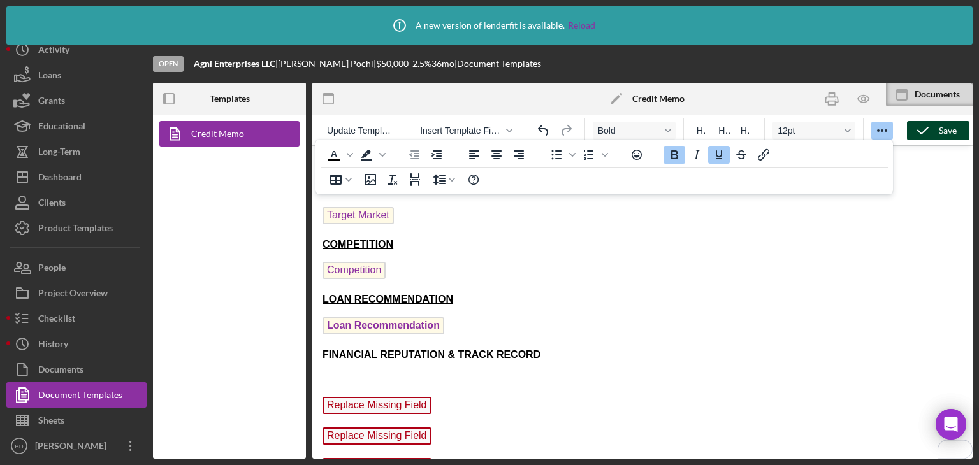
click at [402, 352] on strong "FINANCIAL REPUTATION & TRACK RECORD" at bounding box center [432, 354] width 218 height 11
click at [393, 294] on strong "LOAN RECOMMENDATION" at bounding box center [388, 299] width 131 height 11
click at [389, 294] on strong "LOAN RECOMMENDATION" at bounding box center [388, 299] width 131 height 11
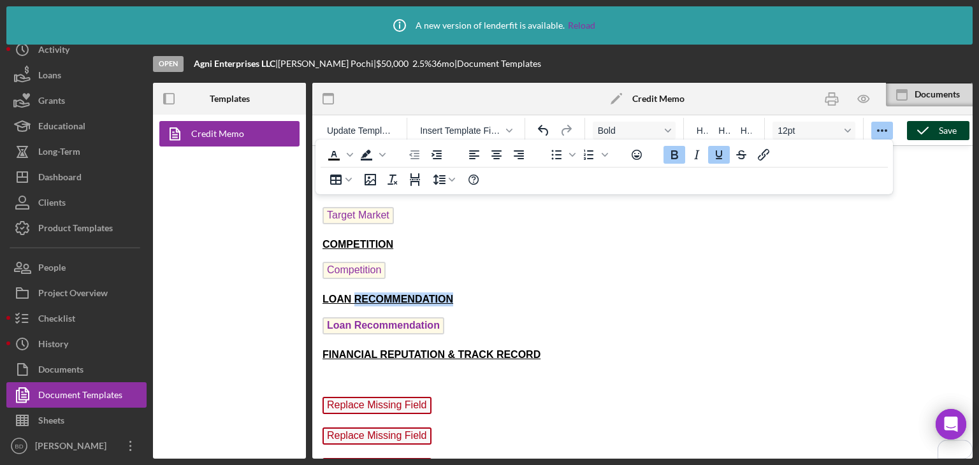
click at [389, 294] on strong "LOAN RECOMMENDATION" at bounding box center [388, 299] width 131 height 11
click at [414, 349] on strong "FINANCIAL REPUTATION & TRACK RECORD" at bounding box center [432, 354] width 218 height 11
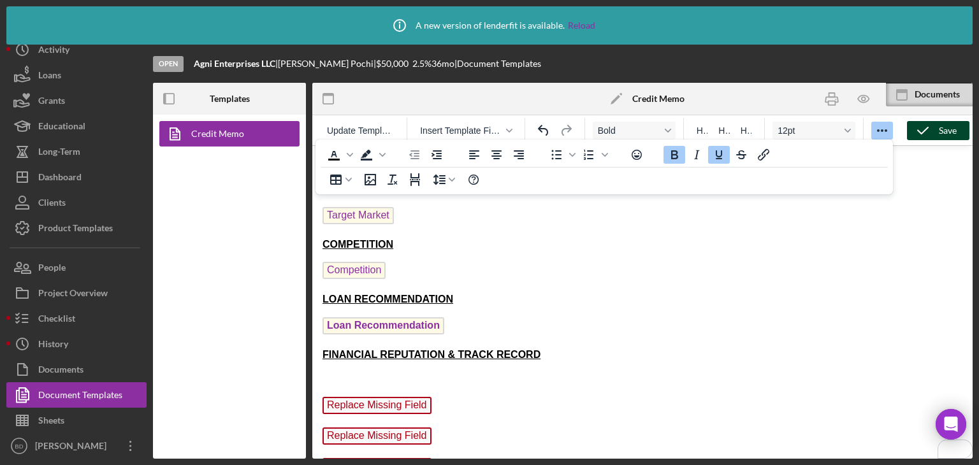
click at [418, 294] on strong "LOAN RECOMMENDATION" at bounding box center [388, 299] width 131 height 11
click at [883, 127] on icon "Reveal or hide additional toolbar items" at bounding box center [882, 130] width 15 height 15
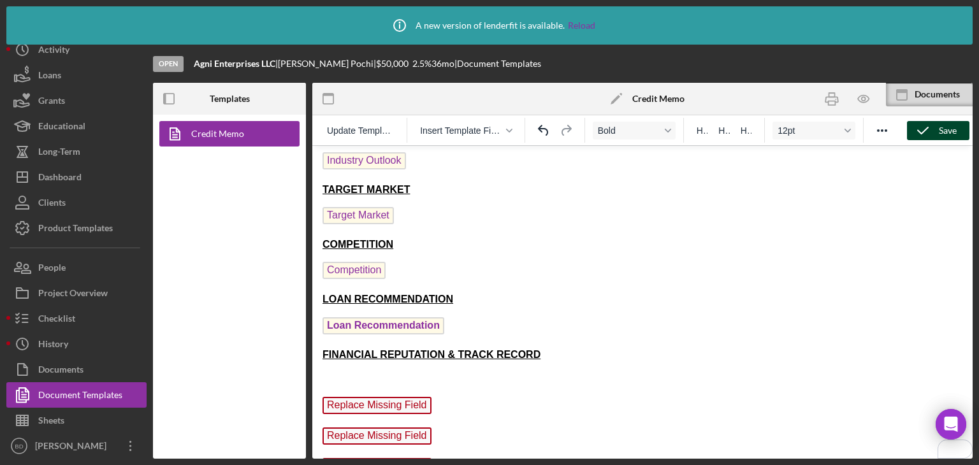
click at [442, 349] on strong "FINANCIAL REPUTATION & TRACK RECORD" at bounding box center [432, 354] width 218 height 11
click at [428, 294] on strong "LOAN RECOMMENDATION" at bounding box center [388, 299] width 131 height 11
click at [699, 136] on span "H1" at bounding box center [702, 131] width 11 height 10
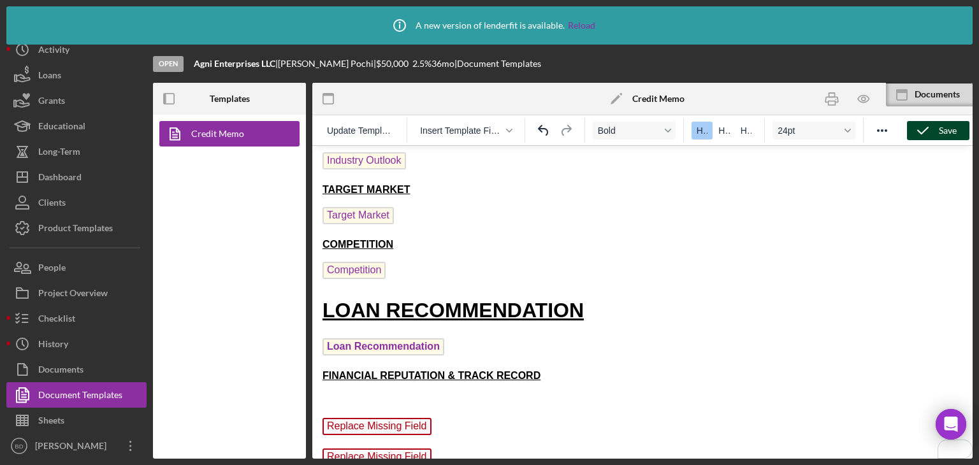
click at [699, 137] on button "H1" at bounding box center [702, 131] width 21 height 18
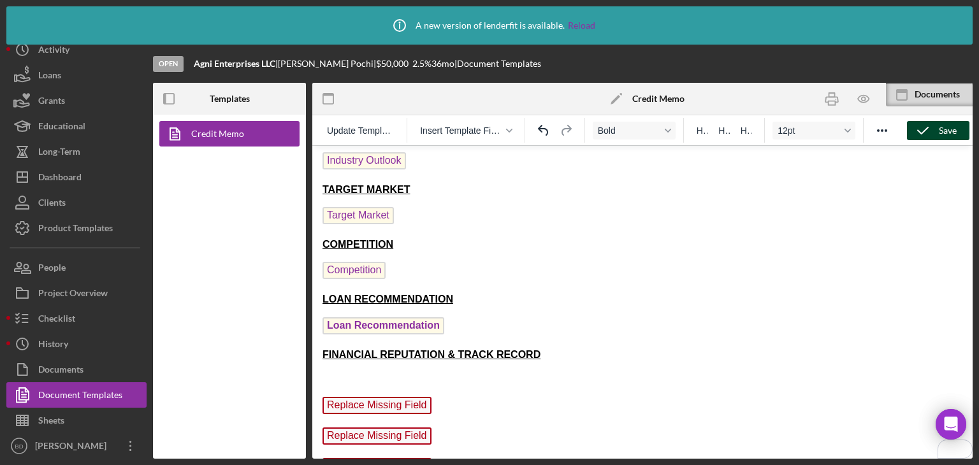
click at [511, 349] on strong "FINANCIAL REPUTATION & TRACK RECORD" at bounding box center [432, 354] width 218 height 11
click at [709, 133] on button "H1" at bounding box center [702, 131] width 21 height 18
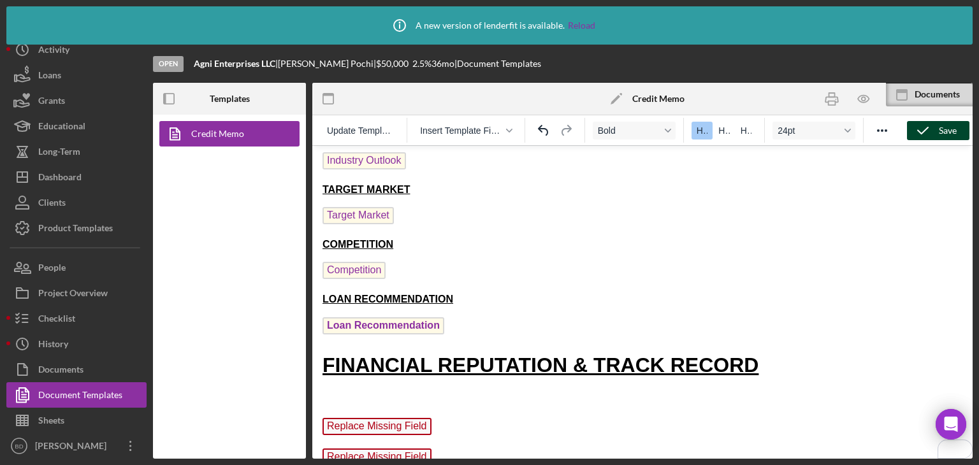
click at [709, 133] on button "H1" at bounding box center [702, 131] width 21 height 18
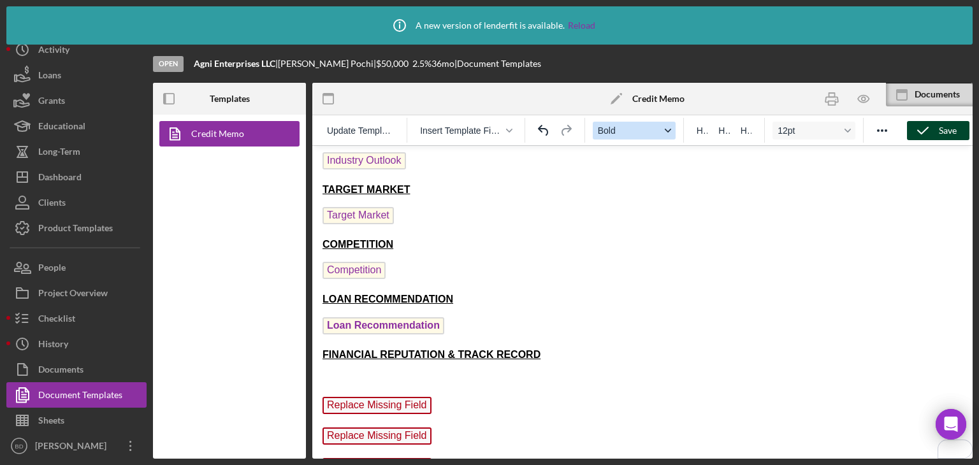
click at [655, 133] on span "Bold" at bounding box center [629, 131] width 62 height 10
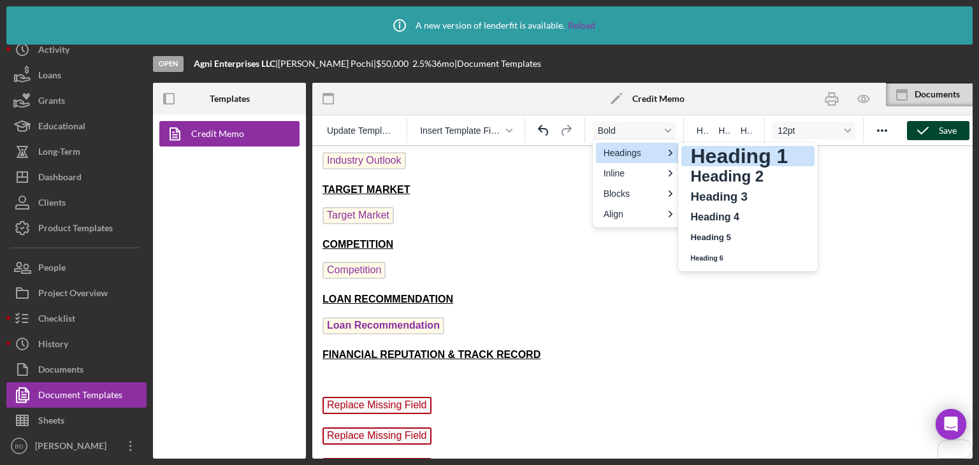
click at [715, 154] on h1 "Heading 1" at bounding box center [739, 156] width 100 height 15
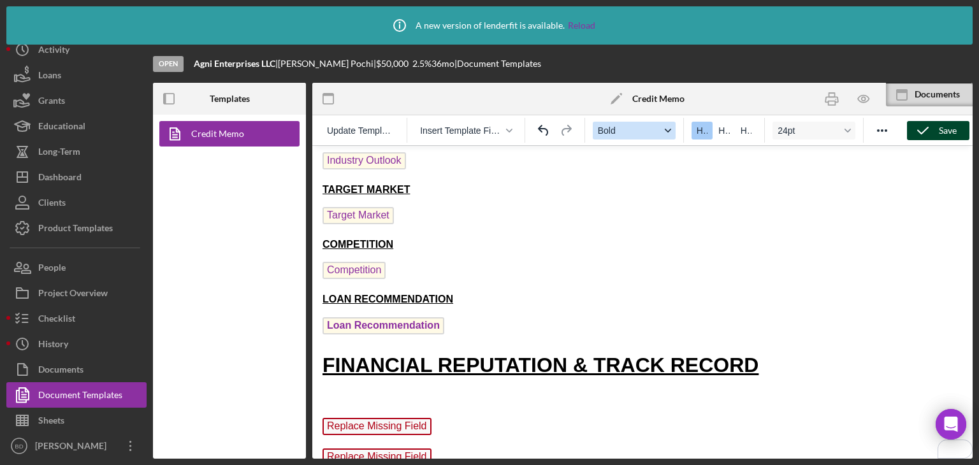
click at [666, 130] on icon "Format Bold" at bounding box center [668, 131] width 6 height 4
click at [352, 298] on strong "LOAN RECOMMENDATION" at bounding box center [388, 299] width 131 height 11
click at [400, 354] on strong "FINANCIAL REPUTATION & TRACK RECORD" at bounding box center [541, 365] width 436 height 23
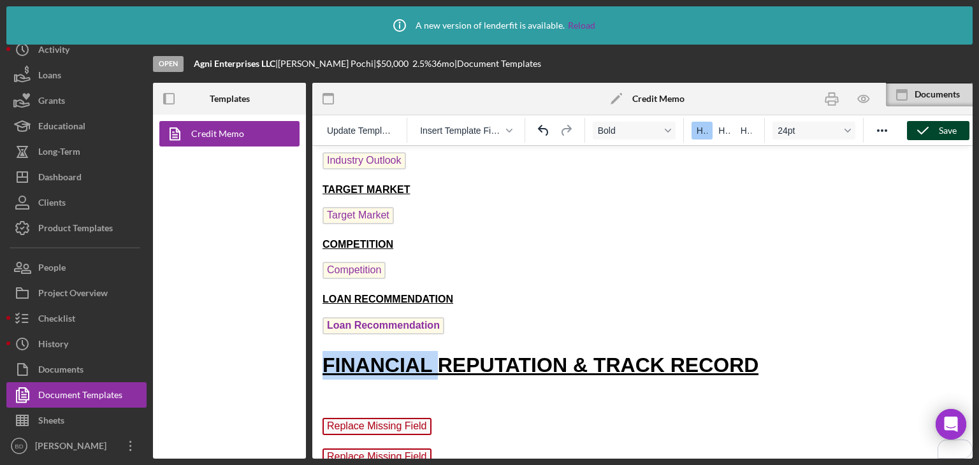
click at [400, 354] on strong "FINANCIAL REPUTATION & TRACK RECORD" at bounding box center [541, 365] width 436 height 23
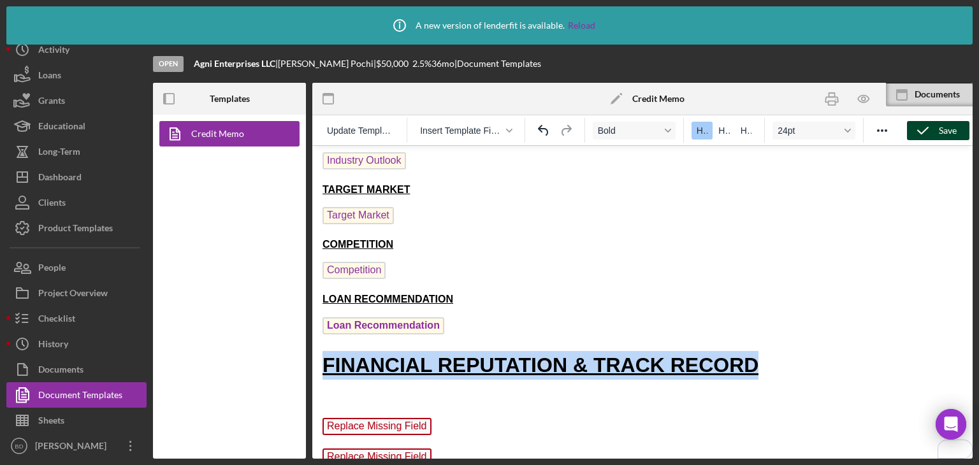
click at [400, 354] on strong "FINANCIAL REPUTATION & TRACK RECORD" at bounding box center [541, 365] width 436 height 23
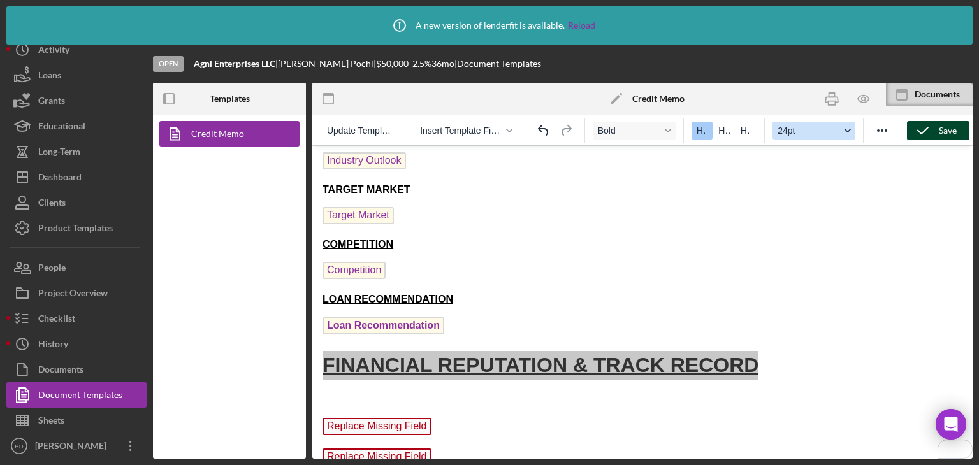
click at [845, 131] on icon "Font size 24pt" at bounding box center [848, 130] width 6 height 6
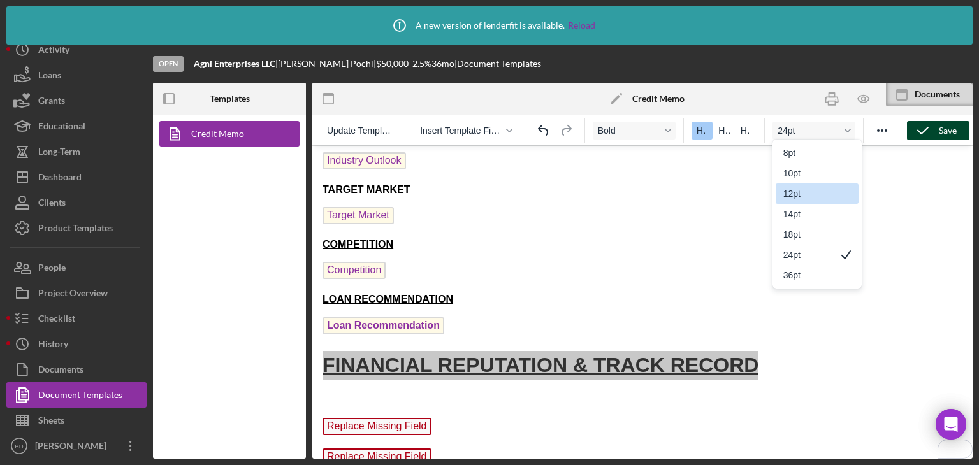
click at [806, 197] on div "12pt" at bounding box center [808, 193] width 50 height 15
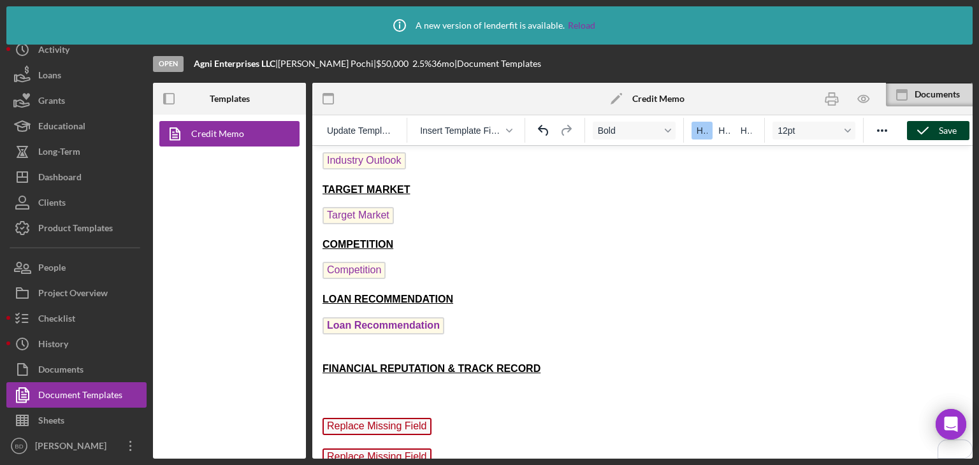
click at [614, 327] on p "Loan Recommendation ﻿" at bounding box center [643, 327] width 640 height 20
click at [512, 351] on h1 "FINANCIAL REPUTATION & TRACK RECORD" at bounding box center [643, 365] width 640 height 29
click at [452, 338] on body "CREDIT MEMORANDUM Loan # L-8484140 Date 9/12/25 Business Name Agni Enterprises …" at bounding box center [643, 41] width 640 height 977
click at [538, 128] on icon "Undo" at bounding box center [543, 130] width 15 height 15
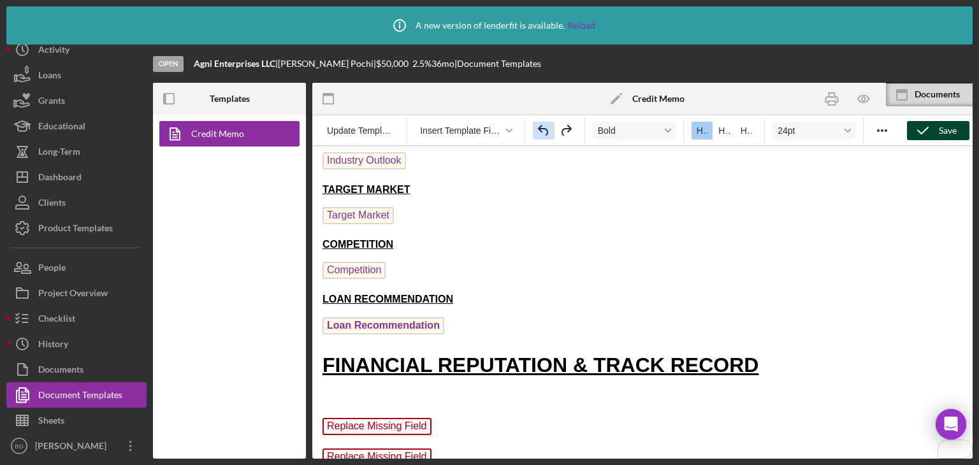
click at [538, 128] on icon "Undo" at bounding box center [543, 130] width 15 height 15
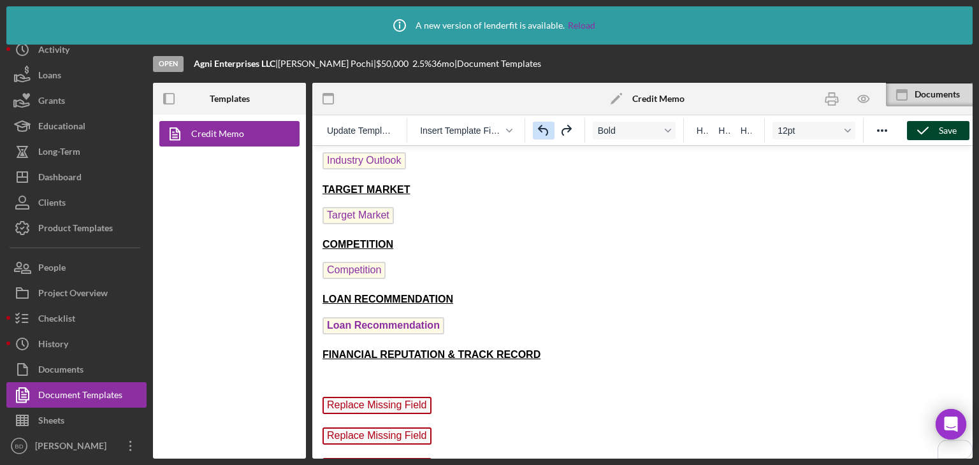
click at [538, 128] on icon "Undo" at bounding box center [543, 130] width 15 height 15
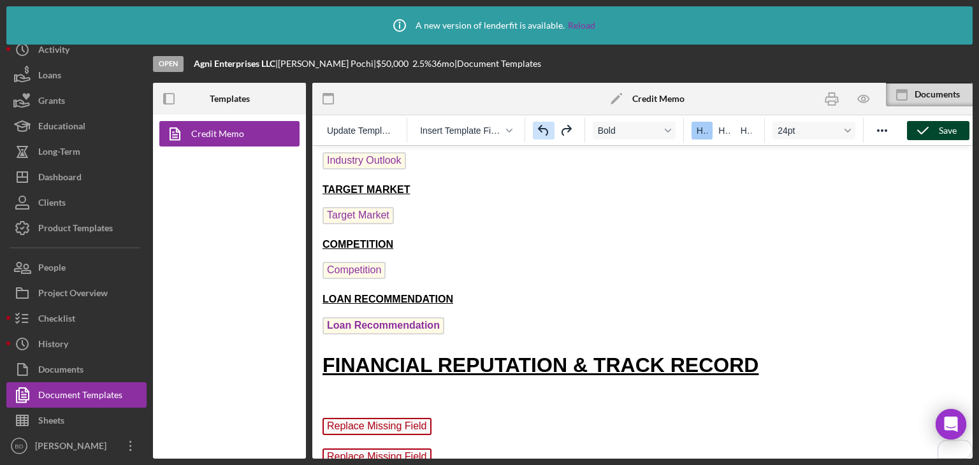
click at [538, 128] on icon "Undo" at bounding box center [543, 130] width 15 height 15
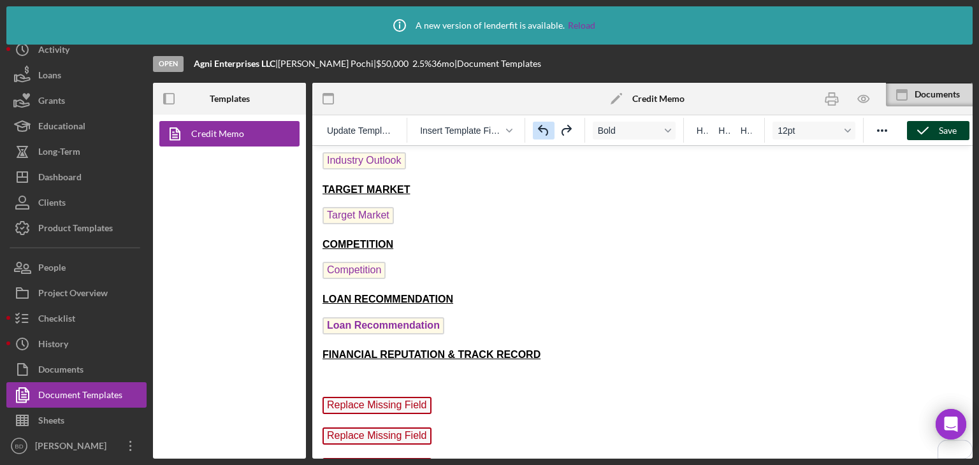
click at [538, 128] on icon "Undo" at bounding box center [543, 130] width 15 height 15
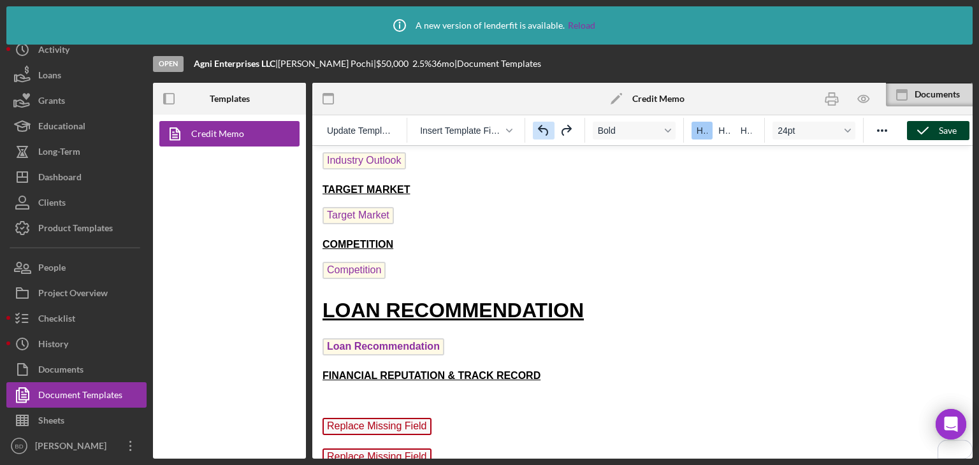
click at [538, 128] on icon "Undo" at bounding box center [543, 130] width 15 height 15
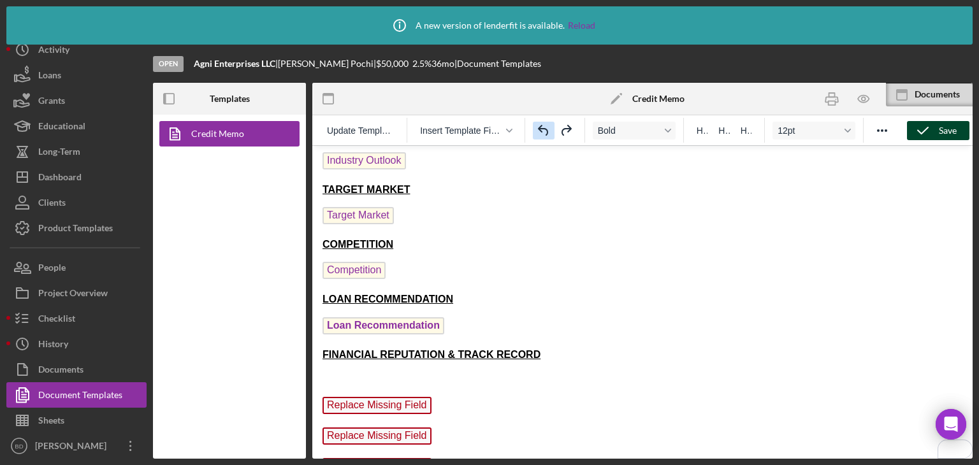
click at [538, 128] on icon "Undo" at bounding box center [543, 130] width 15 height 15
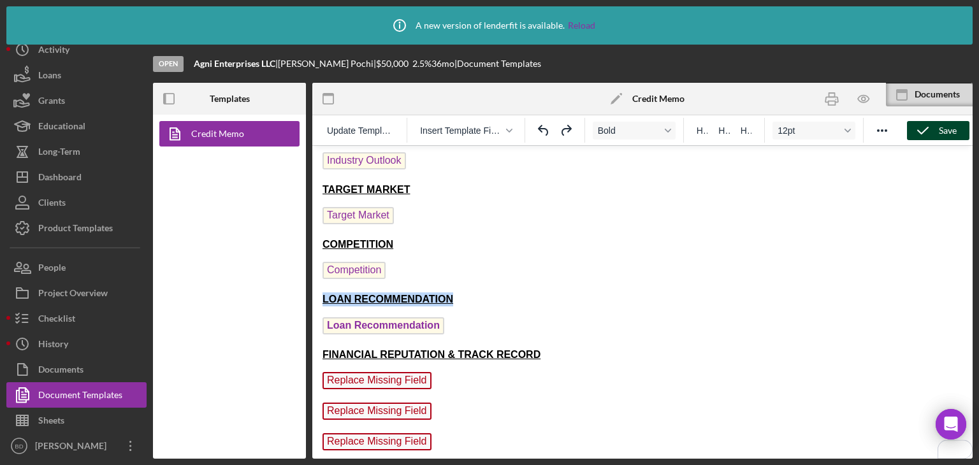
drag, startPoint x: 458, startPoint y: 292, endPoint x: 323, endPoint y: 294, distance: 135.1
click at [323, 294] on p "LOAN RECOMMENDATION" at bounding box center [643, 300] width 640 height 14
copy strong "LOAN RECOMMENDATION"
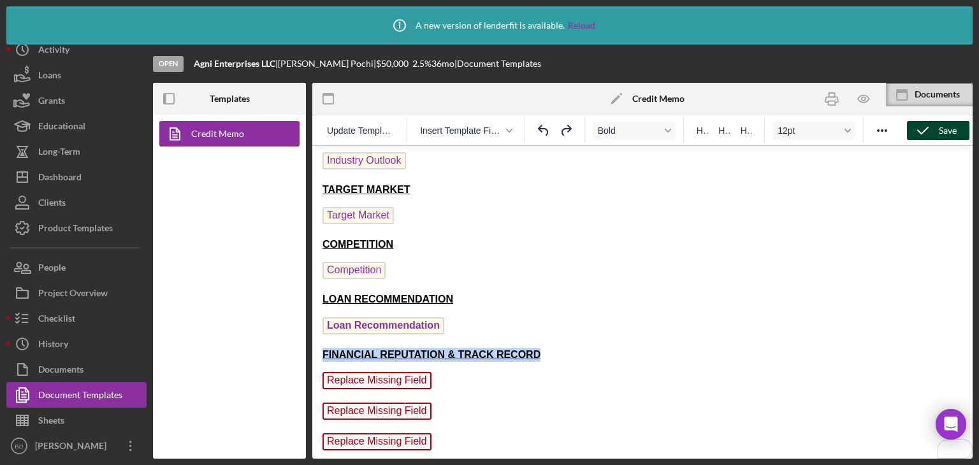
drag, startPoint x: 536, startPoint y: 346, endPoint x: 324, endPoint y: 351, distance: 212.3
click at [324, 351] on p "FINANCIAL REPUTATION & TRACK RECORD" at bounding box center [643, 355] width 640 height 14
click at [342, 349] on strong "LOAN RECOMMENDATION" at bounding box center [388, 354] width 131 height 11
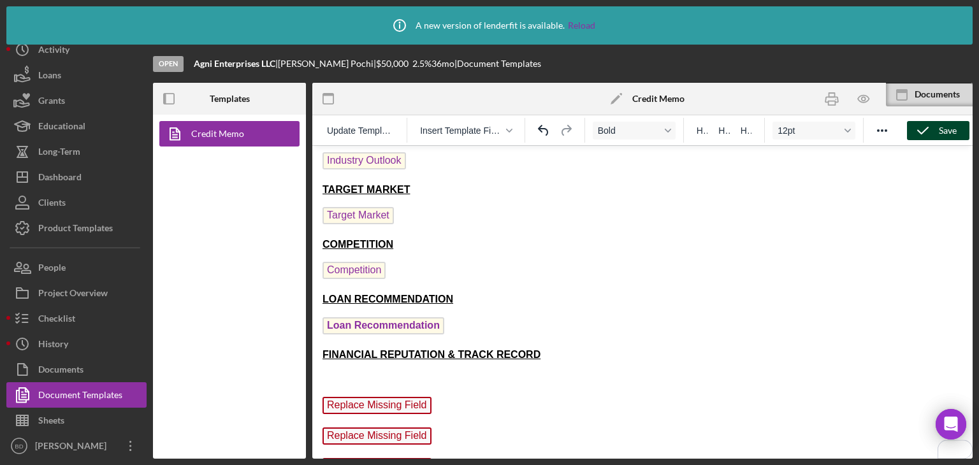
click at [376, 324] on span "Loan Recommendation" at bounding box center [384, 325] width 122 height 17
click at [334, 372] on p "To enrich screen reader interactions, please activate Accessibility in Grammarl…" at bounding box center [643, 379] width 640 height 14
click at [446, 140] on div "Insert Template Field" at bounding box center [466, 130] width 118 height 25
click at [449, 134] on span "Insert Template Field" at bounding box center [461, 131] width 82 height 10
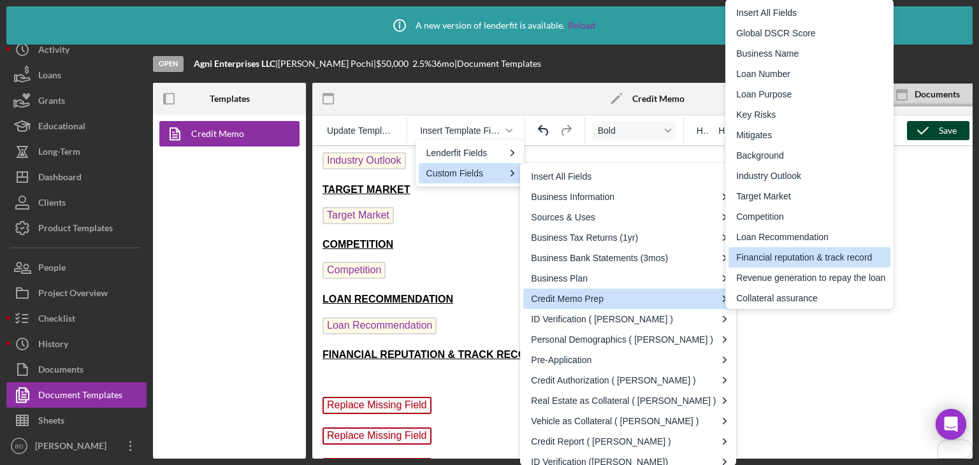
click at [793, 257] on div "Financial reputation & track record" at bounding box center [810, 257] width 149 height 15
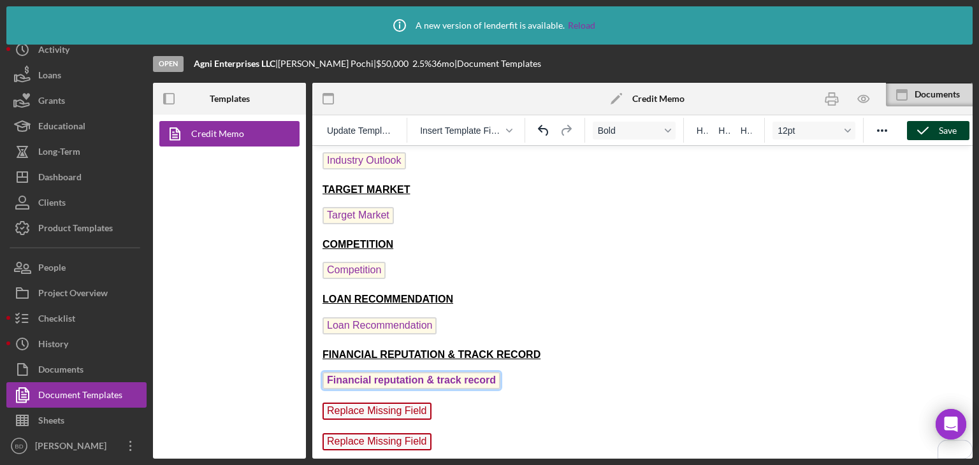
click at [479, 375] on span "Financial reputation & track record" at bounding box center [412, 380] width 178 height 17
click at [439, 403] on p "Replace Missing Field" at bounding box center [643, 413] width 640 height 20
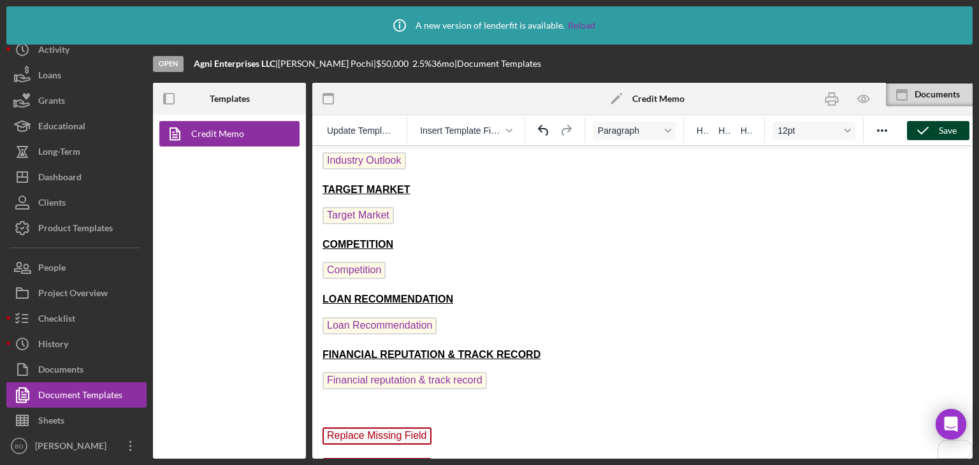
click at [365, 294] on strong "LOAN RECOMMENDATION" at bounding box center [388, 299] width 131 height 11
click at [549, 131] on icon "Undo" at bounding box center [543, 130] width 15 height 15
click at [360, 403] on p "To enrich screen reader interactions, please activate Accessibility in Grammarl…" at bounding box center [643, 410] width 640 height 14
click at [360, 404] on strong "RECOMMENDATION" at bounding box center [372, 409] width 99 height 11
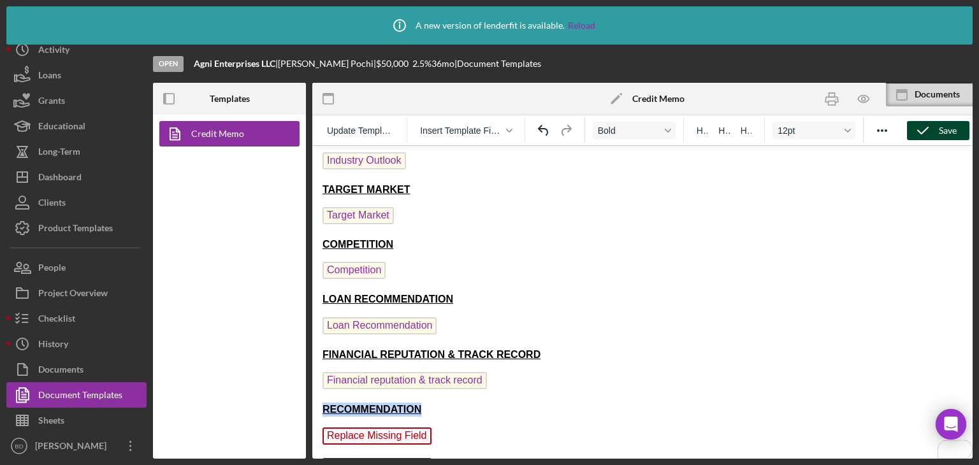
click at [360, 404] on strong "RECOMMENDATION" at bounding box center [372, 409] width 99 height 11
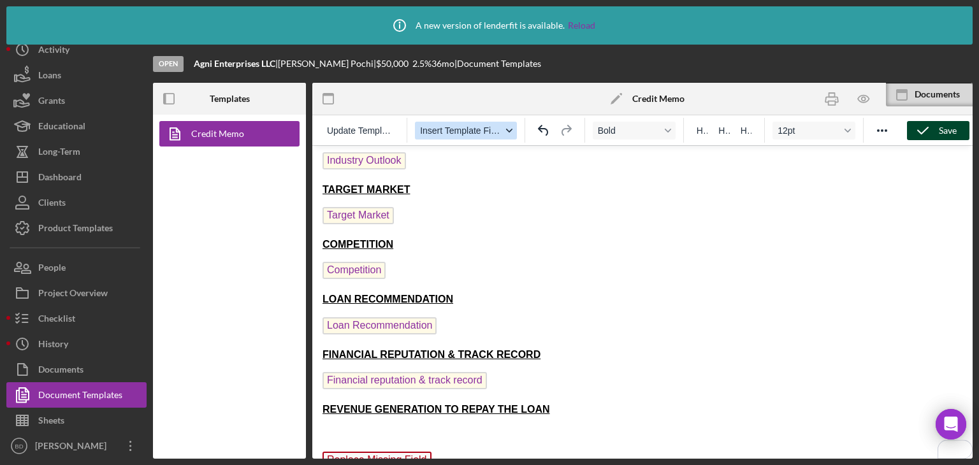
click at [458, 122] on button "Insert Template Field" at bounding box center [466, 131] width 102 height 18
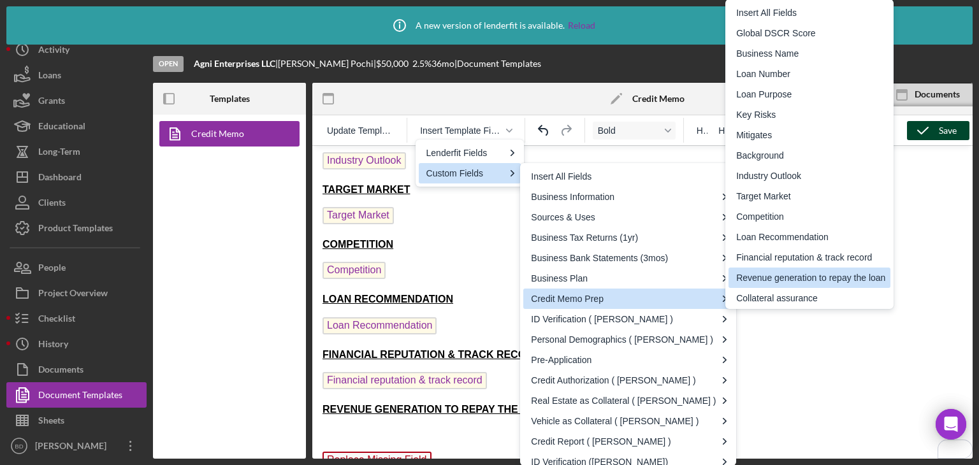
drag, startPoint x: 769, startPoint y: 273, endPoint x: 452, endPoint y: 128, distance: 349.1
click at [769, 273] on div "Revenue generation to repay the loan" at bounding box center [810, 277] width 149 height 15
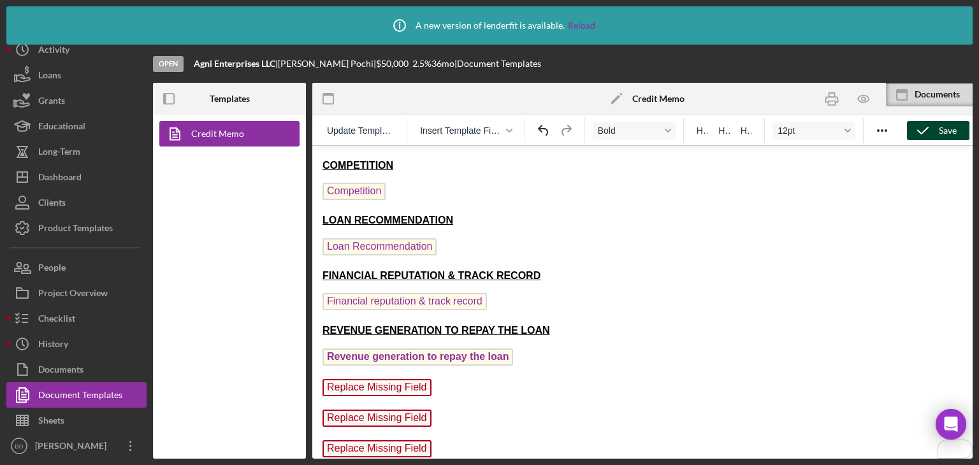
scroll to position [682, 0]
click at [476, 349] on span "Revenue generation to repay the loan" at bounding box center [418, 357] width 191 height 17
click at [448, 379] on p "Replace Missing Field" at bounding box center [643, 389] width 640 height 20
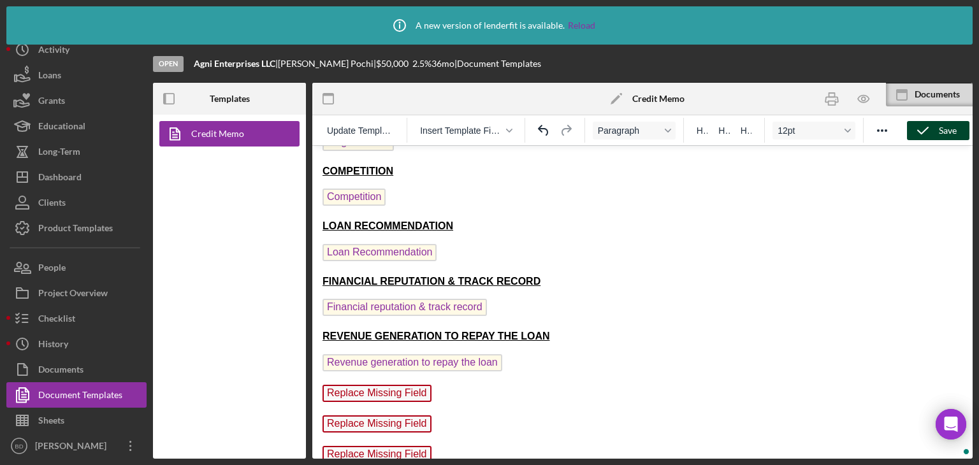
scroll to position [676, 0]
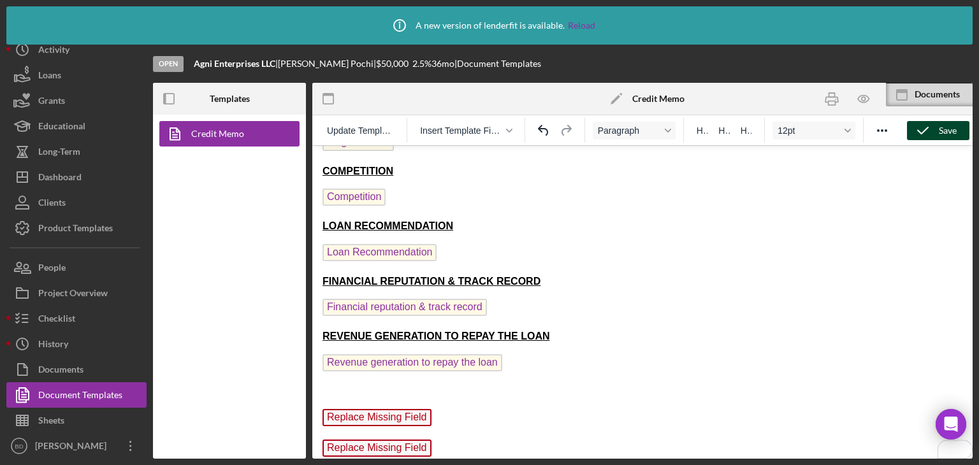
click at [349, 333] on strong "REVENUE GENERATION TO REPAY THE LOAN" at bounding box center [437, 336] width 228 height 11
click at [352, 166] on strong "COMPETITION" at bounding box center [358, 171] width 71 height 11
copy strong "COMPETITION"
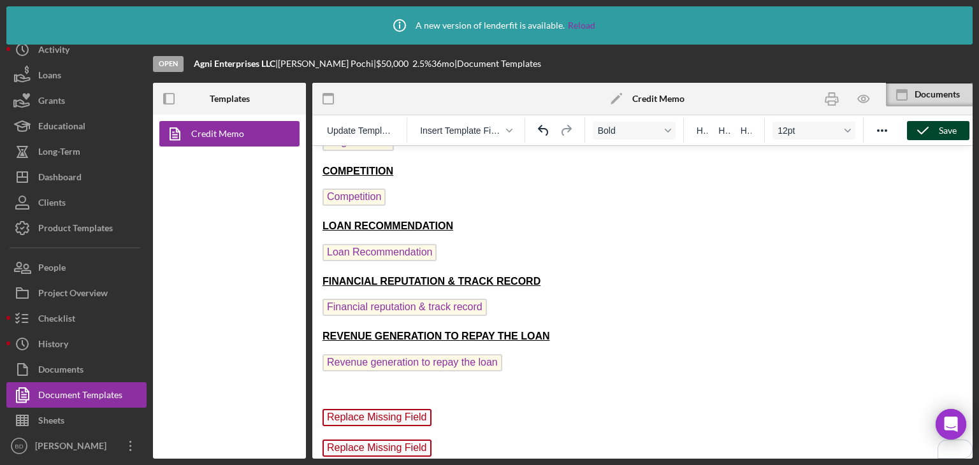
click at [363, 385] on p "To enrich screen reader interactions, please activate Accessibility in Grammarl…" at bounding box center [643, 392] width 640 height 14
click at [363, 386] on strong "COMPETITION" at bounding box center [358, 391] width 71 height 11
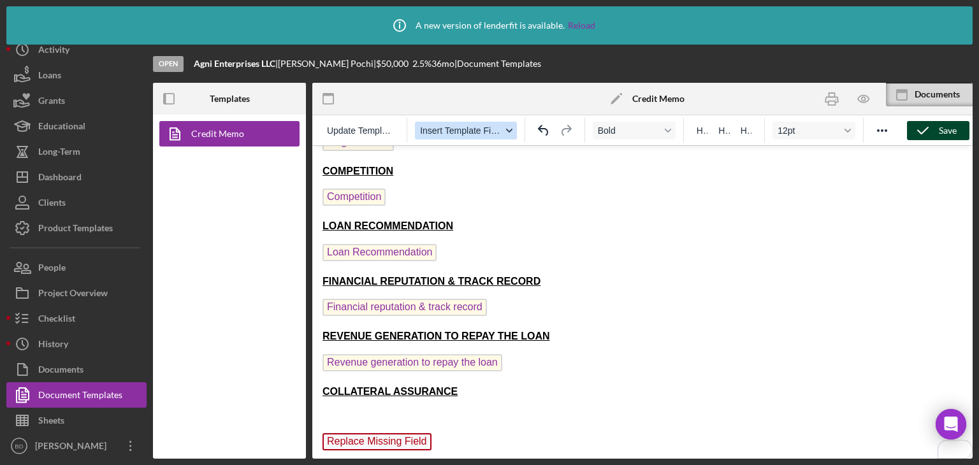
click at [472, 133] on span "Insert Template Field" at bounding box center [461, 131] width 82 height 10
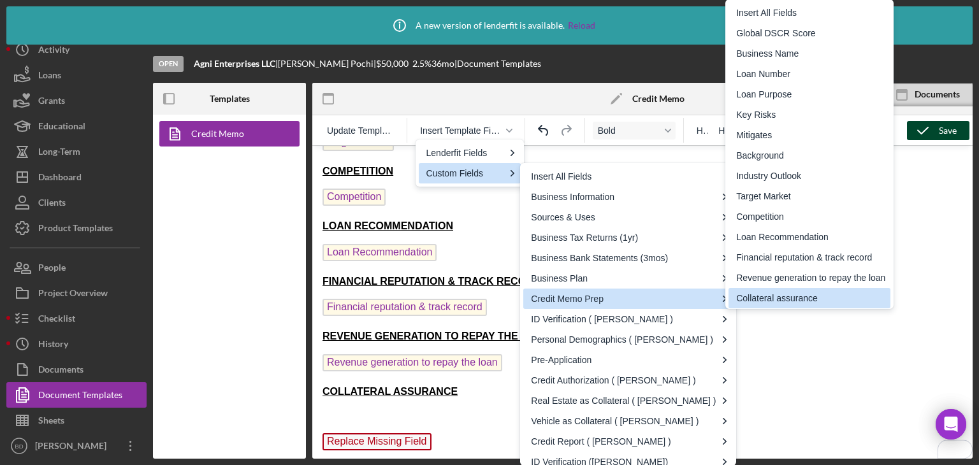
click at [755, 291] on div "Collateral assurance" at bounding box center [810, 298] width 149 height 15
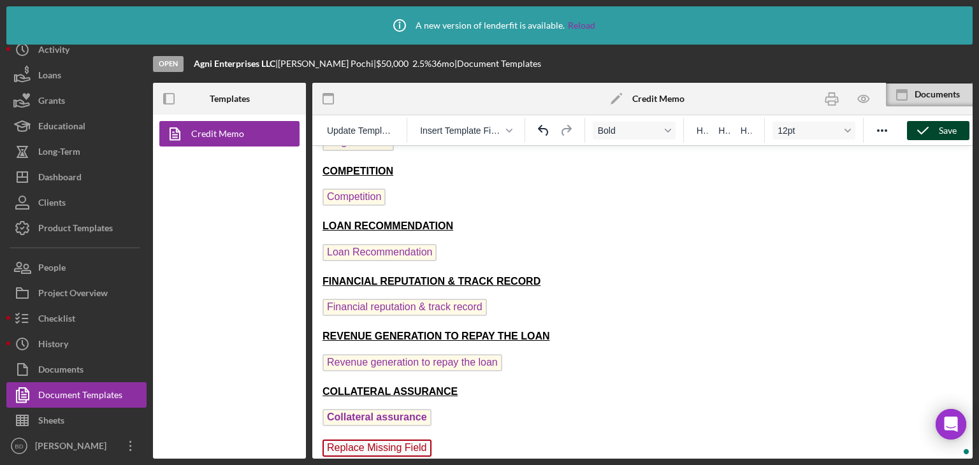
click at [403, 409] on span "Collateral assurance" at bounding box center [377, 417] width 109 height 17
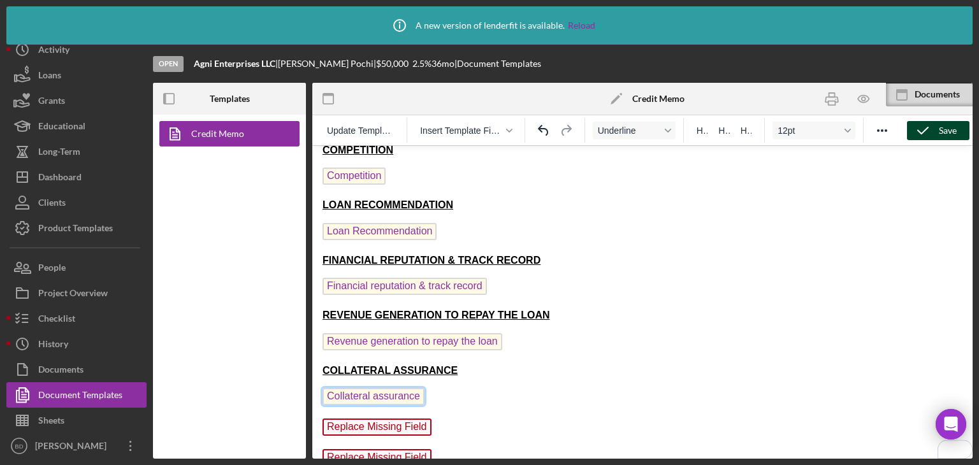
scroll to position [706, 0]
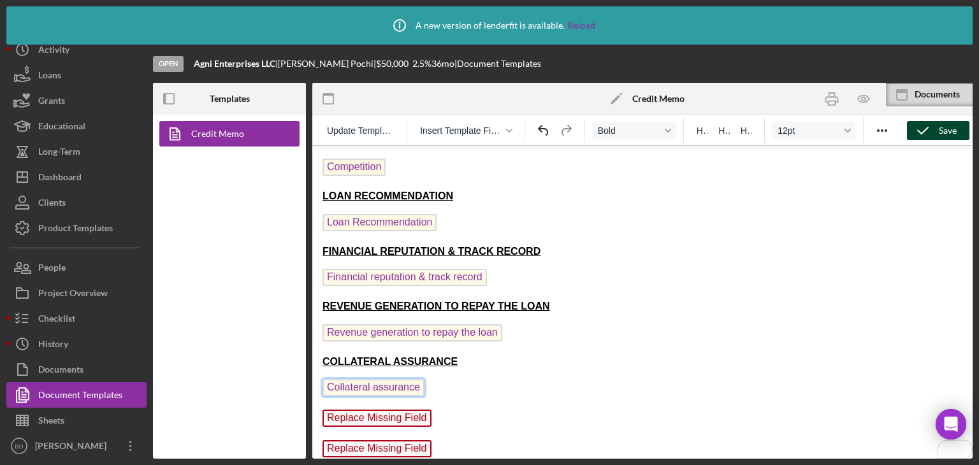
click at [353, 356] on strong "COLLATERAL ASSURANCE" at bounding box center [390, 361] width 135 height 11
copy strong "COLLATERAL"
click at [390, 410] on span "Replace Missing Field" at bounding box center [377, 418] width 109 height 17
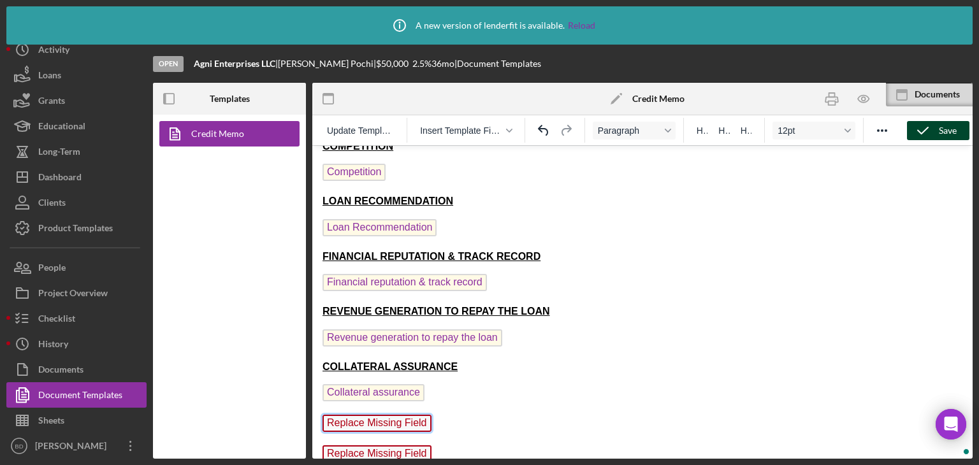
scroll to position [701, 0]
click at [392, 439] on span "Replace Missing Field" at bounding box center [377, 447] width 109 height 17
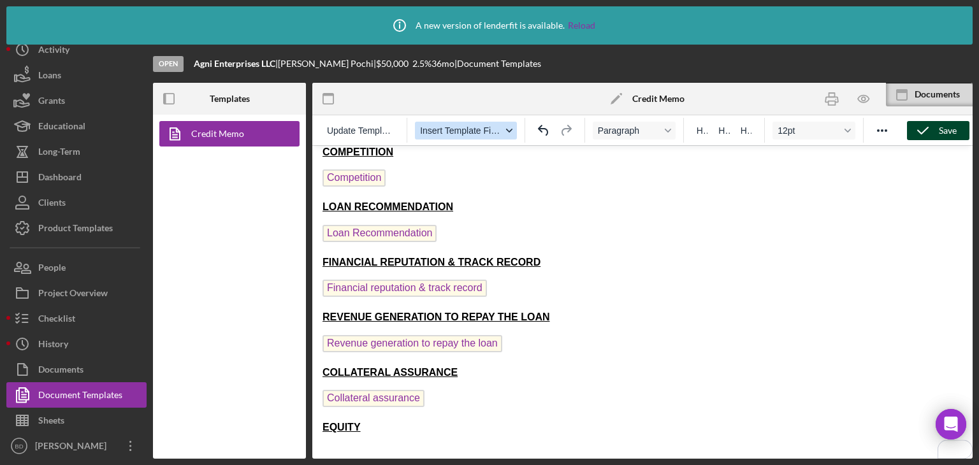
click at [462, 130] on span "Insert Template Field" at bounding box center [461, 131] width 82 height 10
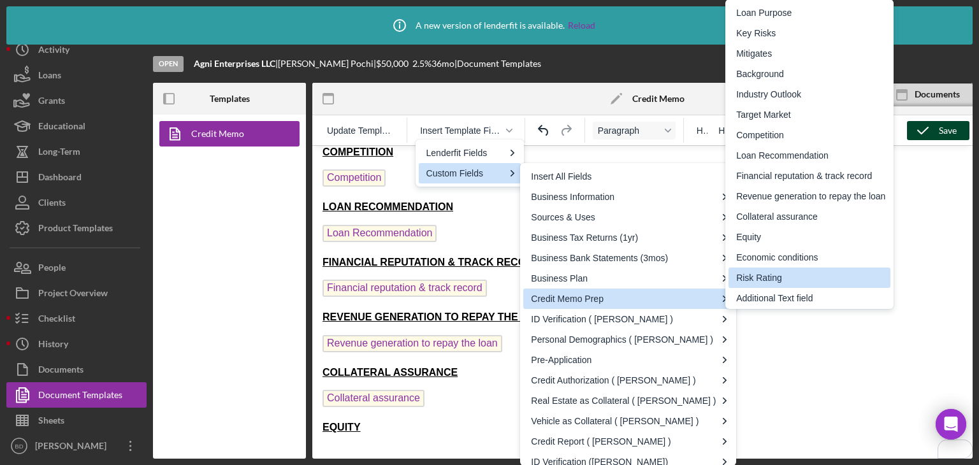
scroll to position [84, 0]
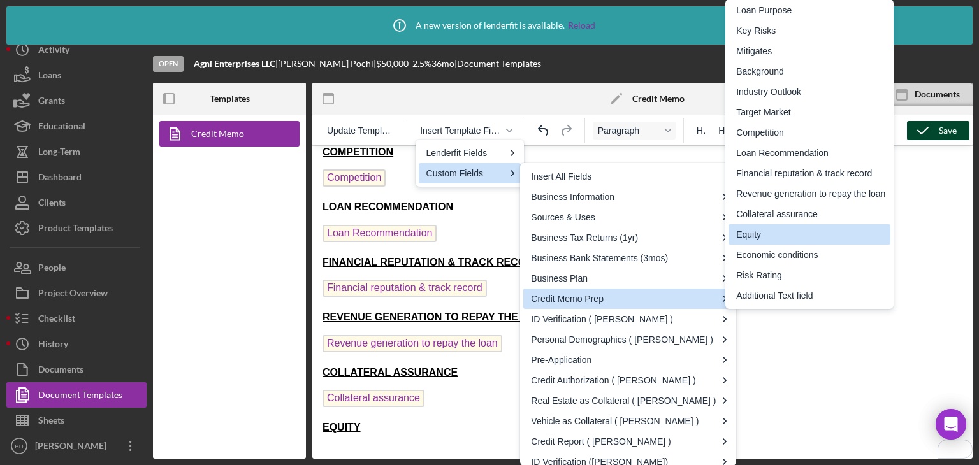
click at [781, 238] on div "Equity" at bounding box center [810, 234] width 149 height 15
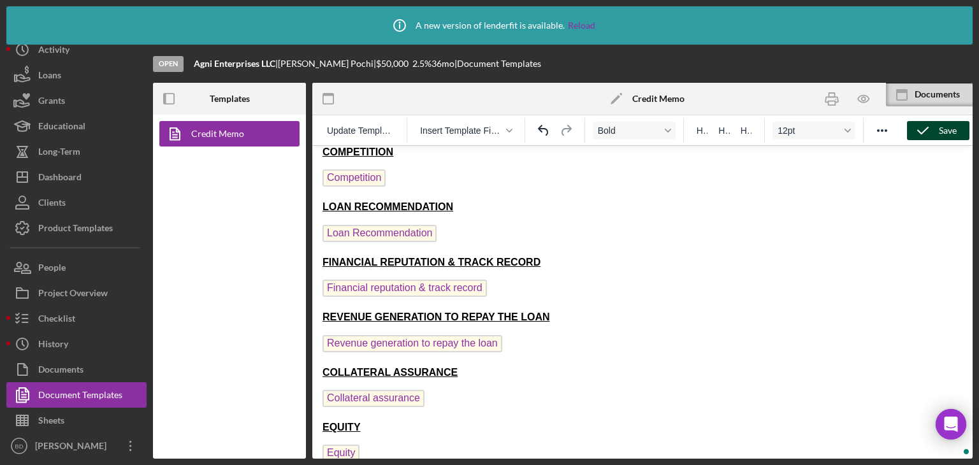
click at [547, 422] on p "EQUITY" at bounding box center [643, 428] width 640 height 14
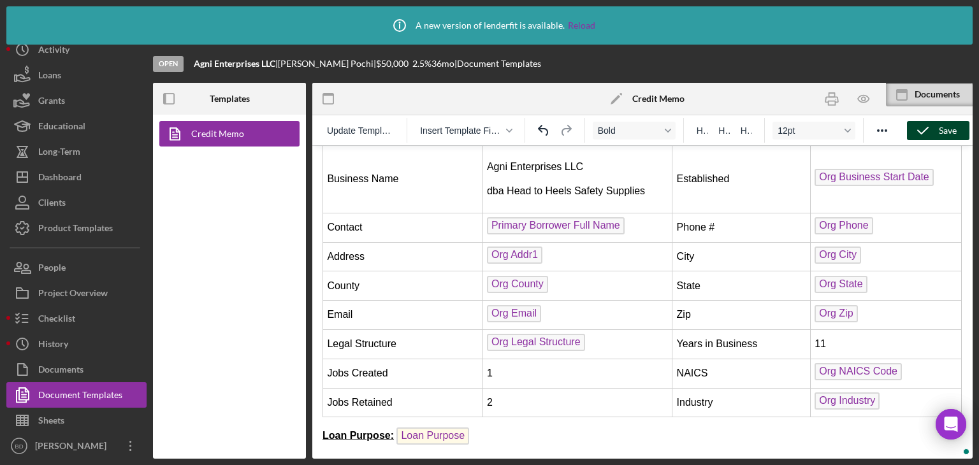
scroll to position [129, 0]
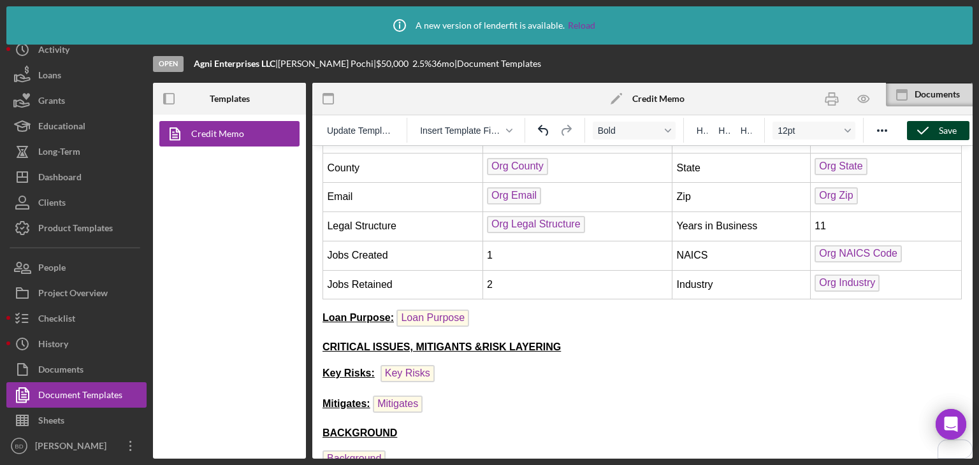
click at [509, 316] on p "Loan Purpose: Loan Purpose ﻿" at bounding box center [643, 320] width 640 height 20
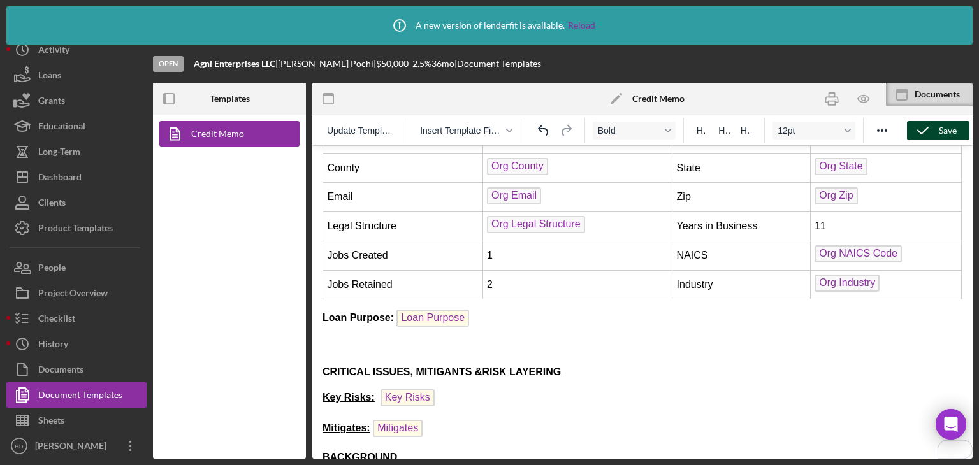
click at [327, 314] on strong "Loan Purpose:" at bounding box center [358, 317] width 71 height 11
copy strong "Loan"
click at [328, 342] on strong "Loan" at bounding box center [335, 347] width 24 height 11
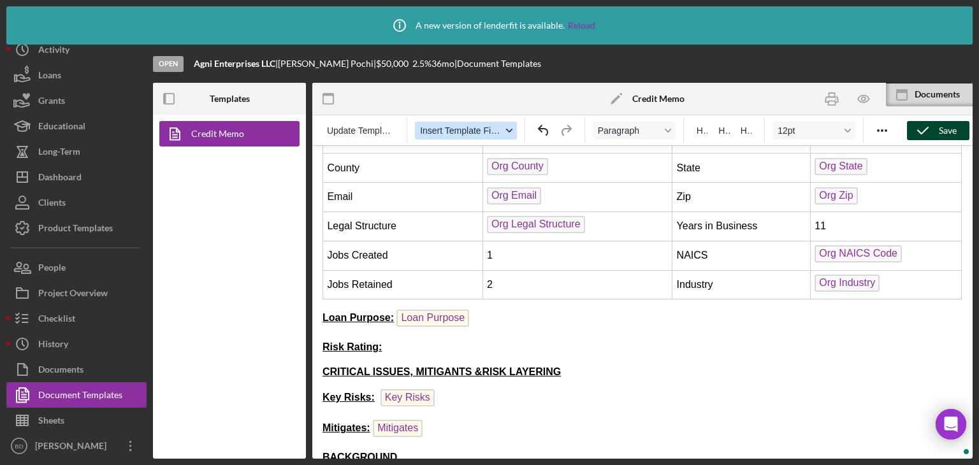
click at [492, 127] on span "Insert Template Field" at bounding box center [461, 131] width 82 height 10
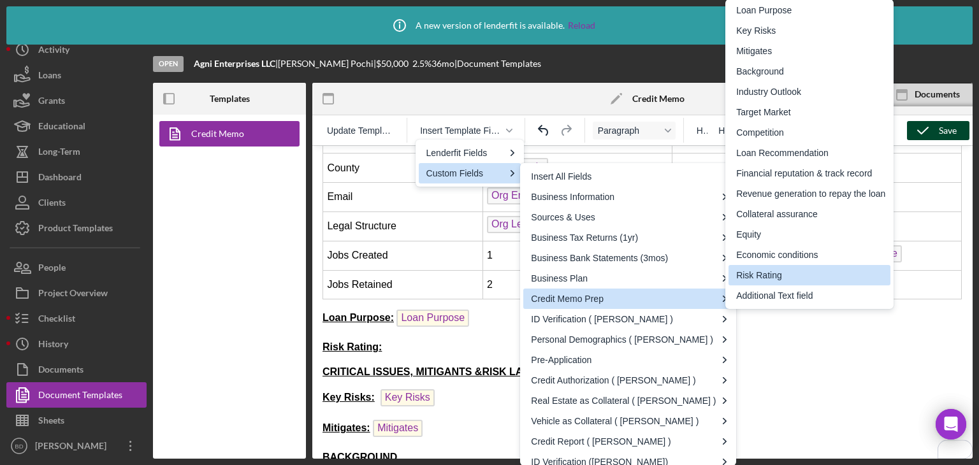
click at [783, 273] on div "Risk Rating" at bounding box center [810, 275] width 149 height 15
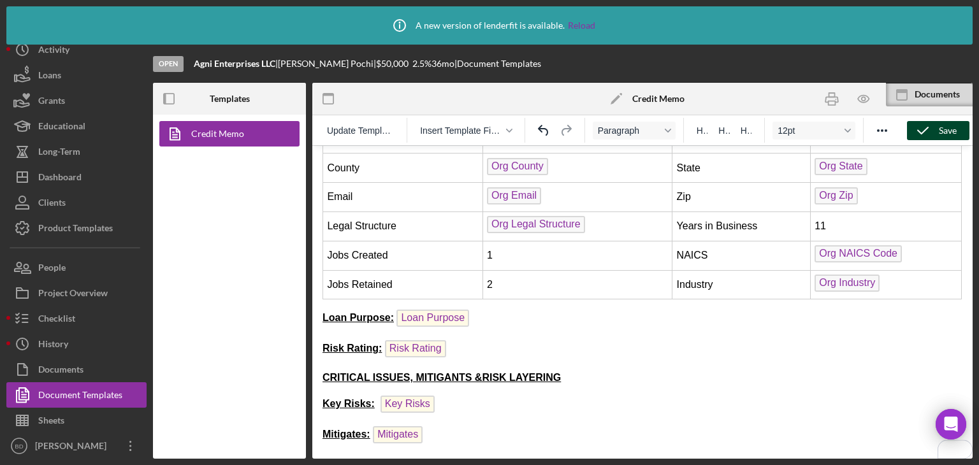
click at [954, 138] on div "Save" at bounding box center [948, 130] width 18 height 19
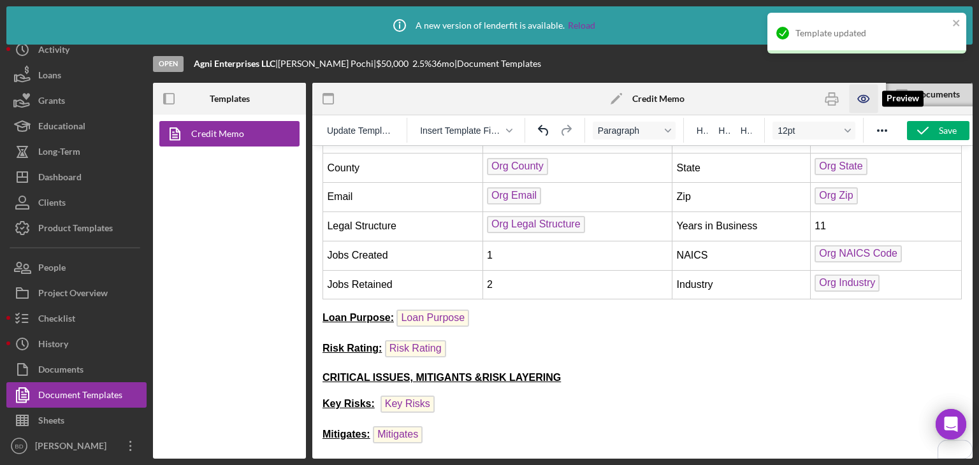
click at [866, 94] on icon "button" at bounding box center [863, 99] width 29 height 29
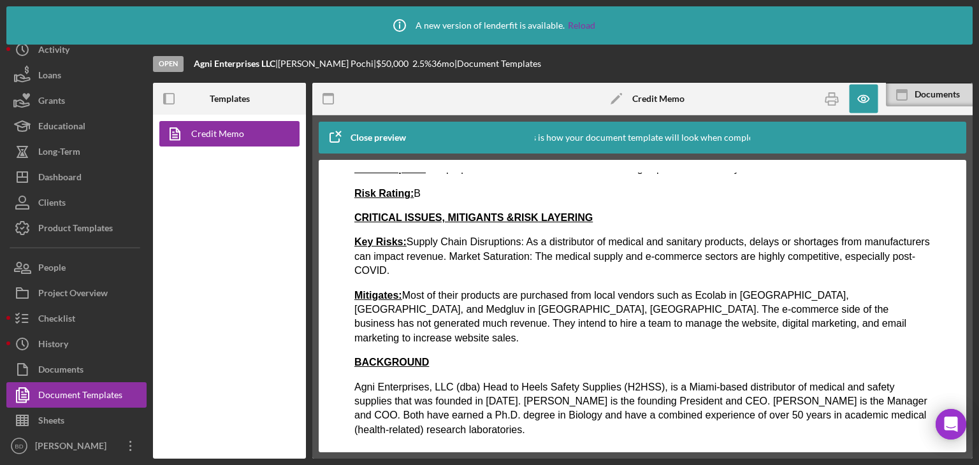
scroll to position [421, 0]
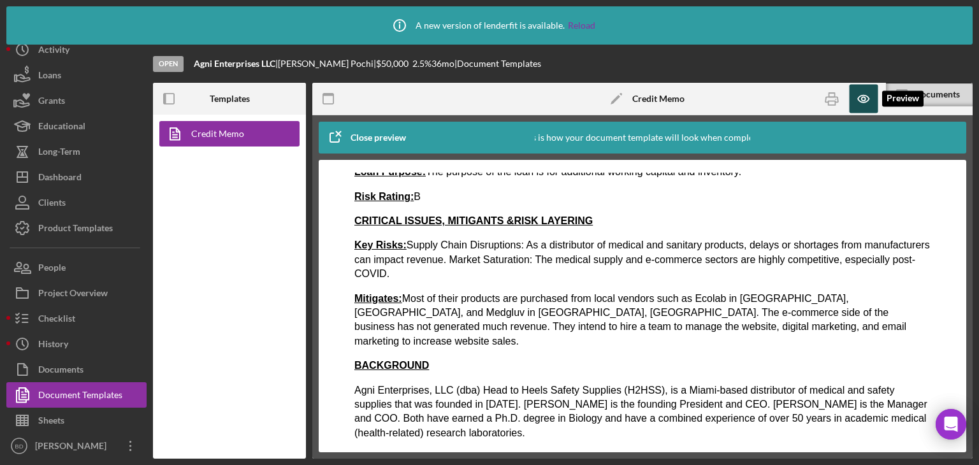
click at [873, 95] on icon "button" at bounding box center [863, 99] width 29 height 29
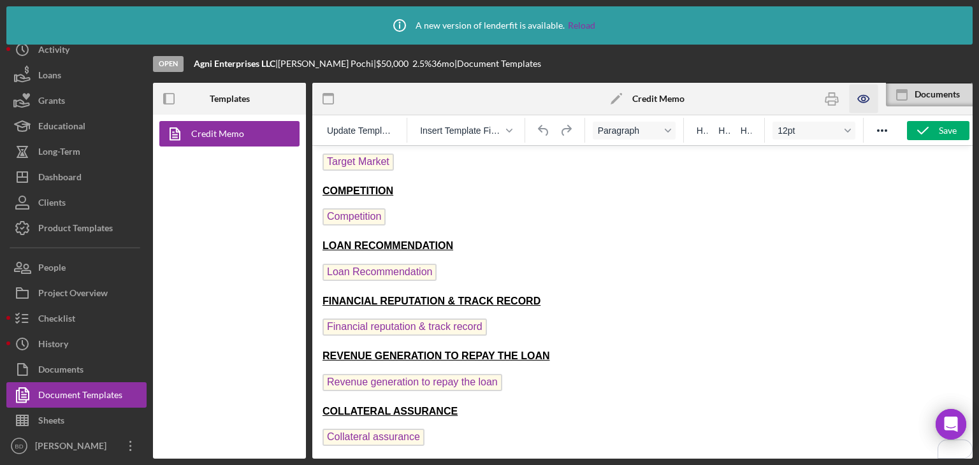
scroll to position [731, 0]
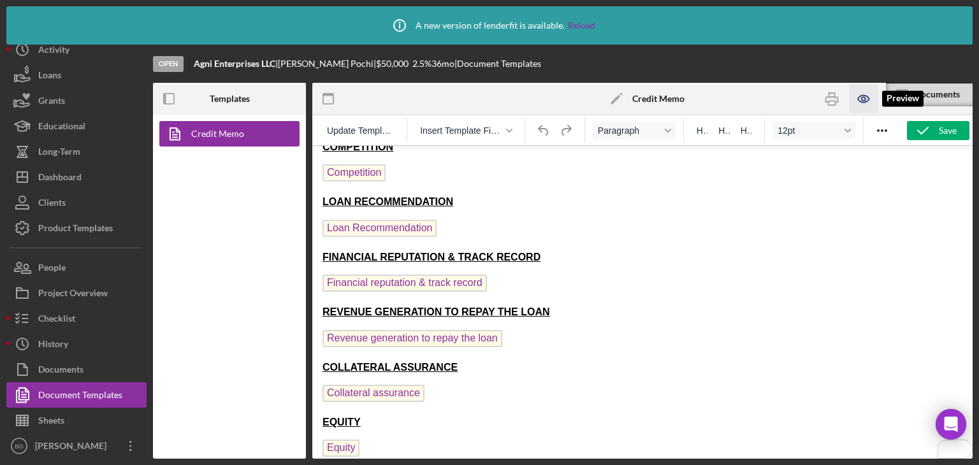
click at [860, 100] on icon "button" at bounding box center [863, 99] width 29 height 29
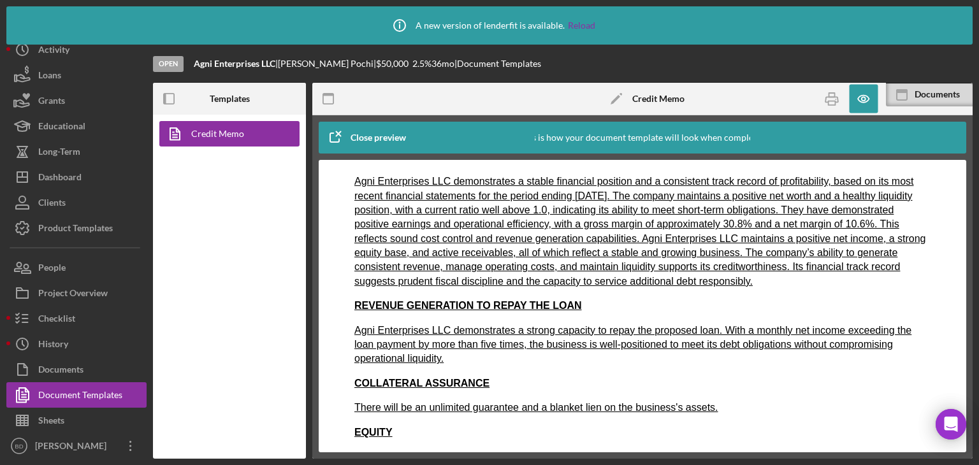
scroll to position [1122, 0]
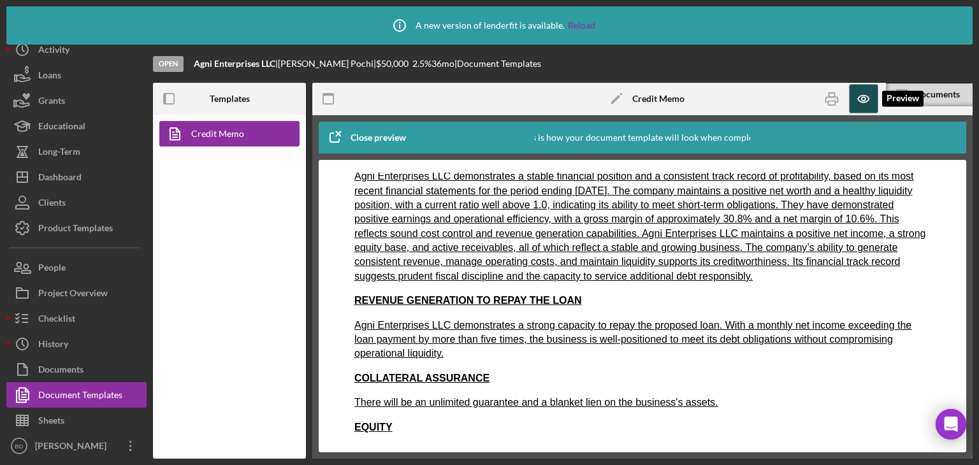
click at [862, 101] on icon "button" at bounding box center [863, 99] width 29 height 29
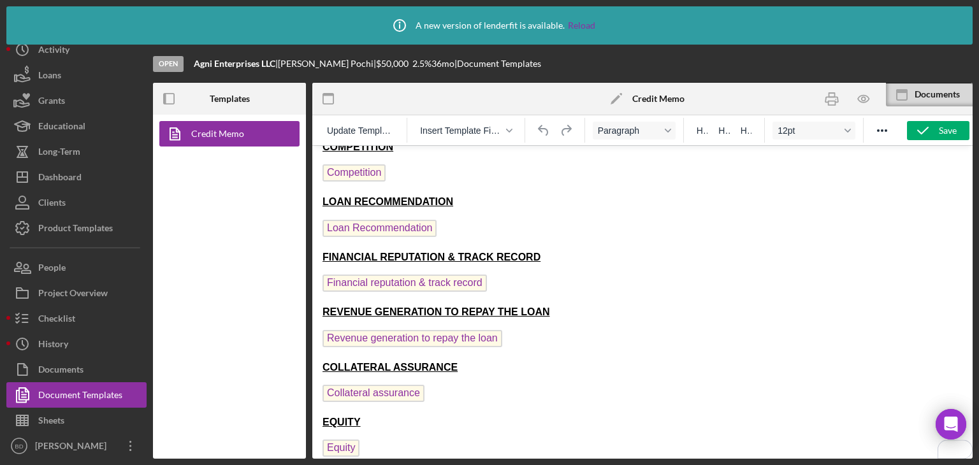
scroll to position [731, 0]
click at [360, 220] on span "Loan Recommendation" at bounding box center [380, 228] width 114 height 17
click at [663, 129] on div "Format Underline" at bounding box center [668, 130] width 10 height 6
click at [516, 220] on p "Loan Recommendation ﻿" at bounding box center [643, 230] width 640 height 20
click at [878, 128] on icon "Reveal or hide additional toolbar items" at bounding box center [882, 130] width 15 height 15
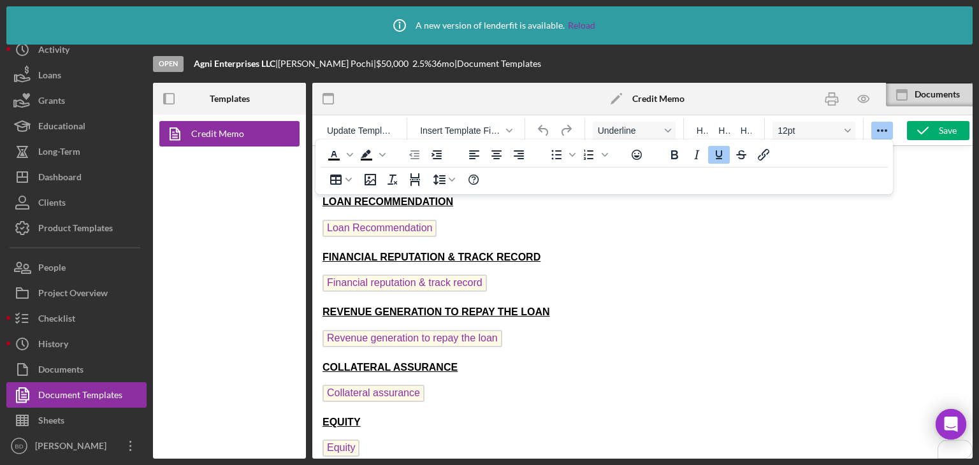
click at [708, 152] on button "Underline" at bounding box center [719, 155] width 22 height 18
click at [372, 275] on span "Financial reputation & track record" at bounding box center [405, 283] width 164 height 17
click at [721, 155] on icon "Underline" at bounding box center [719, 154] width 6 height 9
click at [419, 331] on span "Revenue generation to repay the loan" at bounding box center [413, 338] width 180 height 17
click at [714, 152] on icon "Underline" at bounding box center [718, 154] width 15 height 15
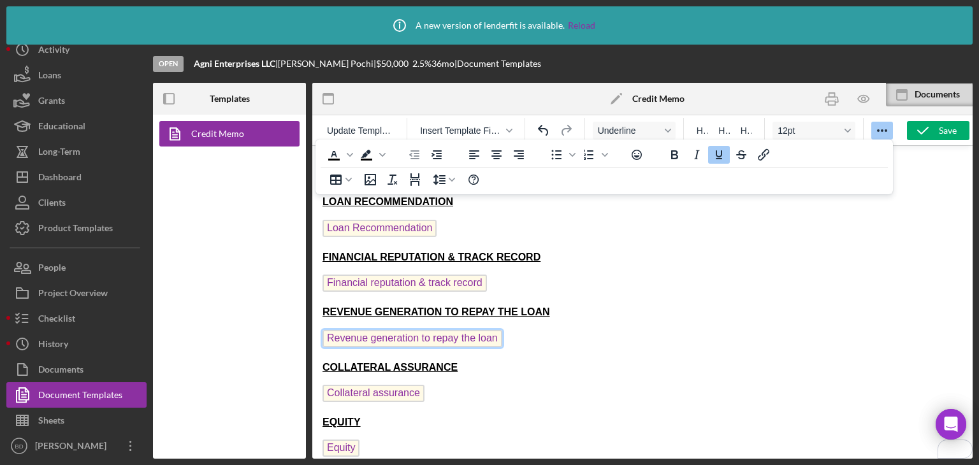
click at [372, 385] on span "Collateral assurance" at bounding box center [374, 393] width 102 height 17
click at [715, 157] on icon "Underline" at bounding box center [718, 154] width 15 height 15
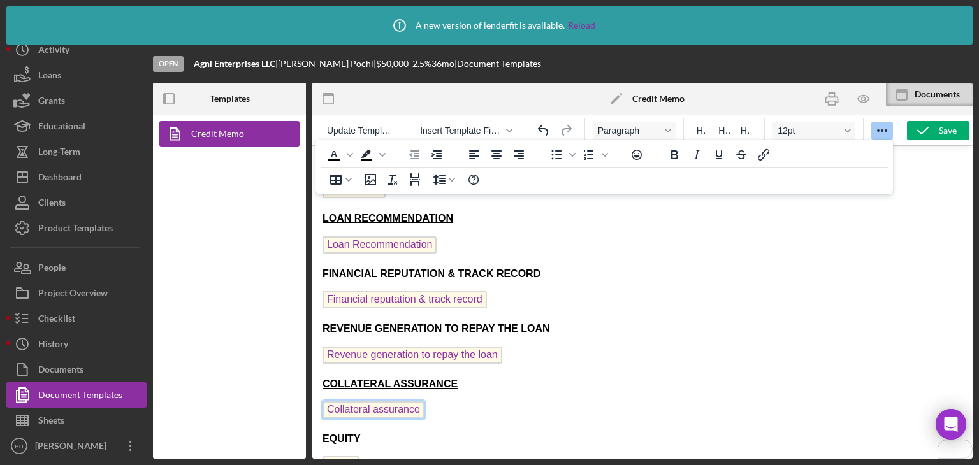
scroll to position [679, 0]
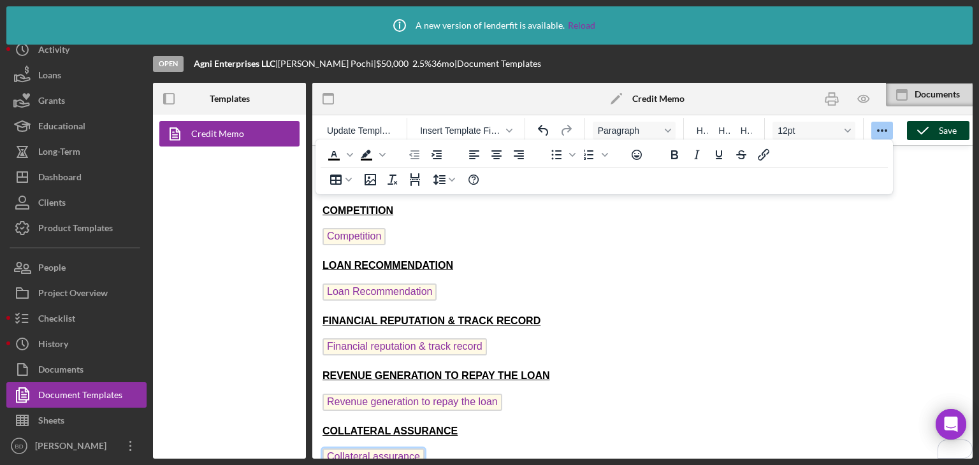
click at [922, 133] on icon "button" at bounding box center [923, 131] width 32 height 32
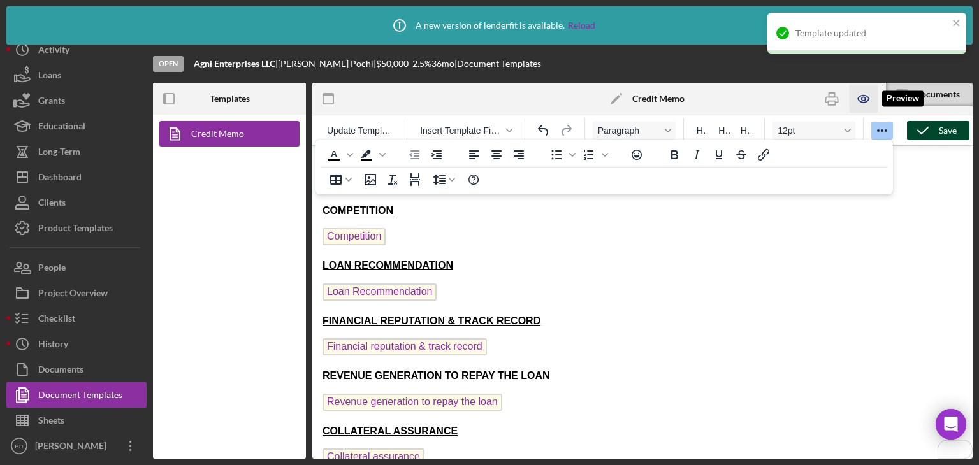
click at [872, 94] on icon "button" at bounding box center [863, 99] width 29 height 29
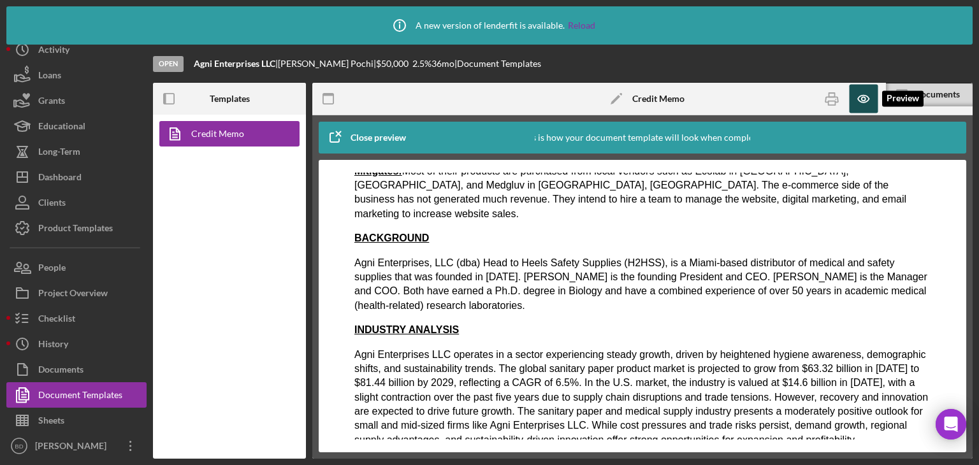
click at [862, 93] on icon "button" at bounding box center [863, 99] width 29 height 29
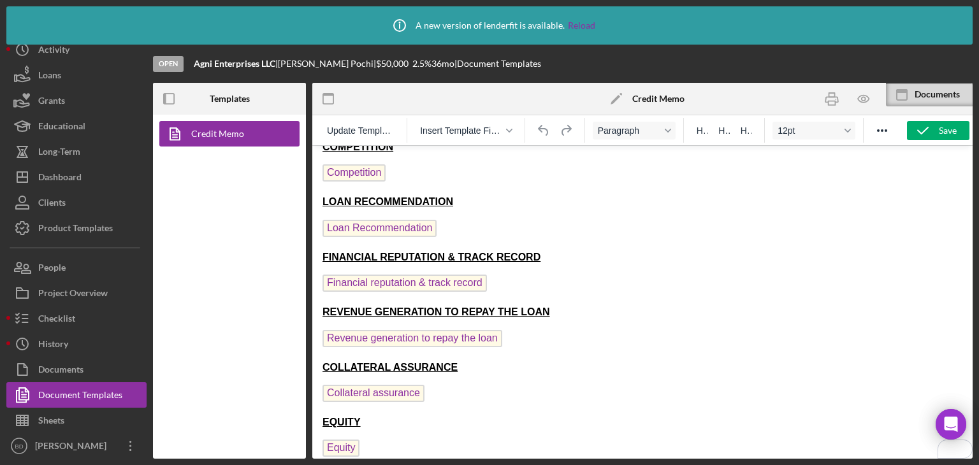
click at [395, 220] on span "Loan Recommendation" at bounding box center [380, 228] width 114 height 17
click at [876, 124] on icon "Reveal or hide additional toolbar items" at bounding box center [882, 130] width 15 height 15
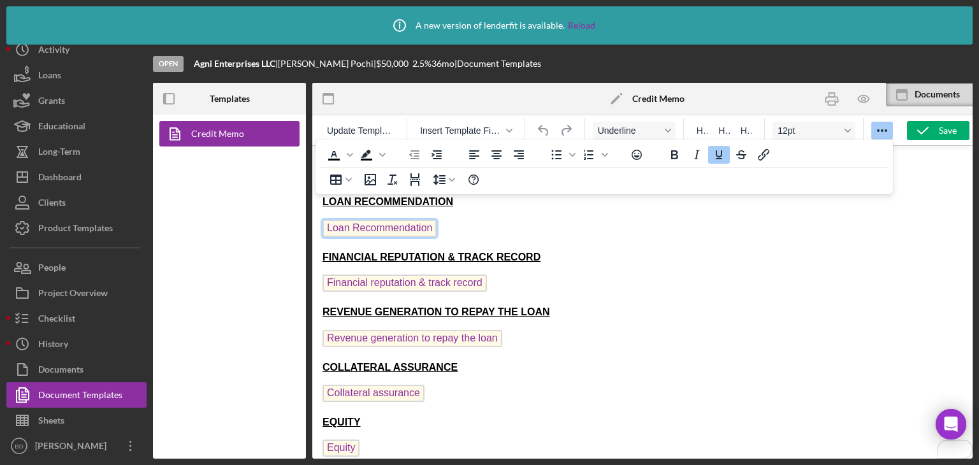
click at [722, 151] on icon "Underline" at bounding box center [718, 154] width 15 height 15
click at [936, 133] on icon "button" at bounding box center [923, 131] width 32 height 32
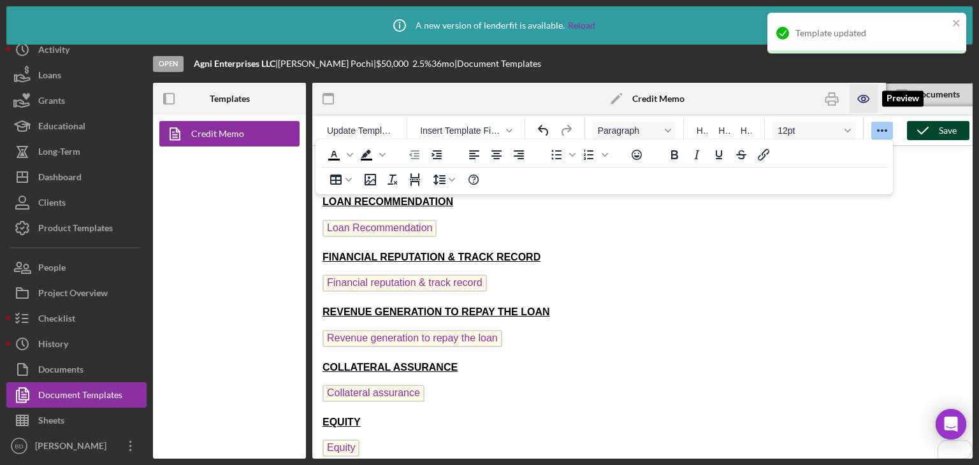
click at [869, 98] on icon "button" at bounding box center [863, 99] width 29 height 29
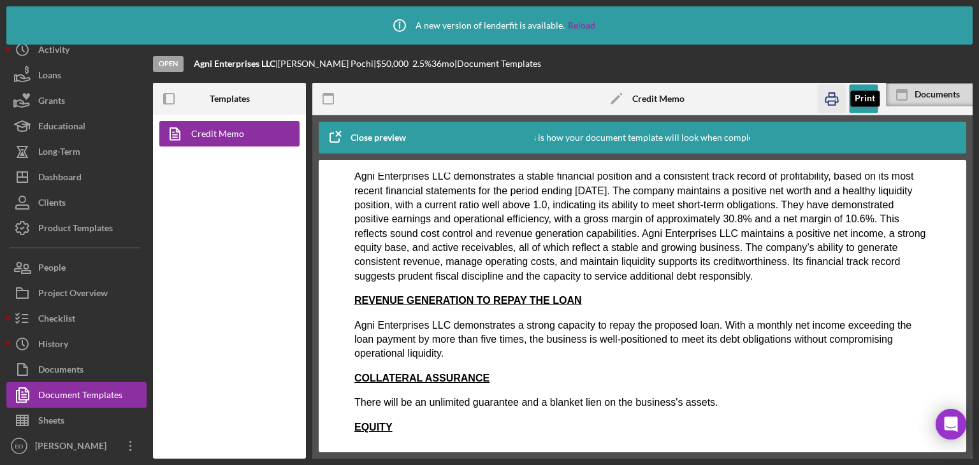
click at [834, 90] on icon "button" at bounding box center [831, 99] width 29 height 29
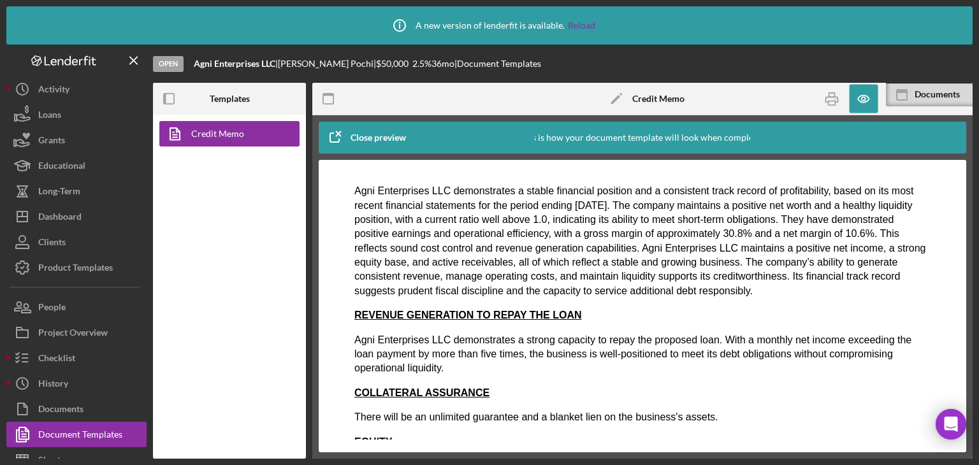
scroll to position [520, 0]
